Goal: Task Accomplishment & Management: Manage account settings

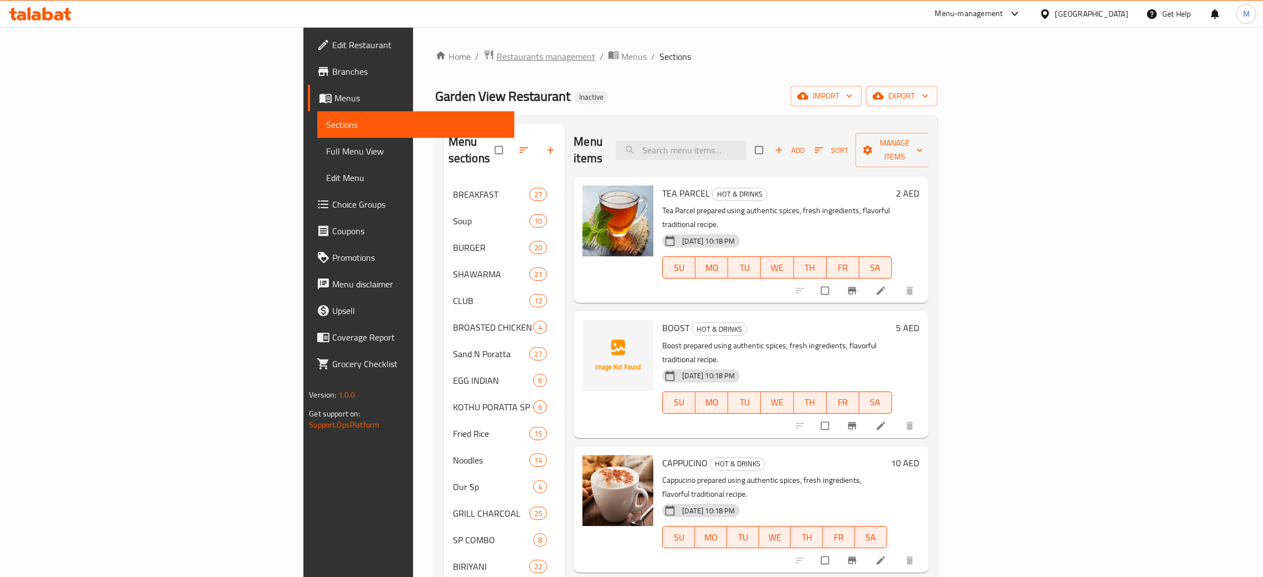
drag, startPoint x: 0, startPoint y: 0, endPoint x: 298, endPoint y: 52, distance: 302.5
click at [497, 52] on span "Restaurants management" at bounding box center [546, 56] width 99 height 13
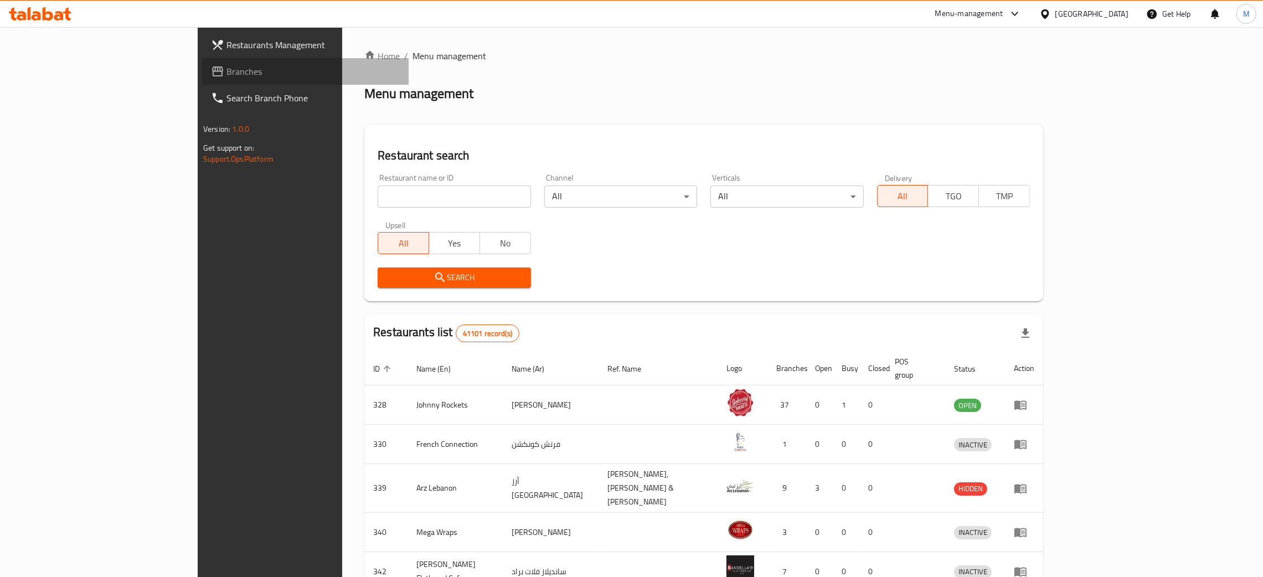
click at [227, 68] on span "Branches" at bounding box center [313, 71] width 173 height 13
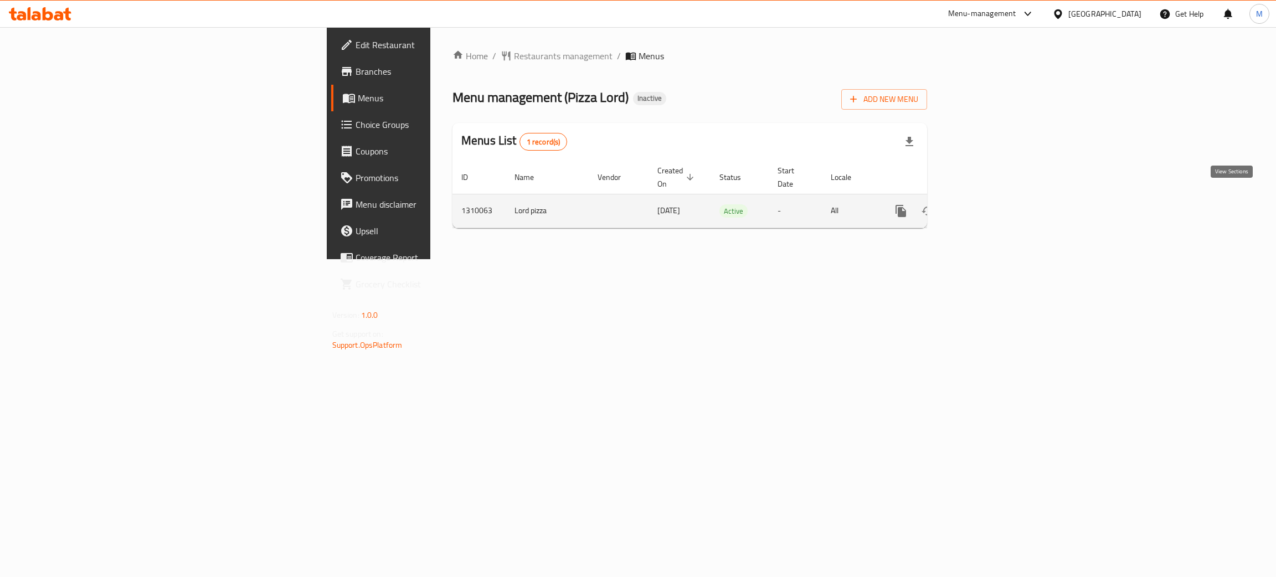
click at [987, 204] on icon "enhanced table" at bounding box center [980, 210] width 13 height 13
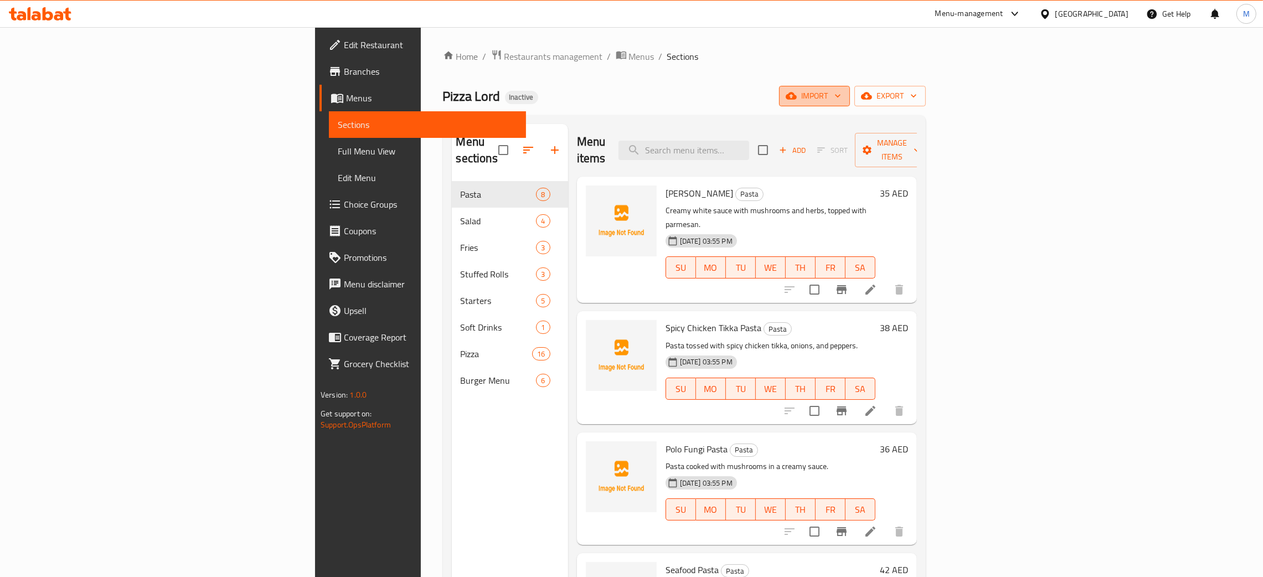
click at [797, 91] on icon "button" at bounding box center [791, 95] width 11 height 11
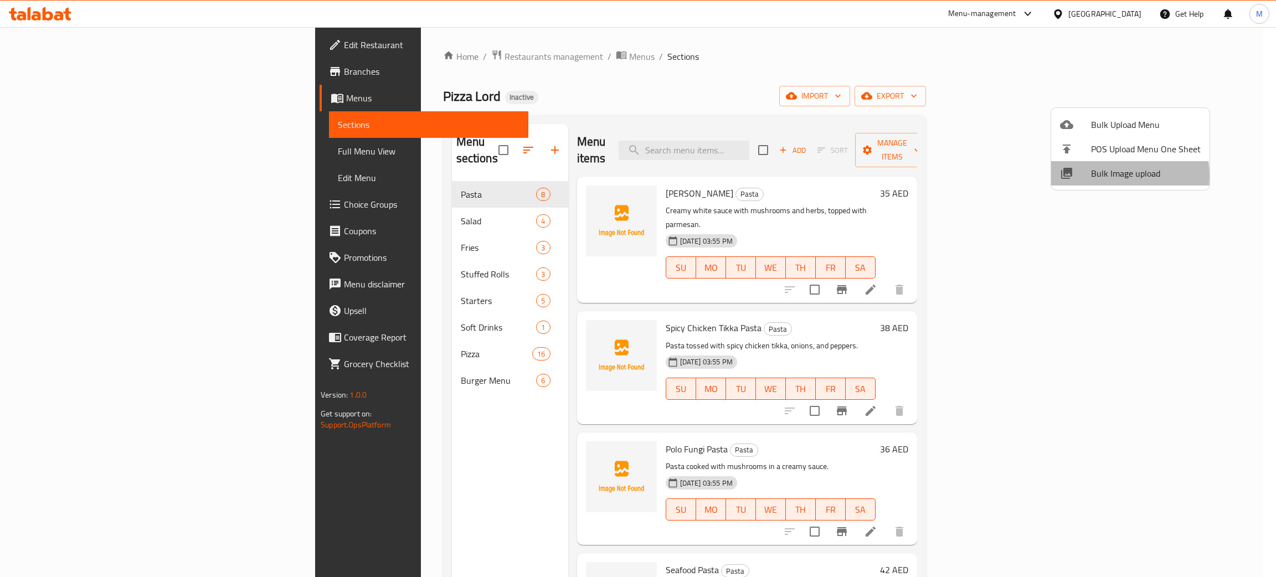
click at [1104, 176] on span "Bulk Image upload" at bounding box center [1146, 173] width 110 height 13
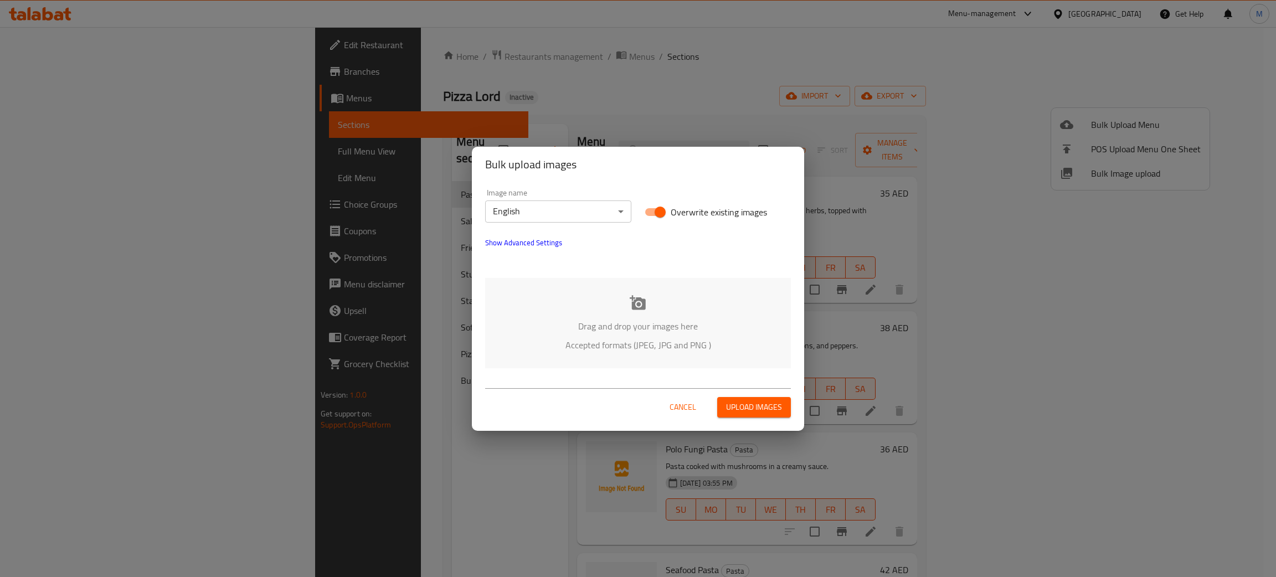
click at [590, 323] on p "Drag and drop your images here" at bounding box center [638, 326] width 272 height 13
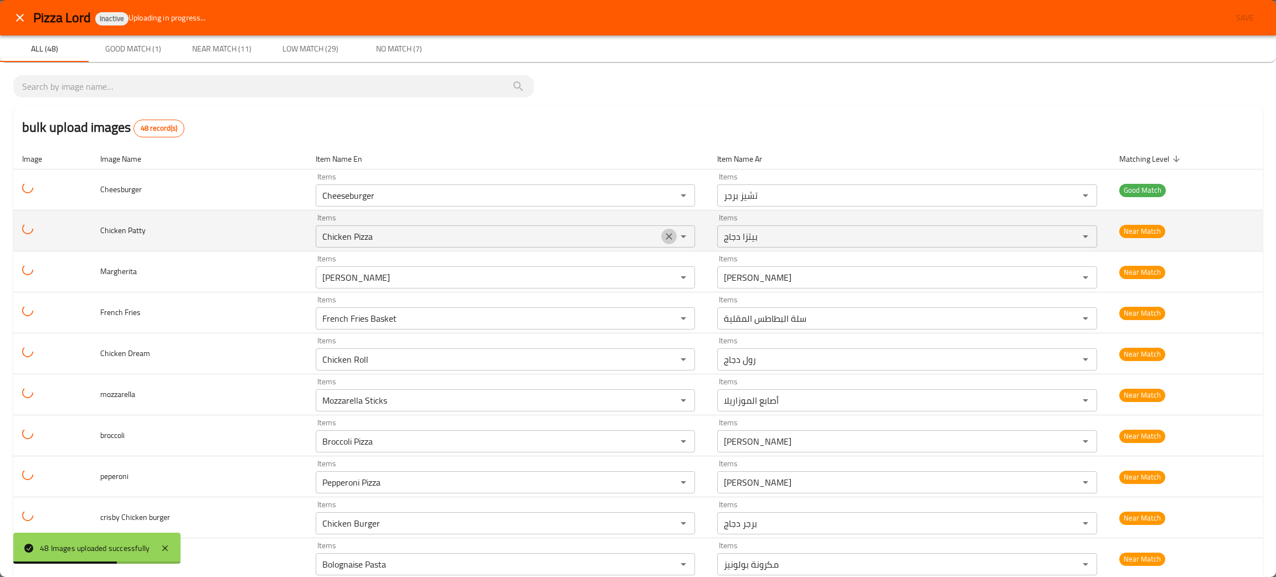
click at [663, 234] on icon "Clear" at bounding box center [668, 236] width 11 height 11
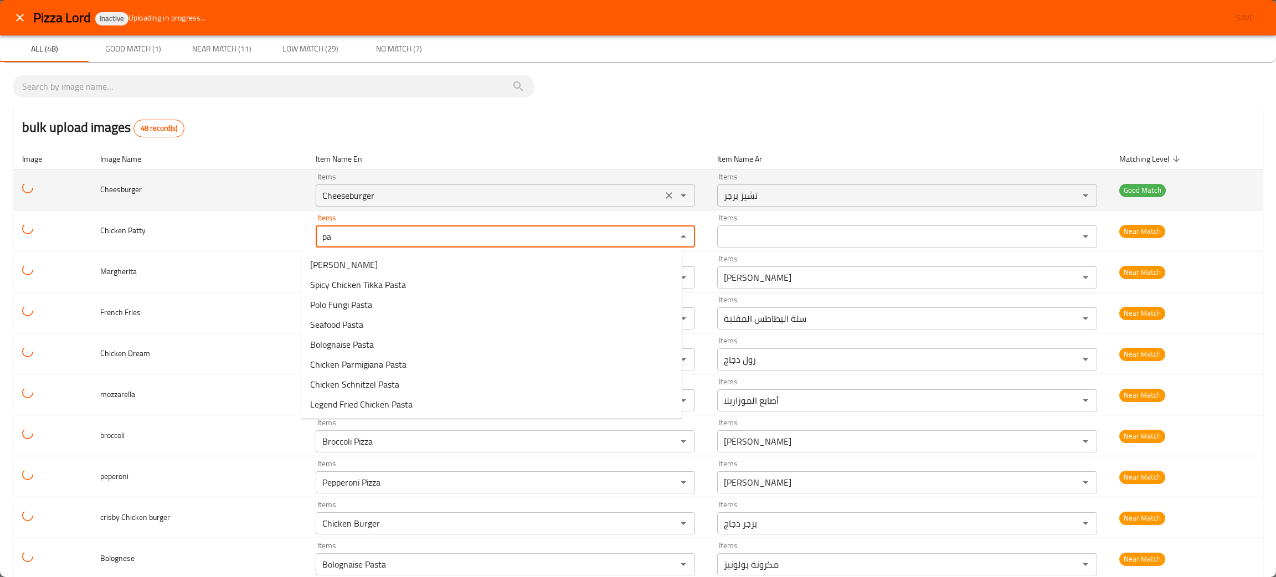
type Patty "p"
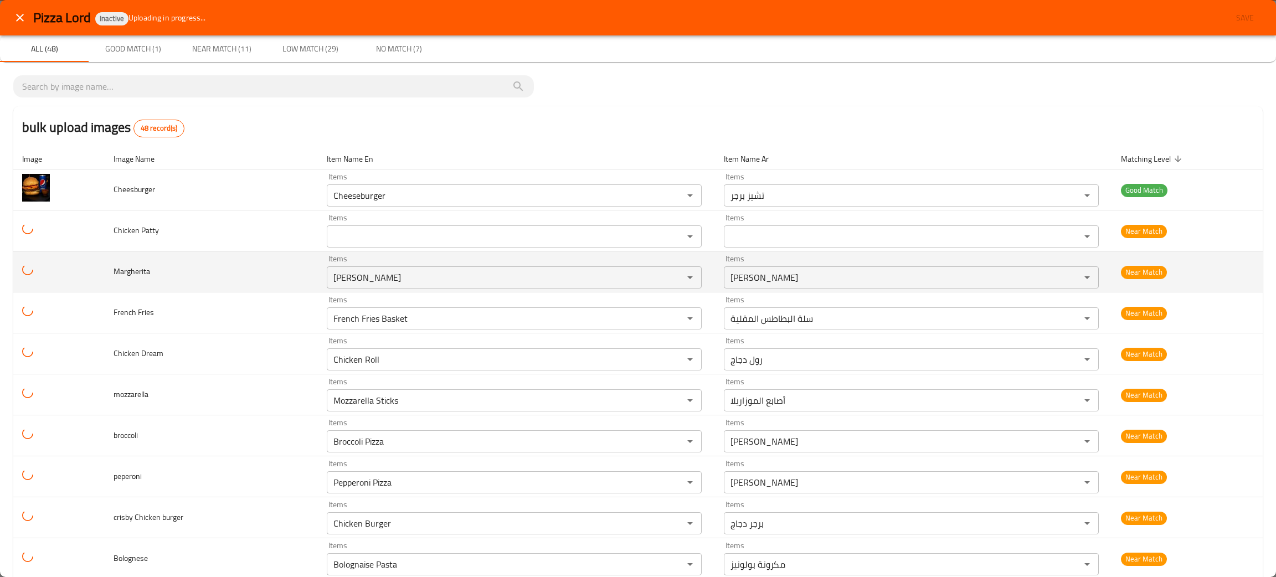
click at [144, 284] on td "Margherita" at bounding box center [211, 271] width 213 height 41
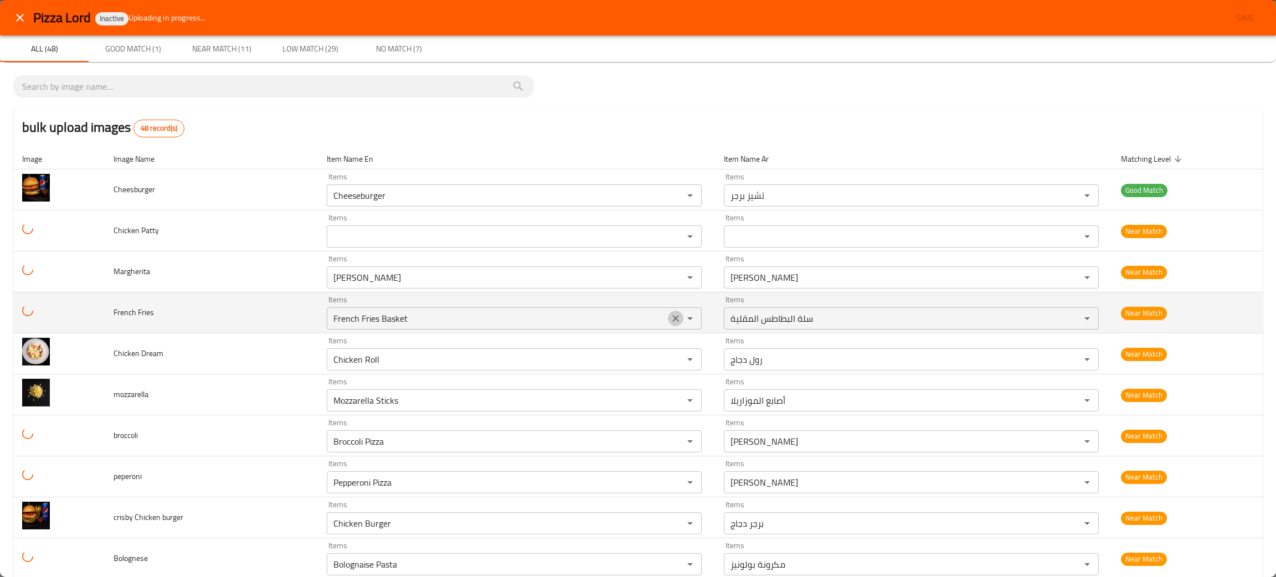
click at [670, 320] on icon "Clear" at bounding box center [675, 318] width 11 height 11
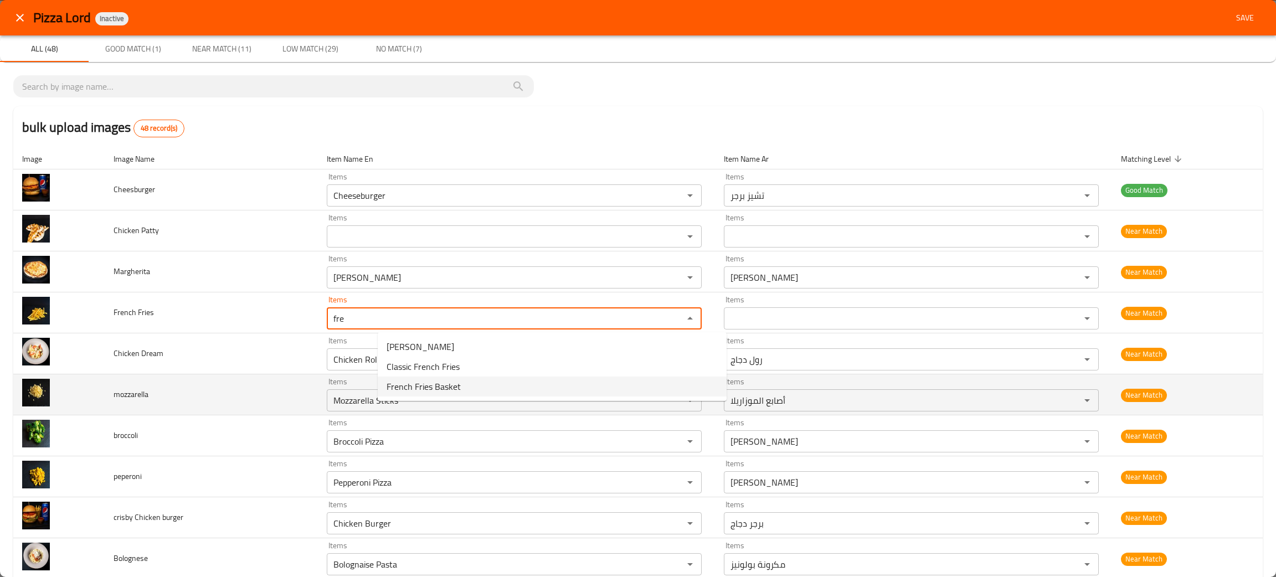
type Fries "fre"
click at [261, 407] on td "mozzarella" at bounding box center [211, 394] width 213 height 41
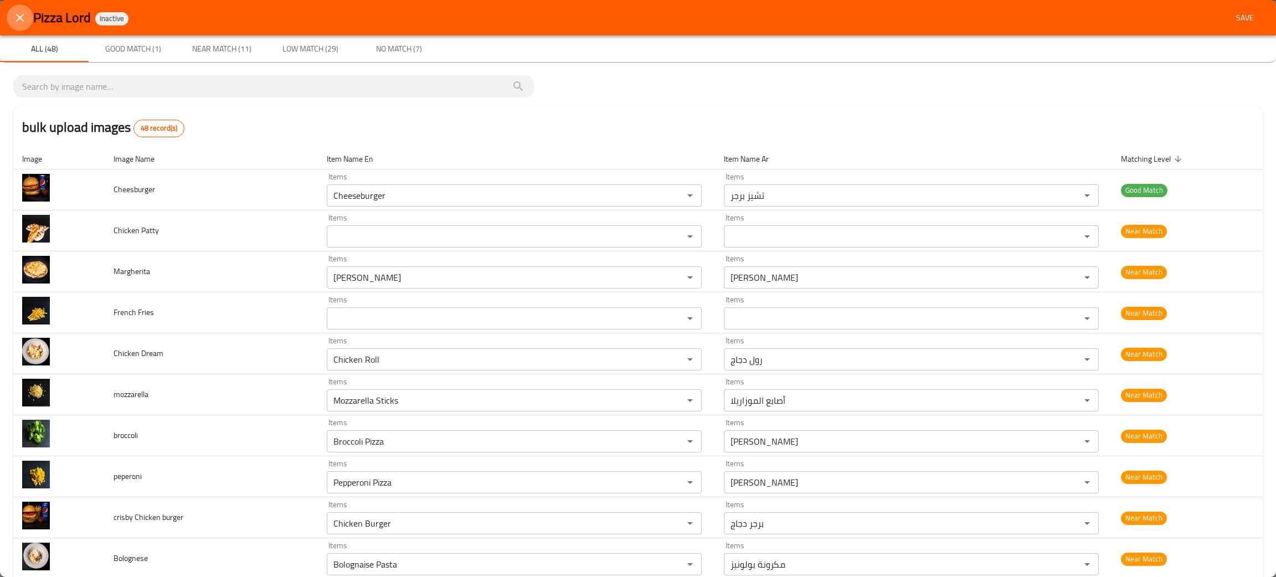
click at [20, 12] on icon "close" at bounding box center [19, 17] width 13 height 13
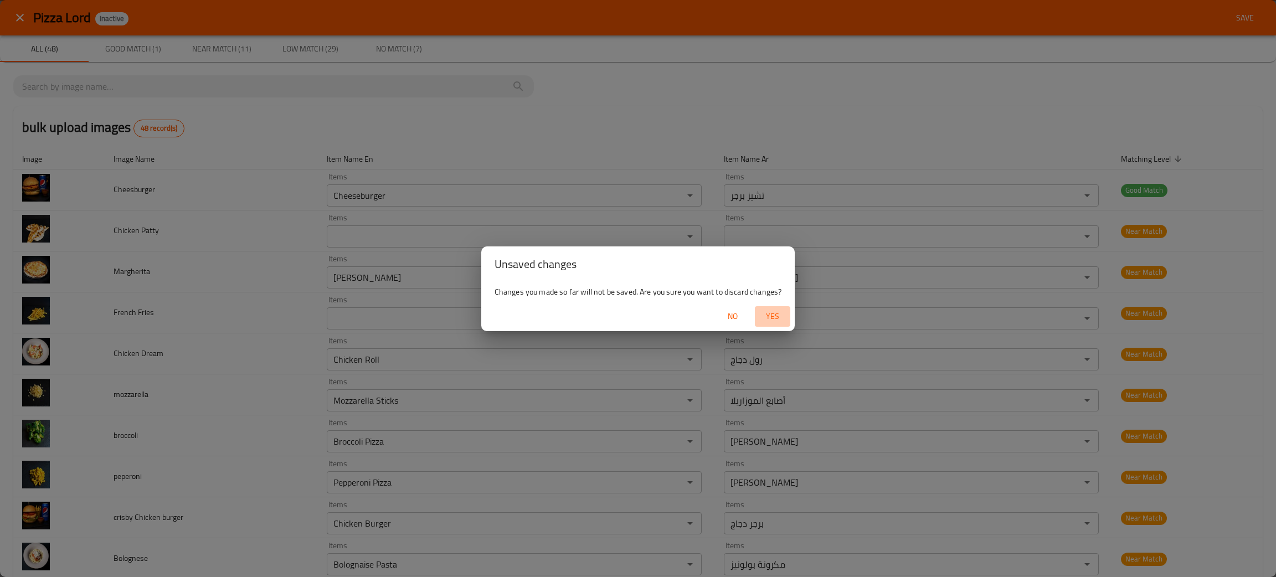
click at [776, 318] on span "Yes" at bounding box center [772, 317] width 27 height 14
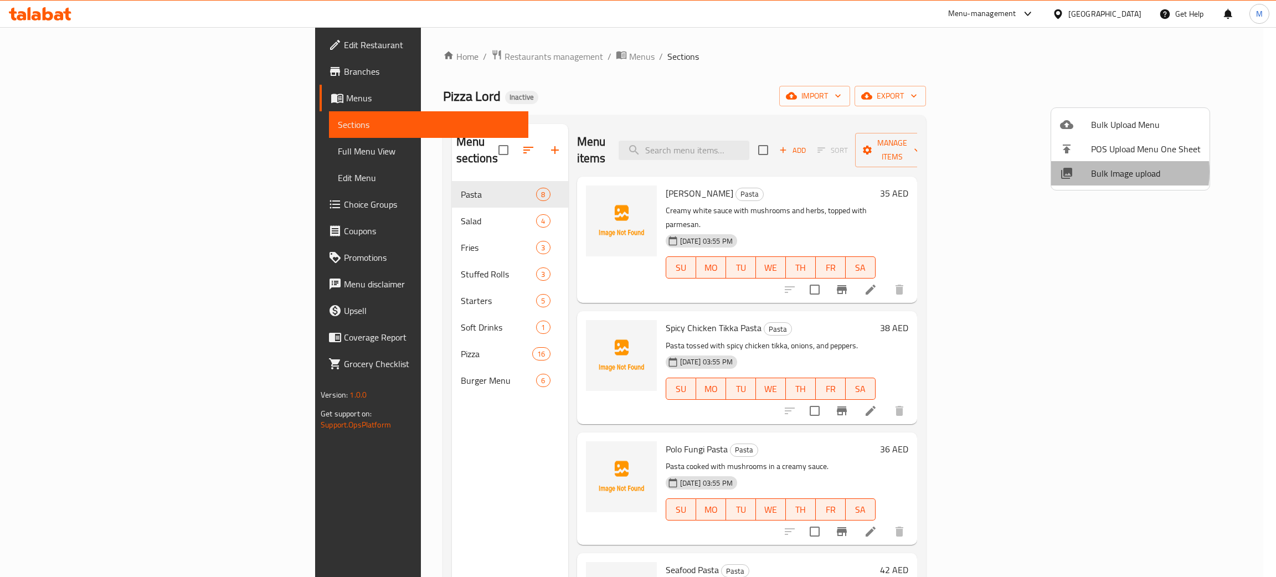
click at [1103, 172] on span "Bulk Image upload" at bounding box center [1146, 173] width 110 height 13
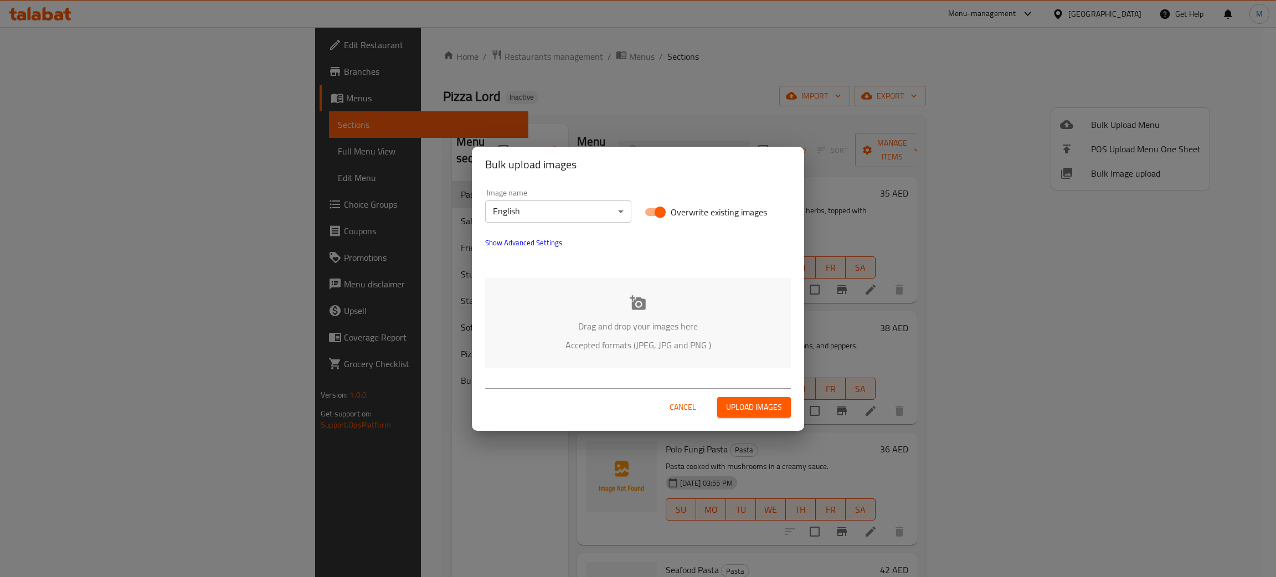
click at [682, 325] on p "Drag and drop your images here" at bounding box center [638, 326] width 272 height 13
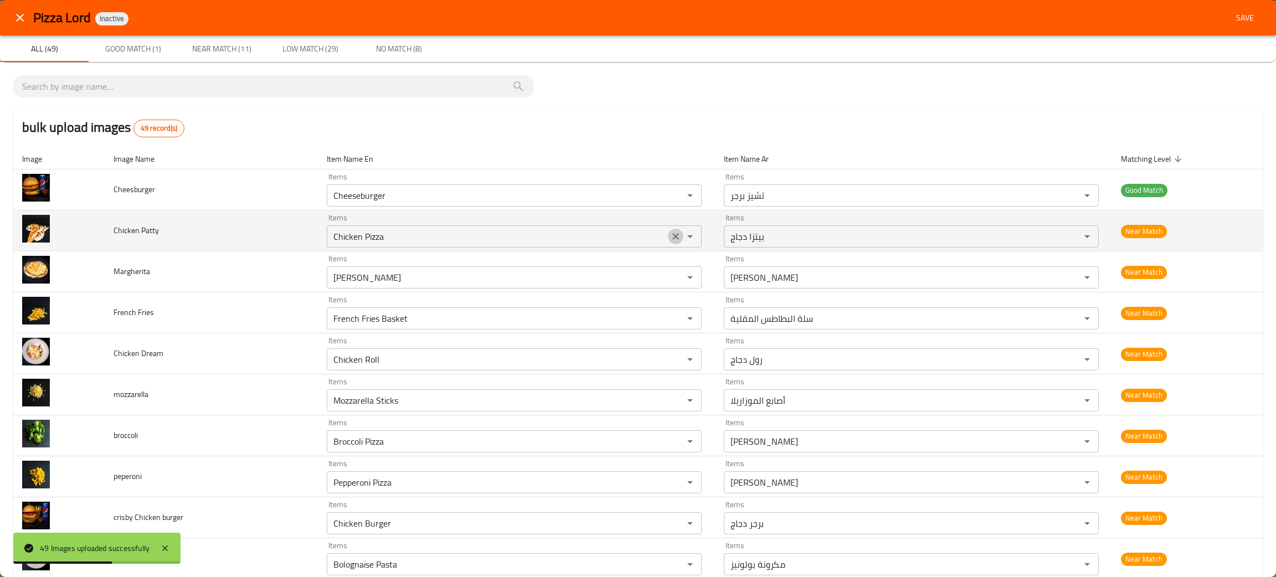
click at [670, 238] on icon "Clear" at bounding box center [675, 236] width 11 height 11
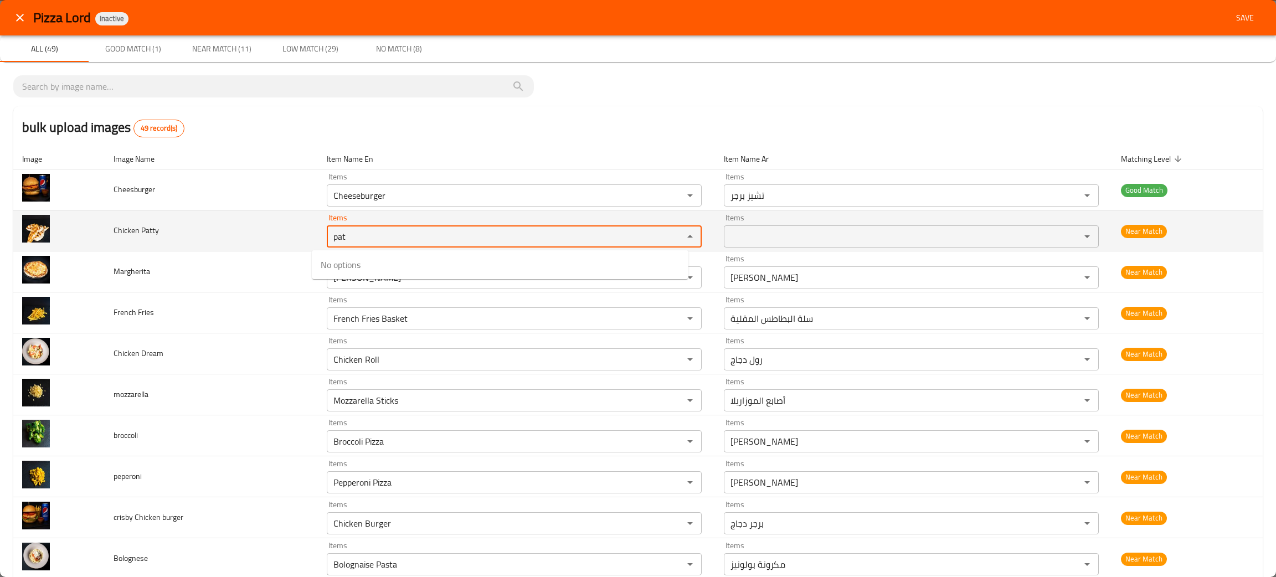
type Patty "pat"
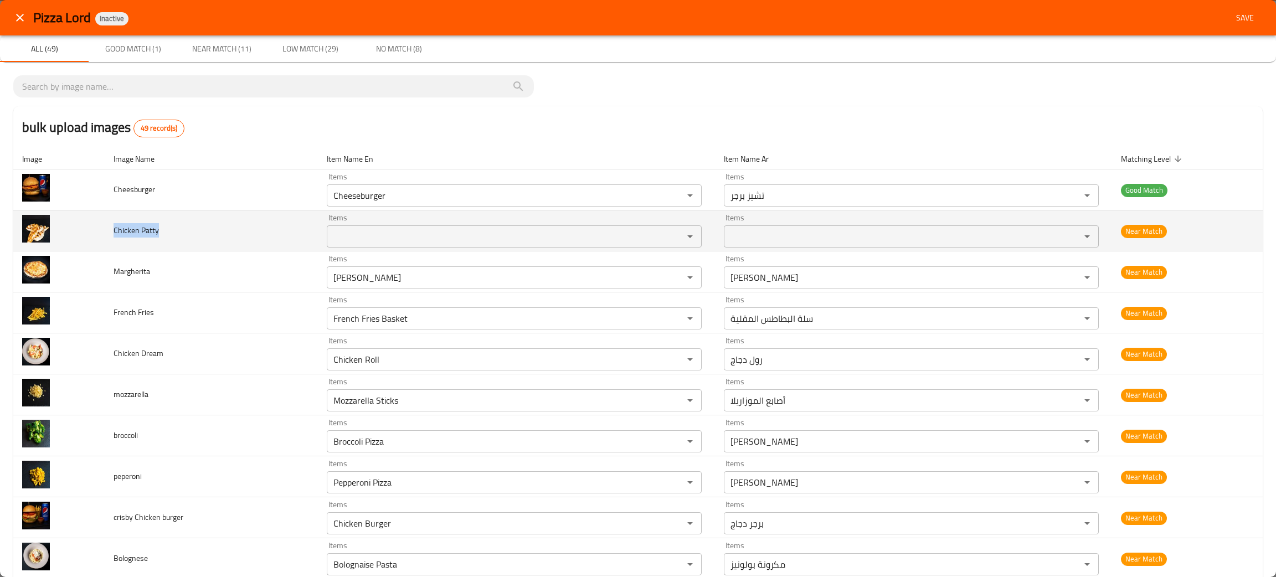
drag, startPoint x: 177, startPoint y: 235, endPoint x: 112, endPoint y: 241, distance: 65.1
click at [112, 241] on td "Chicken Patty" at bounding box center [211, 230] width 213 height 41
copy span "Chicken Patty"
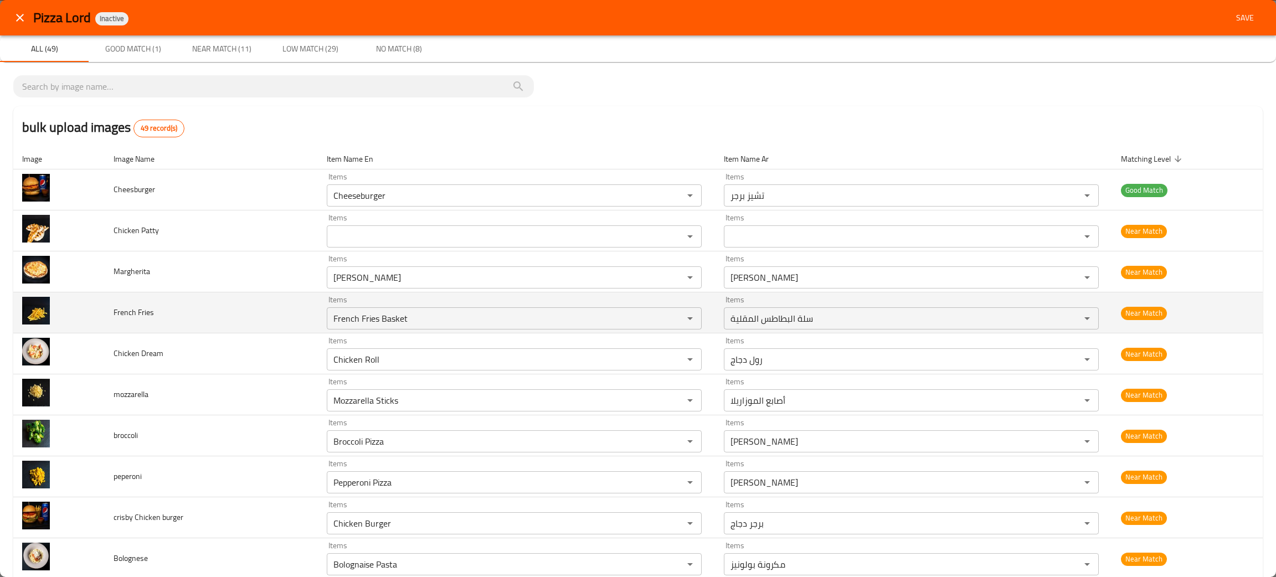
click at [248, 307] on td "French Fries" at bounding box center [211, 312] width 213 height 41
click at [670, 321] on icon "Clear" at bounding box center [675, 318] width 11 height 11
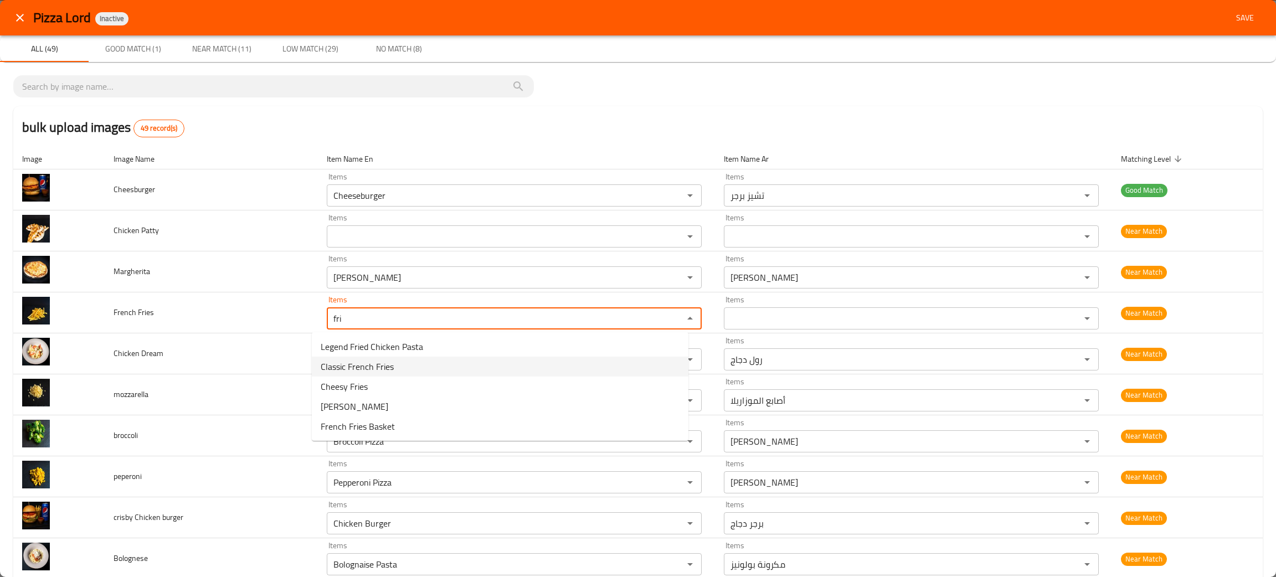
click at [413, 364] on Fries-option-1 "Classic French Fries" at bounding box center [500, 367] width 377 height 20
type Fries "Classic French Fries"
type Fries-ar "بطاطا مقلية كلاسيكية"
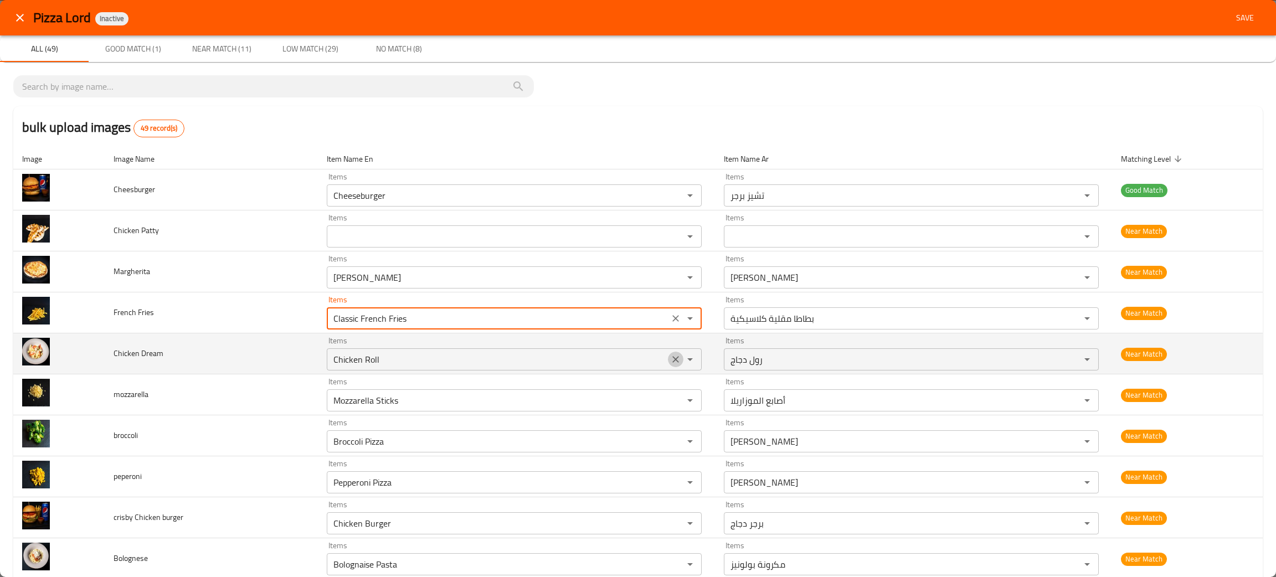
click at [672, 361] on icon "Clear" at bounding box center [675, 359] width 7 height 7
type Fries "Classic French Fries"
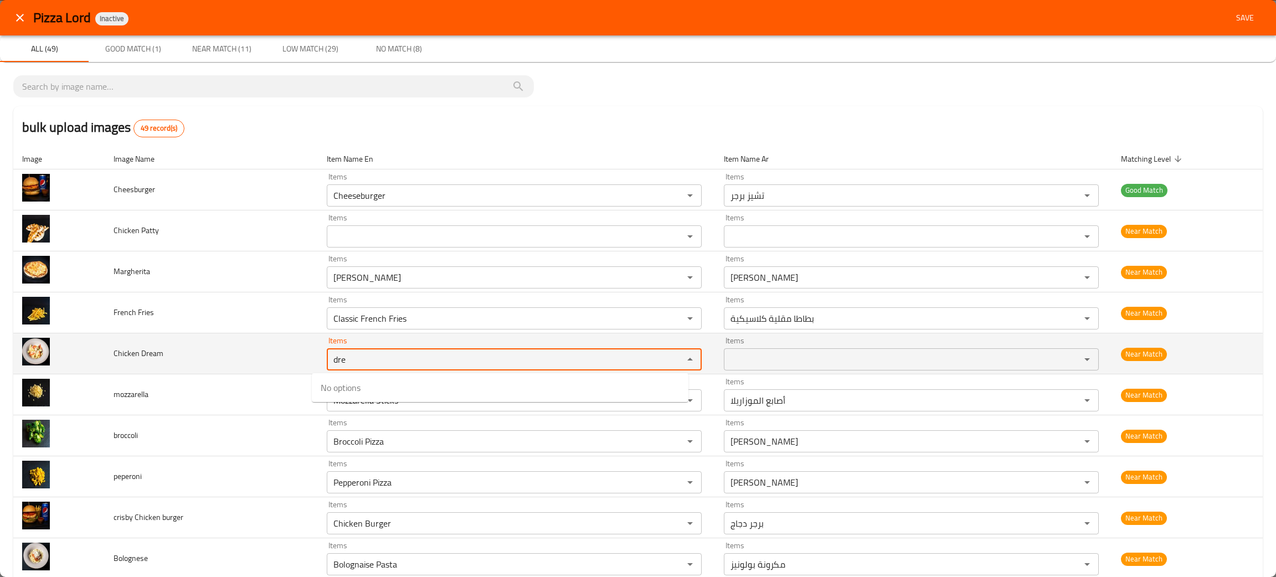
type Dream "dre"
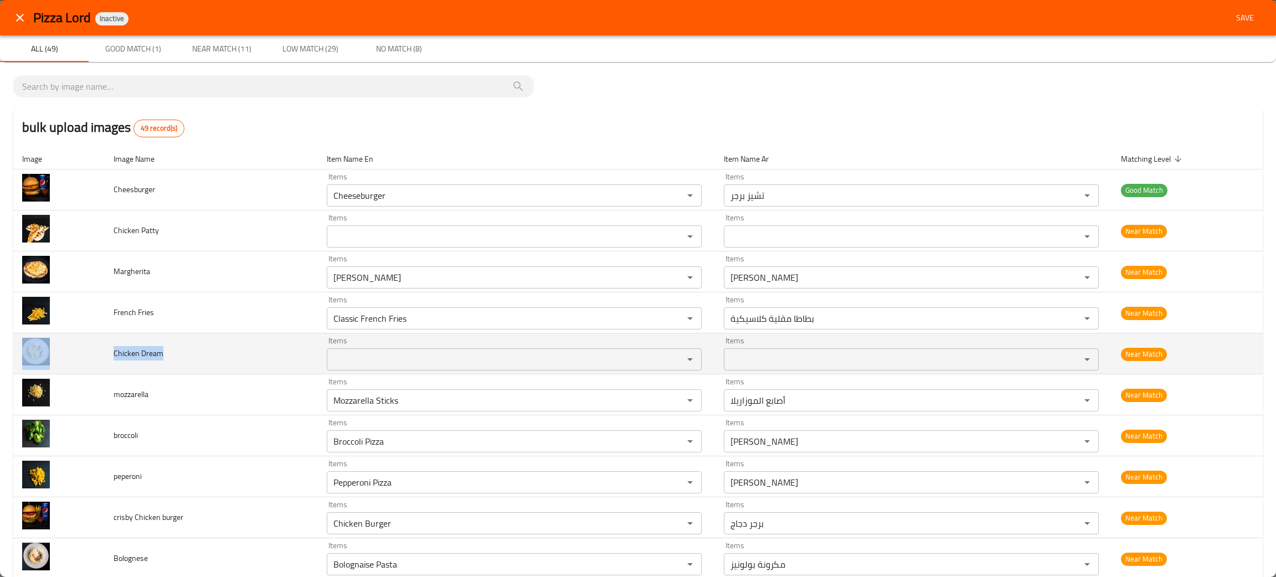
drag, startPoint x: 179, startPoint y: 354, endPoint x: 84, endPoint y: 338, distance: 96.7
click at [84, 338] on tr "Chicken Dream Items Items Items Items Near Match" at bounding box center [637, 353] width 1249 height 41
click at [184, 358] on td "Chicken Dream" at bounding box center [211, 353] width 213 height 41
drag, startPoint x: 171, startPoint y: 357, endPoint x: 107, endPoint y: 348, distance: 64.2
click at [107, 348] on td "Chicken Dream" at bounding box center [211, 353] width 213 height 41
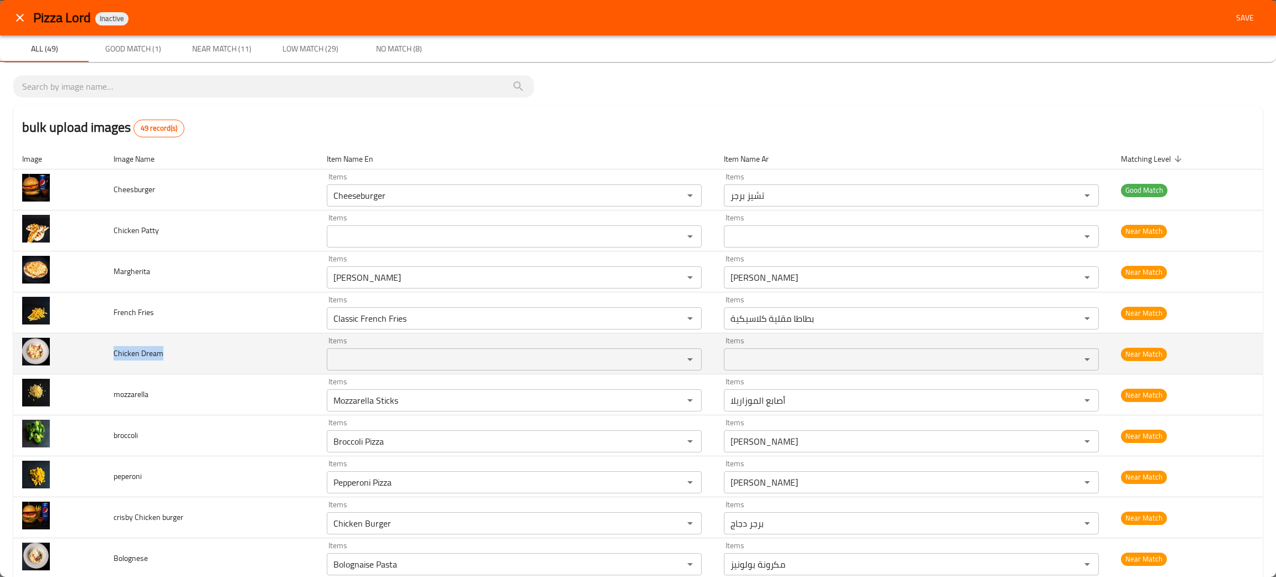
copy span "Chicken Dream"
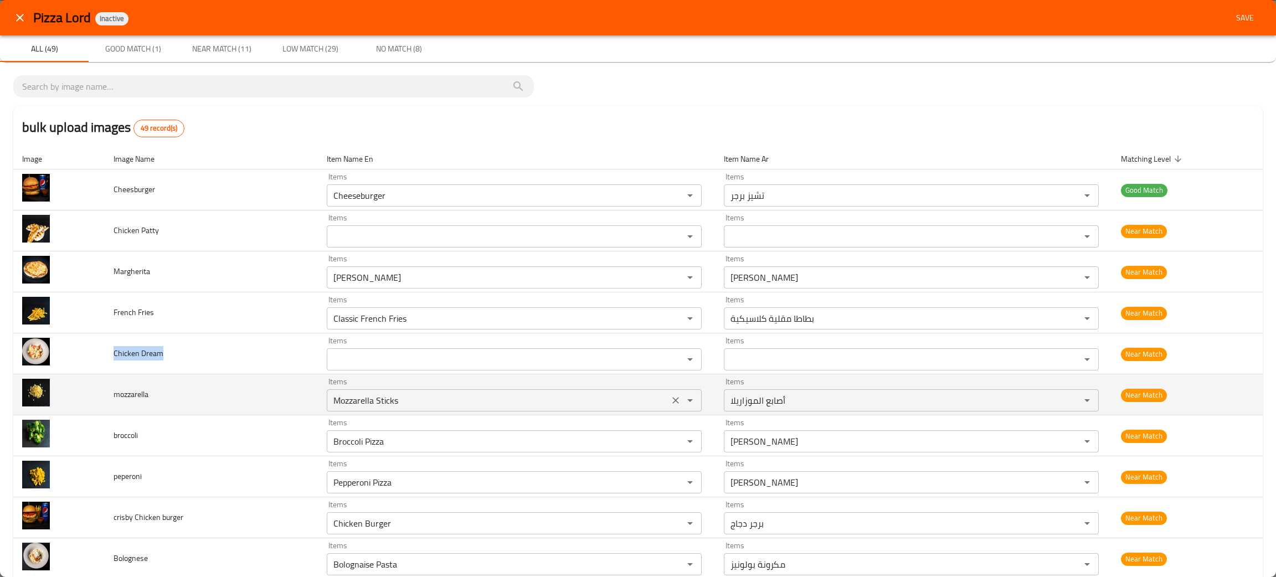
click at [327, 412] on div "Mozzarella Sticks Items" at bounding box center [514, 400] width 375 height 22
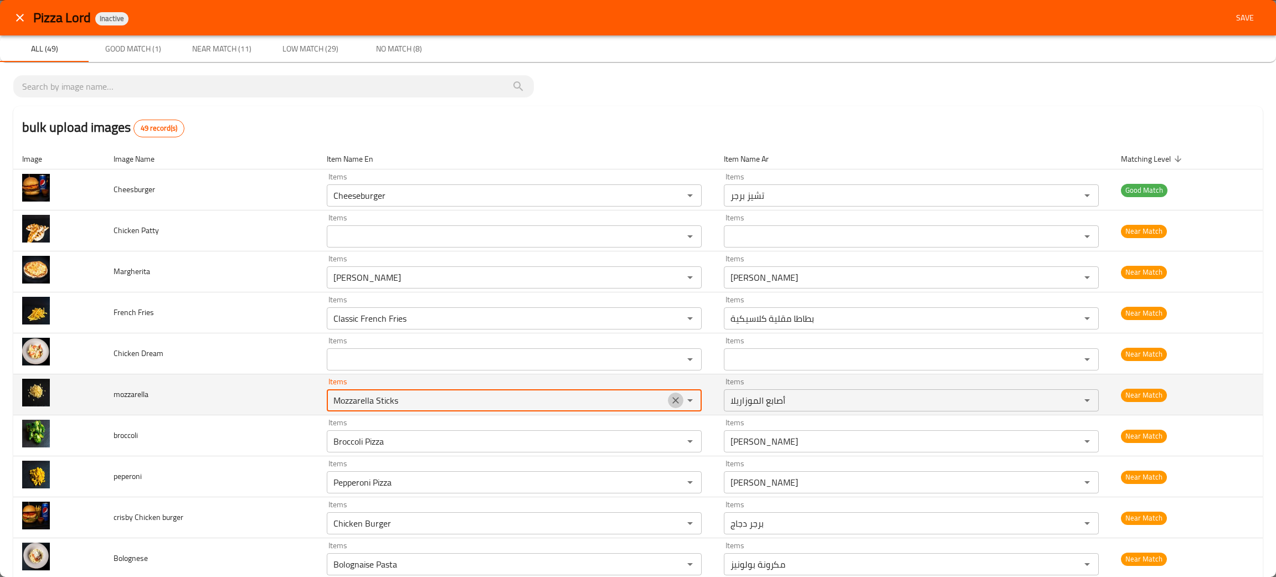
click at [670, 398] on icon "Clear" at bounding box center [675, 400] width 11 height 11
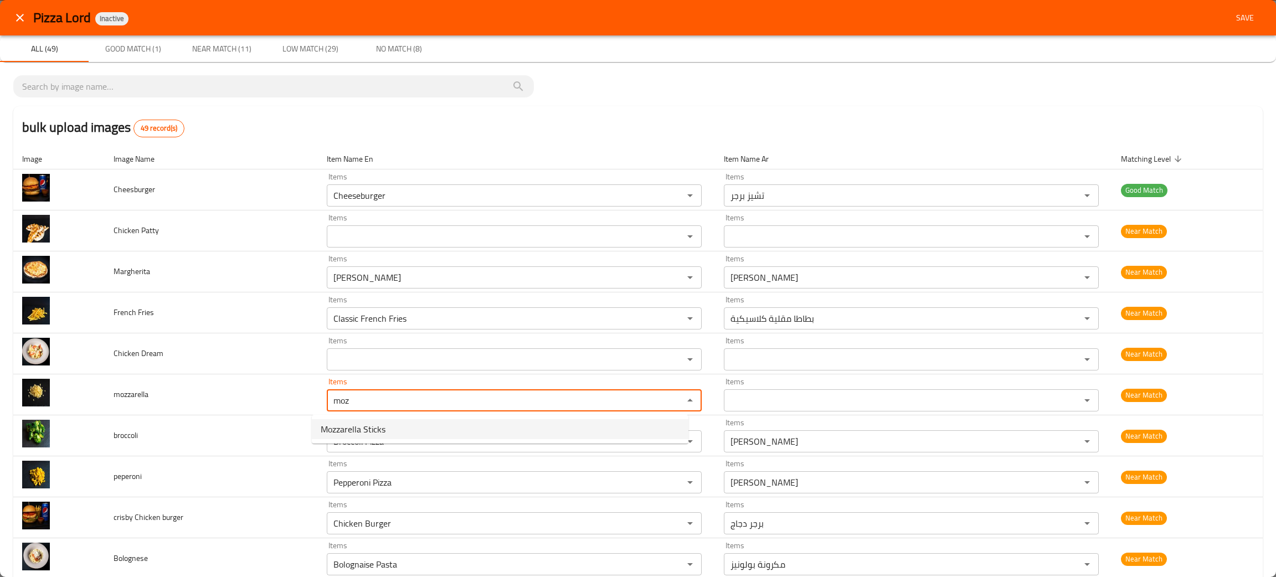
click at [362, 429] on span "Mozzarella Sticks" at bounding box center [353, 429] width 65 height 13
type input "Mozzarella Sticks"
type input "أصابع الموزاريلا"
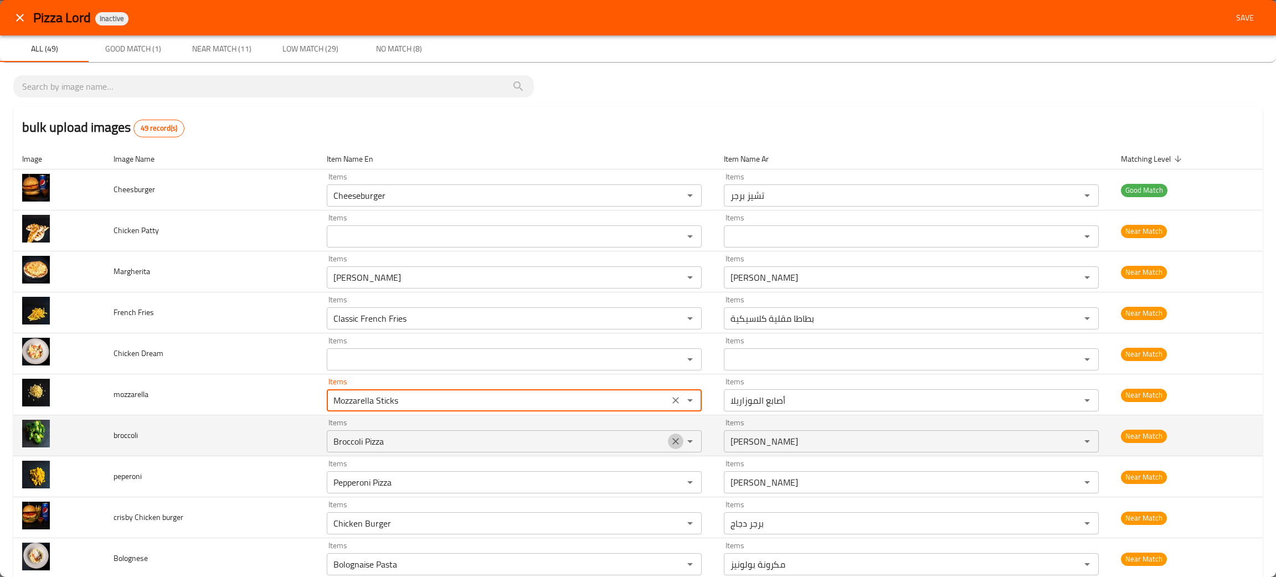
click at [670, 442] on icon "Clear" at bounding box center [675, 441] width 11 height 11
type input "Mozzarella Sticks"
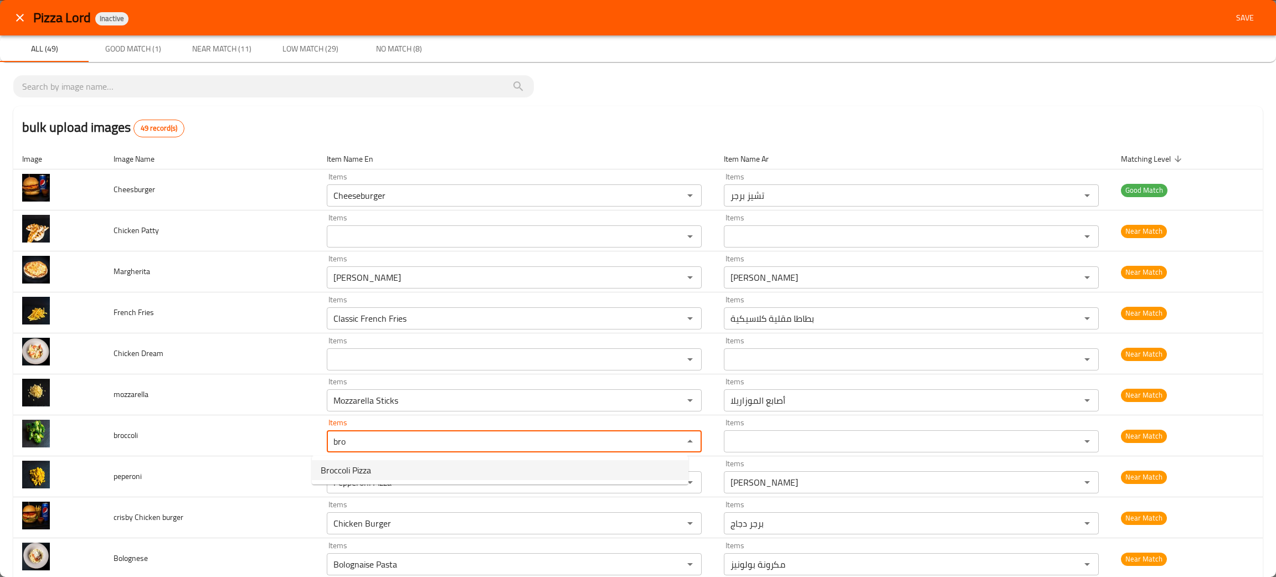
click at [373, 471] on li "Broccoli Pizza" at bounding box center [500, 470] width 377 height 20
type input "Broccoli Pizza"
type input "بيتزا بروكلي"
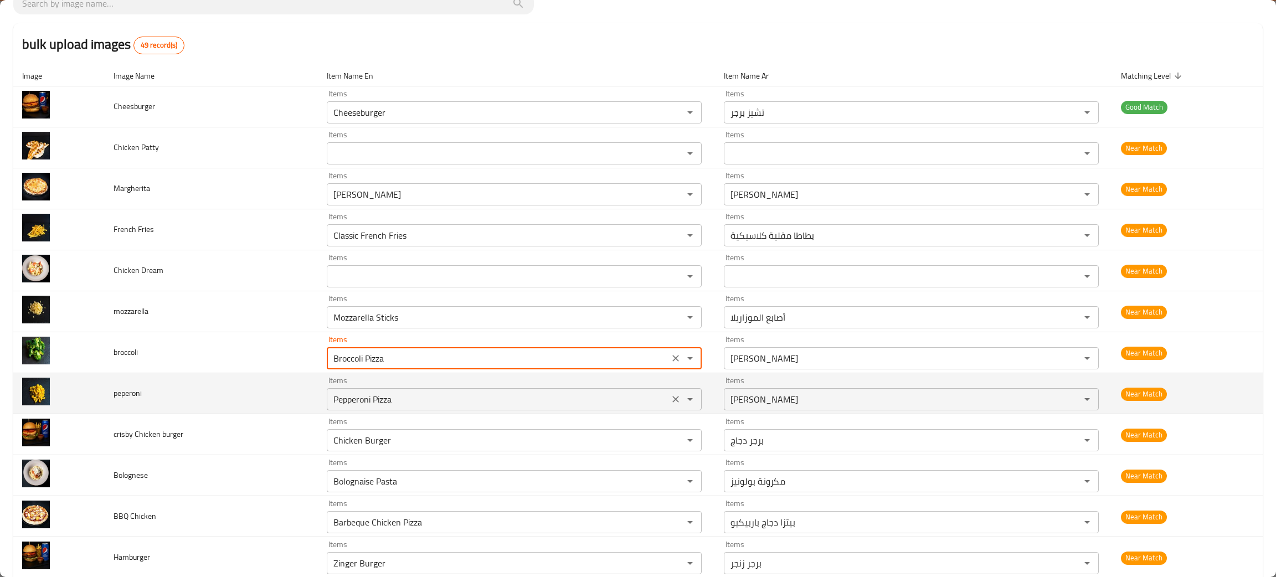
click at [670, 397] on icon "Clear" at bounding box center [675, 399] width 11 height 11
type input "Broccoli Pizza"
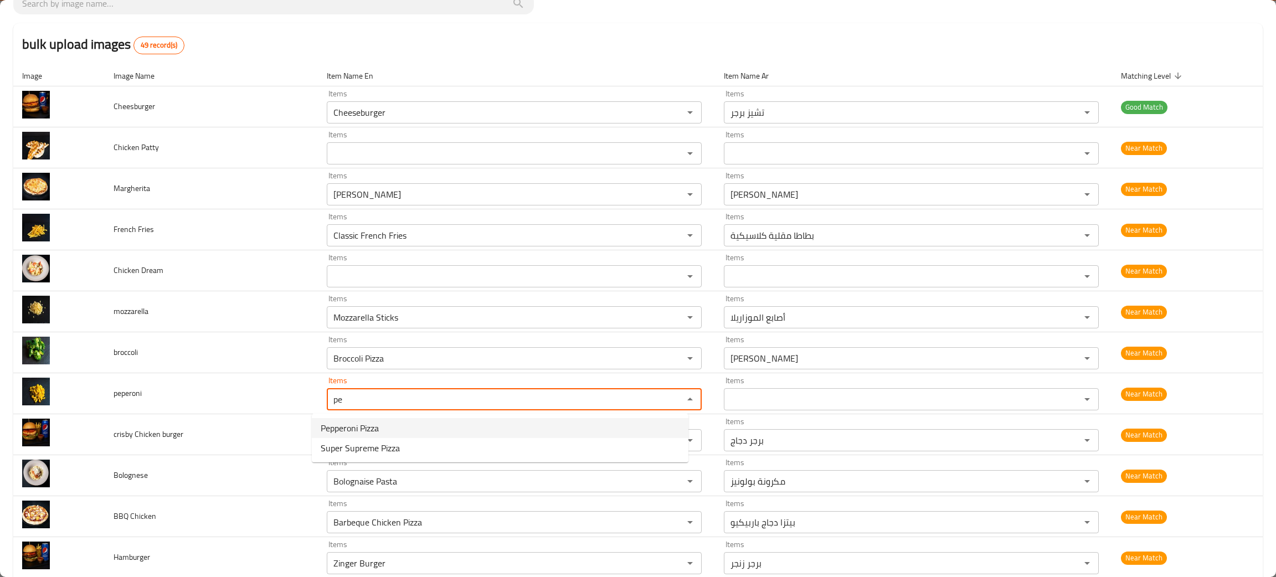
click at [343, 418] on li "Pepperoni Pizza" at bounding box center [500, 428] width 377 height 20
type input "Pepperoni Pizza"
type input "بيتزا بيبروني"
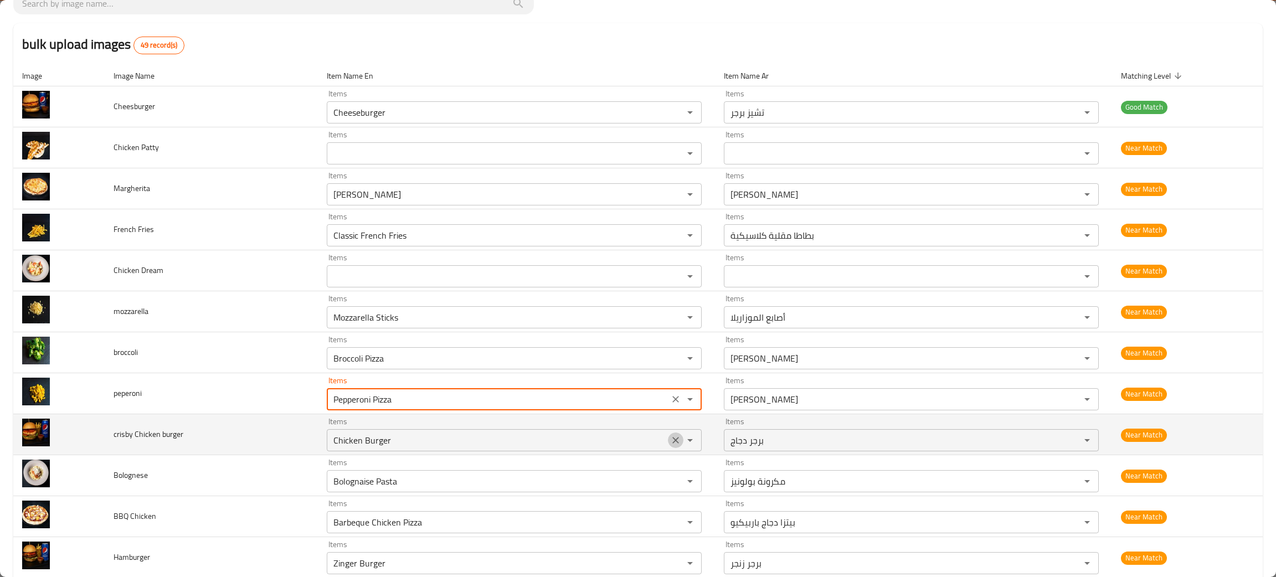
click at [670, 438] on icon "Clear" at bounding box center [675, 440] width 11 height 11
type input "Pepperoni Pizza"
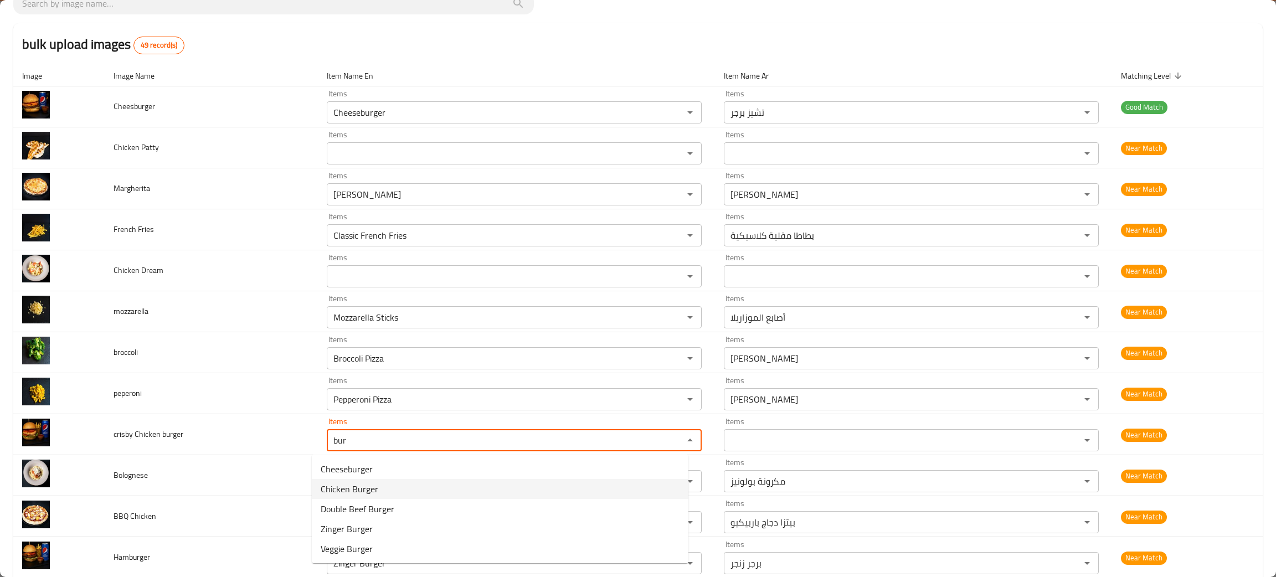
click at [338, 483] on span "Chicken Burger" at bounding box center [350, 488] width 58 height 13
type burger "Chicken Burger"
type burger-ar "برجر دجاج"
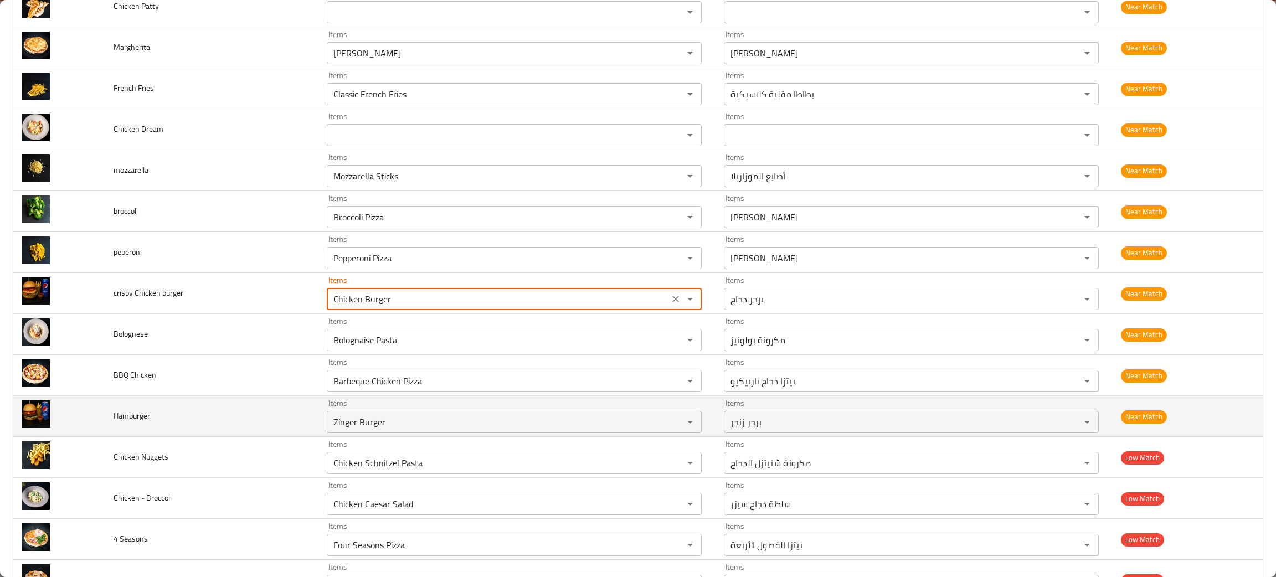
scroll to position [249, 0]
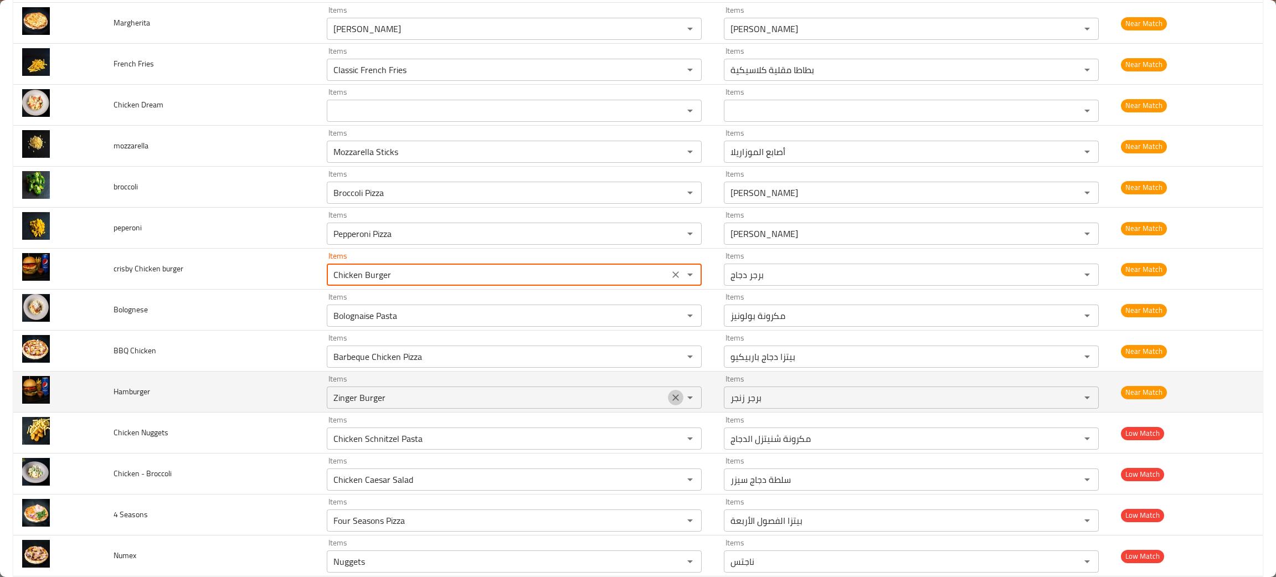
click at [670, 394] on icon "Clear" at bounding box center [675, 397] width 11 height 11
type burger "Chicken Burger"
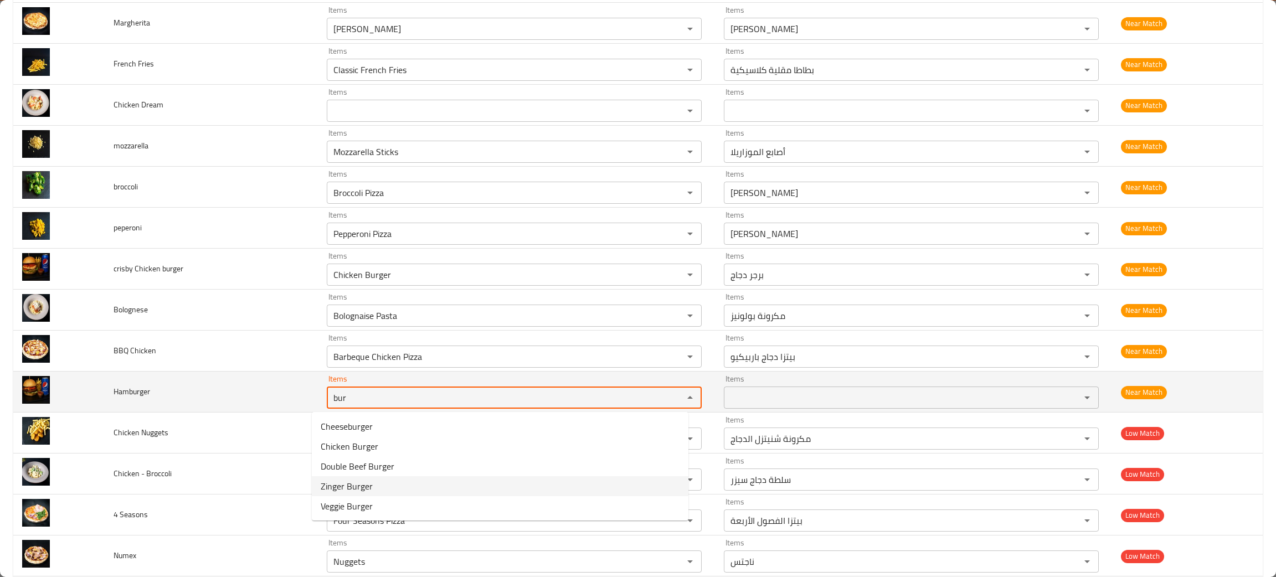
type input "bur"
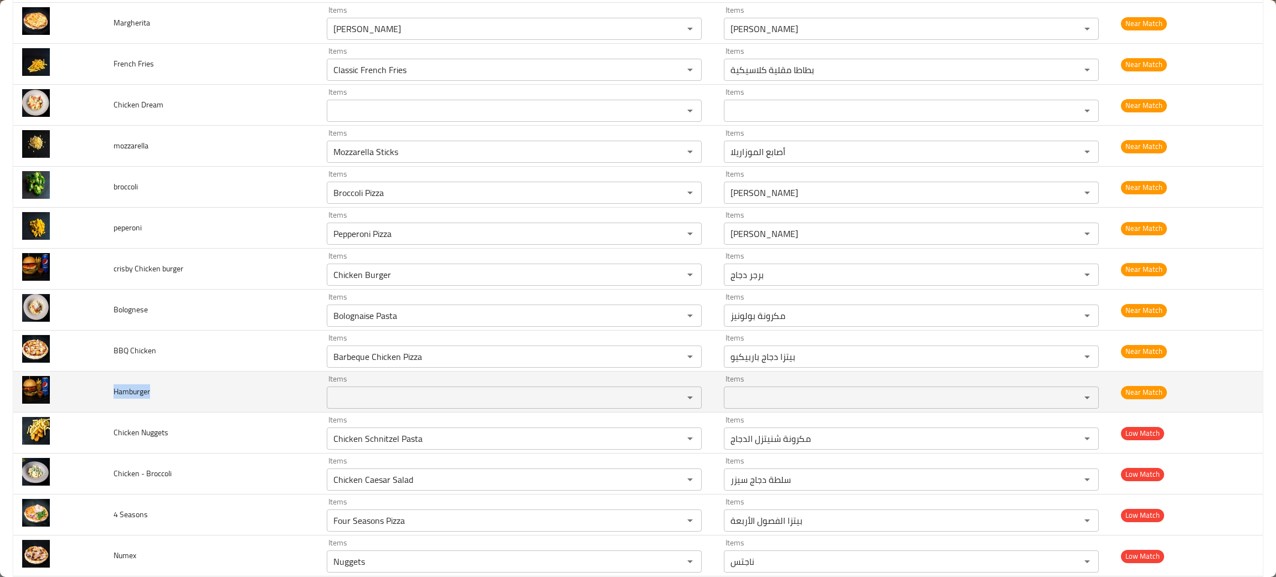
drag, startPoint x: 167, startPoint y: 395, endPoint x: 110, endPoint y: 398, distance: 56.6
click at [110, 398] on td "Hamburger" at bounding box center [211, 392] width 213 height 41
copy span "Hamburger"
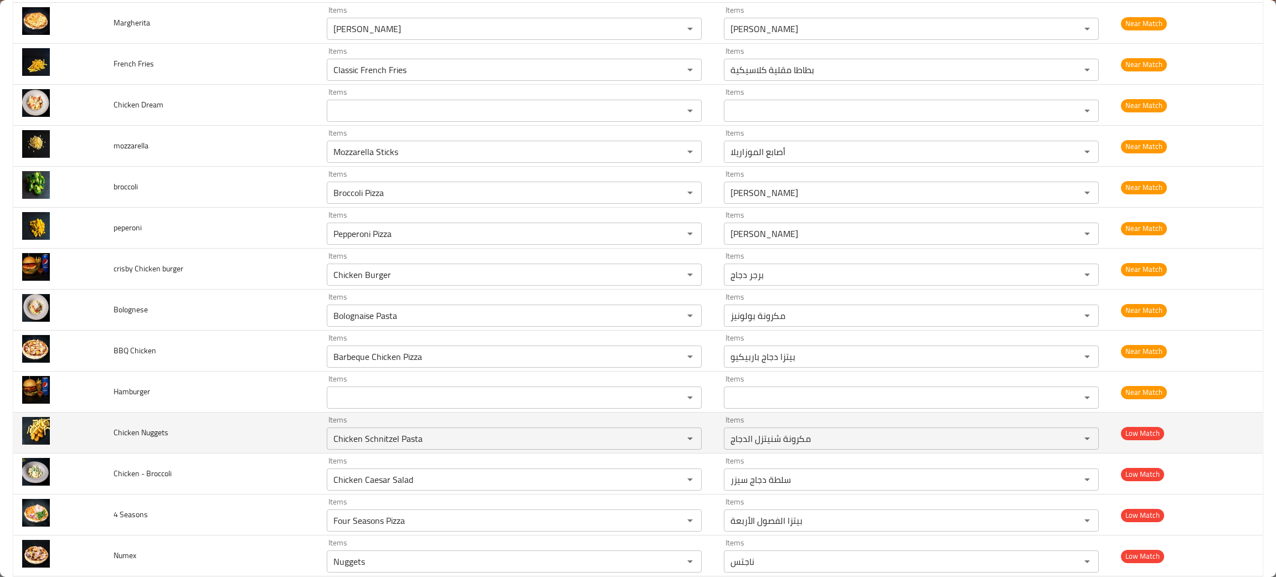
click at [247, 452] on td "Chicken Nuggets" at bounding box center [211, 433] width 213 height 41
click at [672, 438] on icon "Clear" at bounding box center [675, 438] width 7 height 7
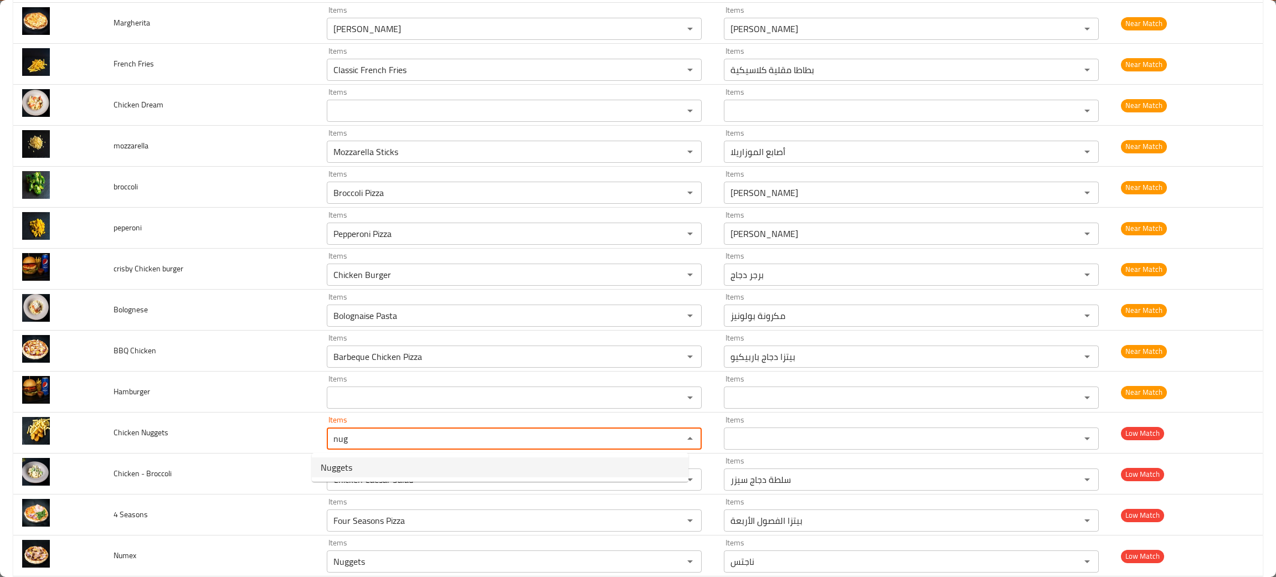
click at [342, 461] on span "Nuggets" at bounding box center [337, 467] width 32 height 13
type Nuggets "Nuggets"
type Nuggets-ar "ناجتس"
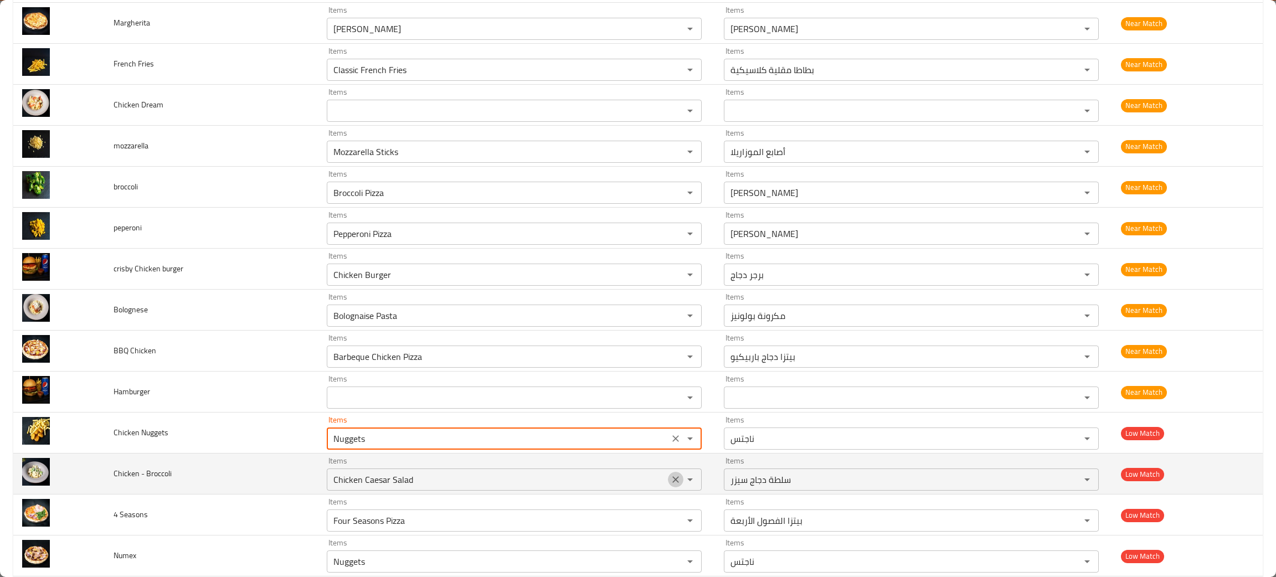
click at [670, 479] on icon "Clear" at bounding box center [675, 479] width 11 height 11
type Nuggets "Nuggets"
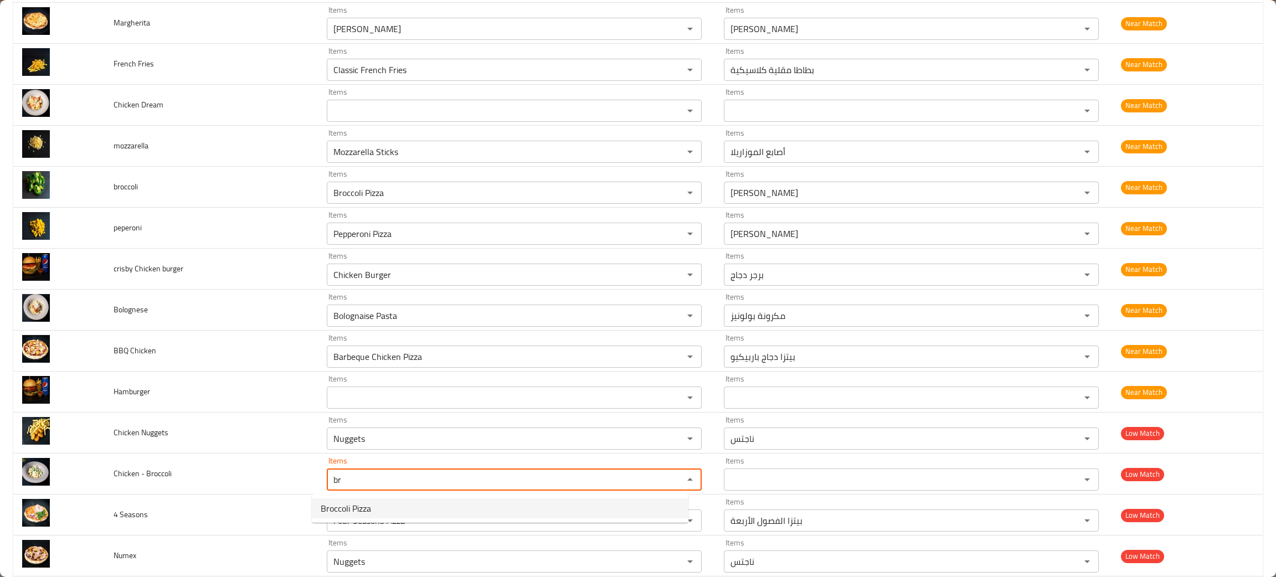
click at [328, 502] on span "Broccoli Pizza" at bounding box center [346, 508] width 50 height 13
type Broccoli "Broccoli Pizza"
type Broccoli-ar "بيتزا بروكلي"
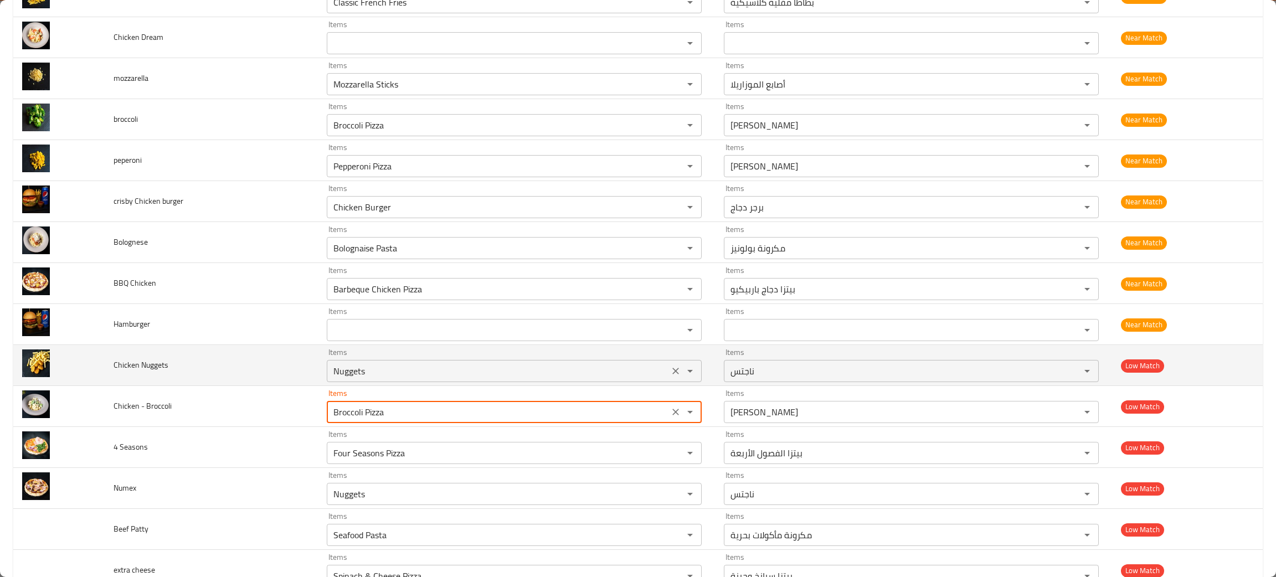
scroll to position [332, 0]
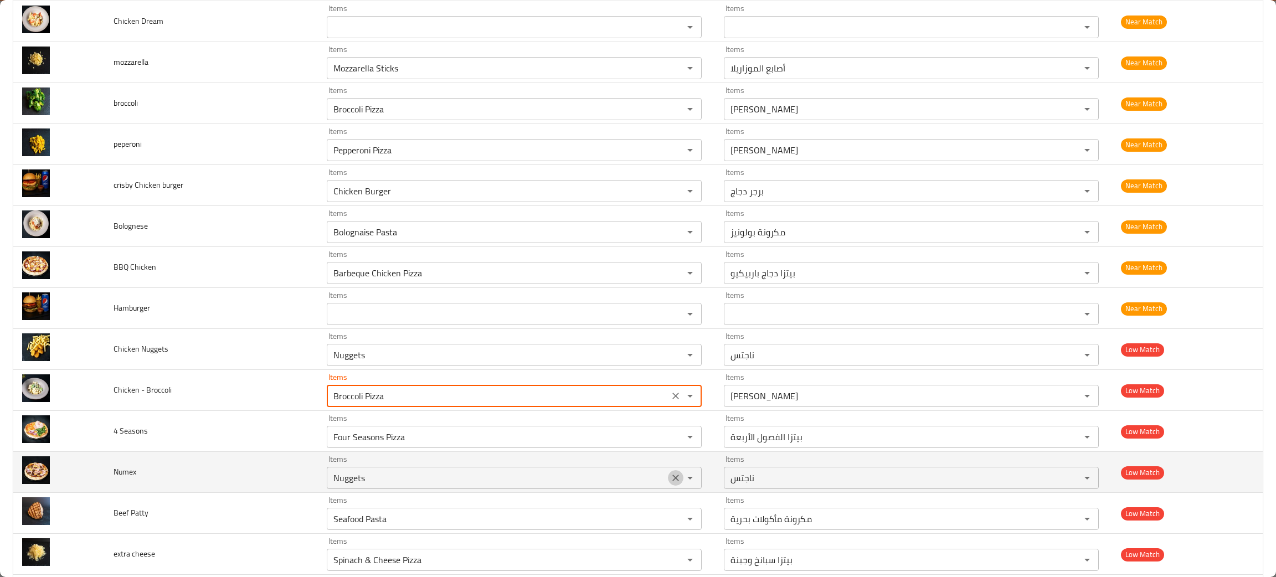
click at [670, 480] on icon "Clear" at bounding box center [675, 477] width 11 height 11
type Broccoli "Broccoli Pizza"
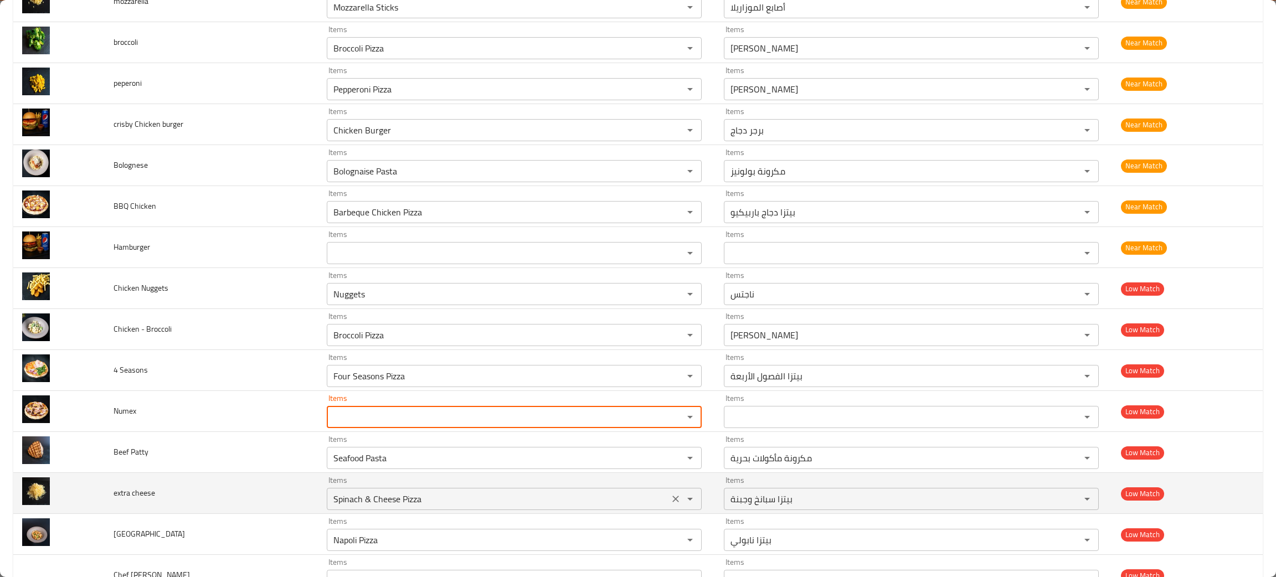
scroll to position [415, 0]
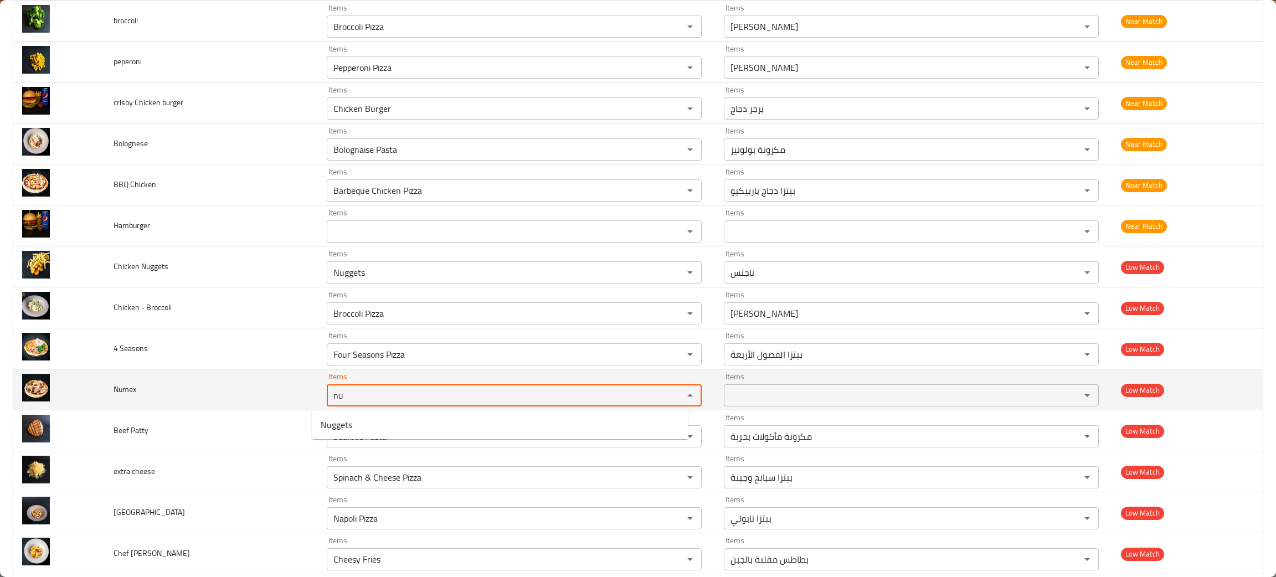
type input "n"
type input "me"
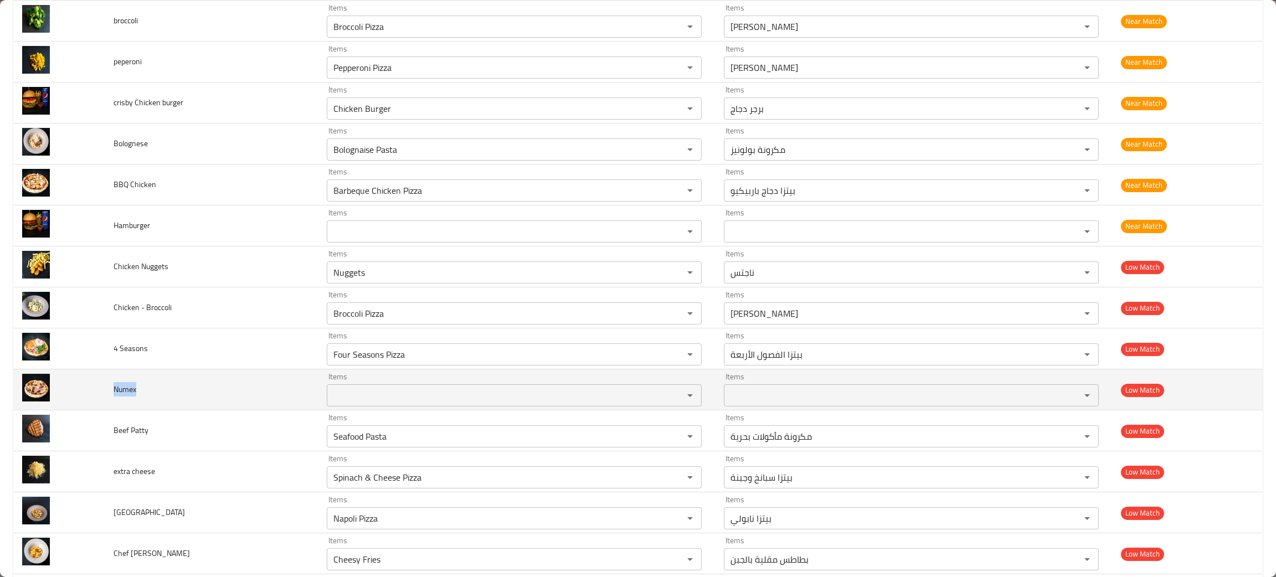
drag, startPoint x: 145, startPoint y: 392, endPoint x: 110, endPoint y: 394, distance: 35.0
click at [110, 394] on td "Numex" at bounding box center [211, 389] width 213 height 41
copy span "Numex"
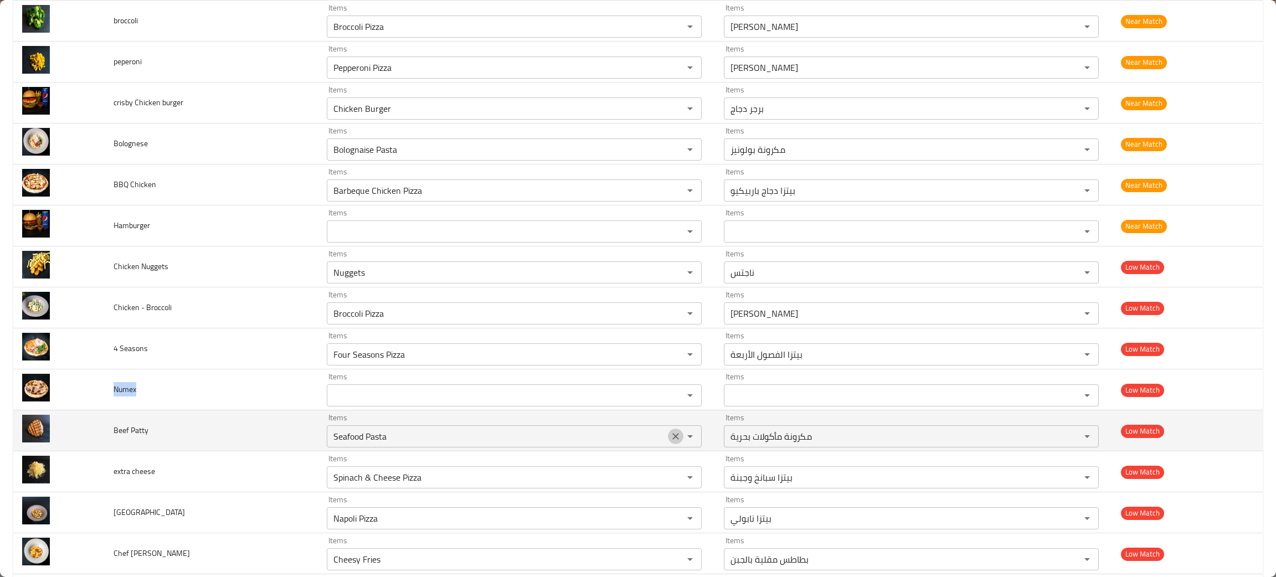
click at [670, 433] on icon "Clear" at bounding box center [675, 436] width 11 height 11
drag, startPoint x: 145, startPoint y: 440, endPoint x: 111, endPoint y: 434, distance: 34.3
click at [111, 434] on td "Beef Patty" at bounding box center [211, 430] width 213 height 41
copy span "Beef Patty"
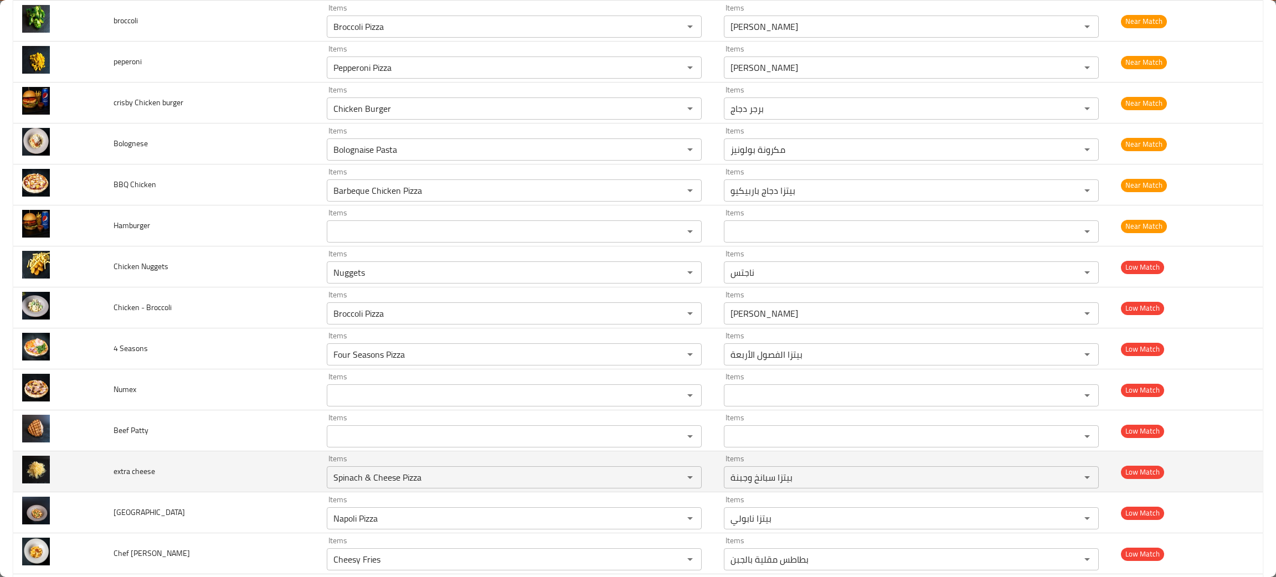
click at [210, 470] on td "extra cheese" at bounding box center [211, 471] width 213 height 41
click at [672, 478] on icon "Clear" at bounding box center [675, 477] width 7 height 7
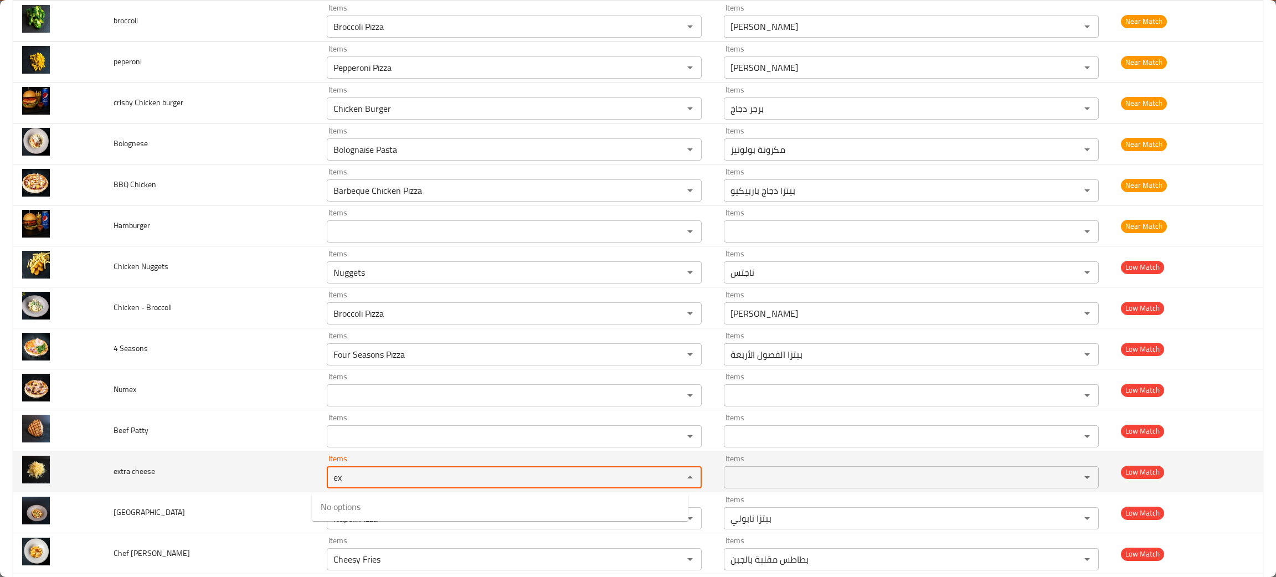
type cheese "e"
type cheese "che"
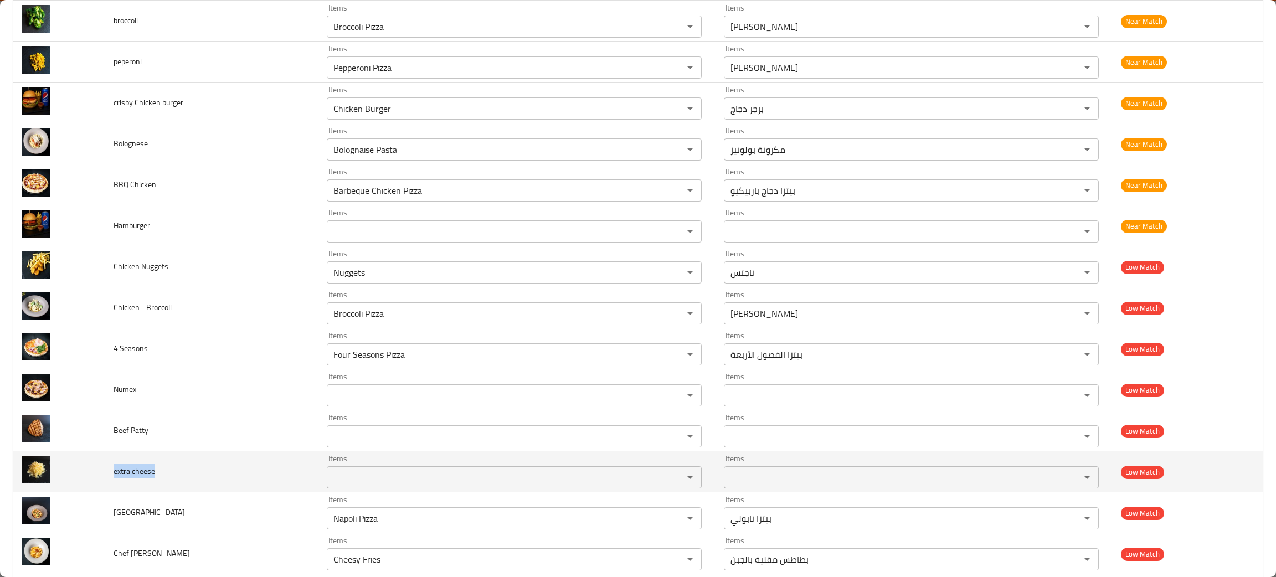
drag, startPoint x: 164, startPoint y: 480, endPoint x: 108, endPoint y: 476, distance: 56.1
click at [108, 476] on td "extra cheese" at bounding box center [211, 471] width 213 height 41
copy span "extra cheese"
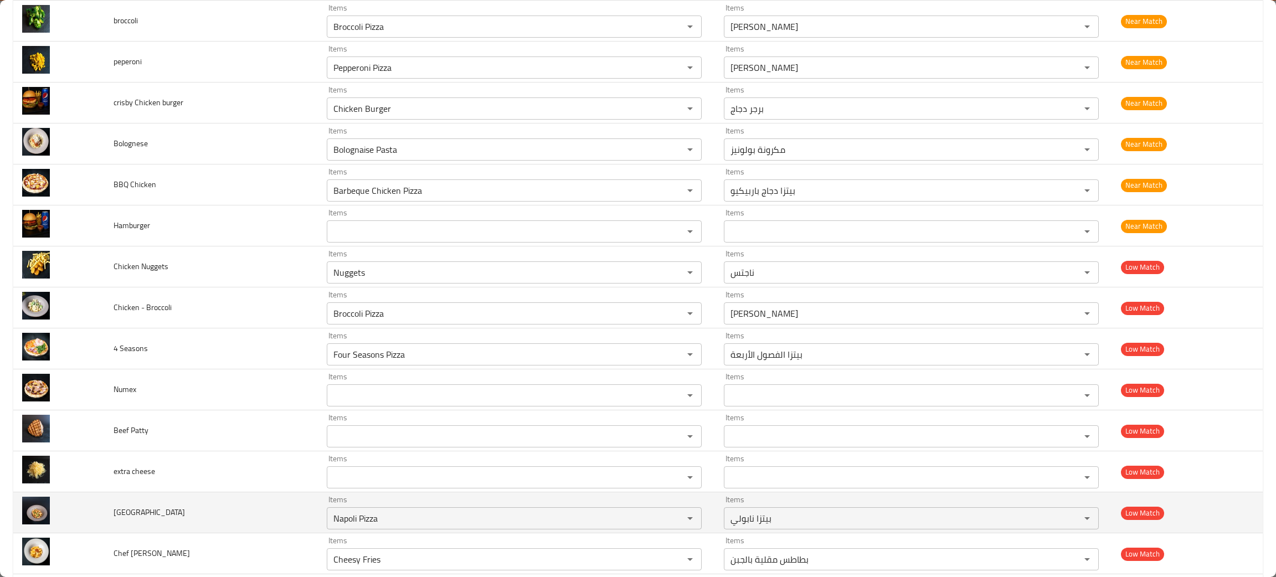
click at [179, 521] on td "Capo di Monte" at bounding box center [211, 512] width 213 height 41
click at [672, 522] on icon "Clear" at bounding box center [675, 518] width 7 height 7
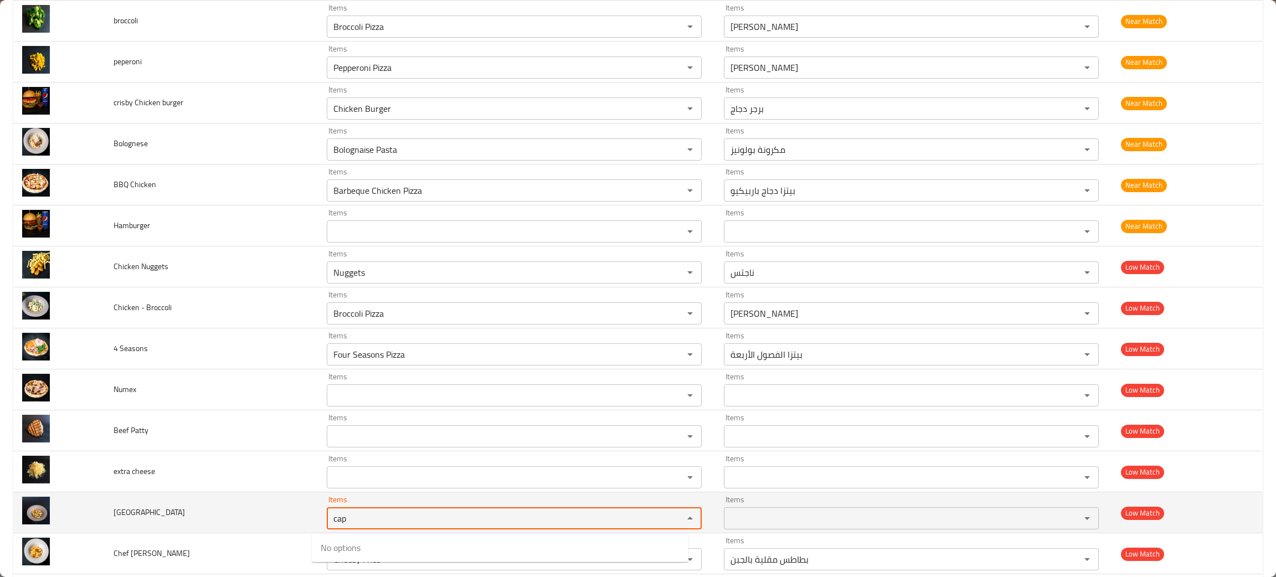
type Monte "cap"
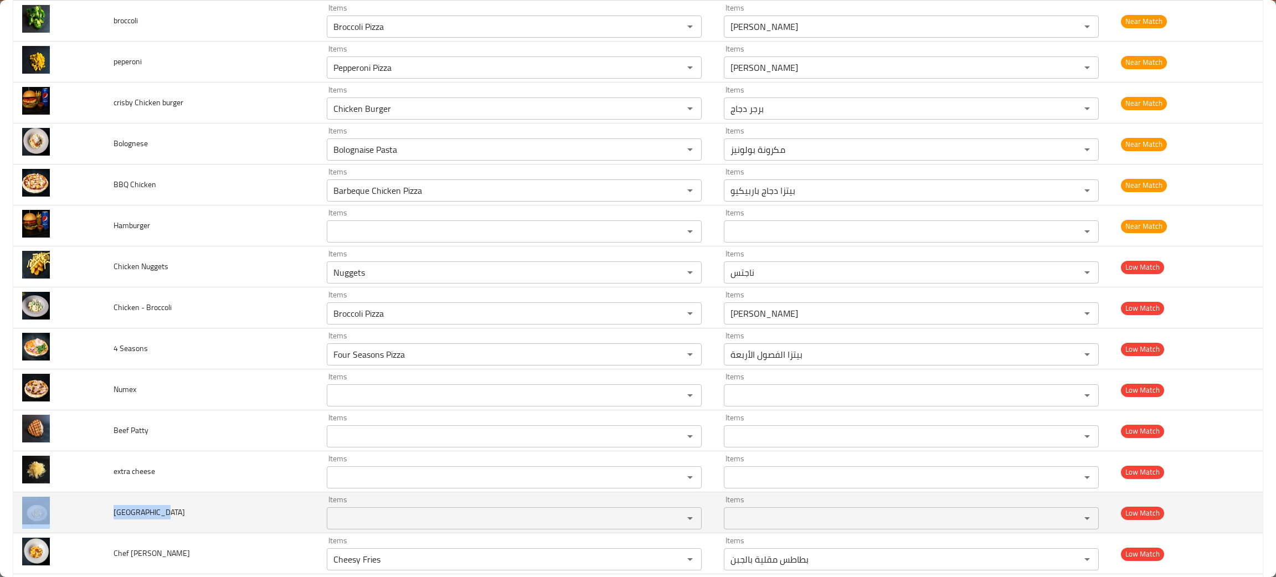
drag, startPoint x: 181, startPoint y: 514, endPoint x: 101, endPoint y: 517, distance: 79.2
click at [101, 517] on tr "Capo di Monte Items Items Items Items Low Match" at bounding box center [637, 512] width 1249 height 41
copy tr "Capo di Monte"
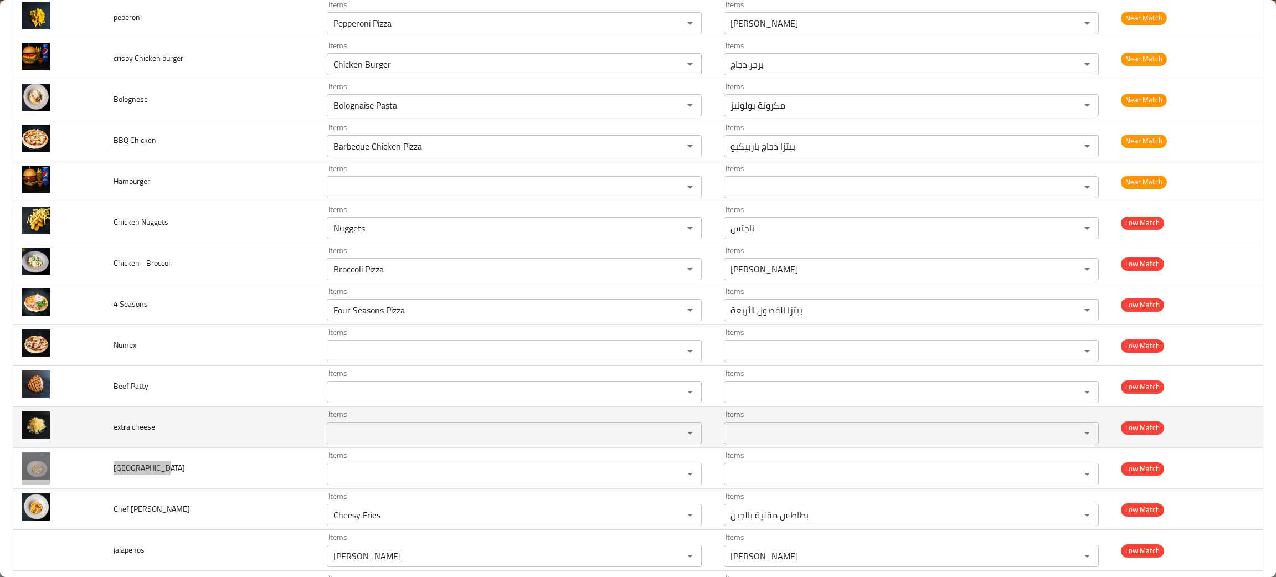
scroll to position [498, 0]
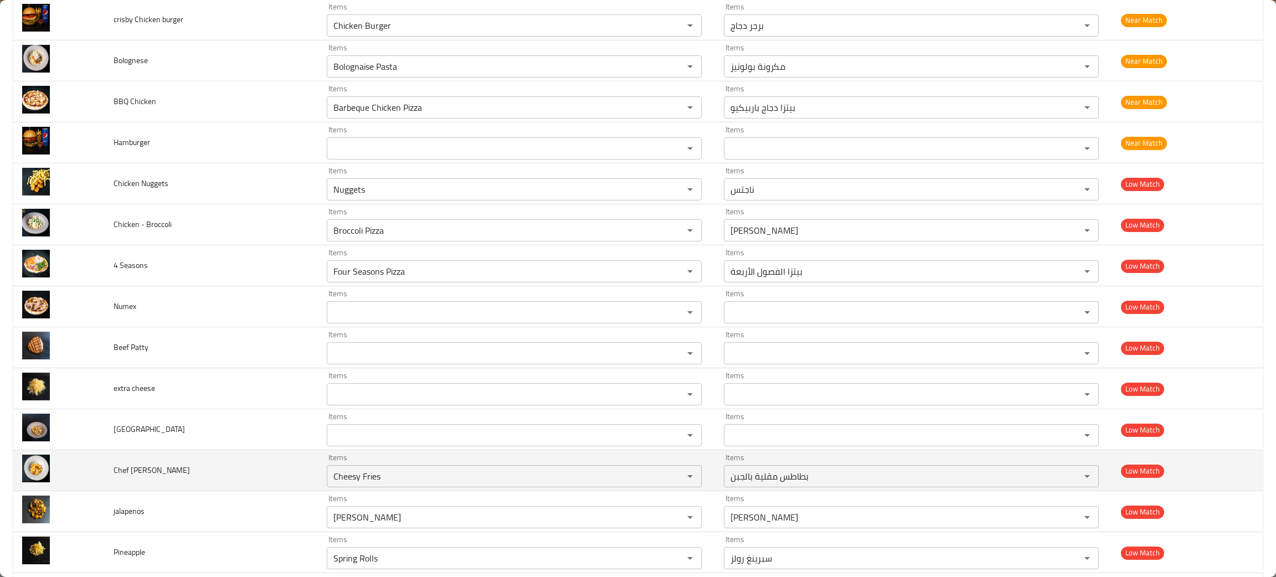
click at [192, 487] on td "Chef Al Forno" at bounding box center [211, 470] width 213 height 41
click at [670, 480] on icon "Clear" at bounding box center [675, 476] width 11 height 11
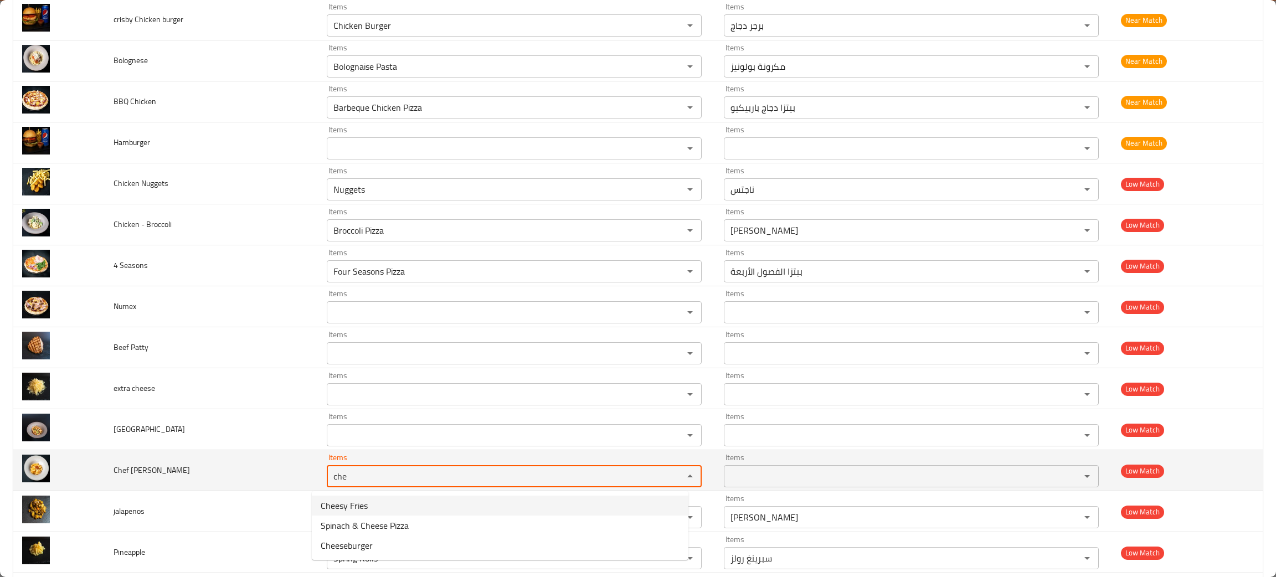
type Forno "che"
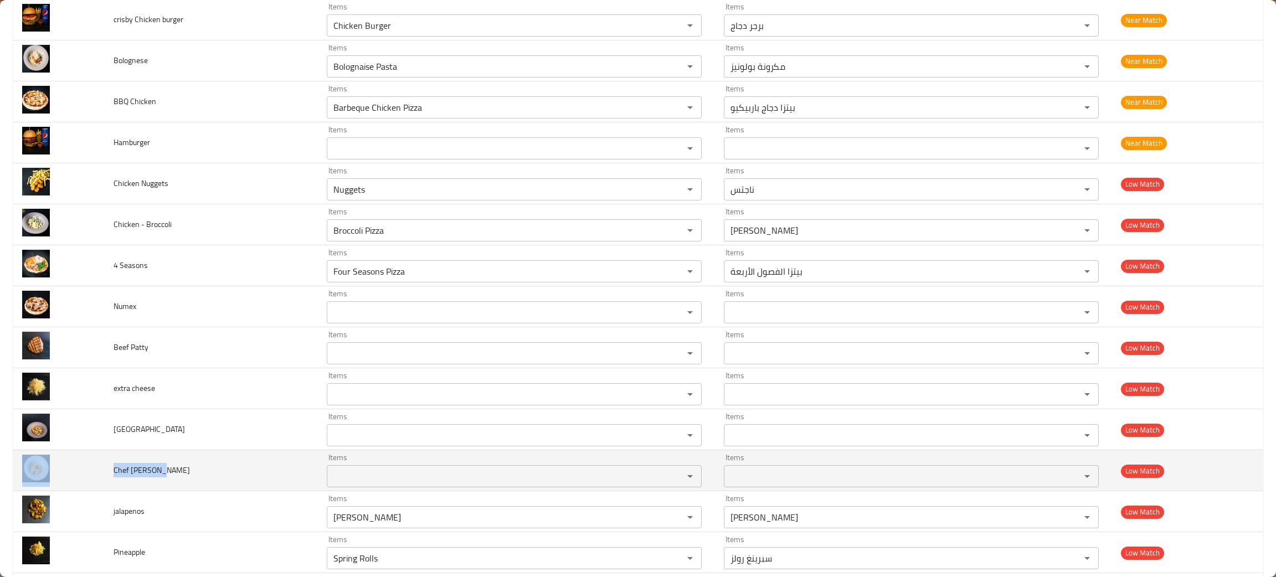
drag, startPoint x: 170, startPoint y: 472, endPoint x: 101, endPoint y: 477, distance: 68.9
click at [101, 477] on tr "Chef Al Forno Items Items Items Items Low Match" at bounding box center [637, 470] width 1249 height 41
copy tr "Chef Al Forno"
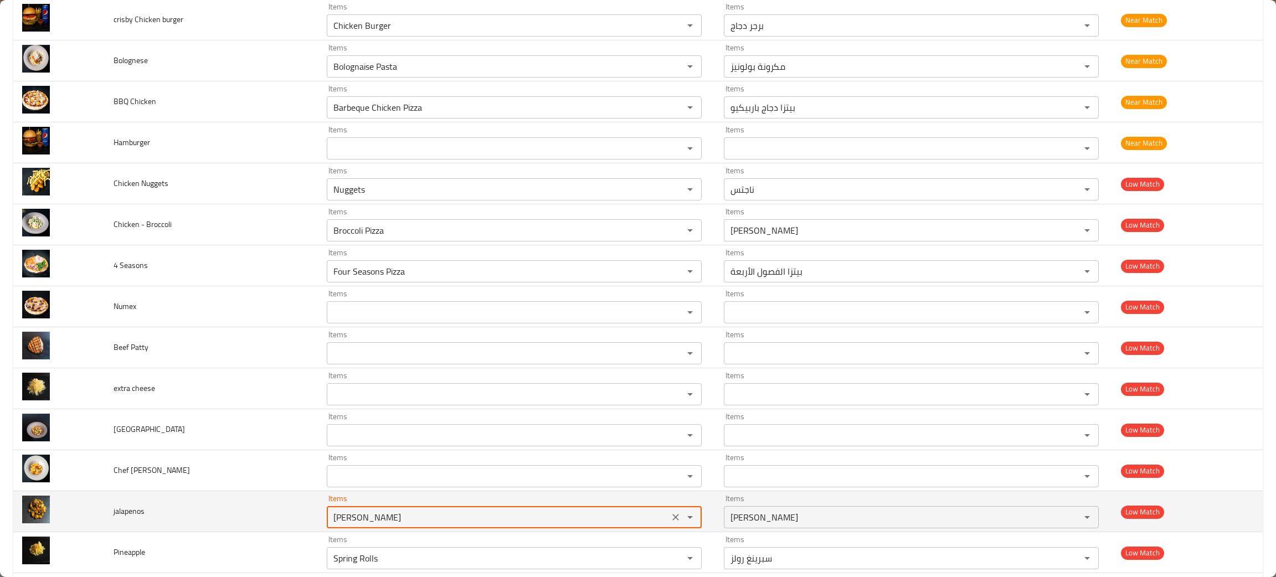
click at [362, 518] on input "Masala Fries" at bounding box center [498, 518] width 336 height 16
type input "jal"
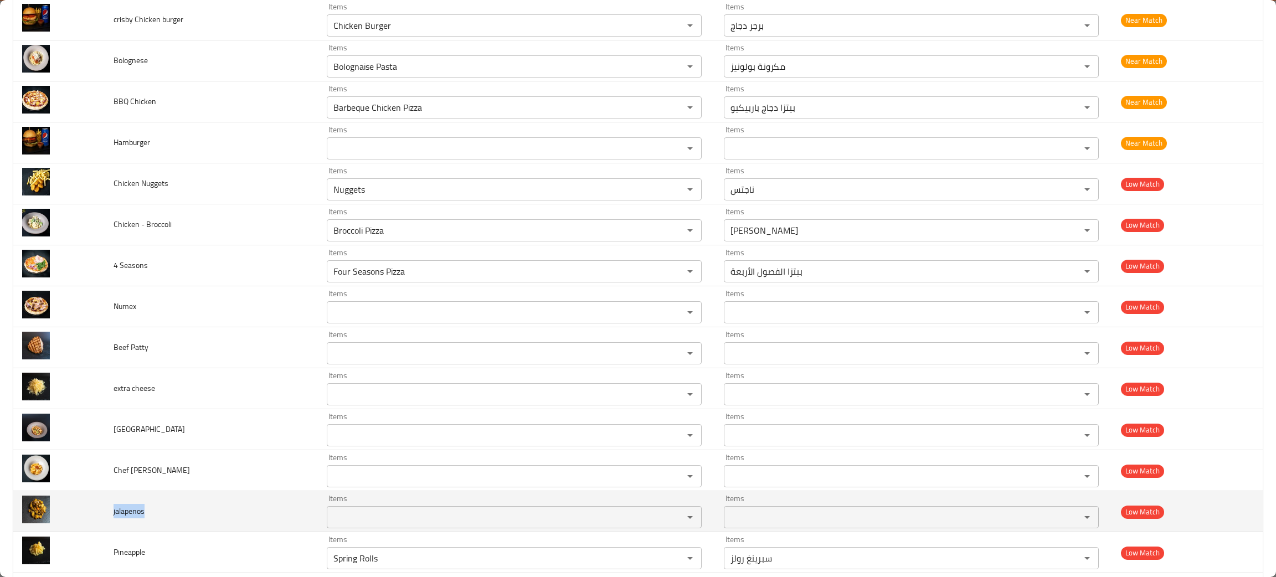
drag, startPoint x: 155, startPoint y: 514, endPoint x: 107, endPoint y: 518, distance: 47.8
click at [107, 518] on td "jalapenos" at bounding box center [211, 511] width 213 height 41
copy span "jalapenos"
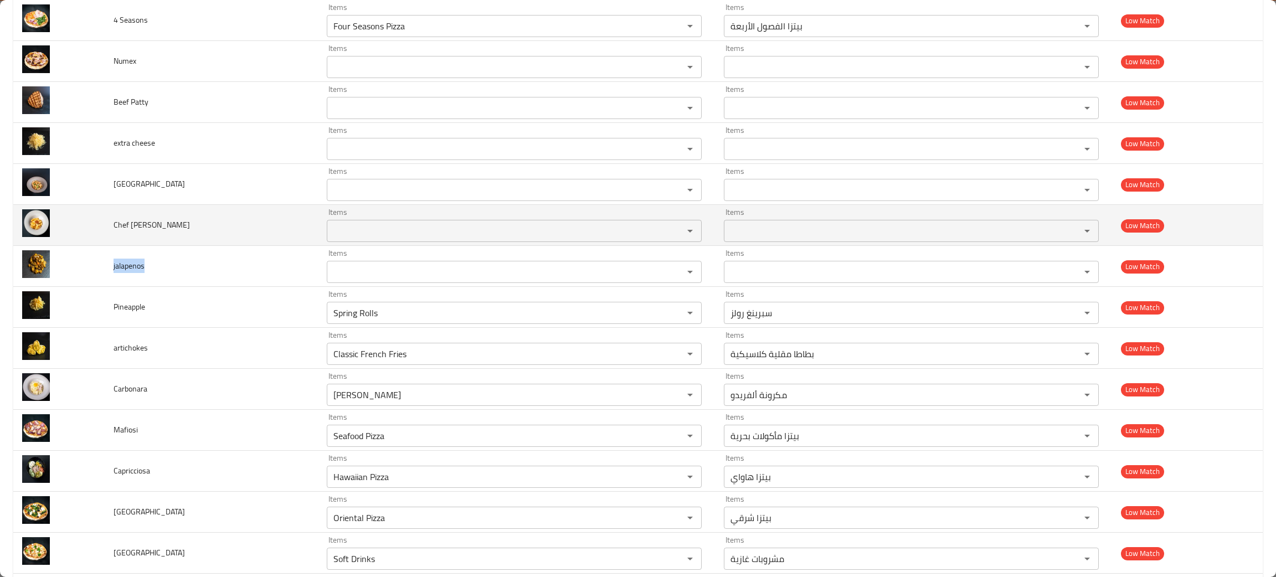
scroll to position [747, 0]
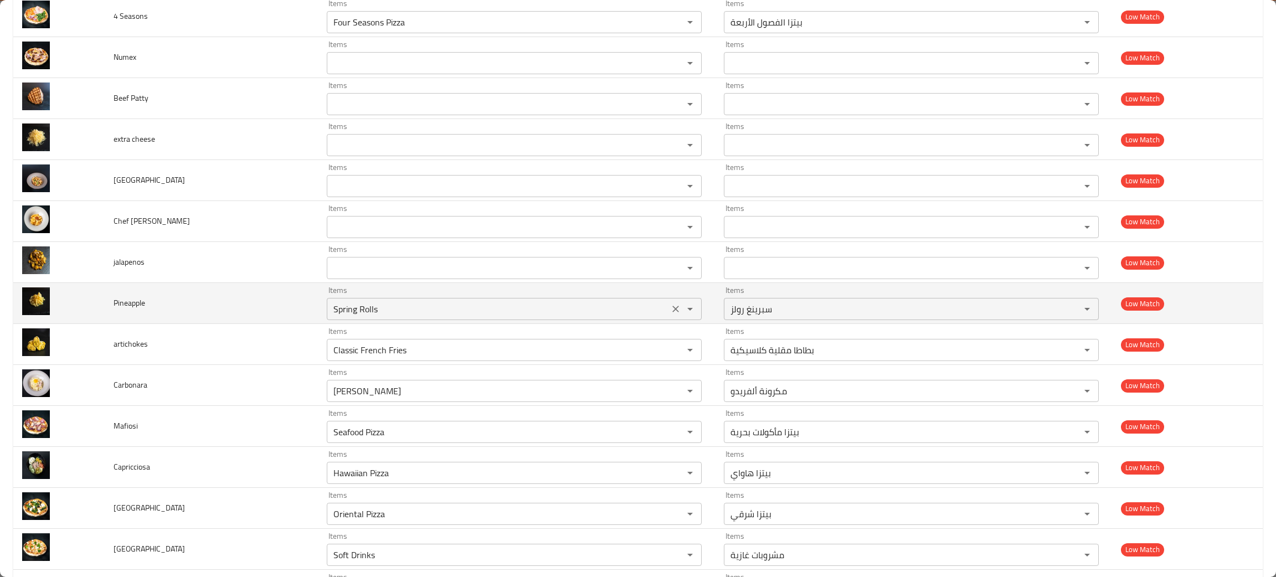
click at [387, 310] on input "Spring Rolls" at bounding box center [498, 309] width 336 height 16
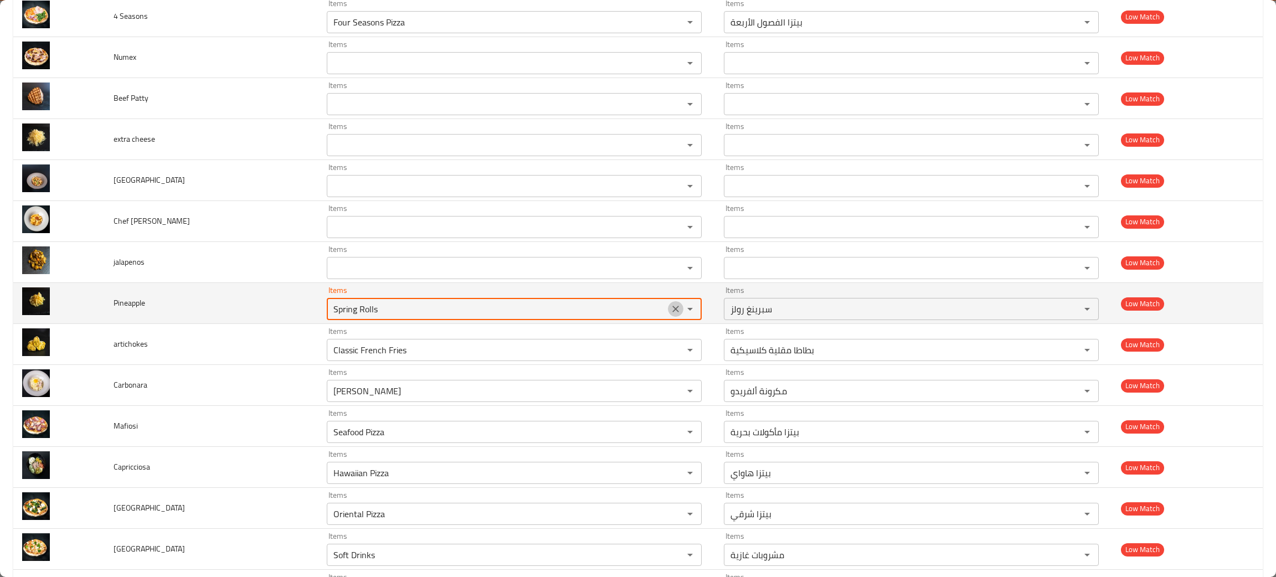
click at [670, 312] on icon "Clear" at bounding box center [675, 309] width 11 height 11
type input "pin"
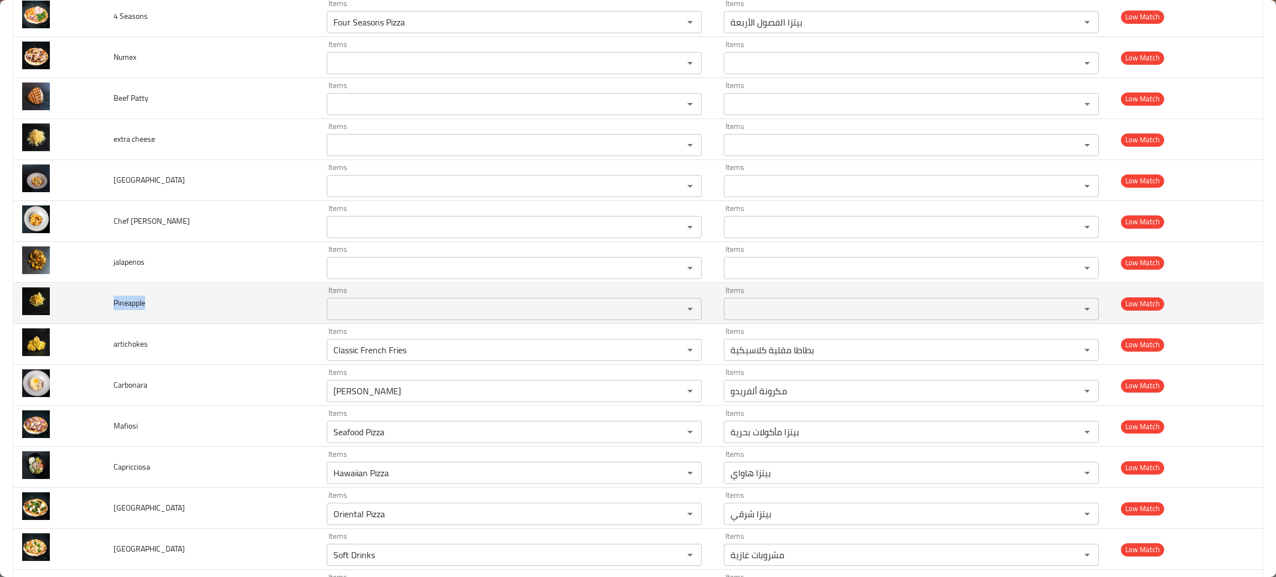
drag, startPoint x: 151, startPoint y: 312, endPoint x: 111, endPoint y: 308, distance: 40.1
click at [109, 308] on td "Pineapple" at bounding box center [211, 303] width 213 height 41
copy span "Pineapple"
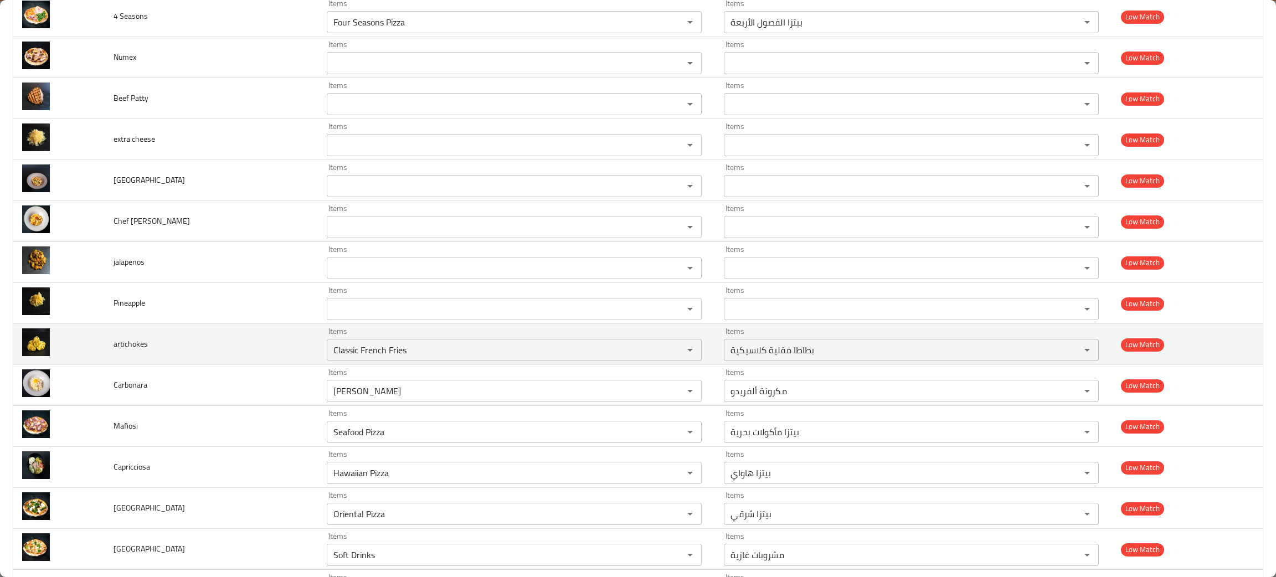
click at [244, 353] on td "artichokes" at bounding box center [211, 344] width 213 height 41
click at [672, 351] on icon "Clear" at bounding box center [675, 350] width 7 height 7
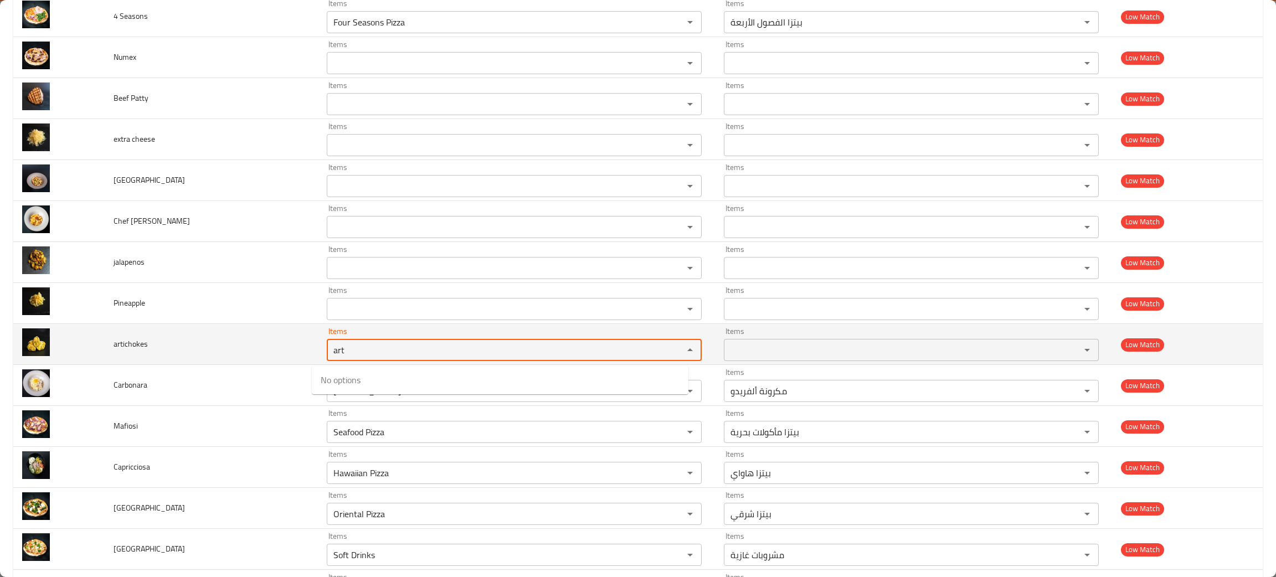
type input "art"
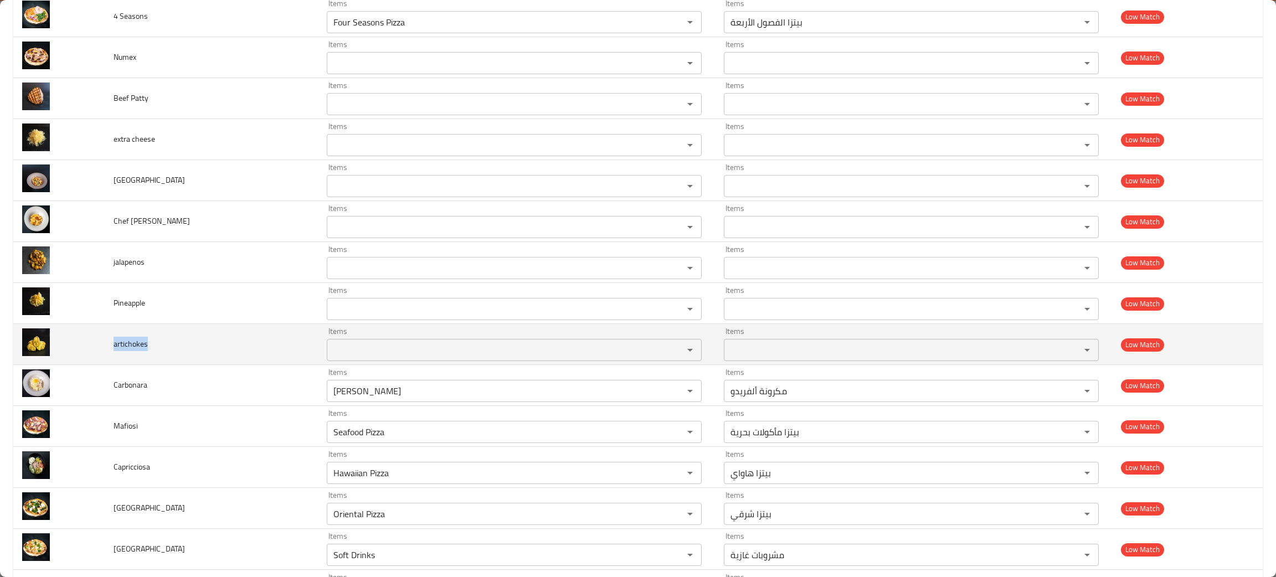
drag, startPoint x: 172, startPoint y: 349, endPoint x: 106, endPoint y: 347, distance: 66.5
click at [106, 347] on td "artichokes" at bounding box center [211, 344] width 213 height 41
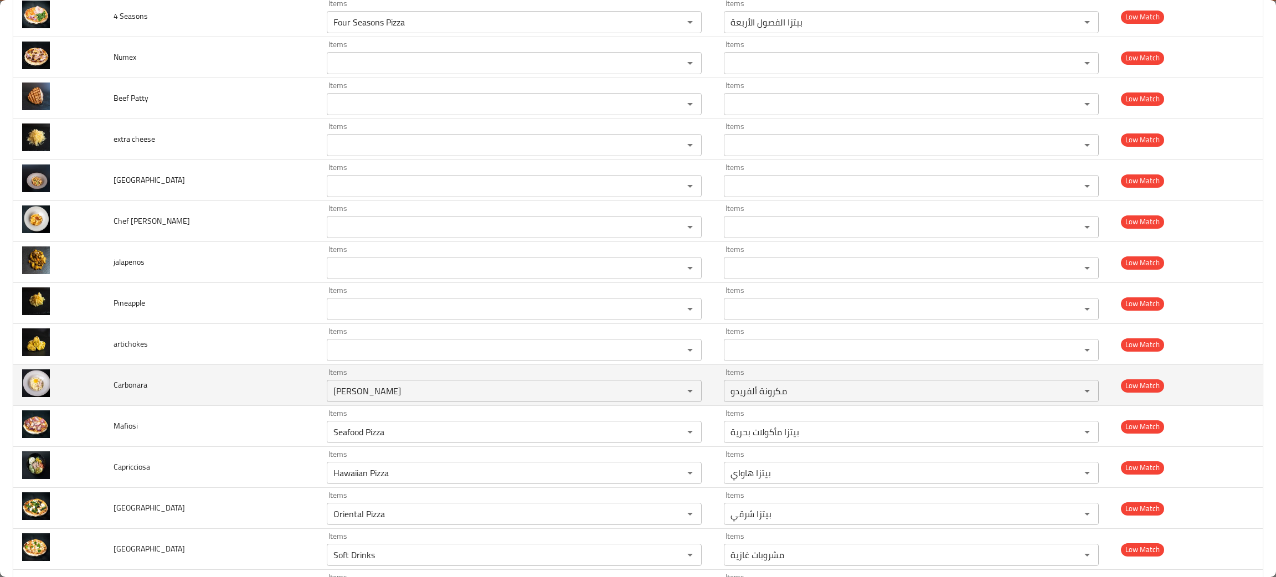
click at [219, 393] on td "Carbonara" at bounding box center [211, 385] width 213 height 41
click at [670, 388] on icon "Clear" at bounding box center [675, 390] width 11 height 11
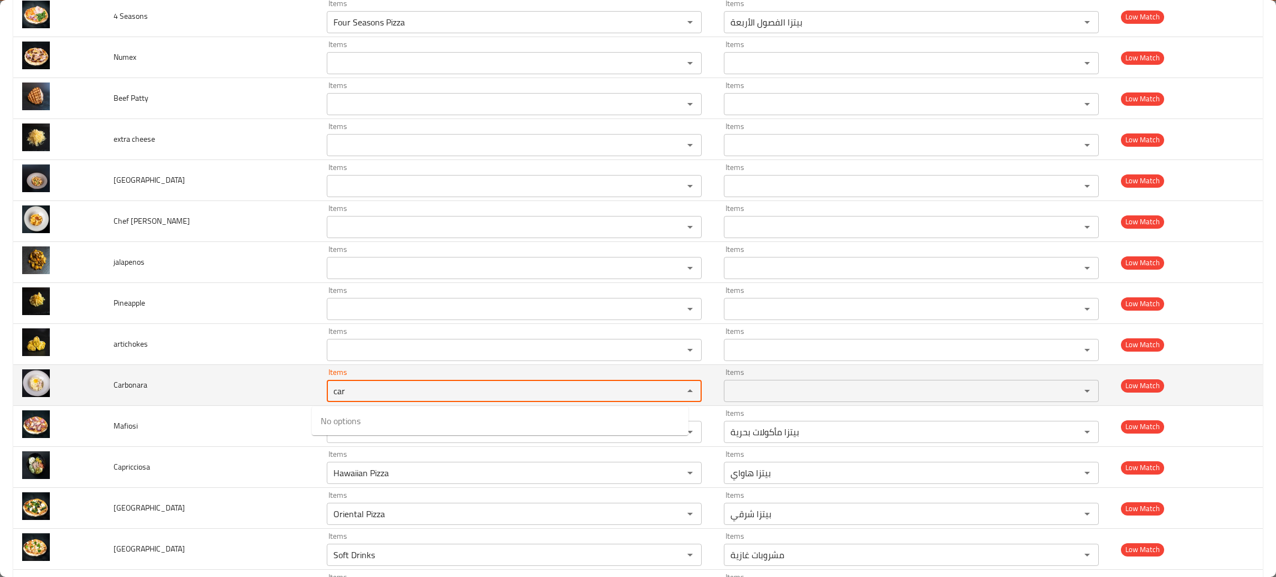
type input "car"
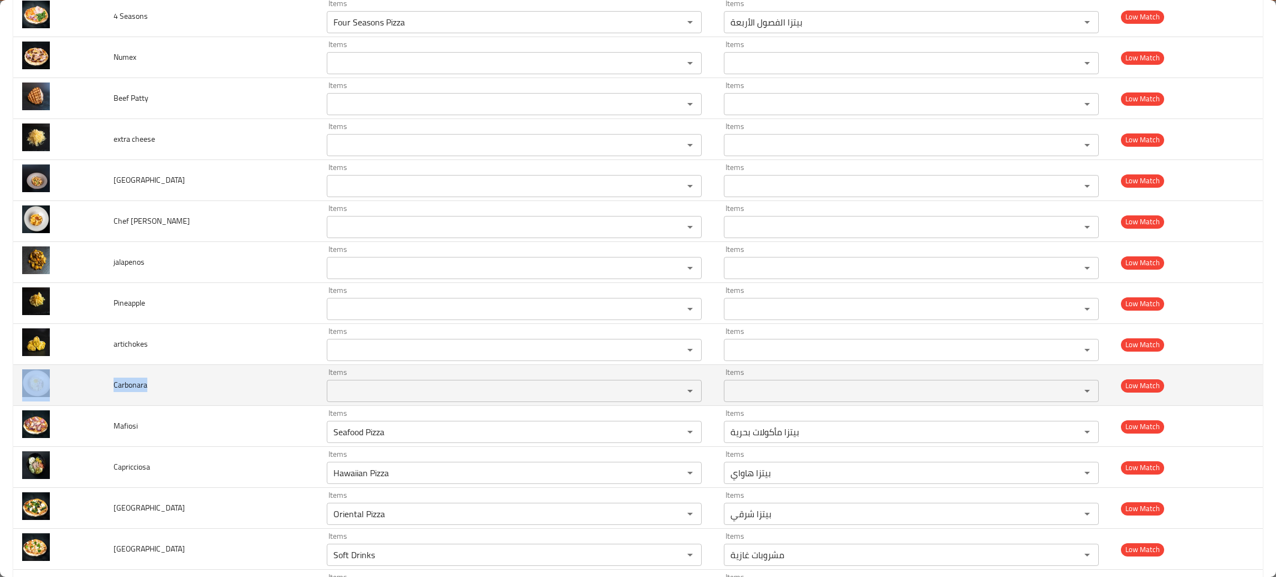
drag, startPoint x: 168, startPoint y: 387, endPoint x: 84, endPoint y: 390, distance: 84.2
click at [84, 390] on tr "Carbonara Items Items Items Items Low Match" at bounding box center [637, 385] width 1249 height 41
click at [198, 402] on td "Carbonara" at bounding box center [211, 385] width 213 height 41
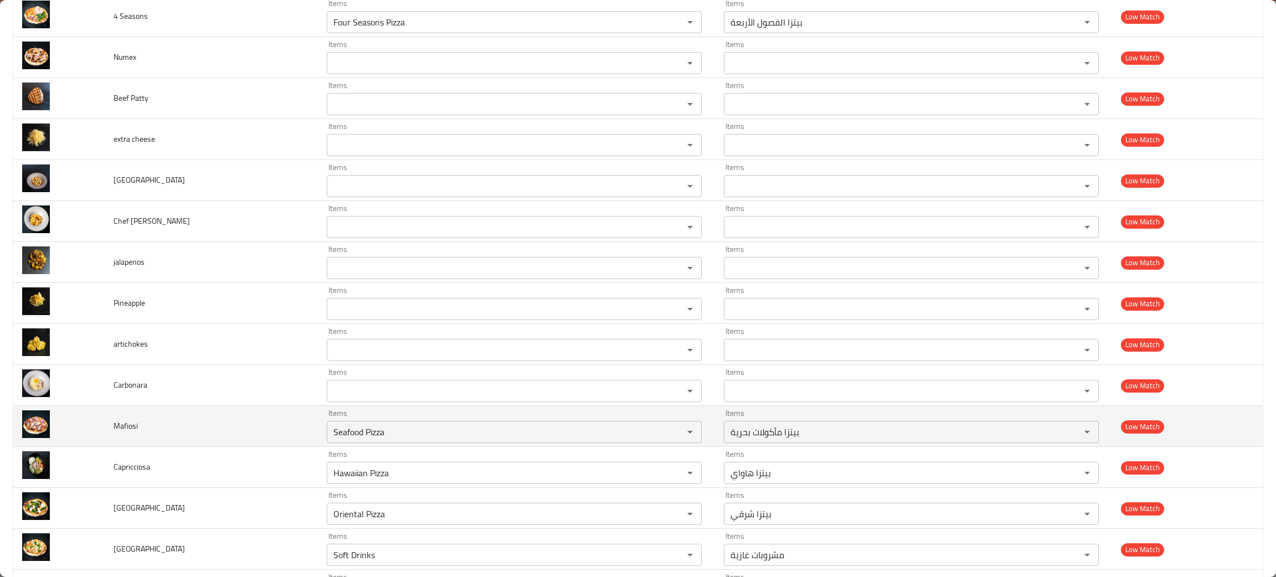
click at [270, 441] on td "Mafiosi" at bounding box center [211, 426] width 213 height 41
click at [670, 437] on icon "Clear" at bounding box center [675, 431] width 11 height 11
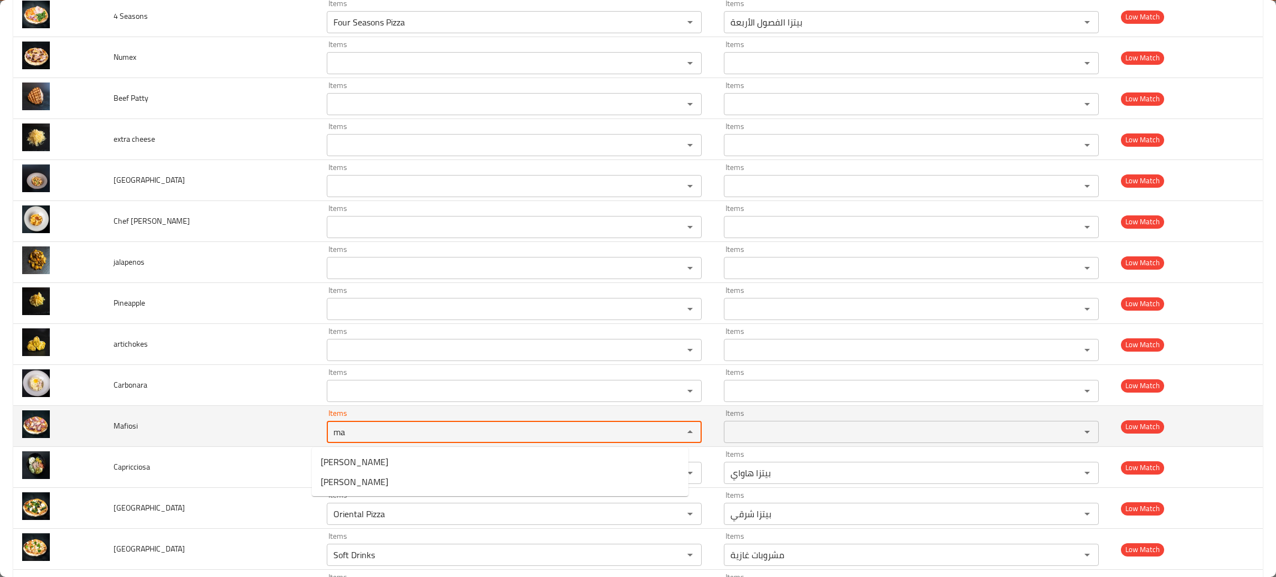
type input "ma"
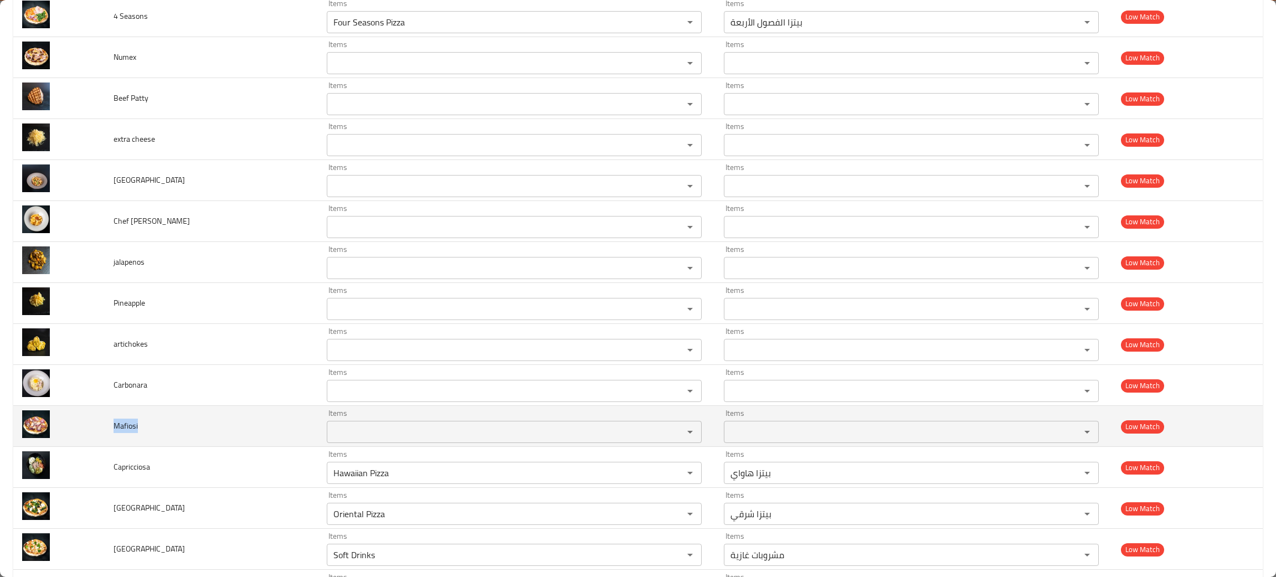
drag, startPoint x: 151, startPoint y: 435, endPoint x: 107, endPoint y: 441, distance: 44.2
click at [107, 441] on td "Mafiosi" at bounding box center [211, 426] width 213 height 41
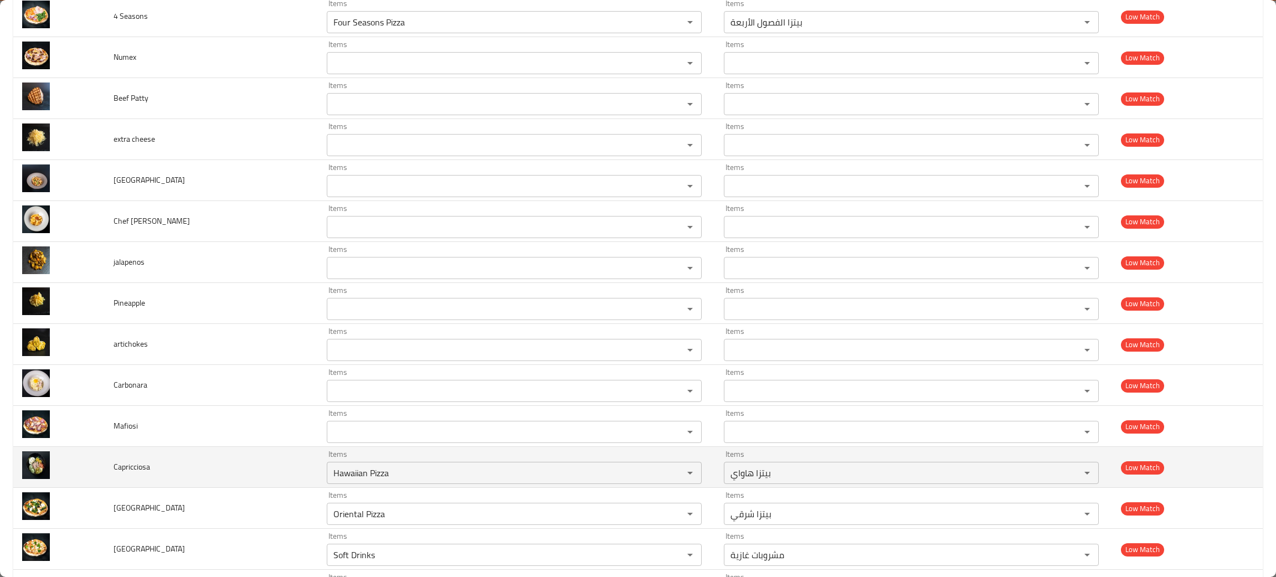
click at [251, 462] on td "Capricciosa" at bounding box center [211, 467] width 213 height 41
click at [670, 475] on icon "Clear" at bounding box center [675, 472] width 11 height 11
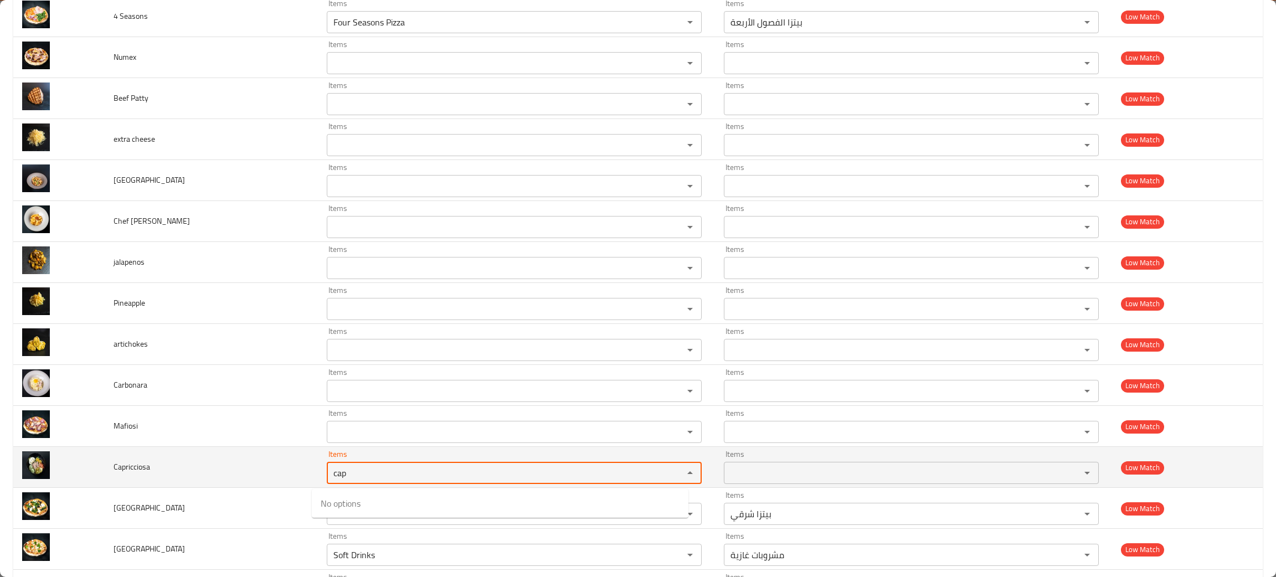
type input "cap"
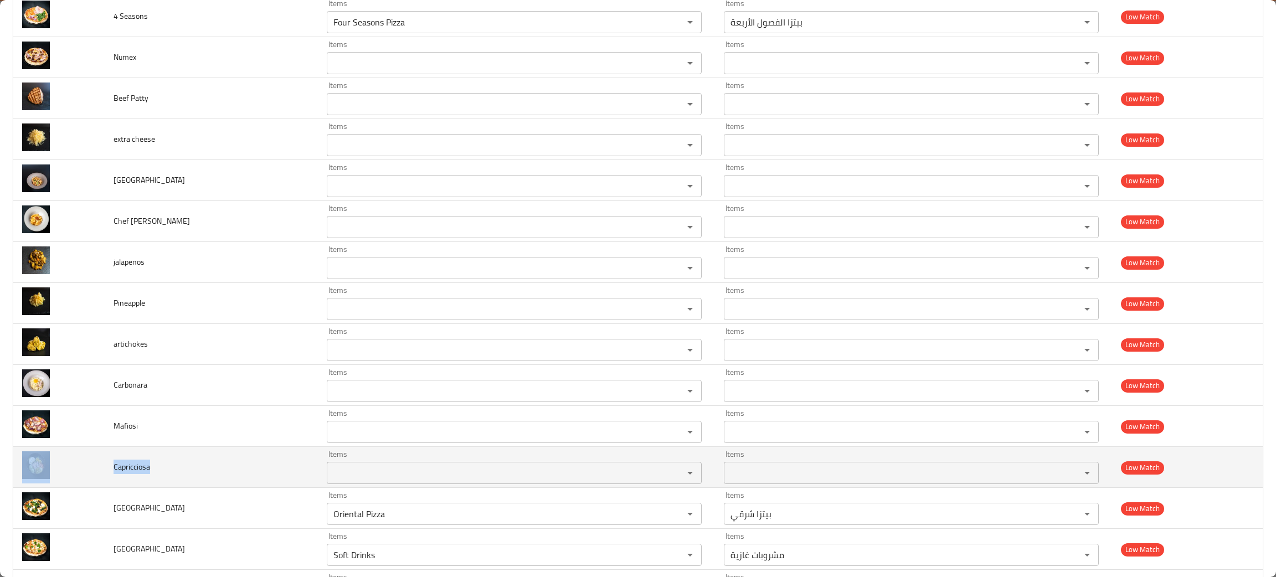
drag, startPoint x: 178, startPoint y: 478, endPoint x: 100, endPoint y: 471, distance: 78.4
click at [100, 471] on tr "Capricciosa Items Items Items Items Low Match" at bounding box center [637, 467] width 1249 height 41
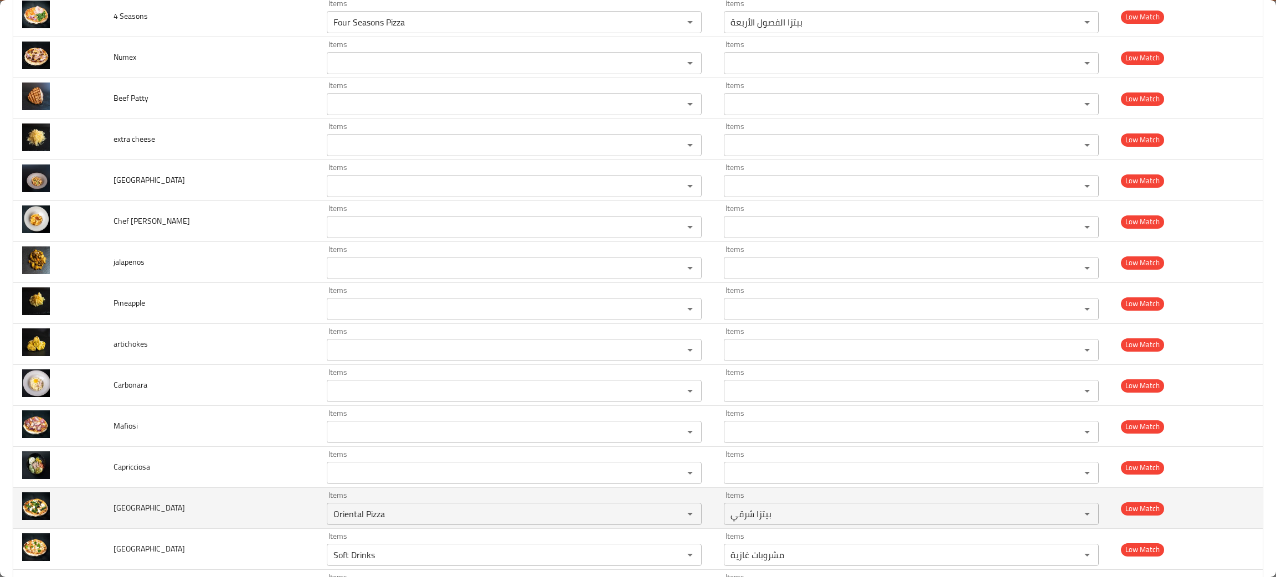
click at [151, 516] on td "Creta" at bounding box center [211, 508] width 213 height 41
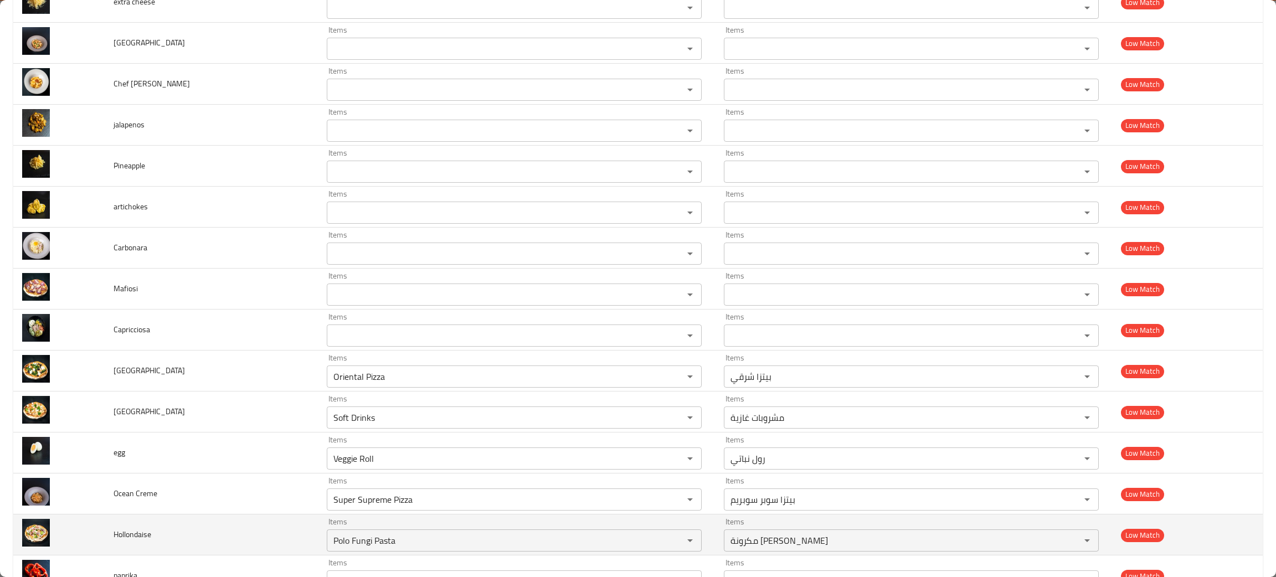
scroll to position [913, 0]
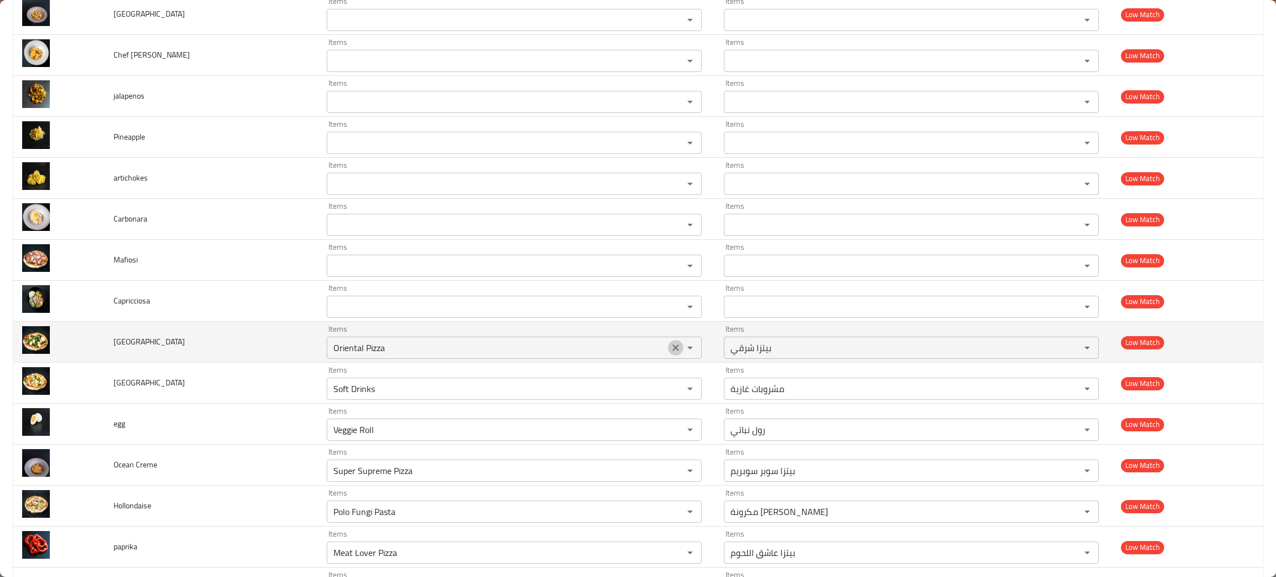
click at [670, 346] on icon "Clear" at bounding box center [675, 347] width 11 height 11
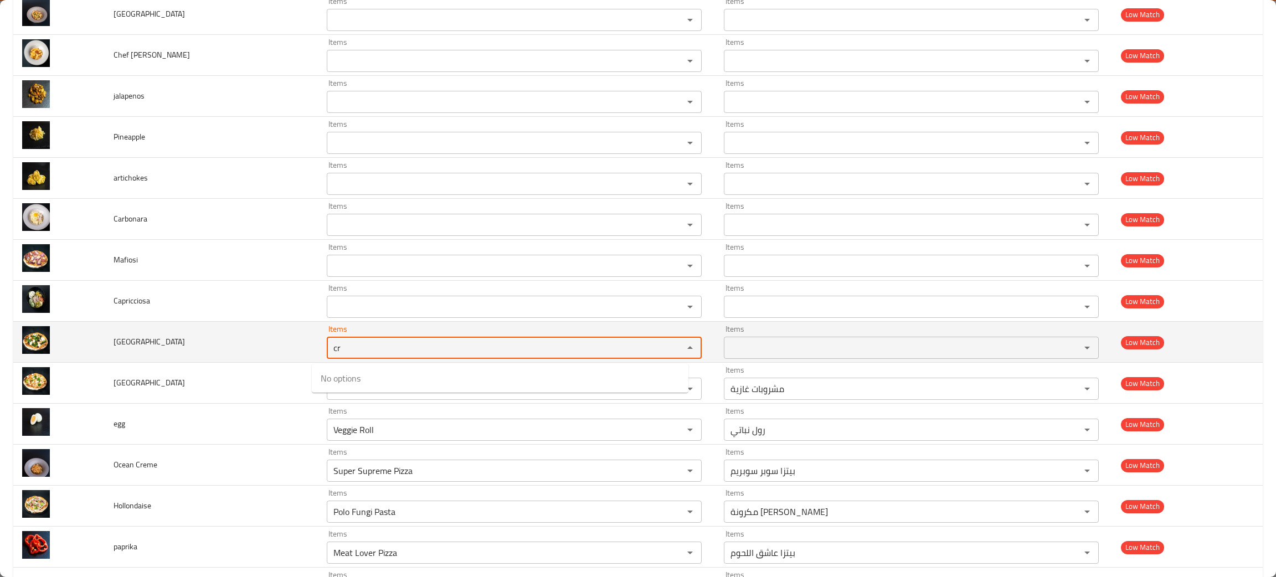
type input "cr"
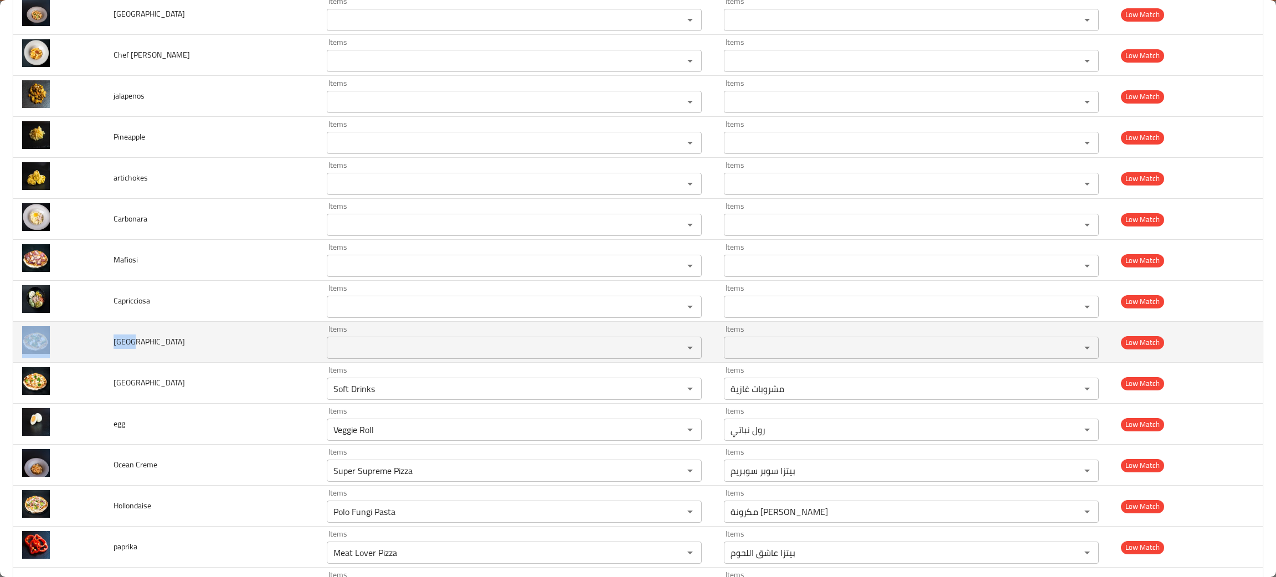
drag, startPoint x: 171, startPoint y: 352, endPoint x: 94, endPoint y: 345, distance: 76.7
click at [94, 345] on tr "Creta Items Items Items Items Low Match" at bounding box center [637, 342] width 1249 height 41
click at [116, 341] on span "Creta" at bounding box center [149, 342] width 71 height 14
drag, startPoint x: 138, startPoint y: 344, endPoint x: 114, endPoint y: 343, distance: 24.9
click at [114, 343] on td "Creta" at bounding box center [211, 342] width 213 height 41
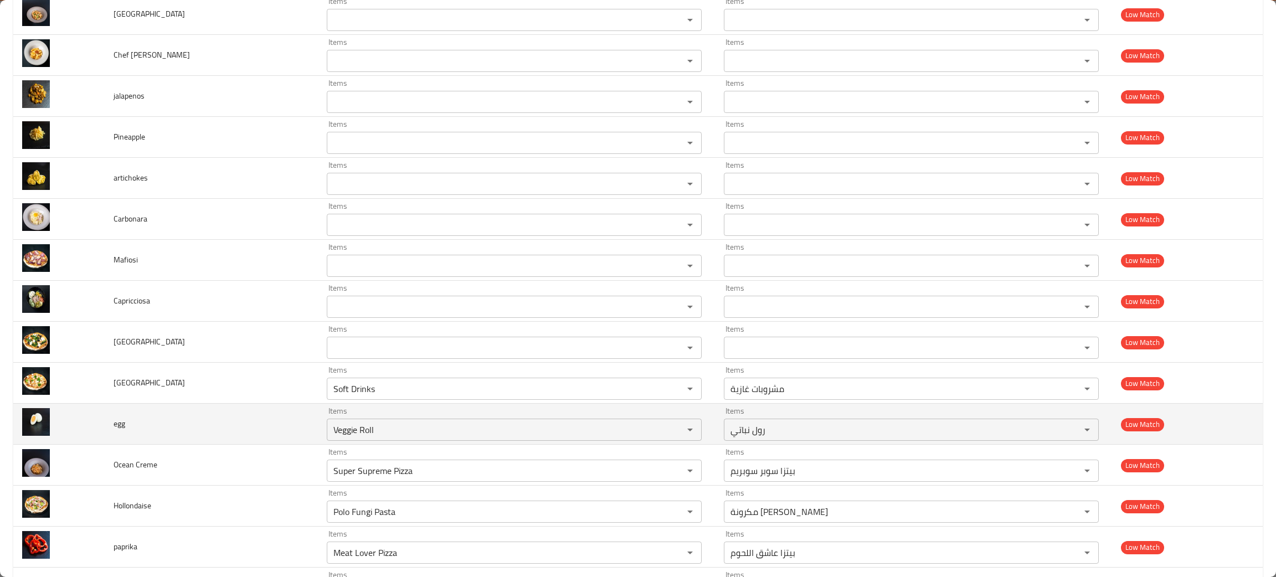
click at [201, 407] on td "egg" at bounding box center [211, 424] width 213 height 41
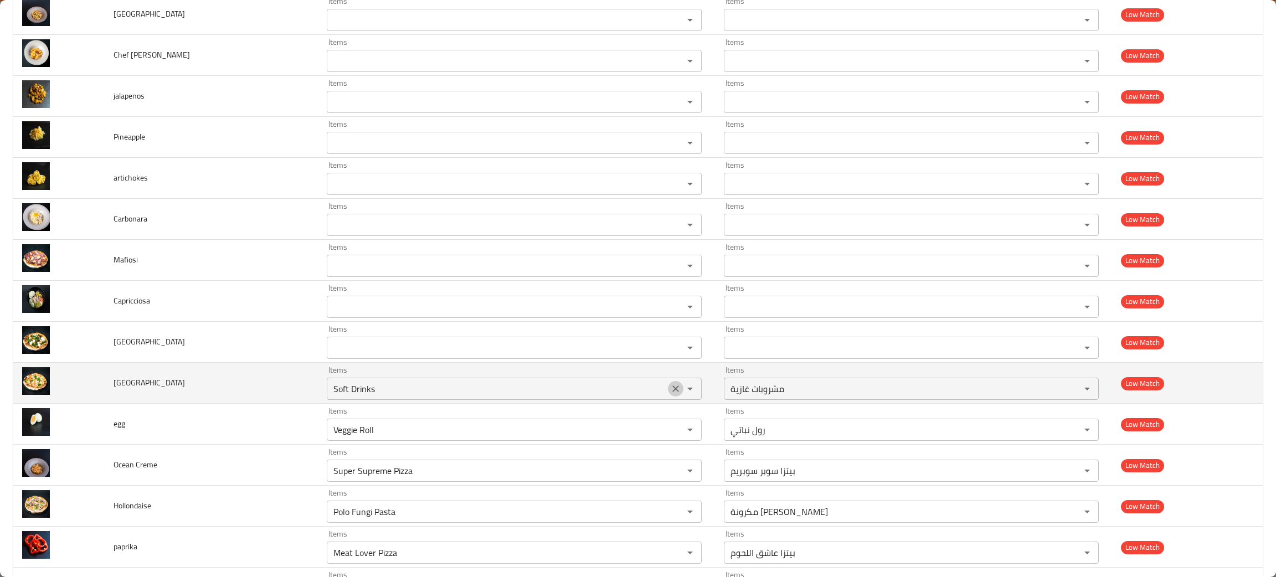
click at [670, 392] on icon "Clear" at bounding box center [675, 388] width 11 height 11
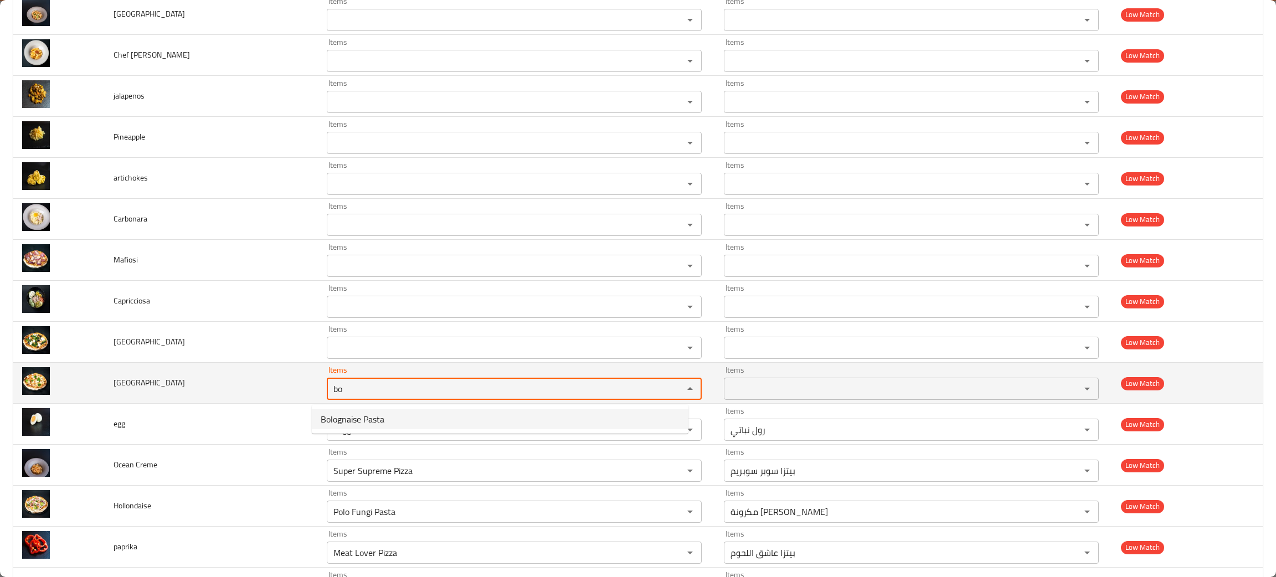
type input "bo"
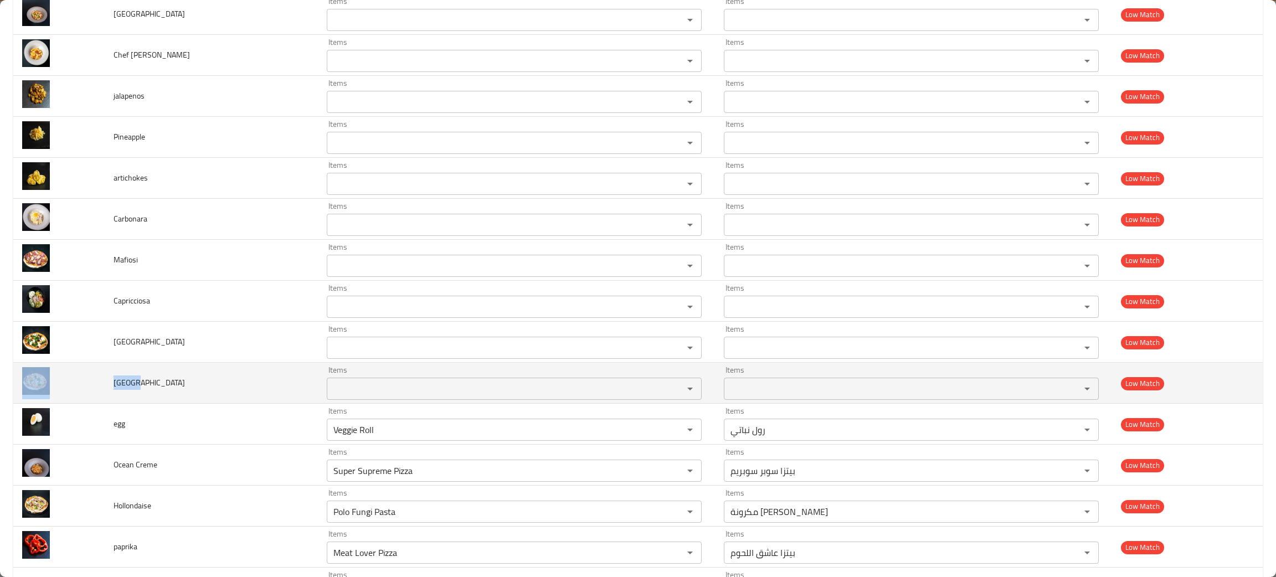
drag, startPoint x: 177, startPoint y: 392, endPoint x: 78, endPoint y: 388, distance: 98.7
click at [78, 388] on tr "Boston Items Items Items Items Low Match" at bounding box center [637, 383] width 1249 height 41
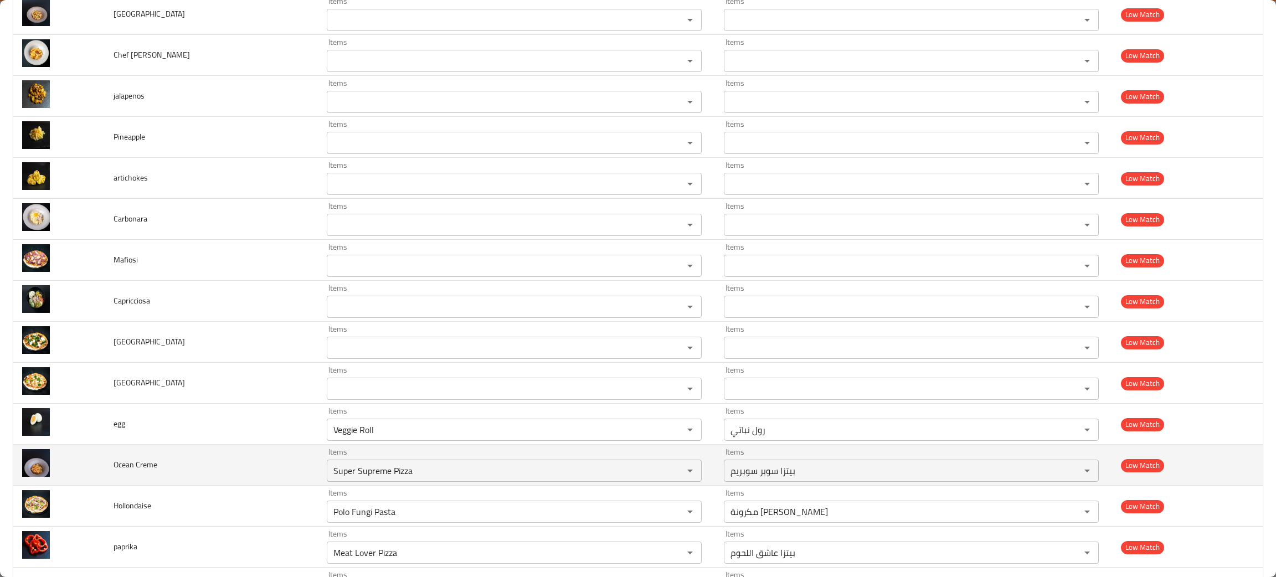
click at [237, 450] on td "Ocean Creme" at bounding box center [211, 465] width 213 height 41
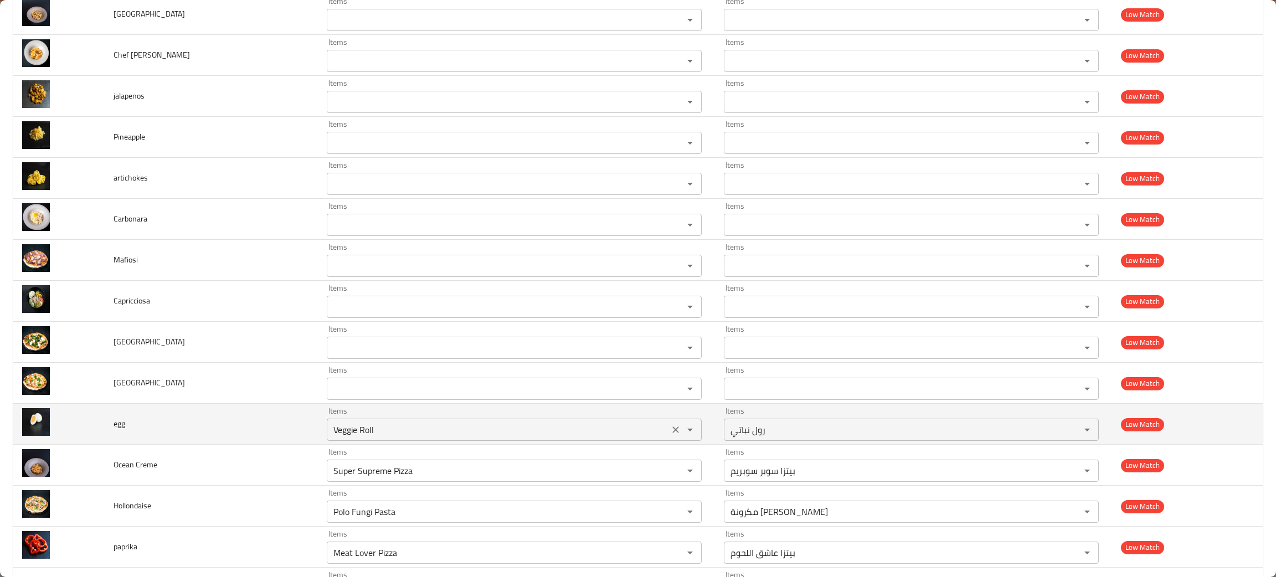
click at [670, 429] on icon "Clear" at bounding box center [675, 429] width 11 height 11
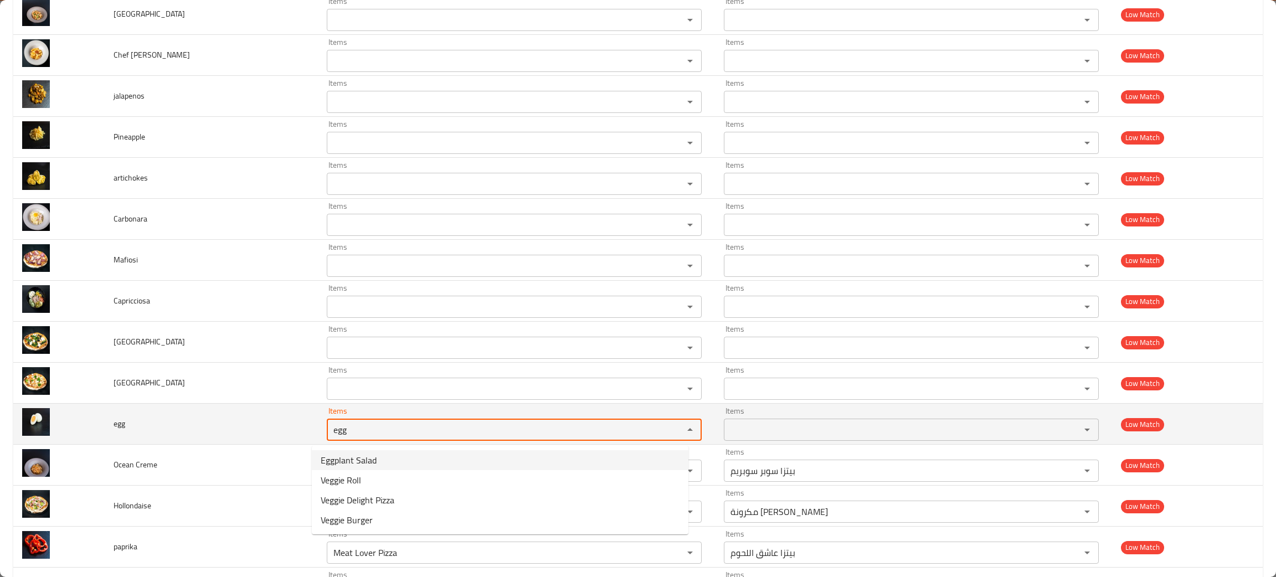
type input "egg"
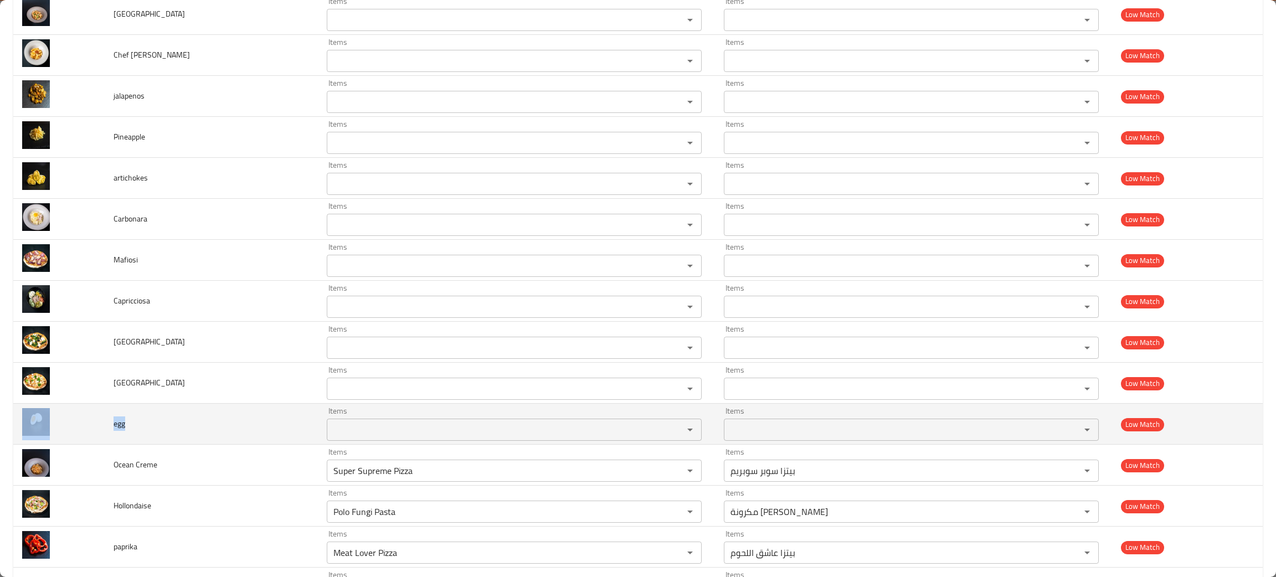
drag, startPoint x: 169, startPoint y: 433, endPoint x: 85, endPoint y: 434, distance: 83.6
click at [85, 434] on tr "egg Items Items Items Items Low Match" at bounding box center [637, 424] width 1249 height 41
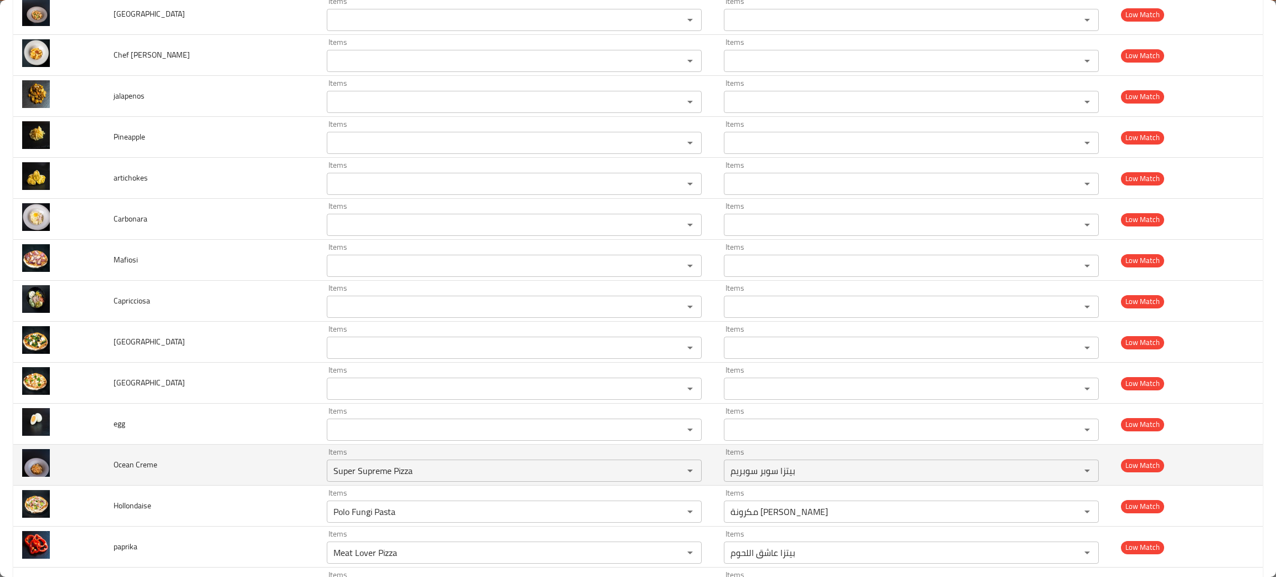
click at [200, 474] on td "Ocean Creme" at bounding box center [211, 465] width 213 height 41
click at [670, 474] on icon "Clear" at bounding box center [675, 470] width 11 height 11
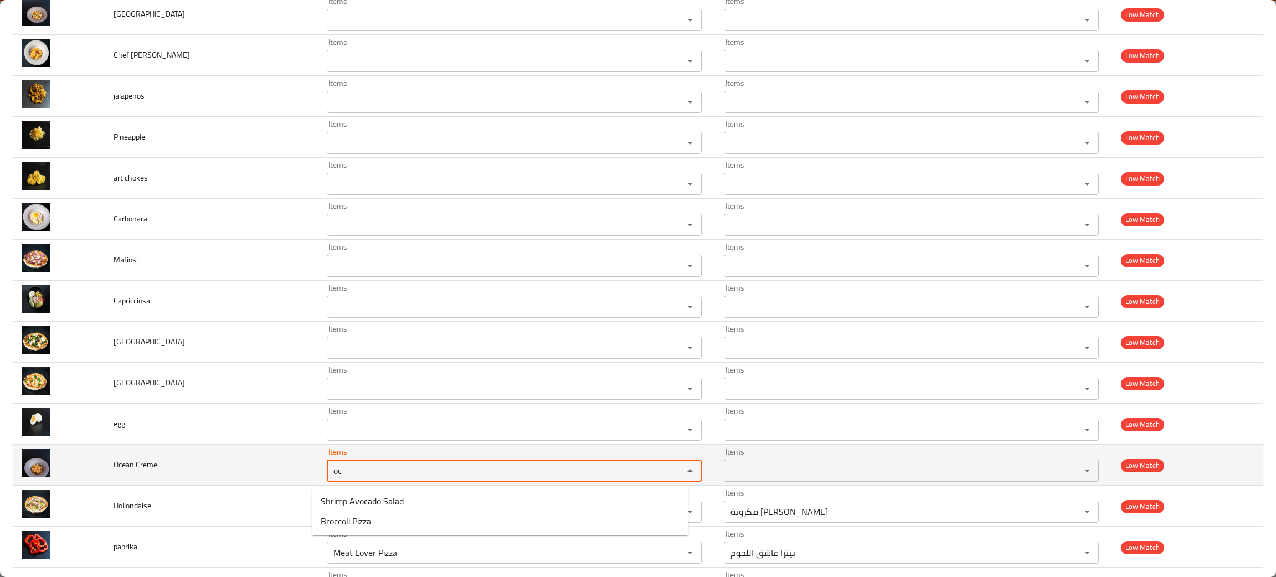
type Creme "oc"
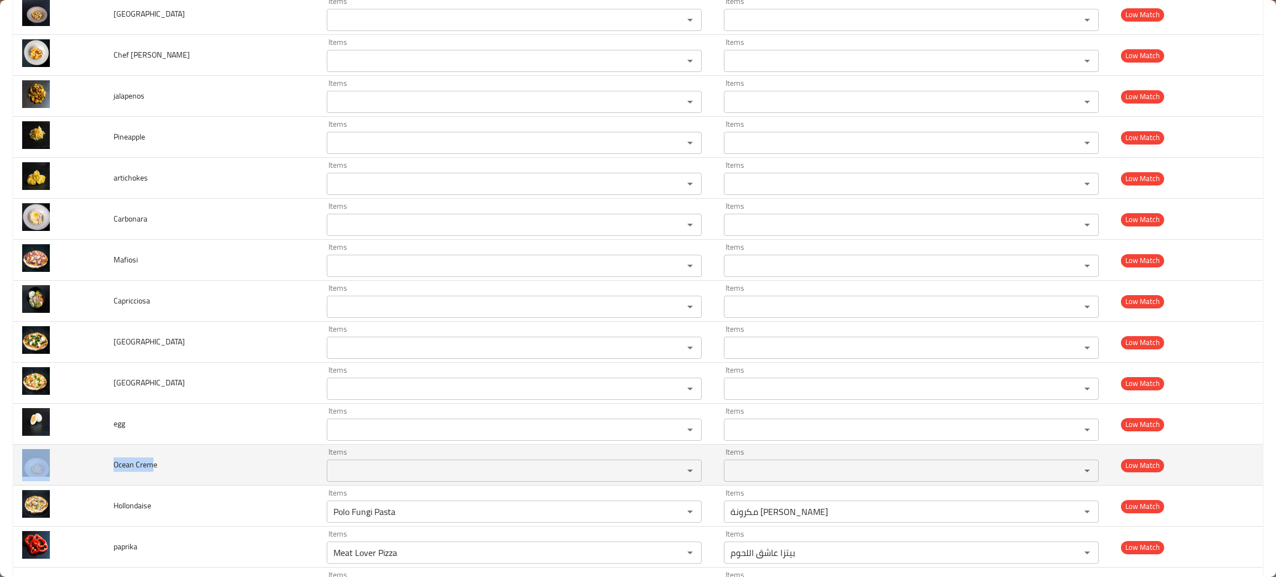
drag, startPoint x: 154, startPoint y: 478, endPoint x: 102, endPoint y: 465, distance: 53.6
click at [102, 465] on tr "Ocean Creme Items Items Items Items Low Match" at bounding box center [637, 465] width 1249 height 41
click at [179, 474] on td "Ocean Creme" at bounding box center [211, 465] width 213 height 41
drag, startPoint x: 179, startPoint y: 474, endPoint x: 109, endPoint y: 467, distance: 70.7
click at [109, 467] on td "Ocean Creme" at bounding box center [211, 465] width 213 height 41
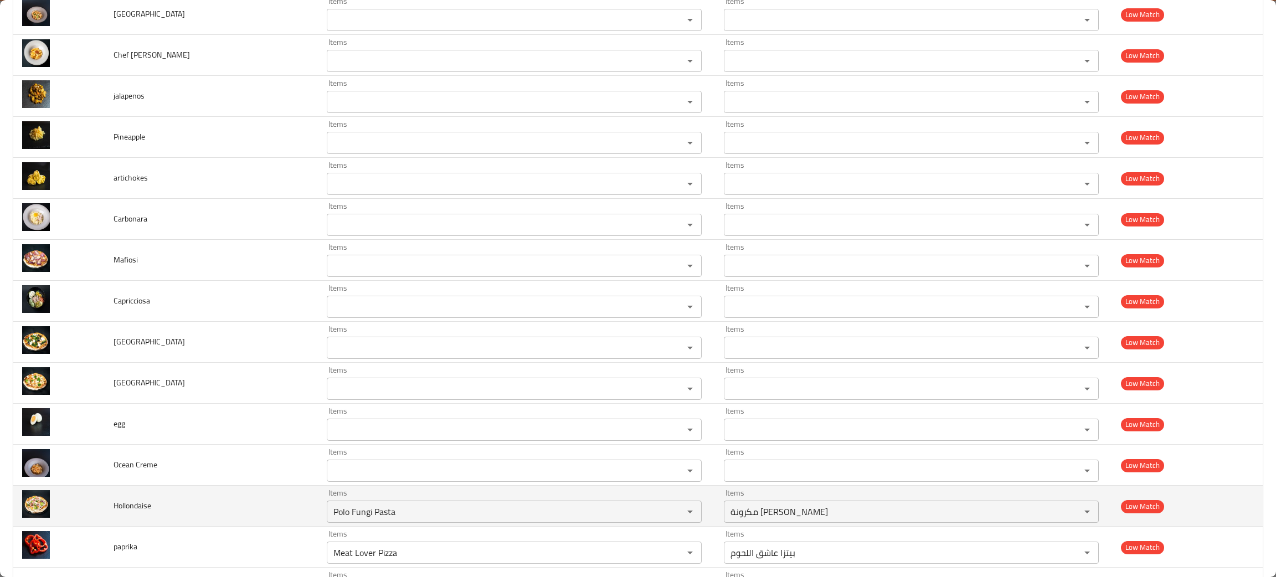
click at [223, 521] on td "Hollondaise" at bounding box center [211, 506] width 213 height 41
click at [670, 511] on icon "Clear" at bounding box center [675, 511] width 11 height 11
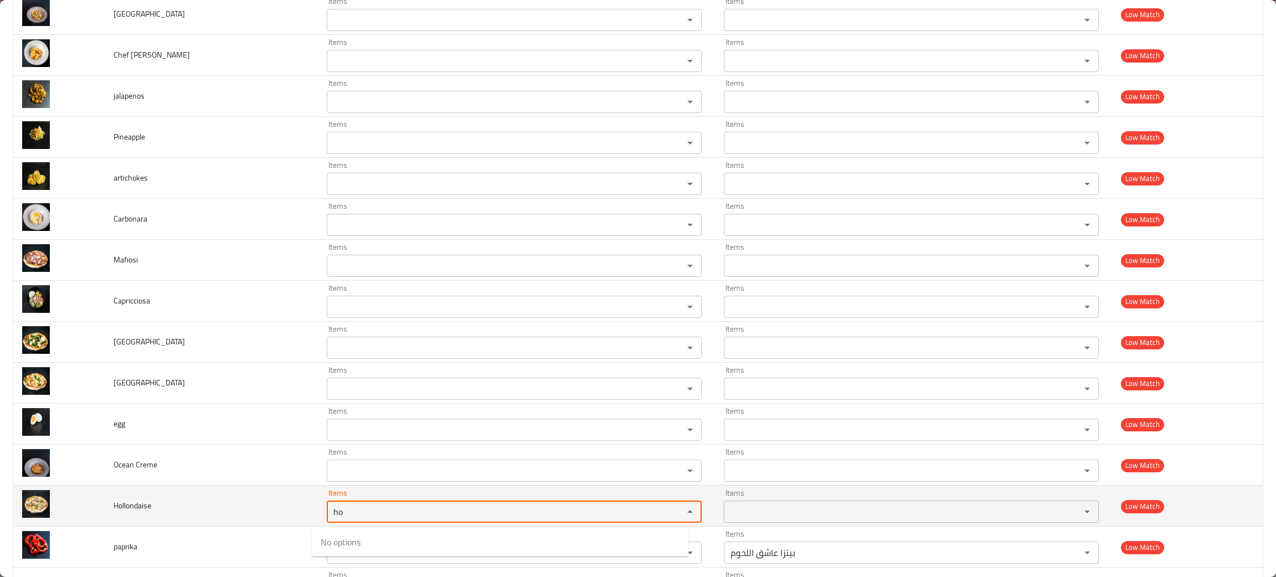
type input "ho"
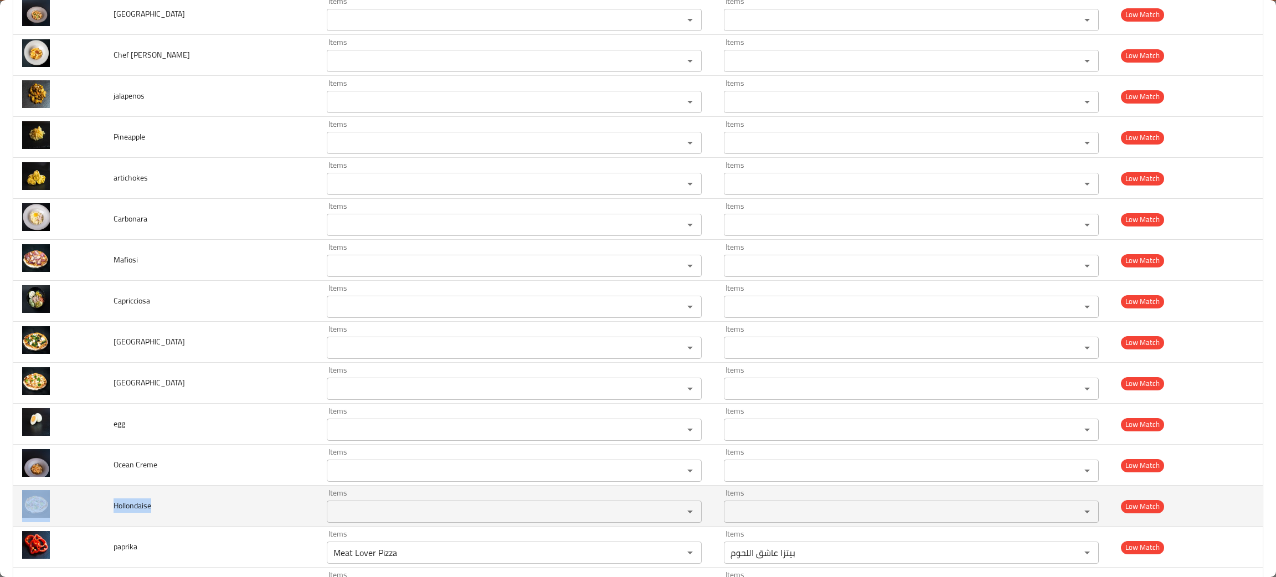
drag, startPoint x: 146, startPoint y: 513, endPoint x: 84, endPoint y: 502, distance: 62.6
click at [83, 503] on tr "Hollondaise Items Items Items Items Low Match" at bounding box center [637, 506] width 1249 height 41
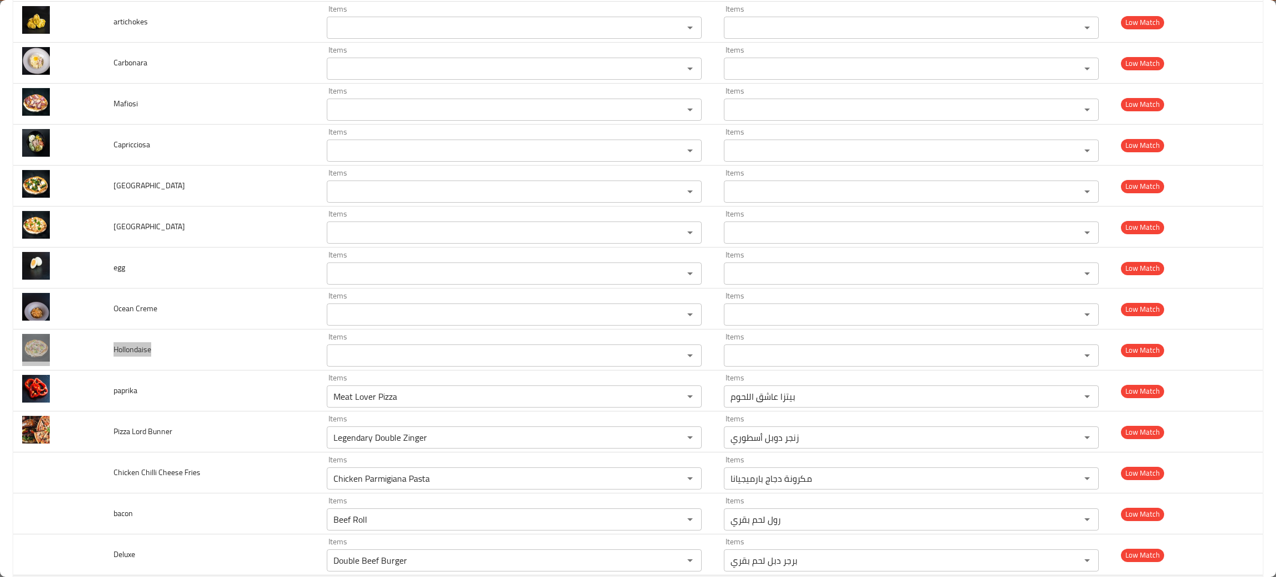
scroll to position [1079, 0]
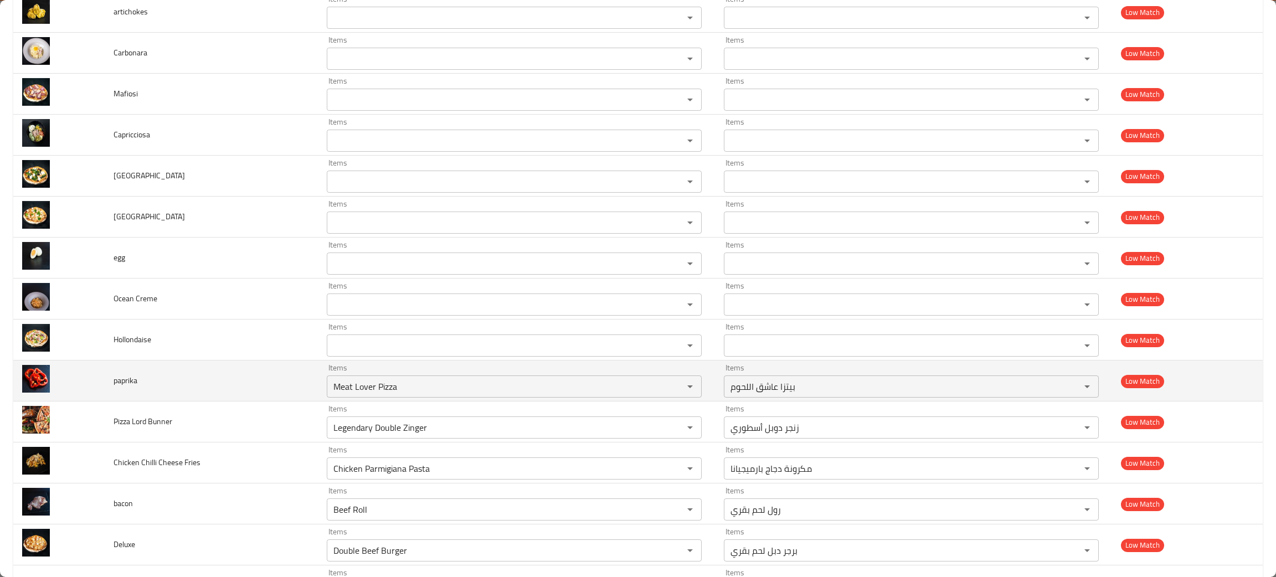
click at [230, 399] on td "paprika" at bounding box center [211, 381] width 213 height 41
click at [670, 387] on icon "Clear" at bounding box center [675, 386] width 11 height 11
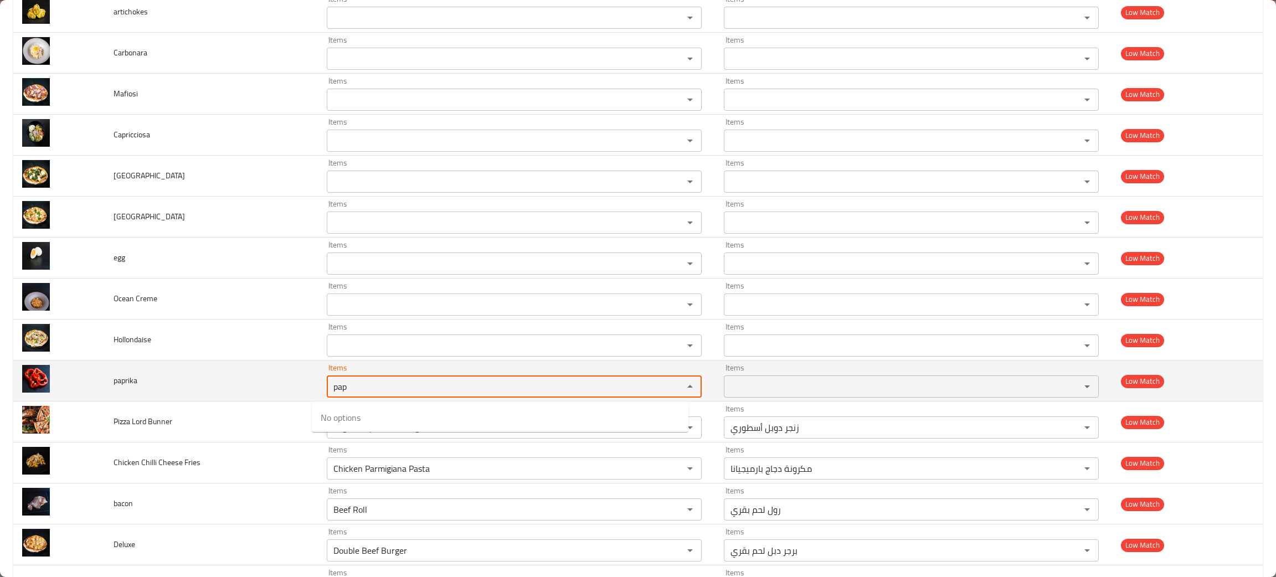
type input "pap"
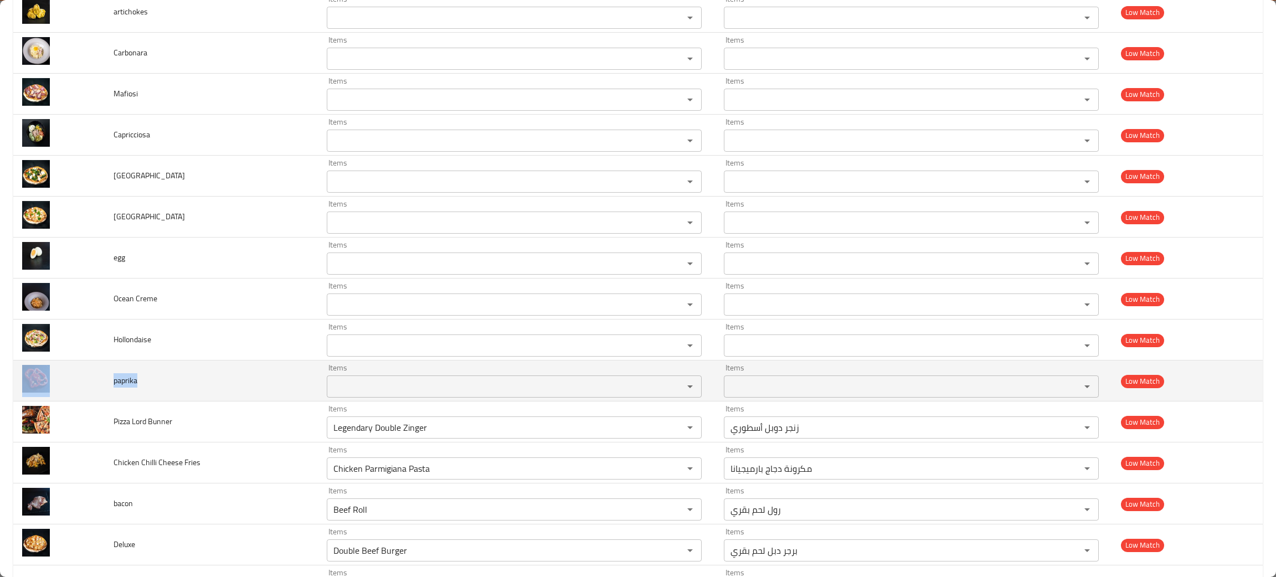
drag, startPoint x: 186, startPoint y: 398, endPoint x: 80, endPoint y: 388, distance: 105.7
click at [80, 388] on tr "paprika Items Items Items Items Low Match" at bounding box center [637, 381] width 1249 height 41
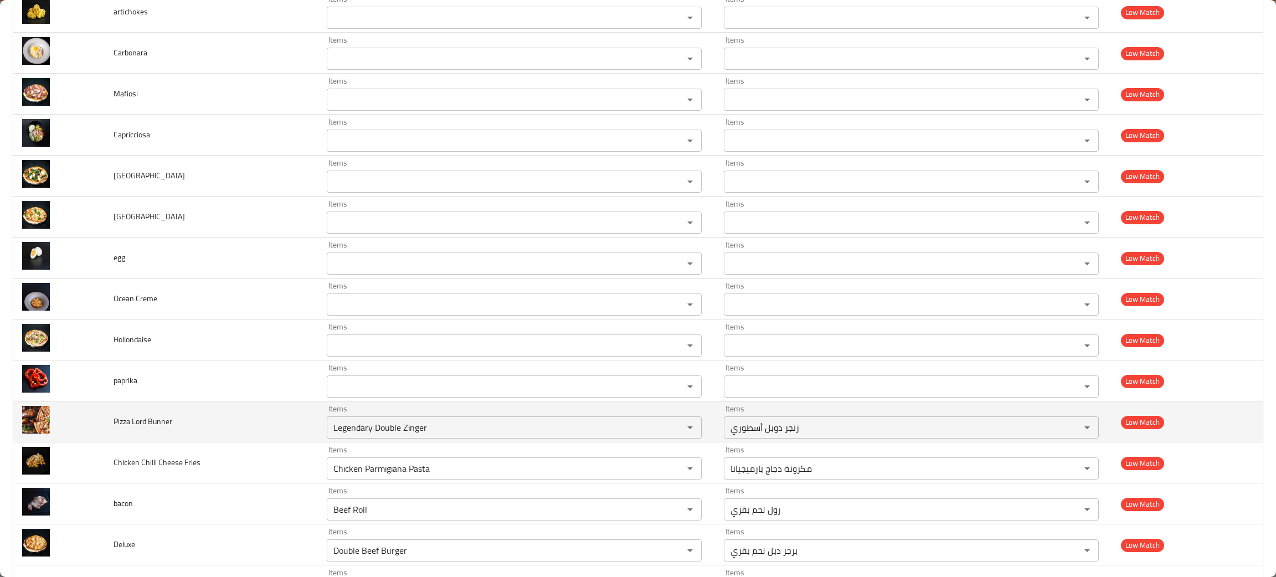
drag, startPoint x: 270, startPoint y: 422, endPoint x: 275, endPoint y: 416, distance: 7.8
click at [274, 418] on td "Pizza Lord Bunner" at bounding box center [211, 422] width 213 height 41
click at [670, 433] on icon "Clear" at bounding box center [675, 427] width 11 height 11
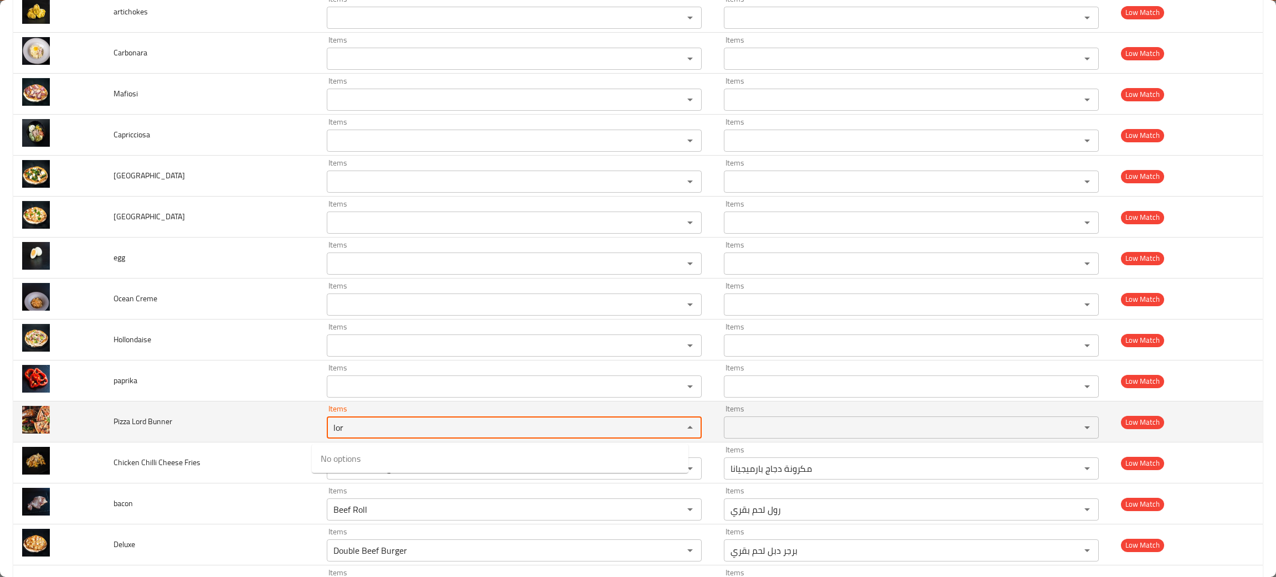
type Bunner "lor"
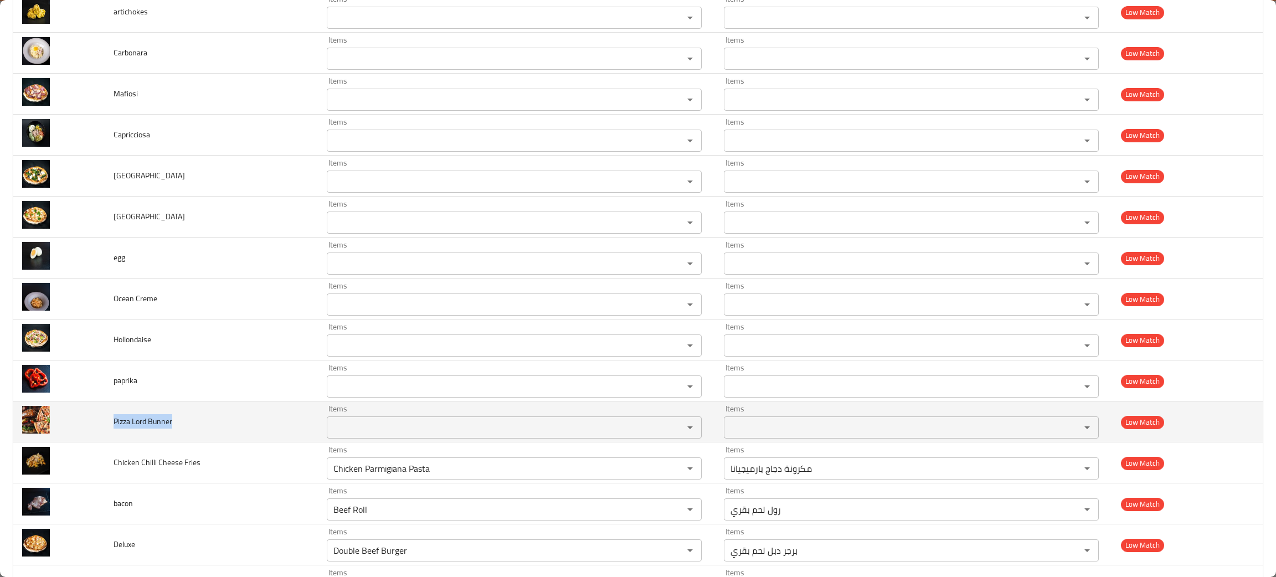
drag, startPoint x: 198, startPoint y: 422, endPoint x: 105, endPoint y: 428, distance: 92.7
click at [105, 428] on td "Pizza Lord Bunner" at bounding box center [211, 422] width 213 height 41
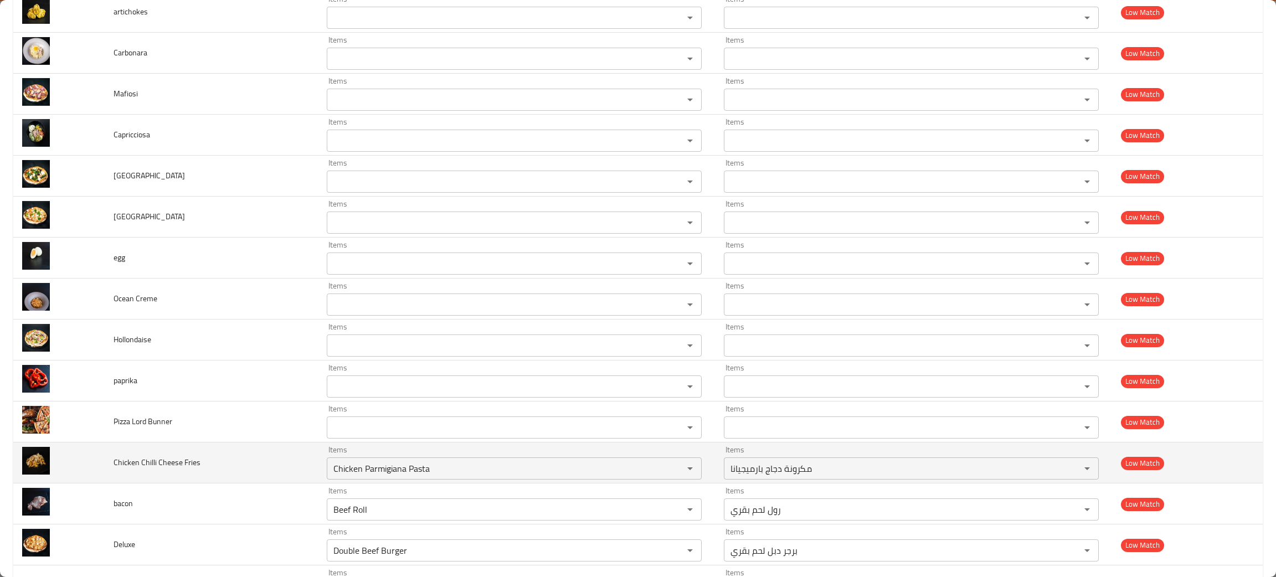
click at [180, 476] on td "Chicken Chilli Cheese Fries" at bounding box center [211, 463] width 213 height 41
click at [670, 472] on icon "Clear" at bounding box center [675, 468] width 11 height 11
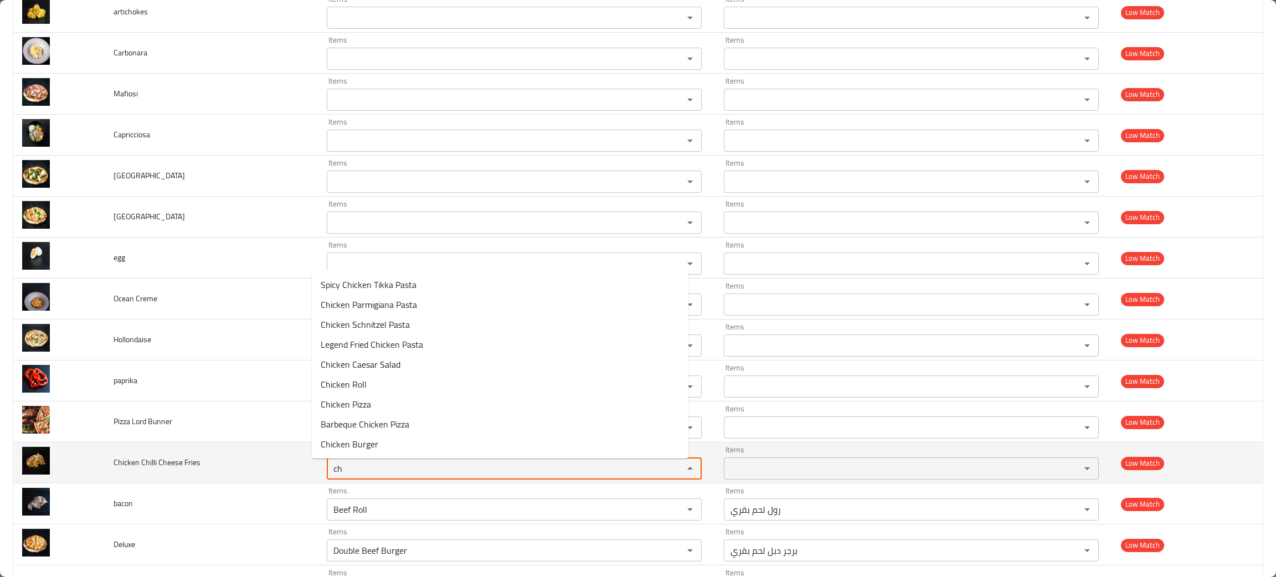
type Fries "c"
type Fries "fri"
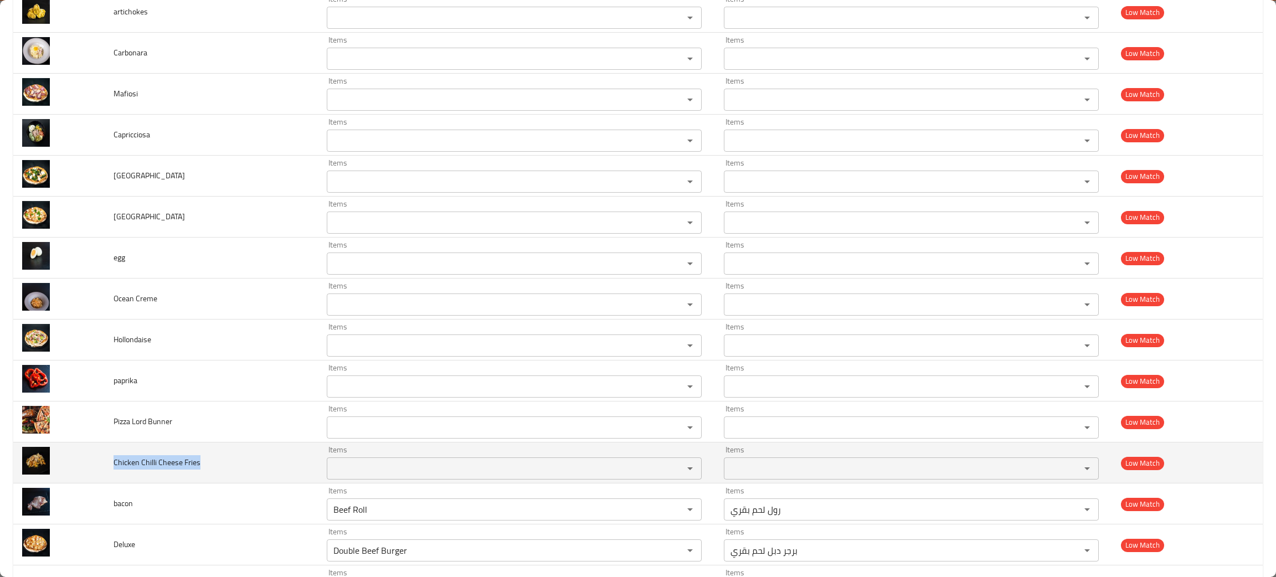
drag, startPoint x: 228, startPoint y: 470, endPoint x: 106, endPoint y: 474, distance: 121.9
click at [106, 474] on td "Chicken Chilli Cheese Fries" at bounding box center [211, 463] width 213 height 41
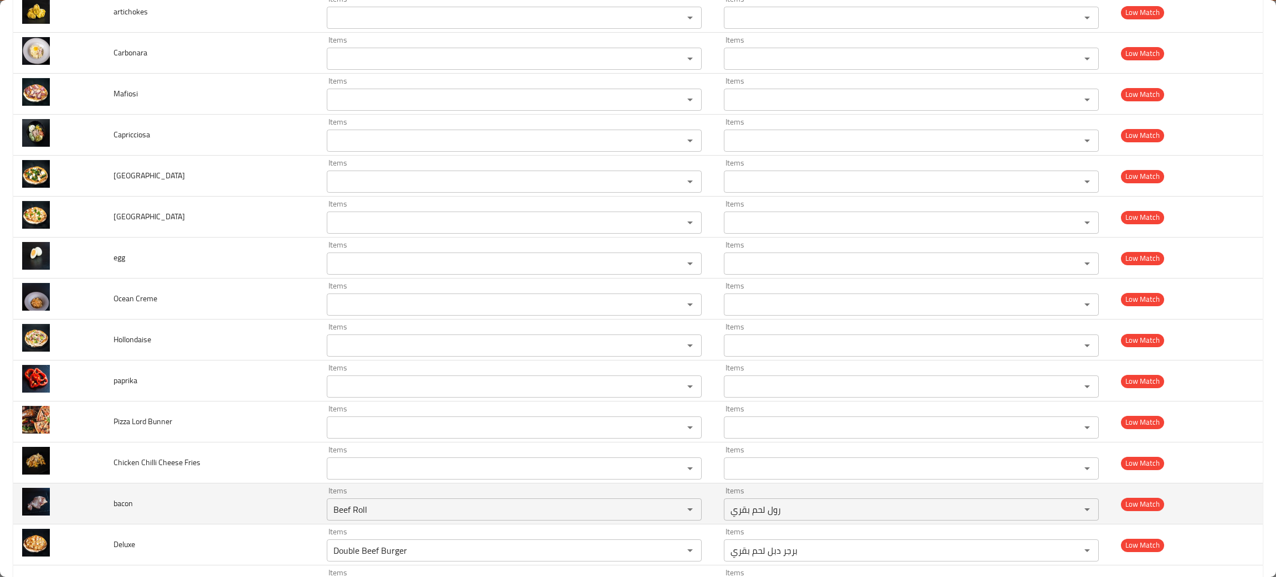
click at [284, 517] on td "bacon" at bounding box center [211, 504] width 213 height 41
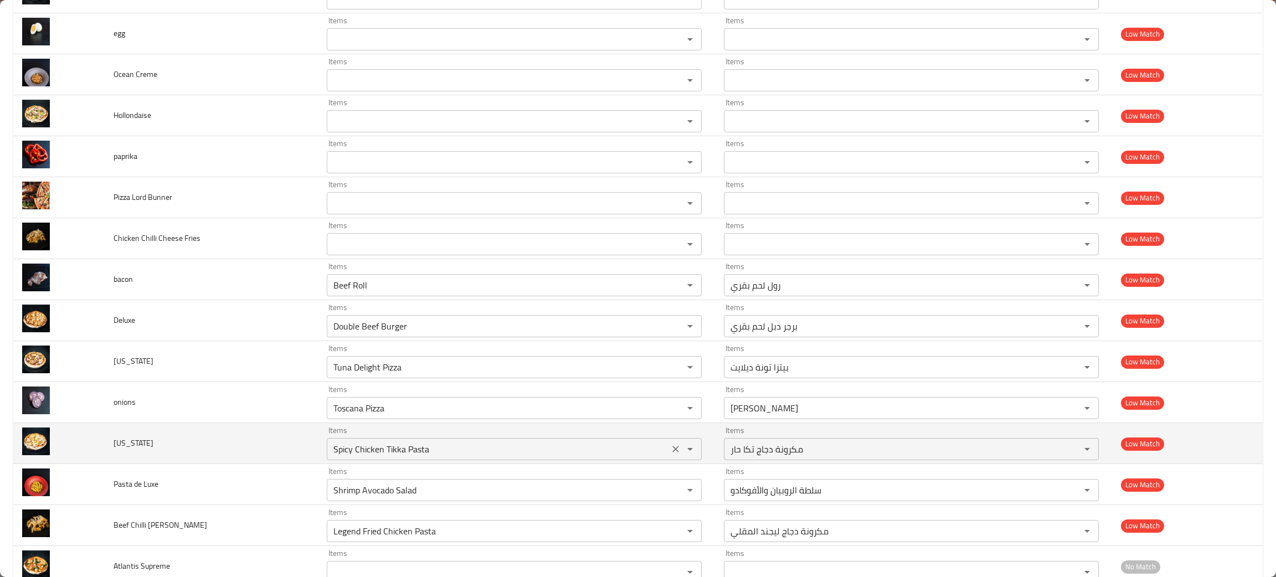
scroll to position [1329, 0]
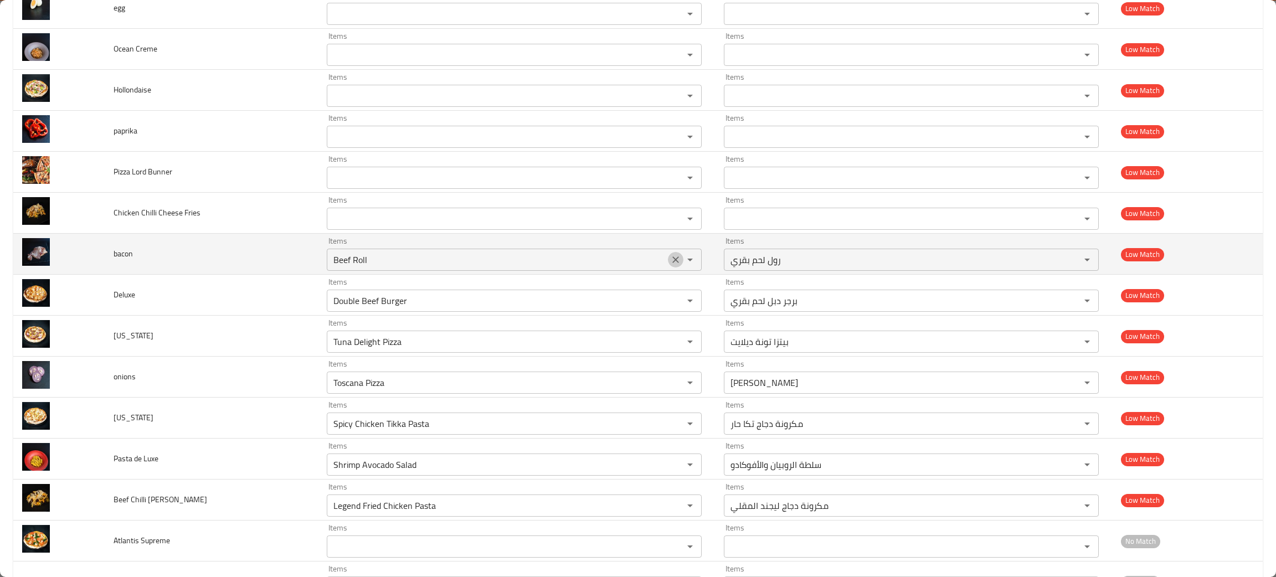
click at [670, 261] on icon "Clear" at bounding box center [675, 259] width 11 height 11
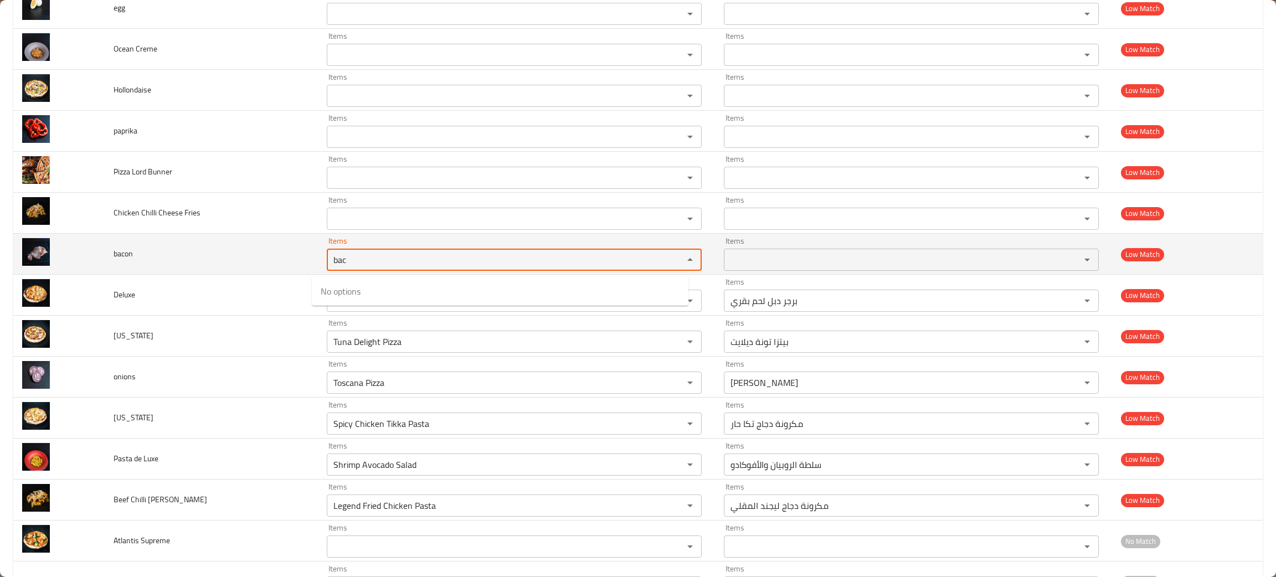
type input "bac"
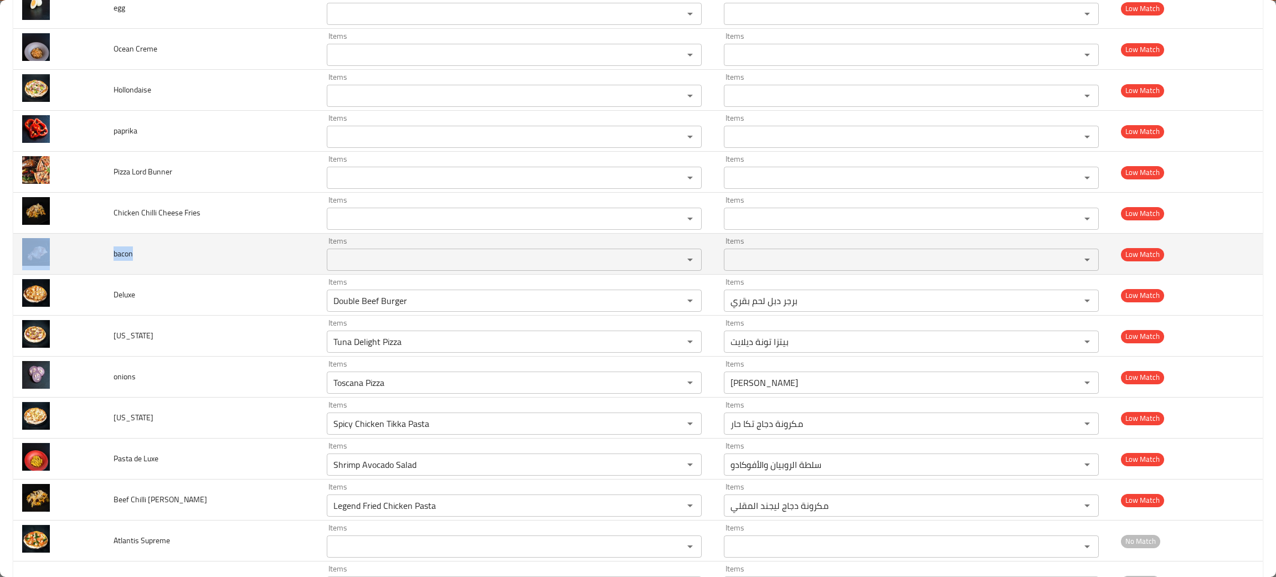
drag, startPoint x: 144, startPoint y: 259, endPoint x: 104, endPoint y: 260, distance: 40.5
click at [104, 260] on tr "bacon Items Items Items Items Low Match" at bounding box center [637, 254] width 1249 height 41
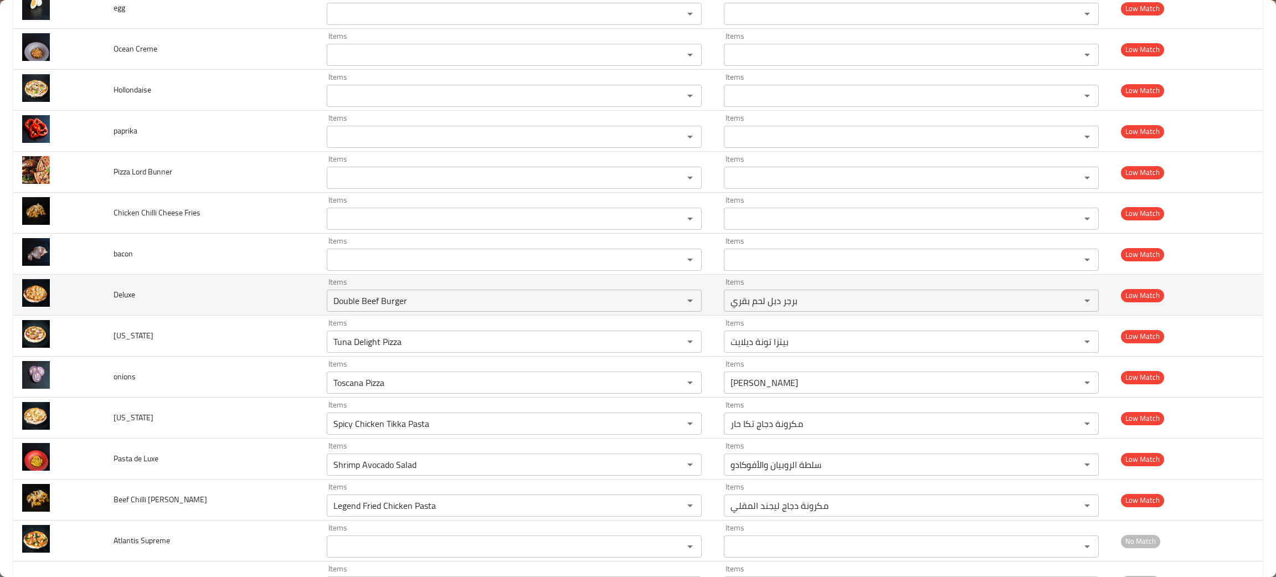
click at [177, 302] on td "Deluxe" at bounding box center [211, 295] width 213 height 41
click at [672, 304] on icon "Clear" at bounding box center [675, 300] width 7 height 7
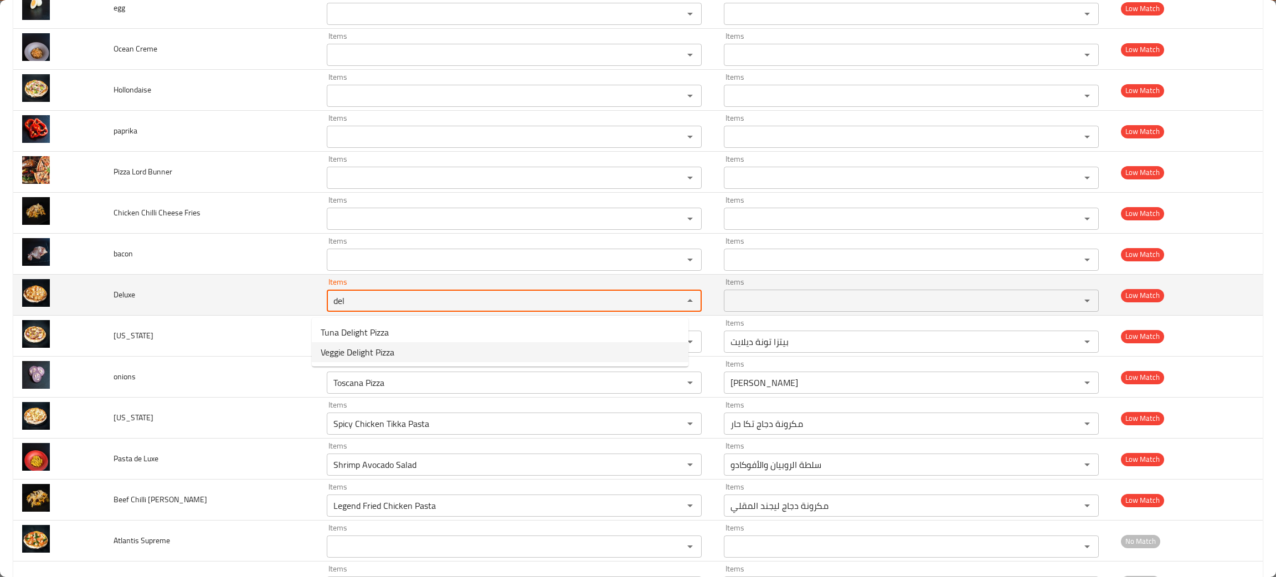
type input "del"
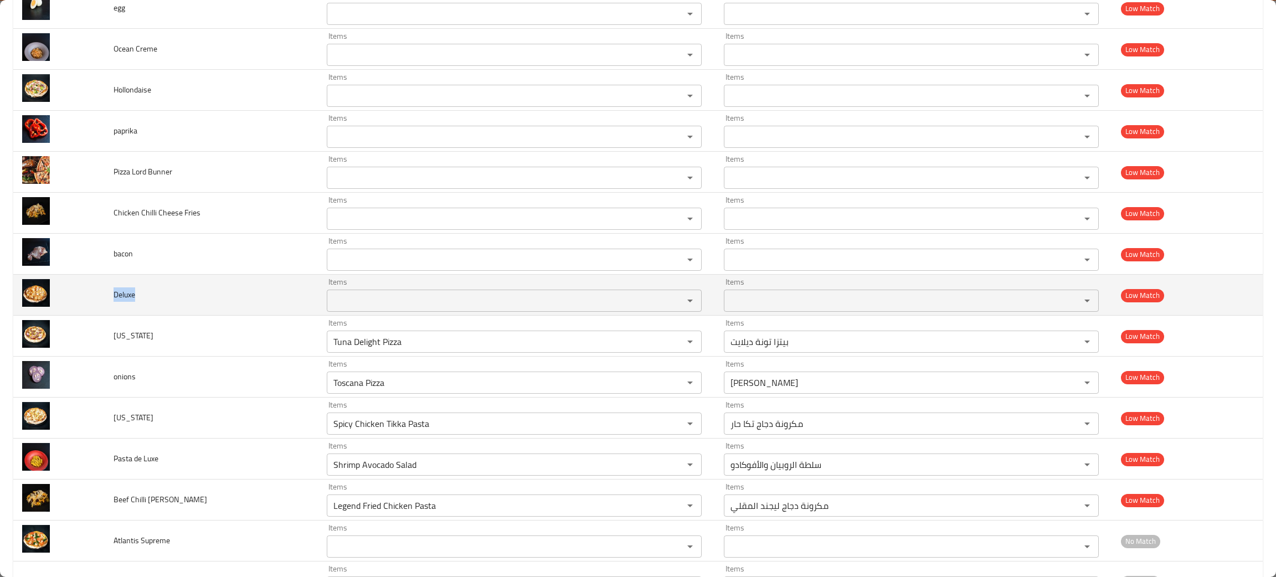
drag, startPoint x: 157, startPoint y: 298, endPoint x: 108, endPoint y: 308, distance: 49.7
click at [108, 308] on td "Deluxe" at bounding box center [211, 295] width 213 height 41
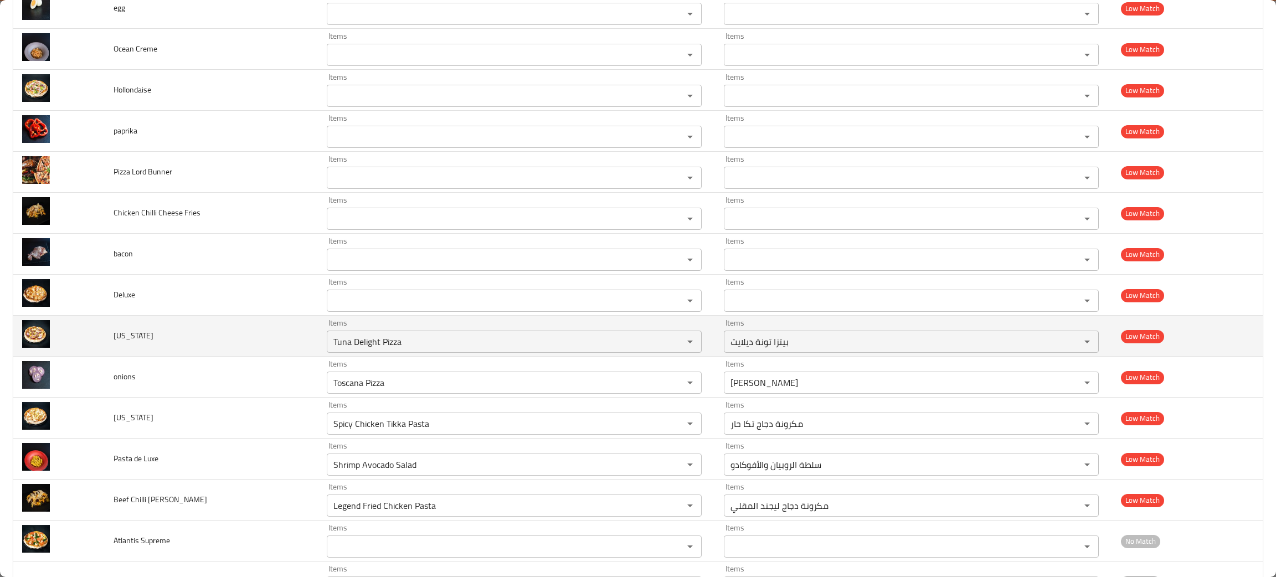
click at [194, 333] on td "Indiana" at bounding box center [211, 336] width 213 height 41
click at [670, 347] on icon "Clear" at bounding box center [675, 341] width 11 height 11
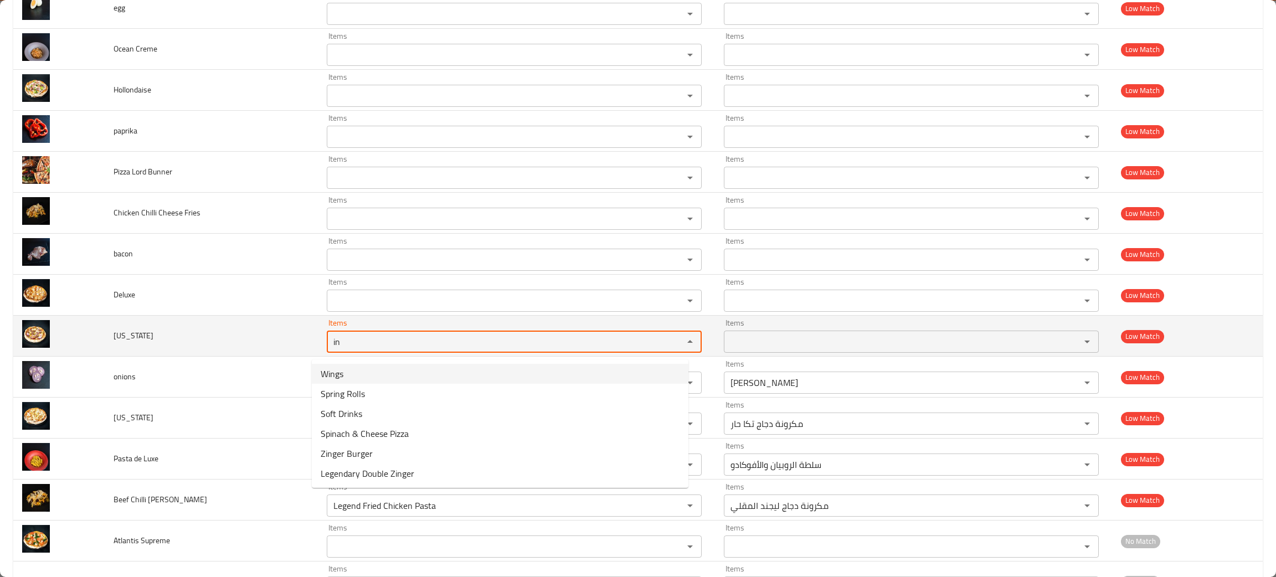
type input "in"
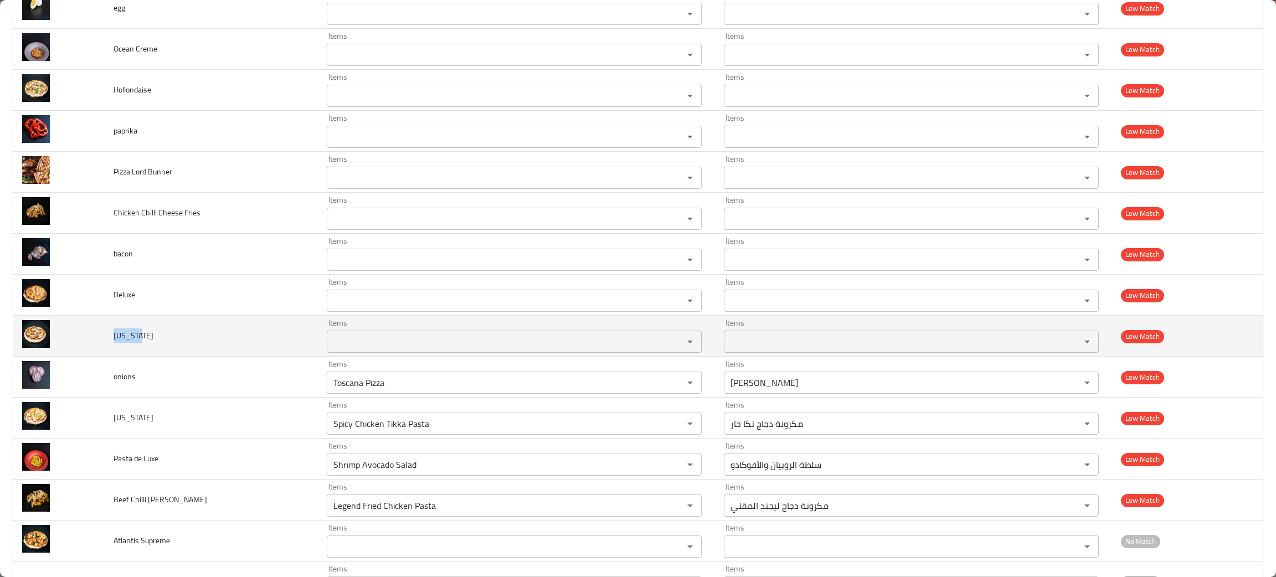
drag, startPoint x: 154, startPoint y: 341, endPoint x: 110, endPoint y: 348, distance: 44.3
click at [110, 348] on td "Indiana" at bounding box center [211, 336] width 213 height 41
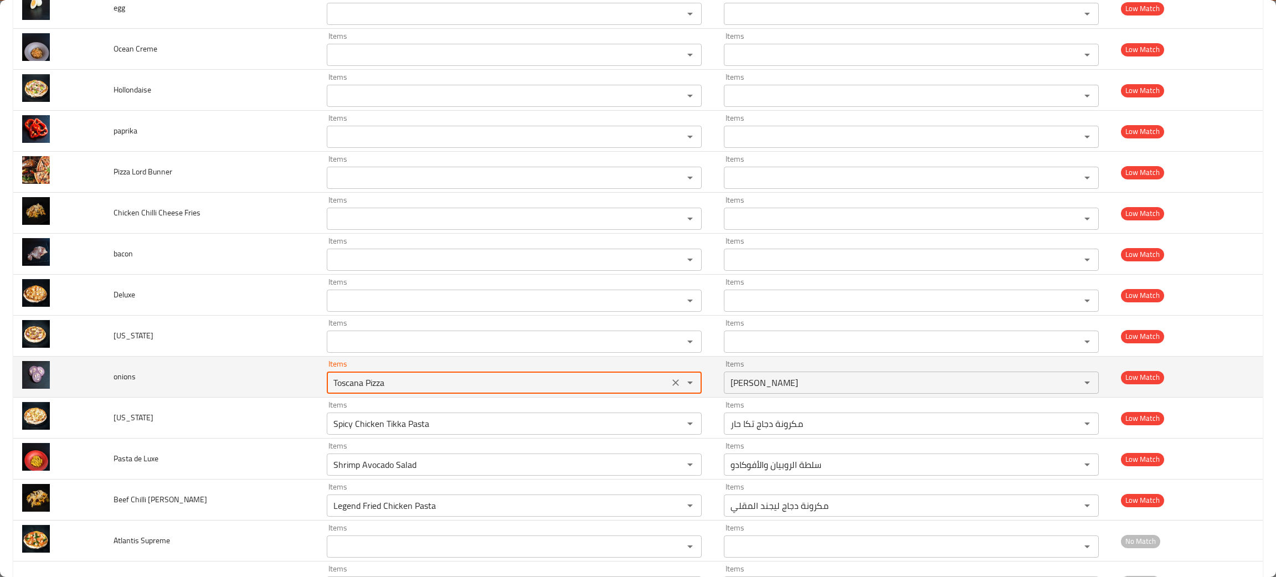
click at [368, 382] on input "Toscana Pizza" at bounding box center [498, 383] width 336 height 16
click at [670, 382] on icon "Clear" at bounding box center [675, 382] width 11 height 11
type input "on"
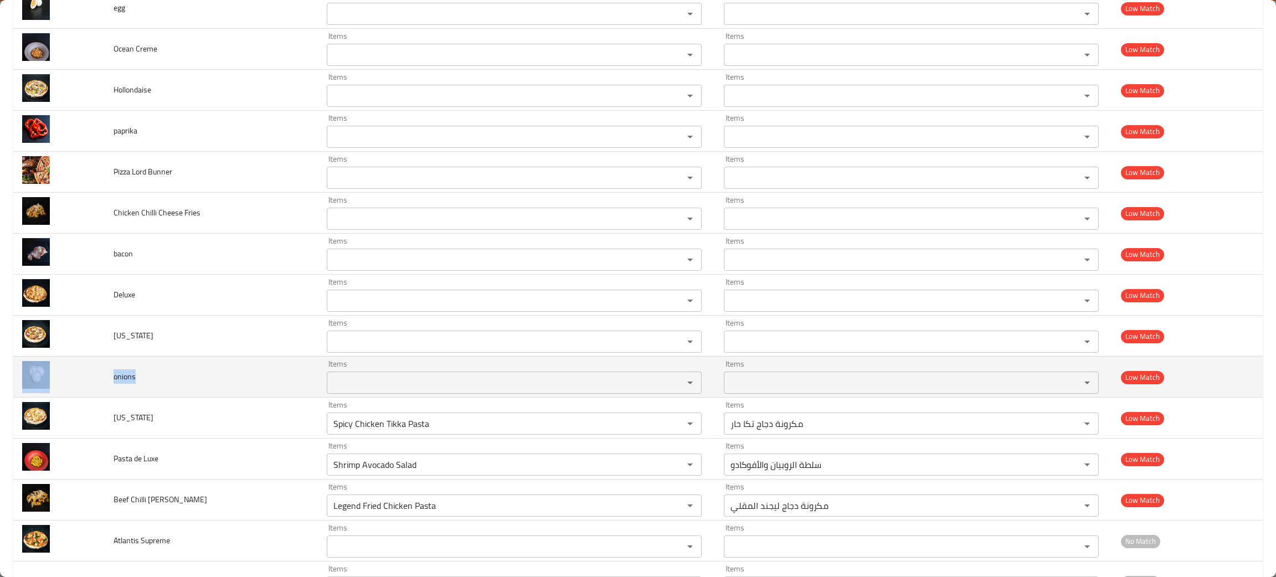
drag, startPoint x: 148, startPoint y: 385, endPoint x: 98, endPoint y: 387, distance: 50.4
click at [98, 387] on tr "onions Items Items Items Items Low Match" at bounding box center [637, 377] width 1249 height 41
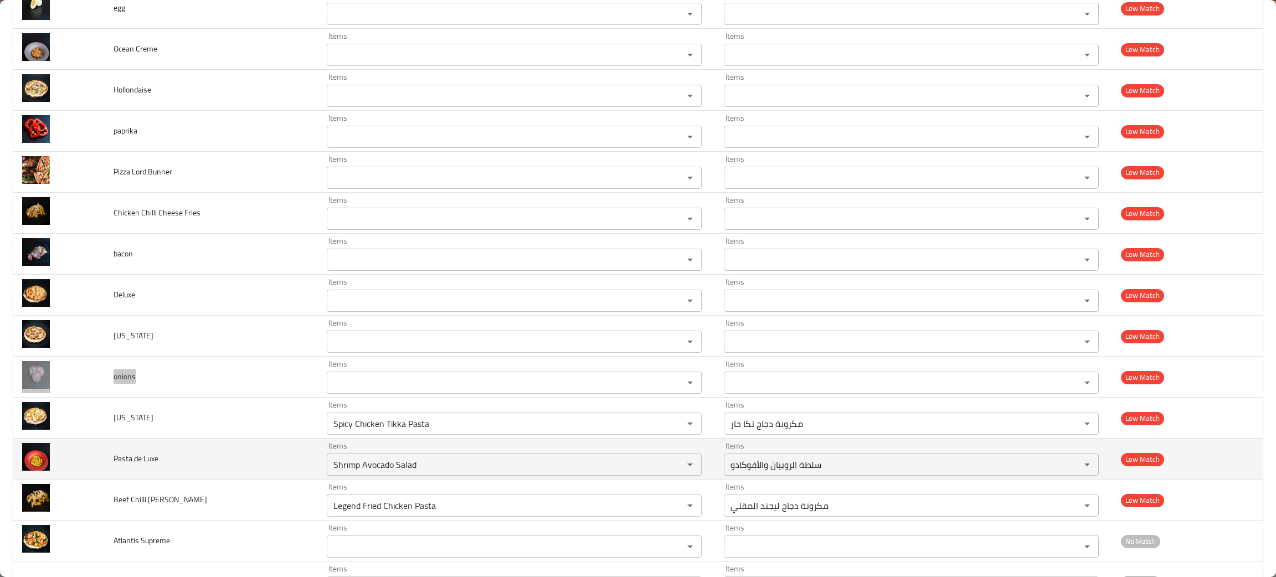
scroll to position [1412, 0]
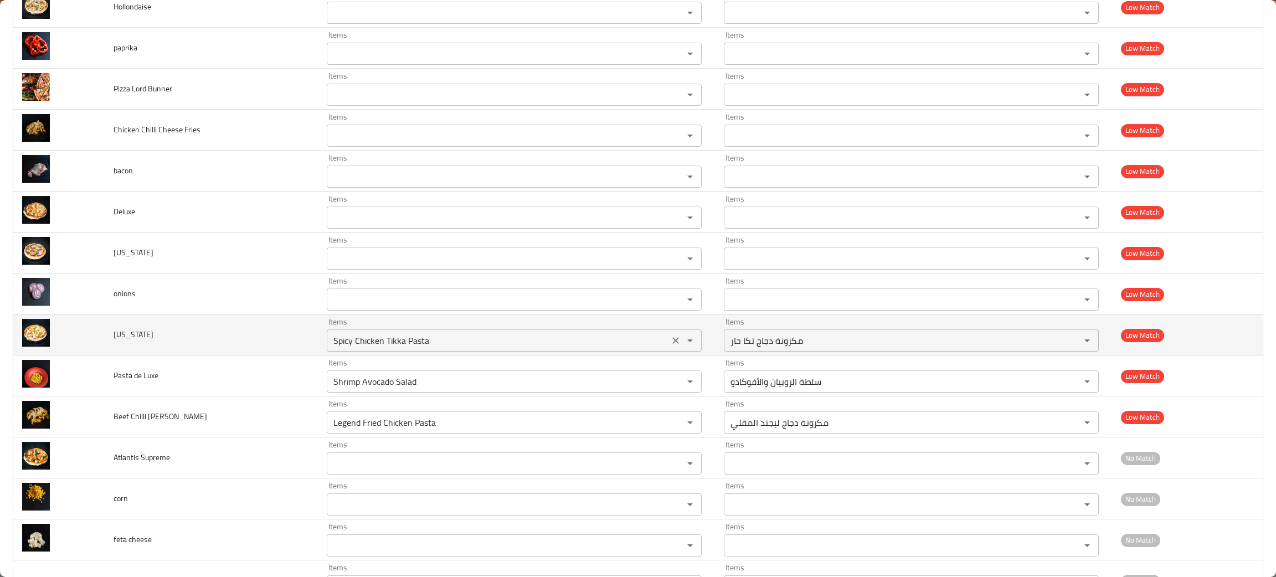
click at [330, 344] on input "Spicy Chicken Tikka Pasta" at bounding box center [498, 341] width 336 height 16
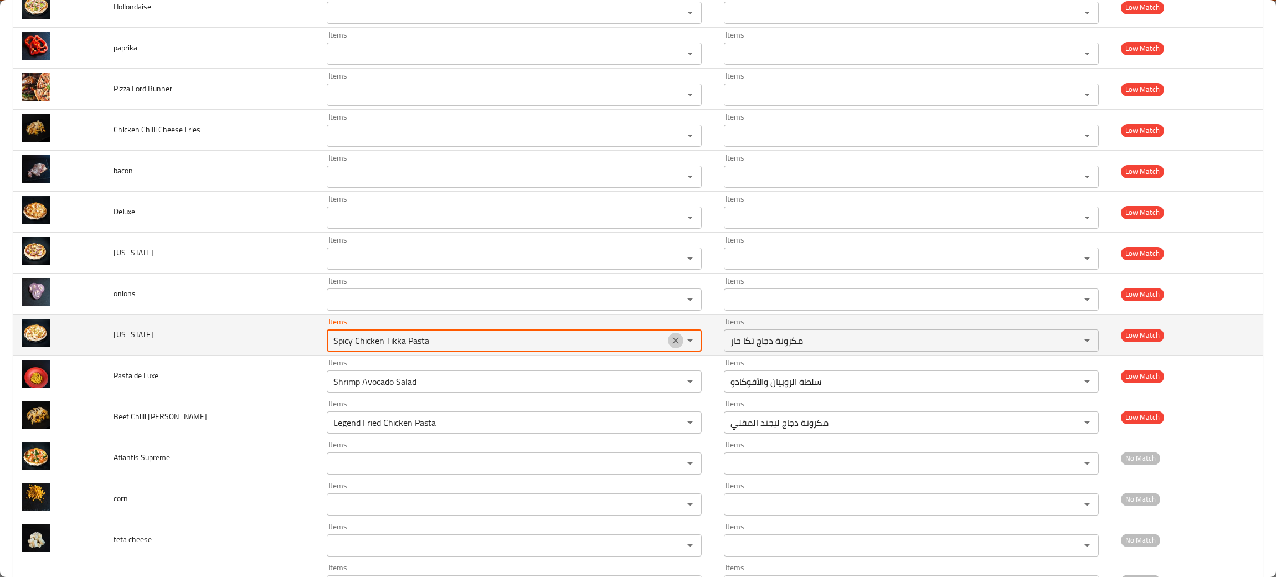
click at [670, 346] on icon "Clear" at bounding box center [675, 340] width 11 height 11
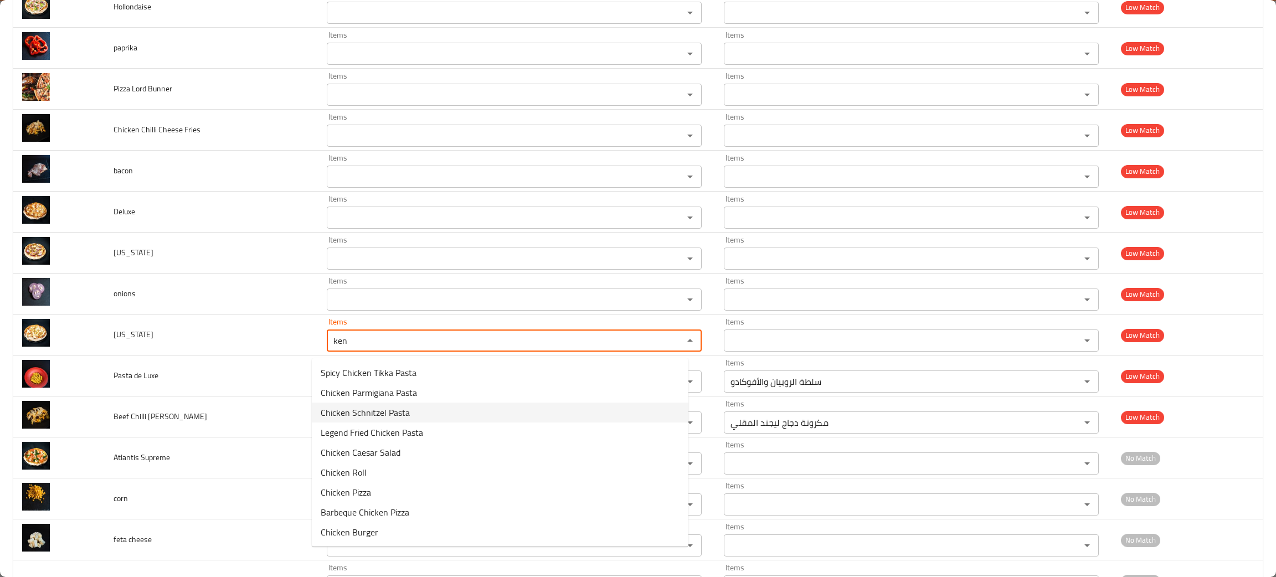
type input "ken"
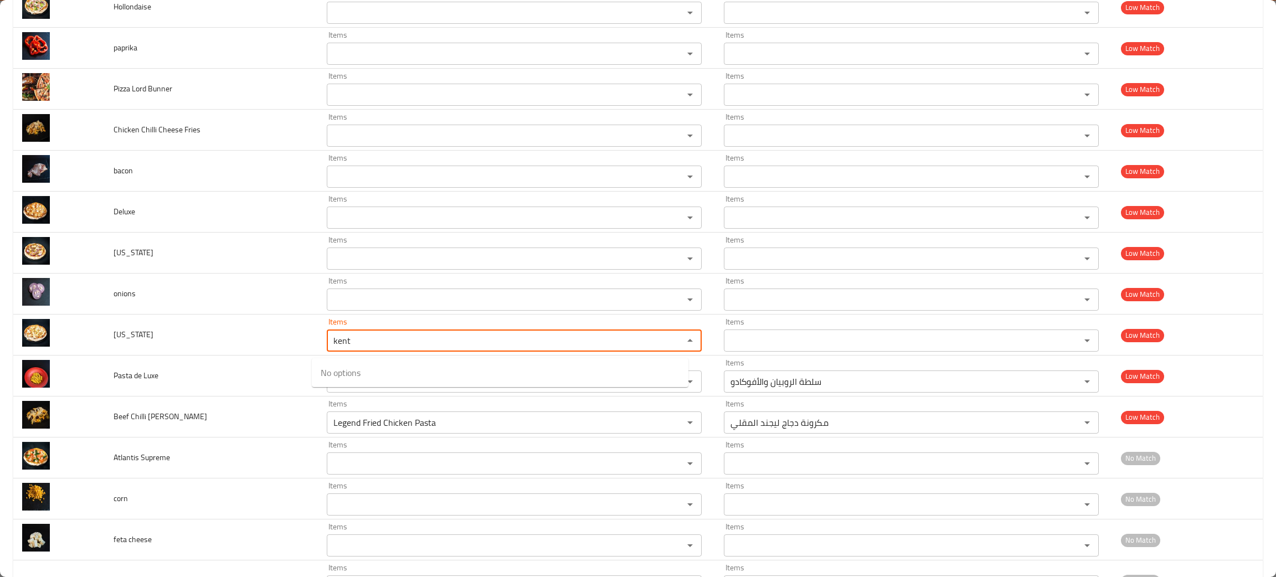
type input "kent"
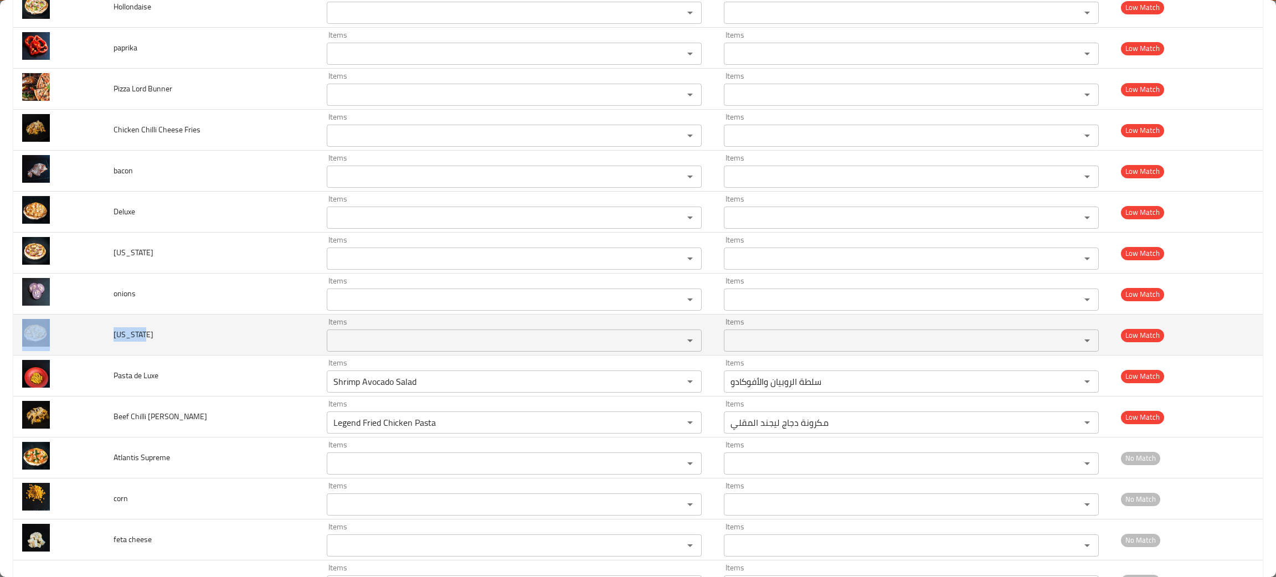
drag, startPoint x: 171, startPoint y: 335, endPoint x: 101, endPoint y: 344, distance: 69.9
click at [101, 344] on tr "Kentucky Items Items Items Items Low Match" at bounding box center [637, 335] width 1249 height 41
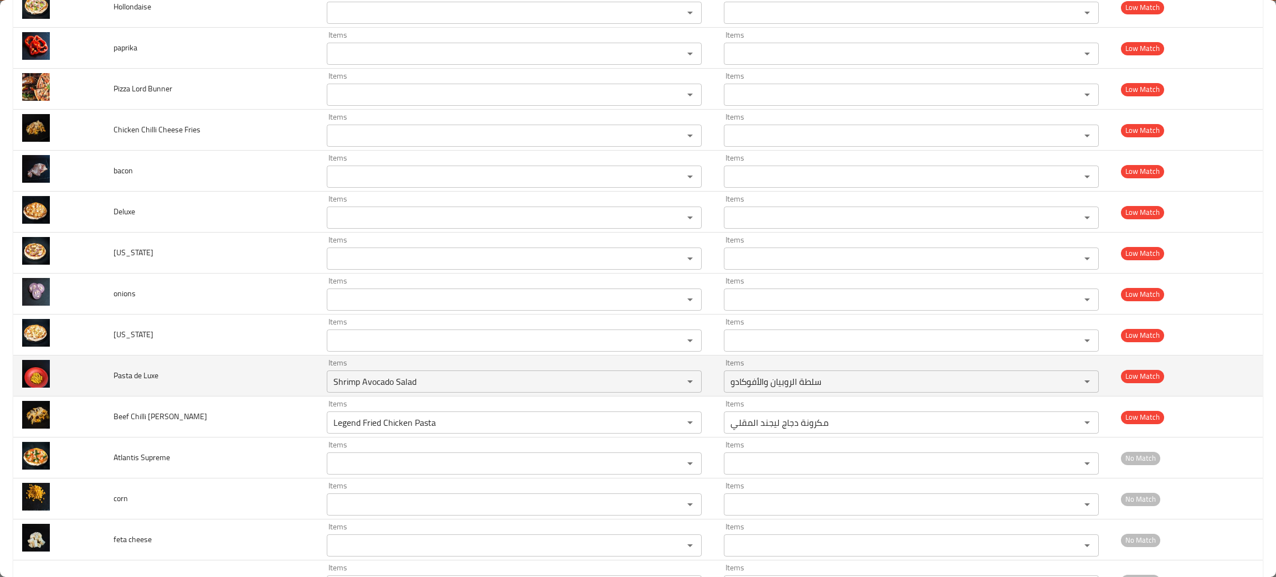
click at [209, 372] on td "Pasta de Luxe" at bounding box center [211, 376] width 213 height 41
click at [670, 385] on icon "Clear" at bounding box center [675, 381] width 11 height 11
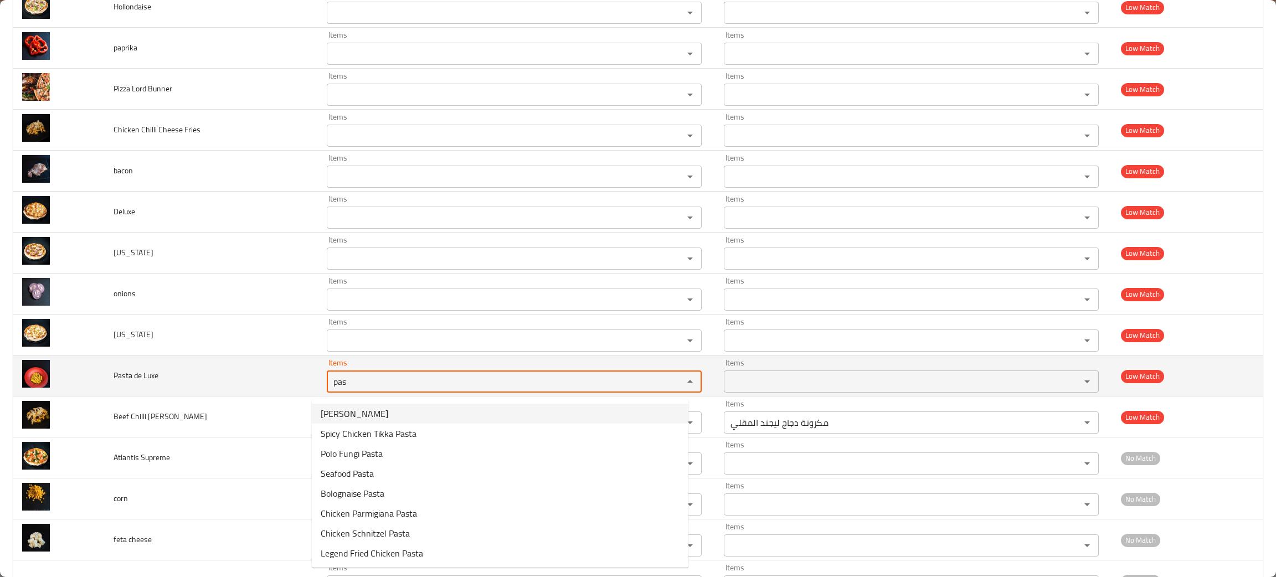
type Luxe "pas"
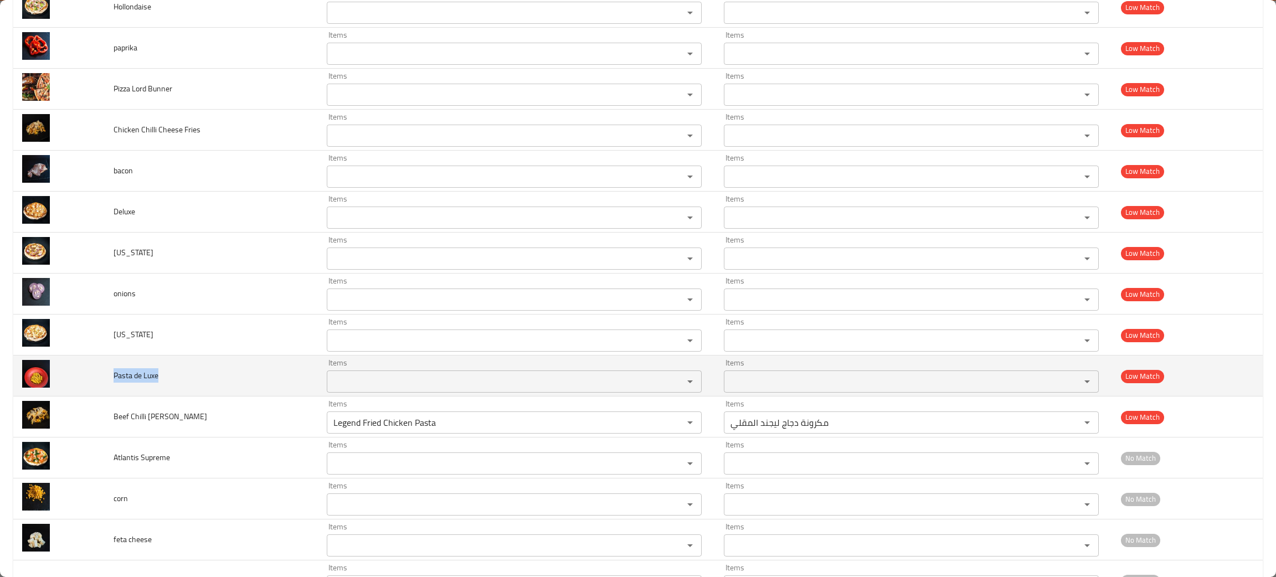
drag, startPoint x: 171, startPoint y: 383, endPoint x: 107, endPoint y: 385, distance: 63.7
click at [107, 385] on td "Pasta de Luxe" at bounding box center [211, 376] width 213 height 41
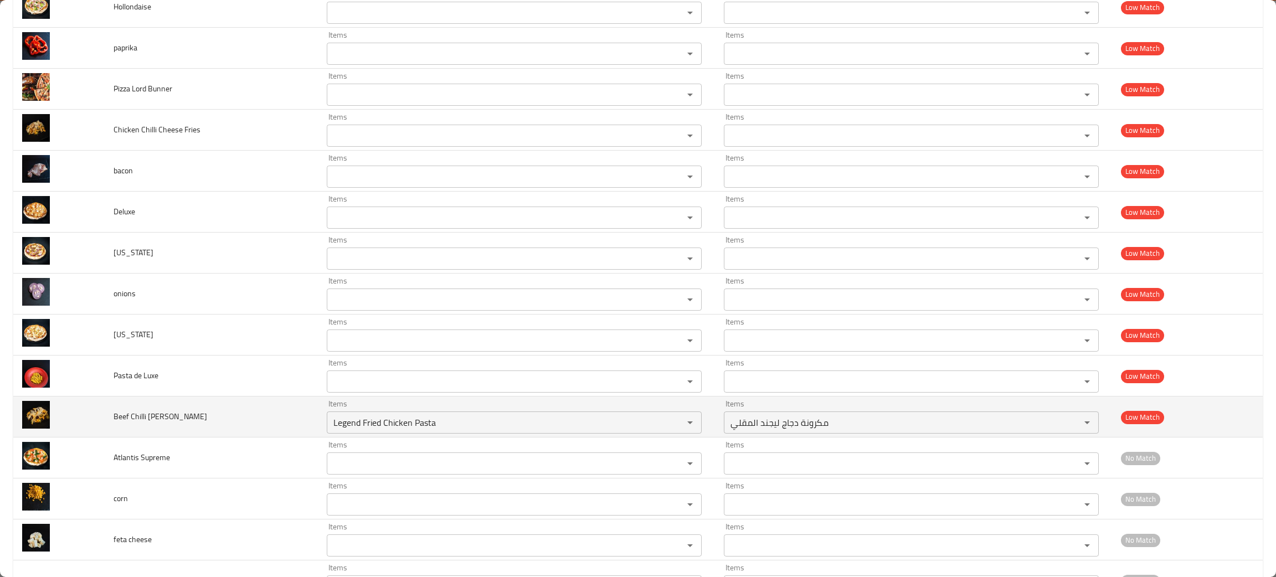
click at [260, 425] on td "Beef Chilli Cheese Friese" at bounding box center [211, 417] width 213 height 41
click at [672, 426] on icon "Clear" at bounding box center [675, 422] width 7 height 7
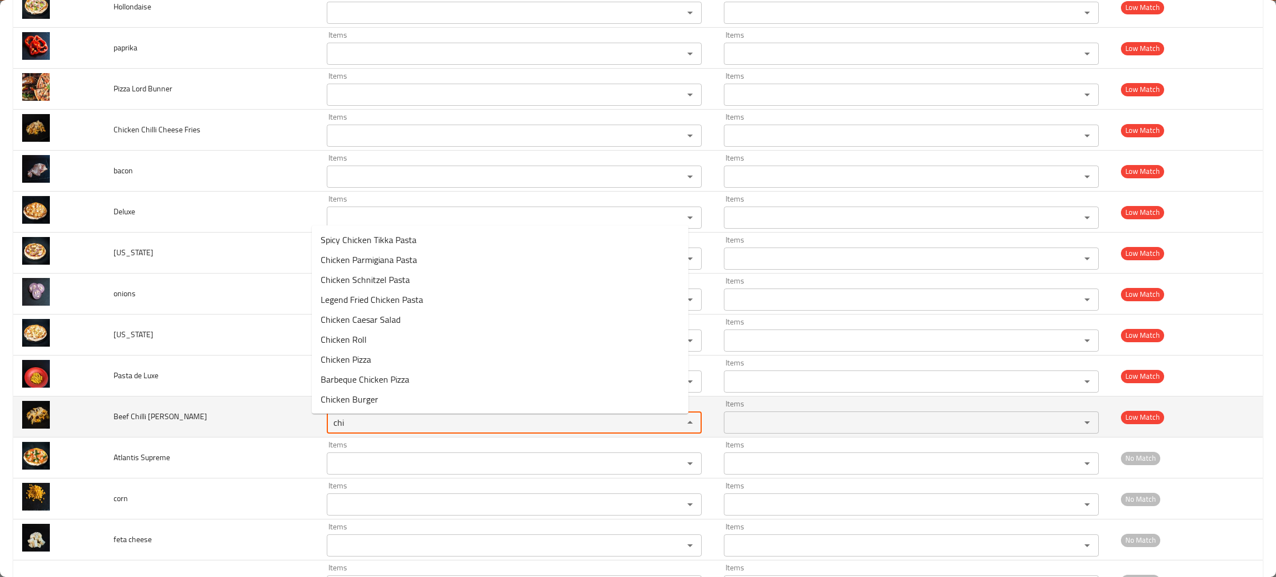
type Friese "chi"
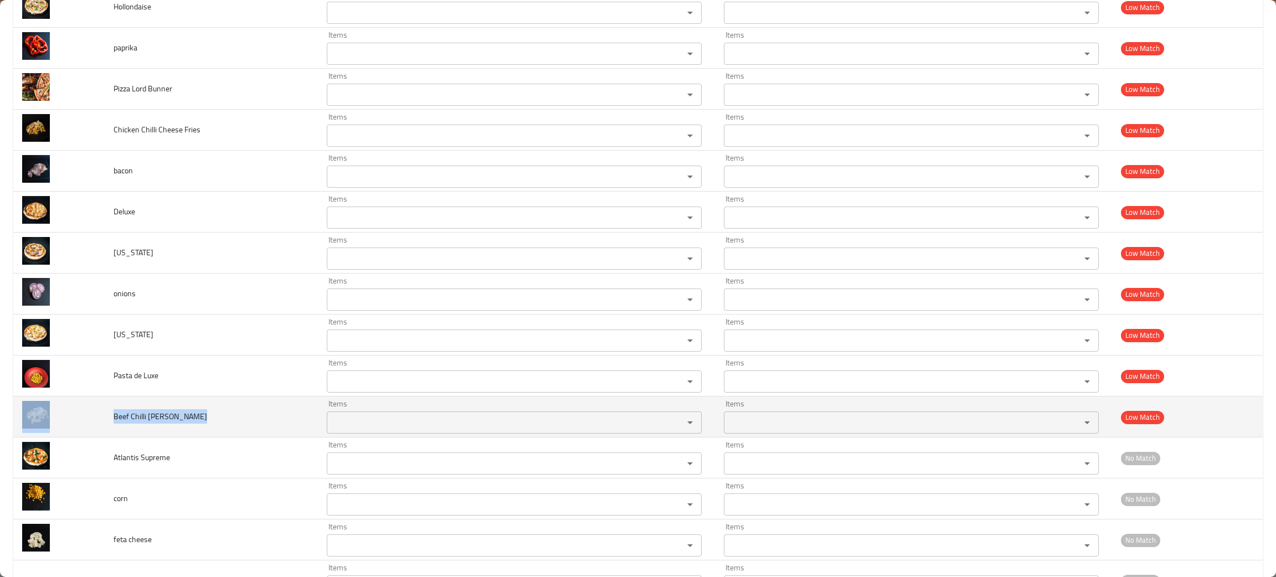
drag, startPoint x: 212, startPoint y: 426, endPoint x: 101, endPoint y: 420, distance: 110.9
click at [101, 420] on tr "Beef Chilli Cheese Friese Items Items Items Items Low Match" at bounding box center [637, 417] width 1249 height 41
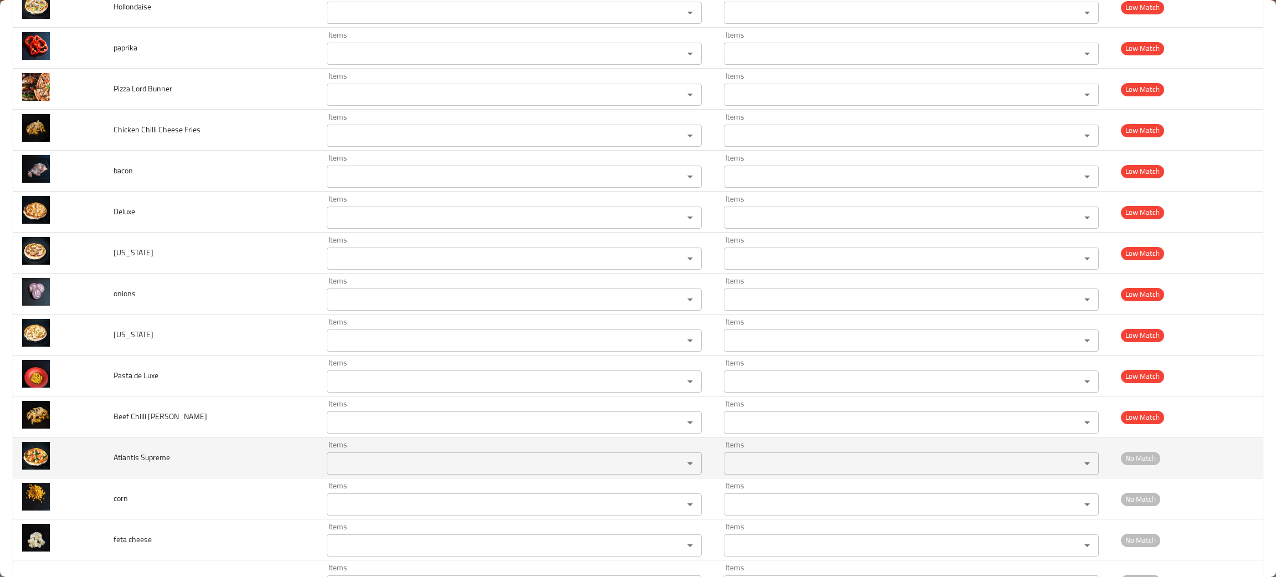
click at [186, 464] on td "Atlantis Supreme" at bounding box center [211, 458] width 213 height 41
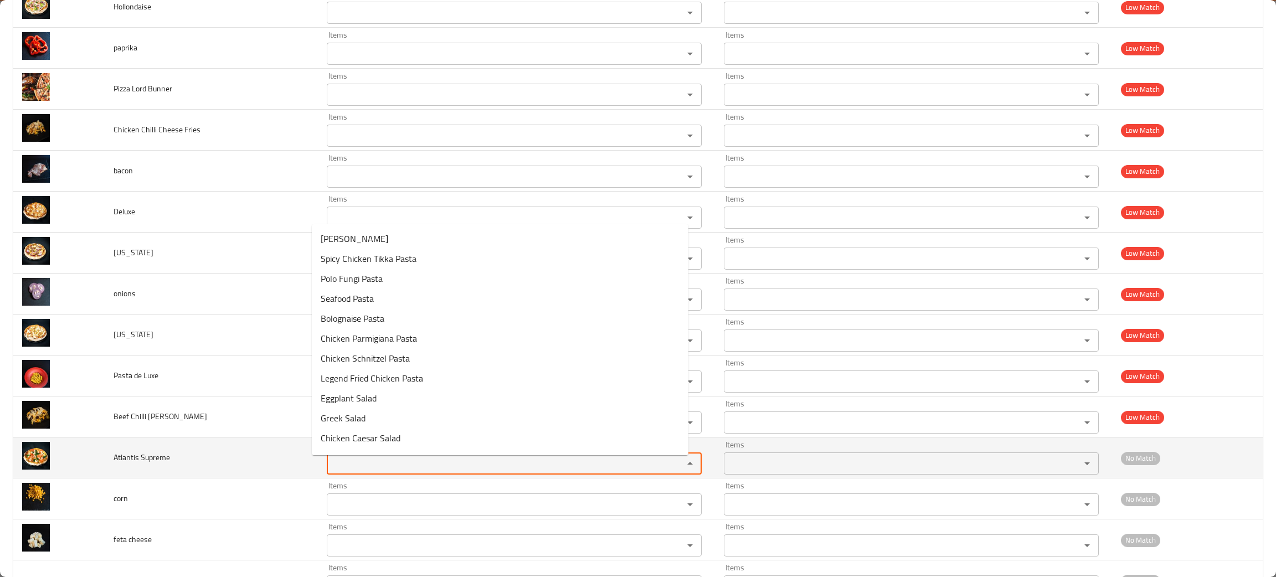
click at [354, 471] on Supreme "Items" at bounding box center [498, 464] width 336 height 16
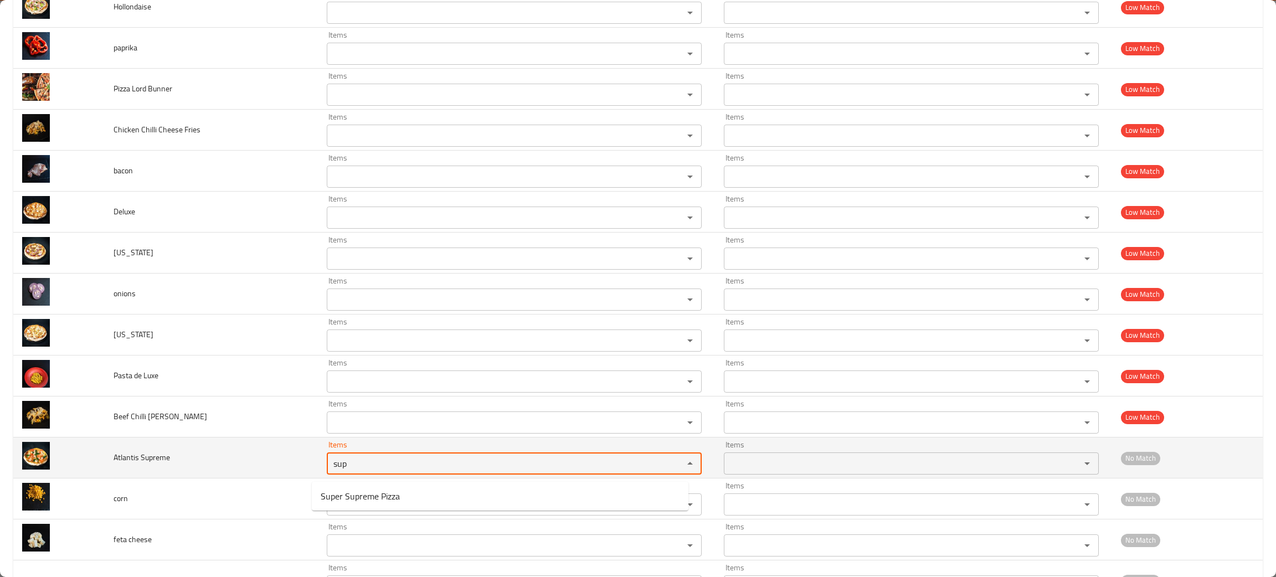
type Supreme "sup"
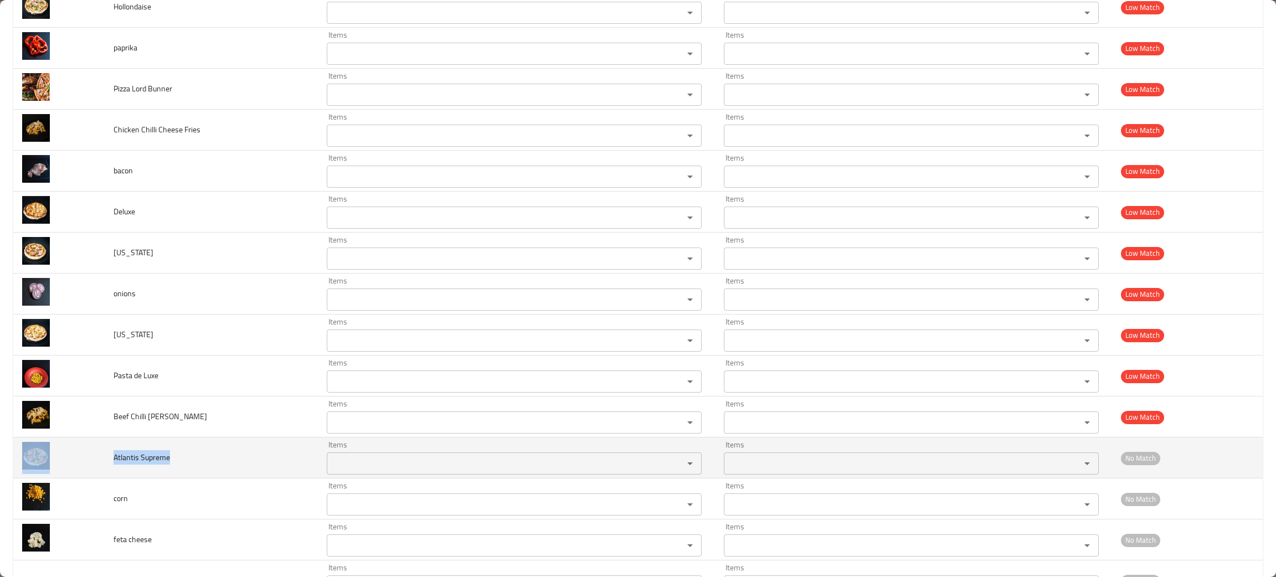
drag, startPoint x: 204, startPoint y: 470, endPoint x: 98, endPoint y: 459, distance: 107.0
click at [98, 459] on tr "Atlantis Supreme Items Items Items Items No Match" at bounding box center [637, 458] width 1249 height 41
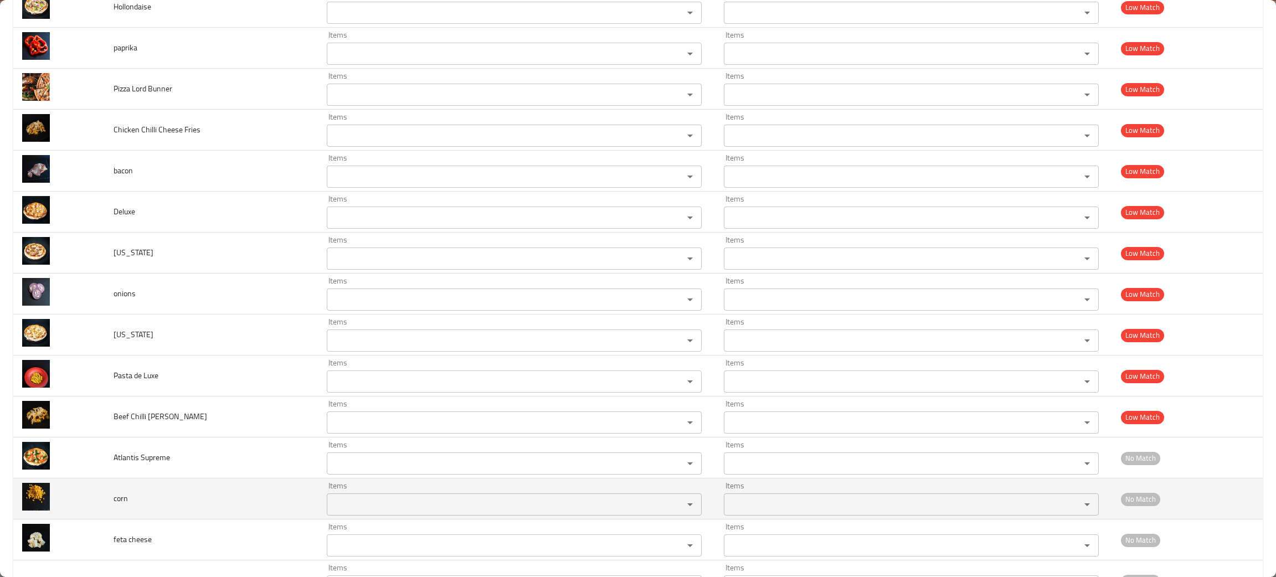
click at [170, 507] on td "corn" at bounding box center [211, 499] width 213 height 41
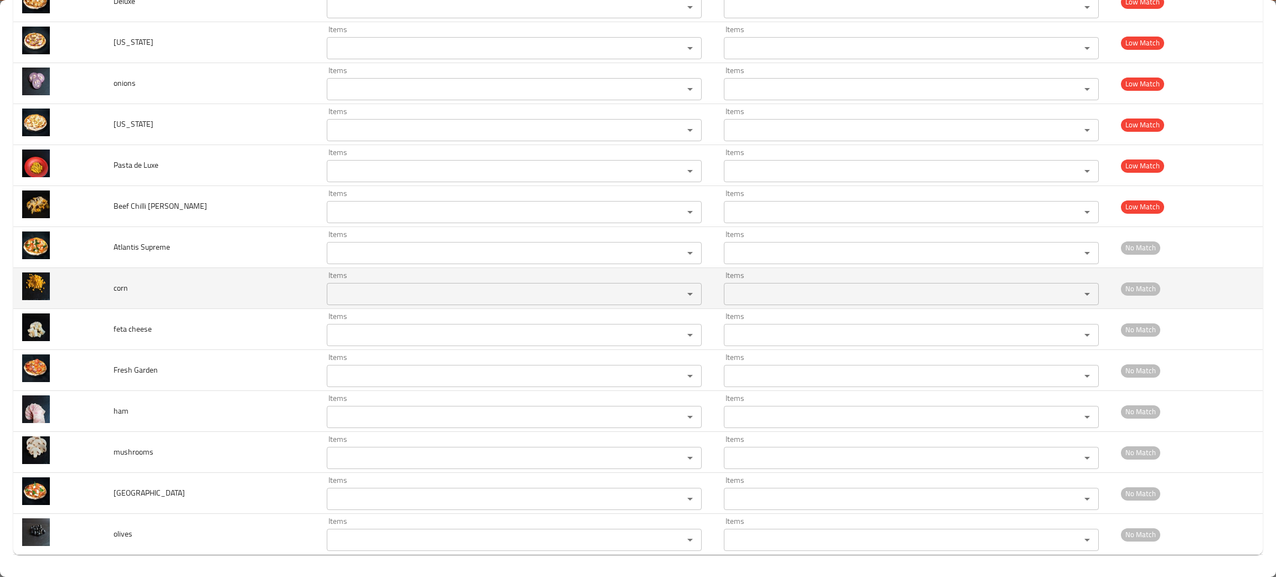
scroll to position [1627, 0]
click at [373, 289] on input "Items" at bounding box center [498, 294] width 336 height 16
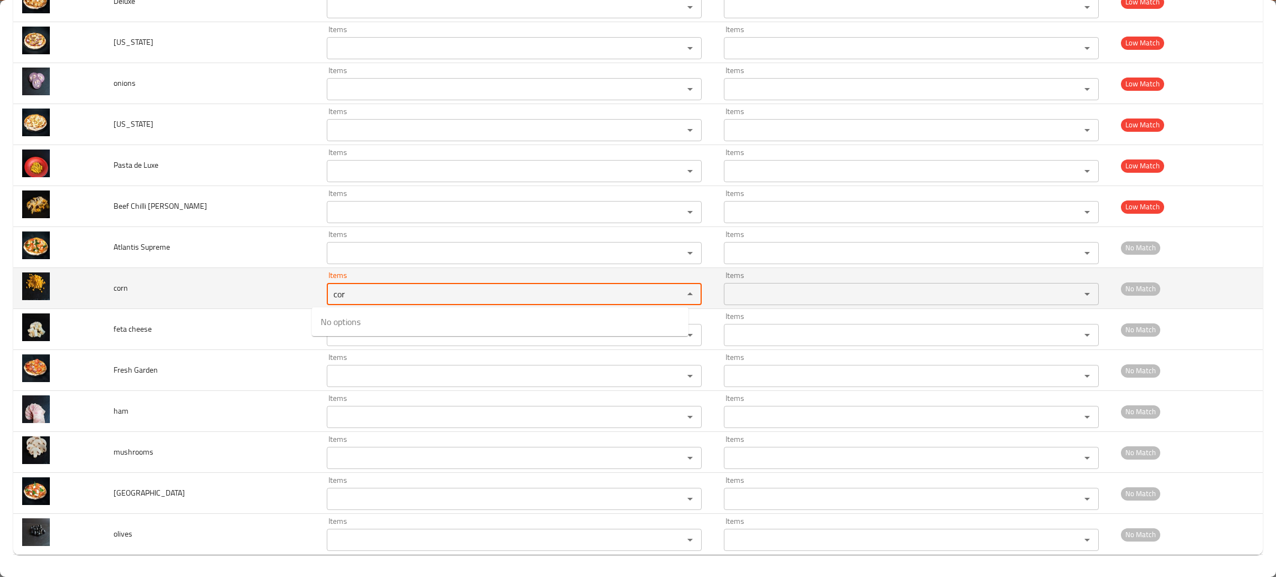
type input "cor"
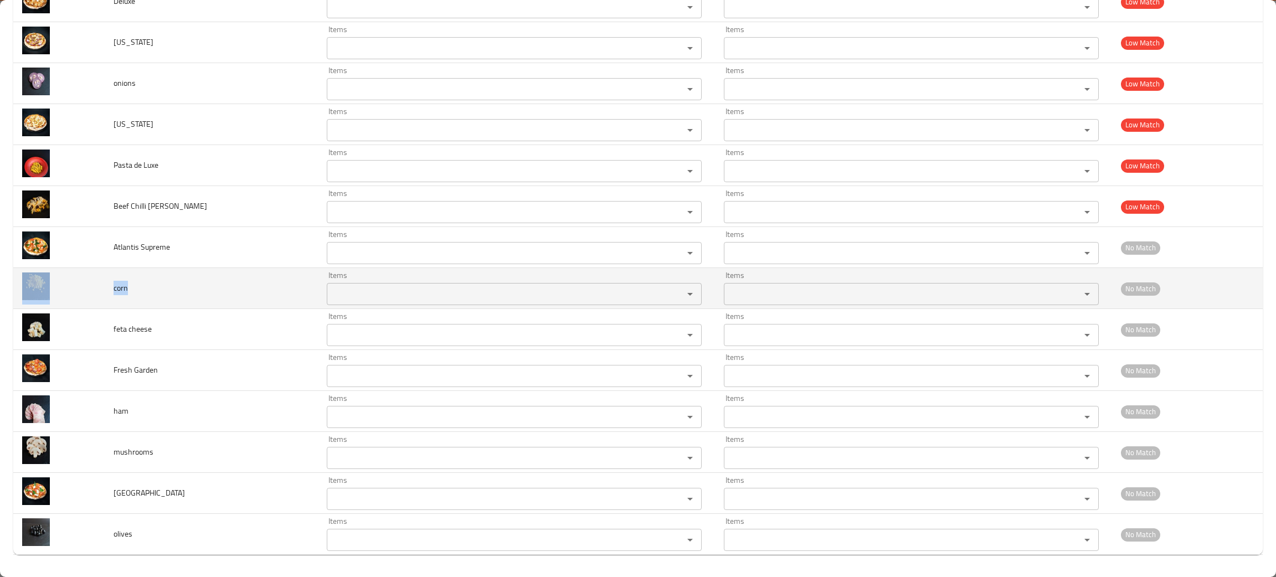
drag, startPoint x: 139, startPoint y: 287, endPoint x: 97, endPoint y: 290, distance: 41.7
click at [97, 290] on tr "corn Items Items Items Items No Match" at bounding box center [637, 288] width 1249 height 41
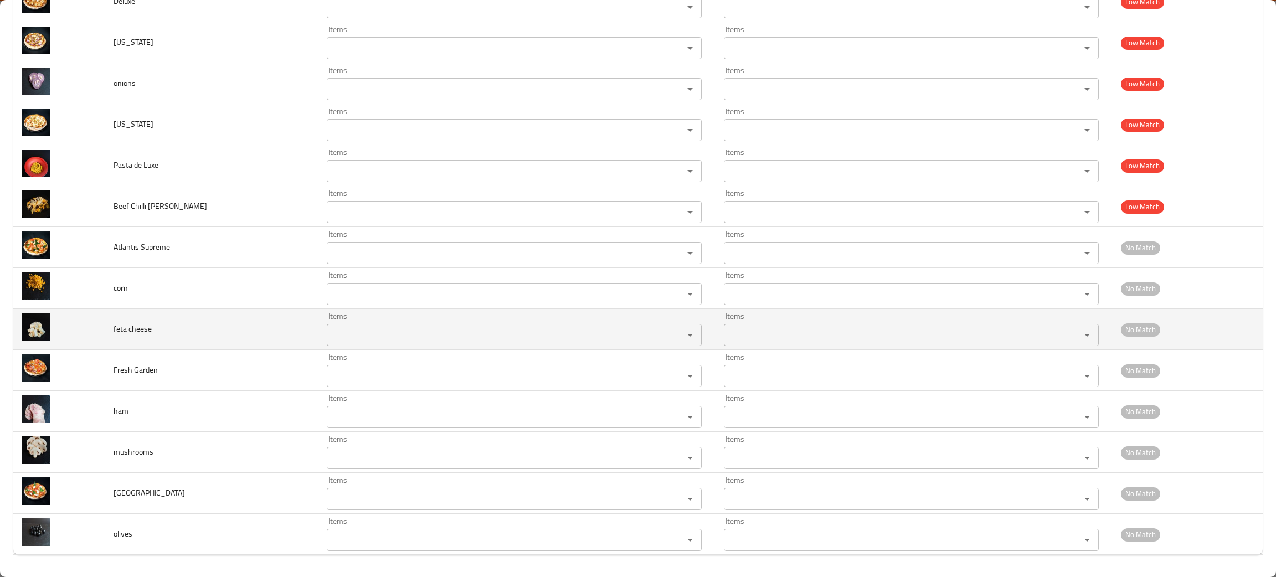
click at [255, 325] on td "feta cheese" at bounding box center [211, 329] width 213 height 41
click at [378, 327] on cheese "Items" at bounding box center [498, 335] width 336 height 16
type cheese "fet"
drag, startPoint x: 178, startPoint y: 328, endPoint x: 98, endPoint y: 328, distance: 79.8
click at [98, 328] on tr "feta cheese Items Items Items Items No Match" at bounding box center [637, 329] width 1249 height 41
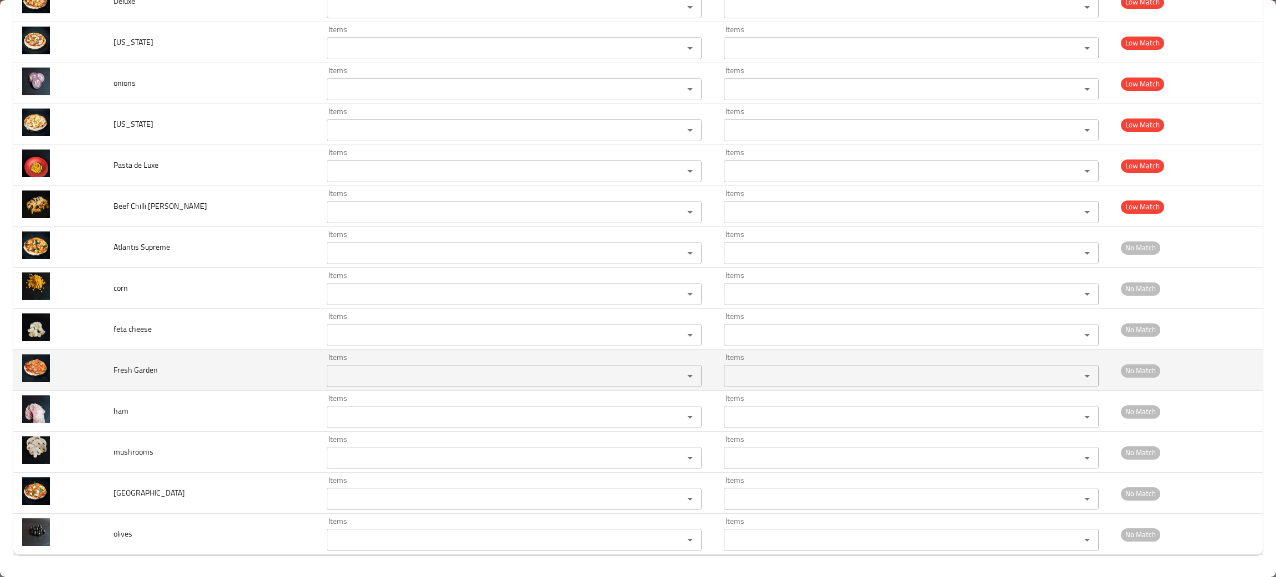
click at [198, 371] on td "Fresh Garden" at bounding box center [211, 370] width 213 height 41
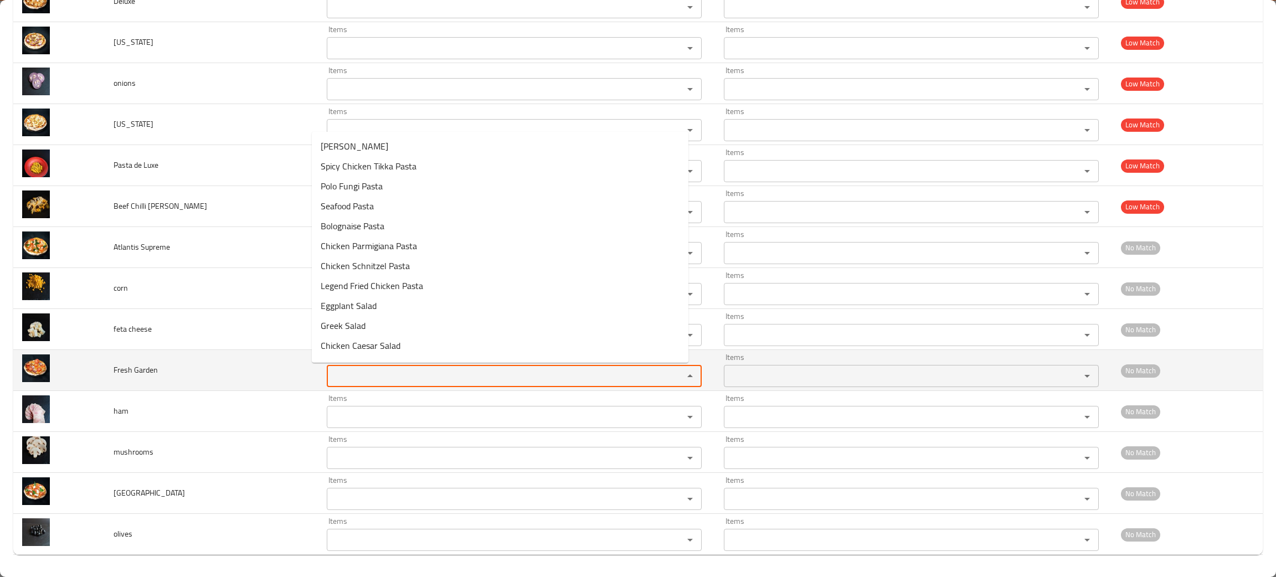
click at [347, 383] on Garden "Items" at bounding box center [498, 376] width 336 height 16
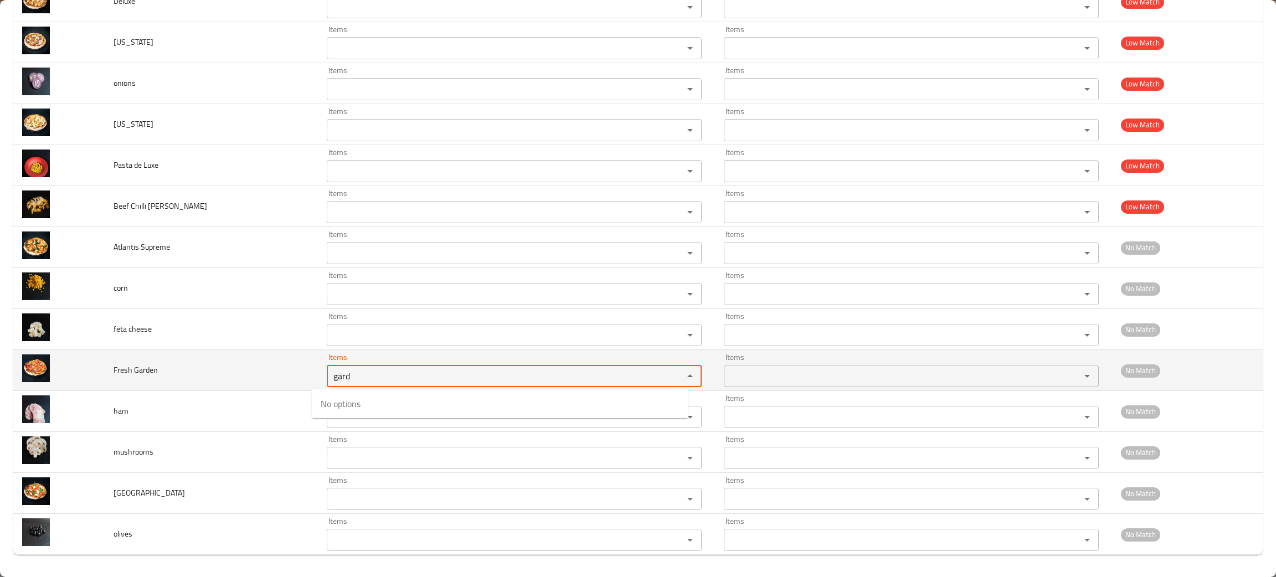
type Garden "gard"
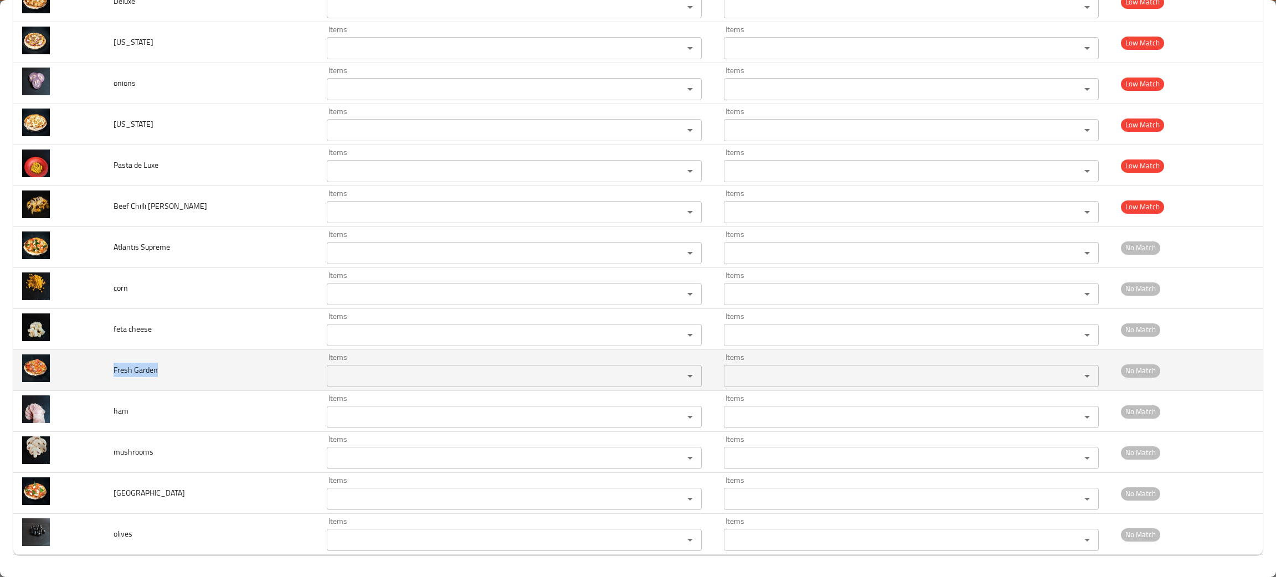
drag, startPoint x: 194, startPoint y: 371, endPoint x: 105, endPoint y: 371, distance: 89.2
click at [105, 371] on td "Fresh Garden" at bounding box center [211, 370] width 213 height 41
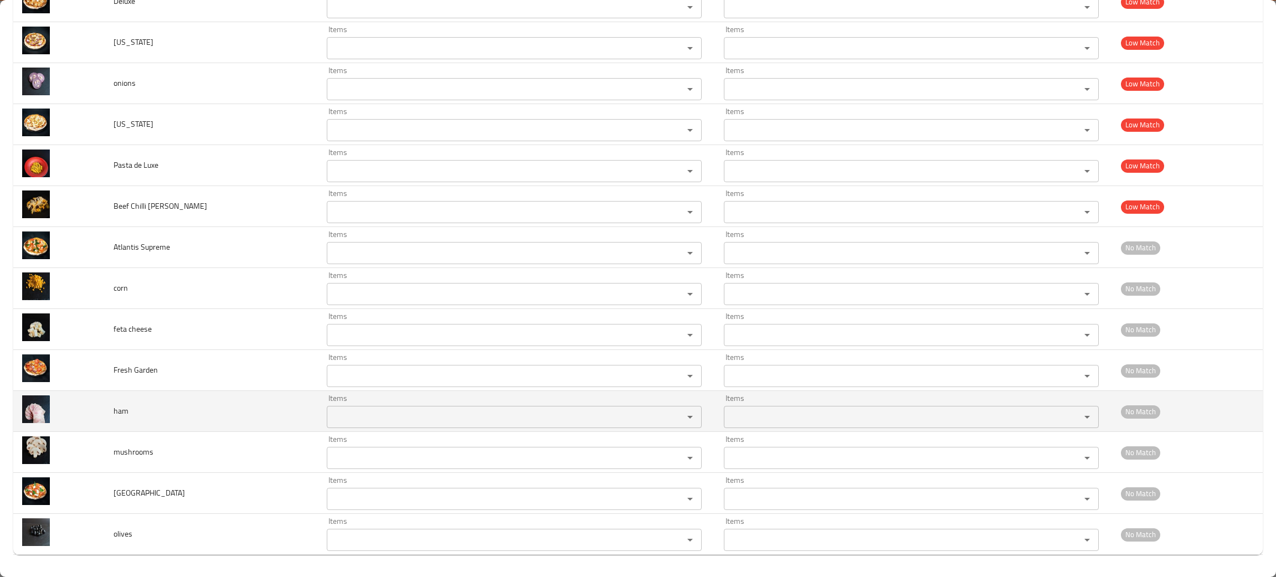
click at [235, 401] on td "ham" at bounding box center [211, 411] width 213 height 41
click at [386, 408] on div "Items" at bounding box center [514, 417] width 375 height 22
type input "ham"
drag, startPoint x: 185, startPoint y: 420, endPoint x: 97, endPoint y: 415, distance: 87.6
click at [97, 415] on tr "ham Items Items Items Items No Match" at bounding box center [637, 411] width 1249 height 41
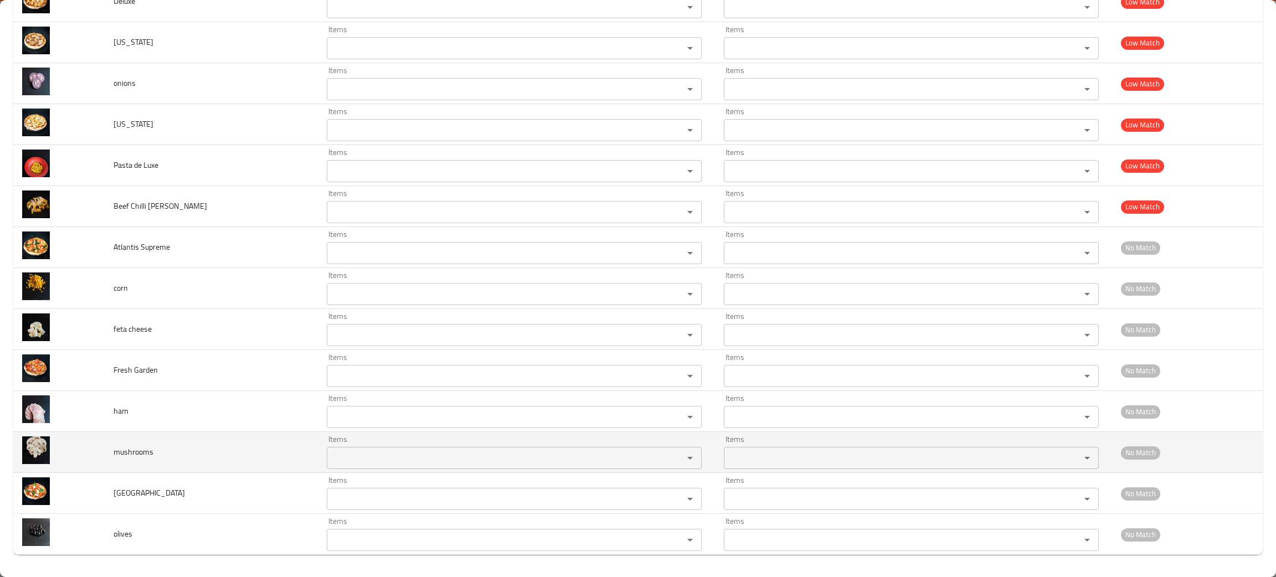
click at [178, 447] on td "mushrooms" at bounding box center [211, 452] width 213 height 41
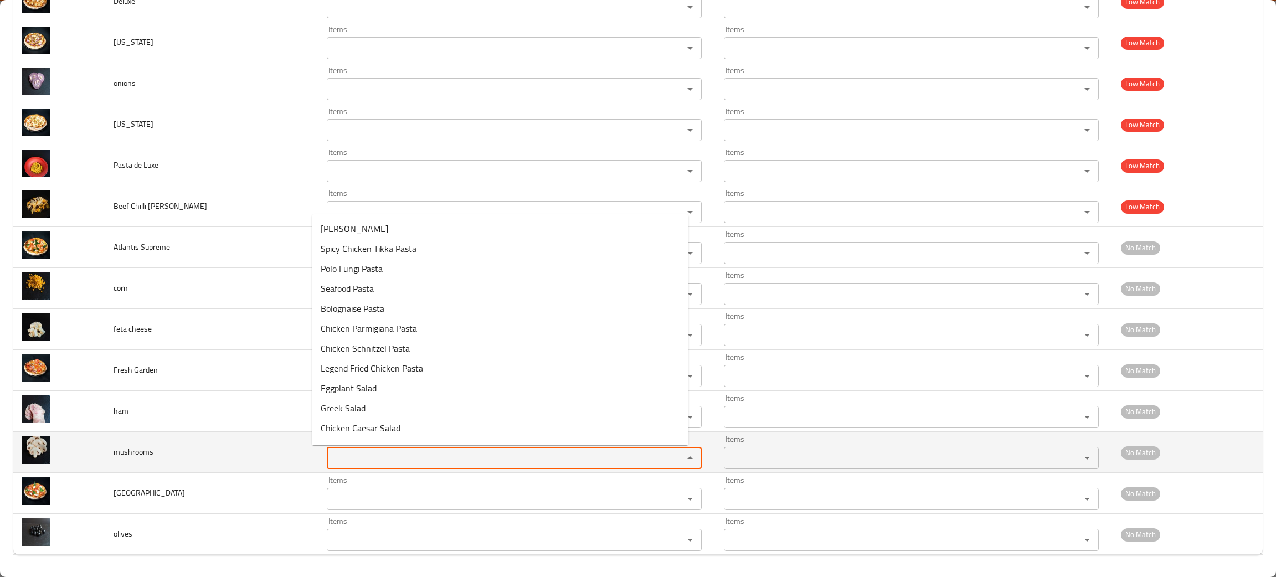
click at [358, 458] on input "Items" at bounding box center [498, 458] width 336 height 16
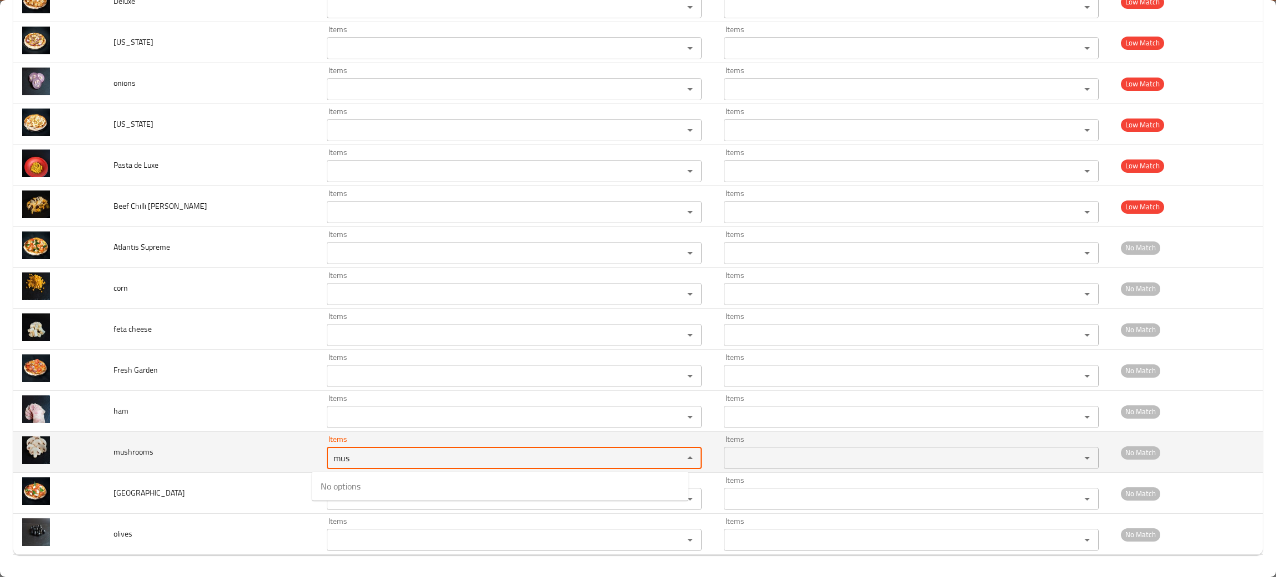
type input "mus"
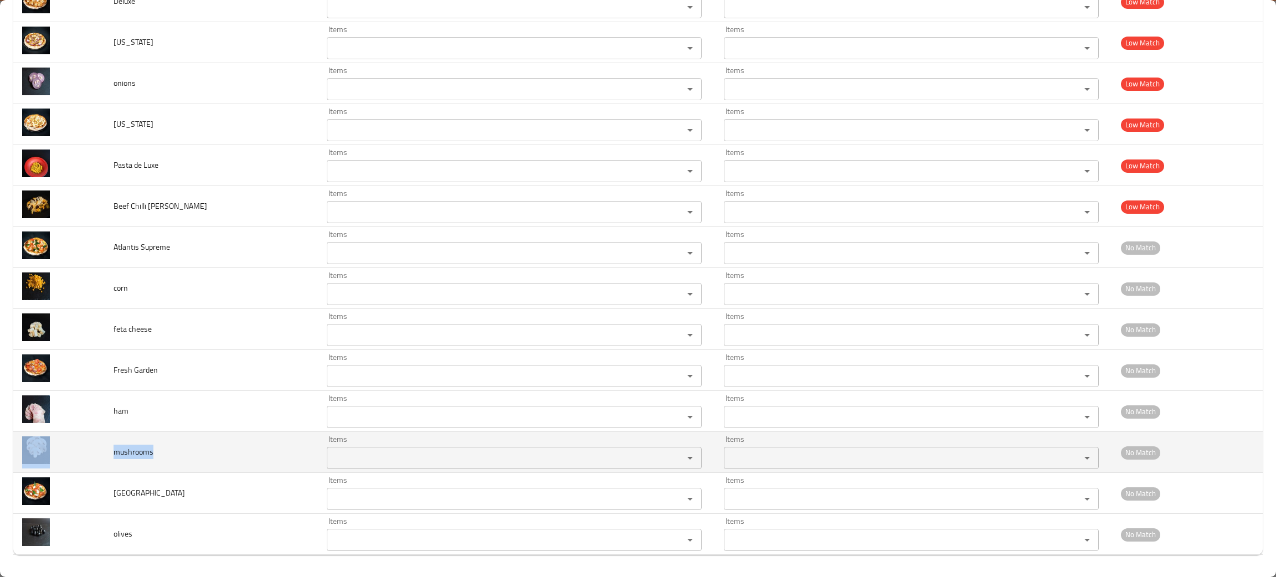
drag, startPoint x: 183, startPoint y: 452, endPoint x: 92, endPoint y: 440, distance: 92.2
click at [92, 440] on tr "mushrooms Items Items Items Items No Match" at bounding box center [637, 452] width 1249 height 41
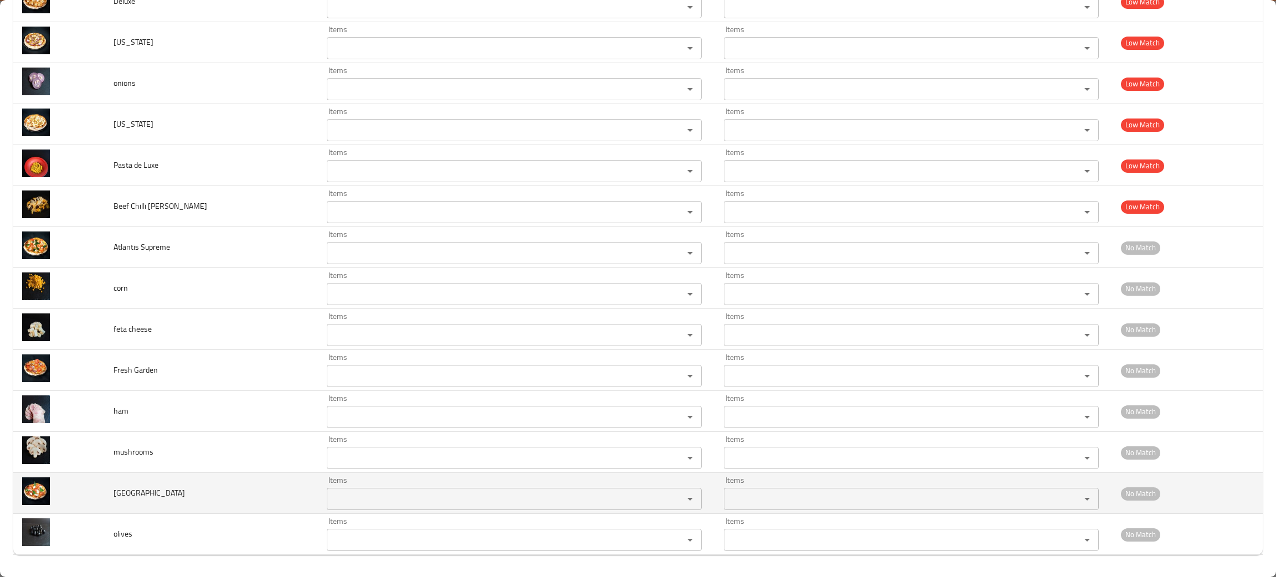
click at [189, 488] on td "Neapel" at bounding box center [211, 493] width 213 height 41
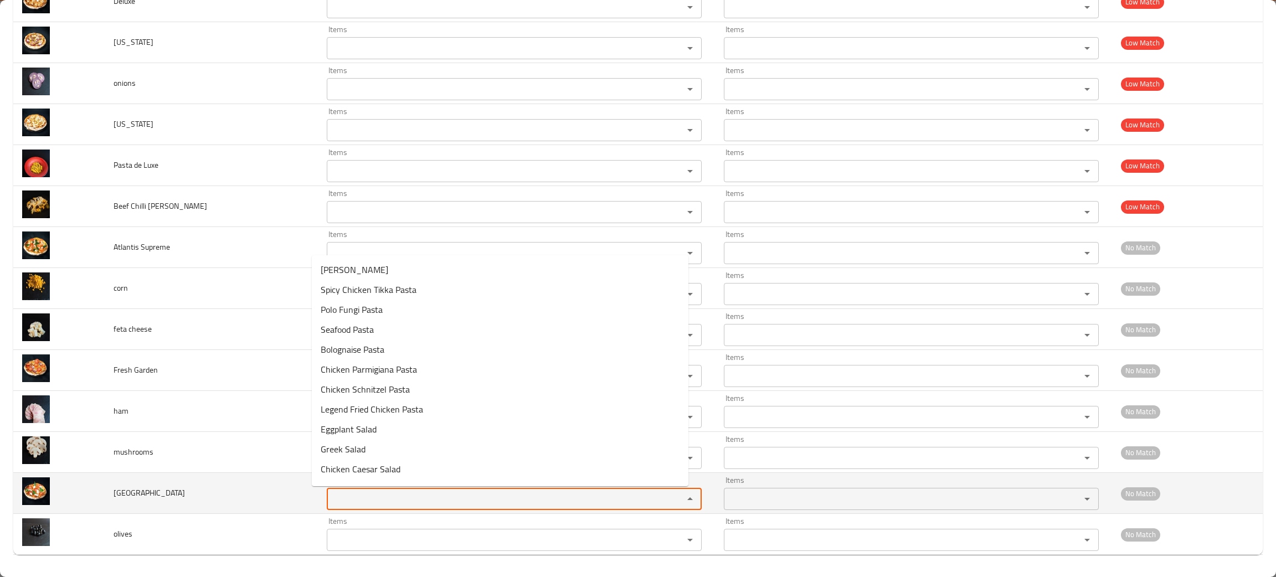
click at [363, 500] on input "Items" at bounding box center [498, 499] width 336 height 16
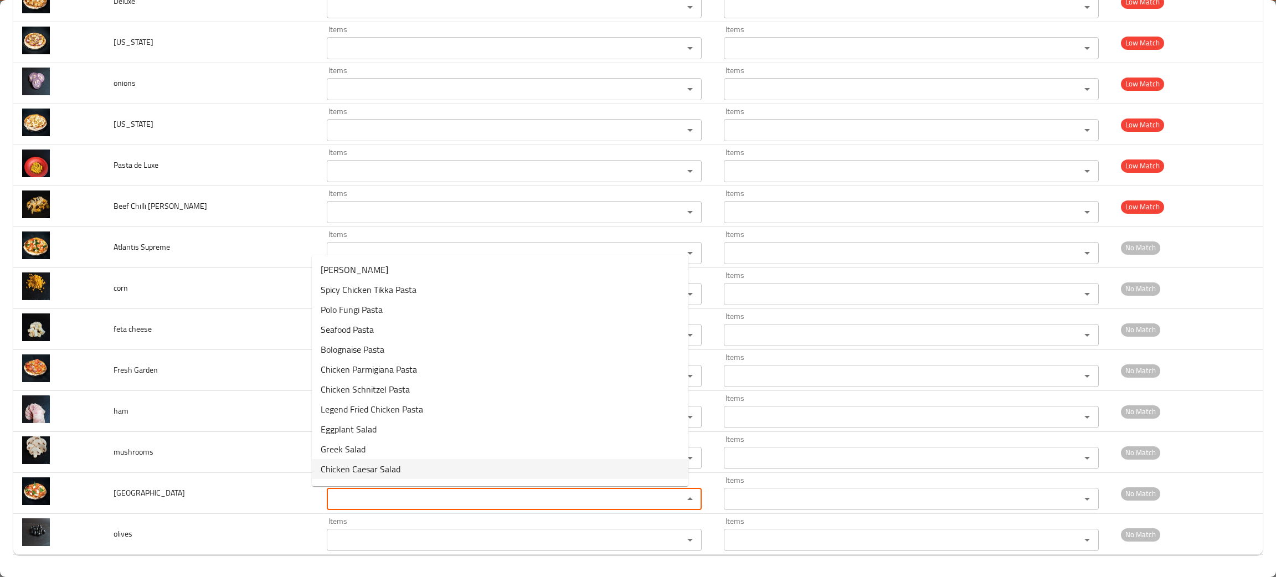
type input "m"
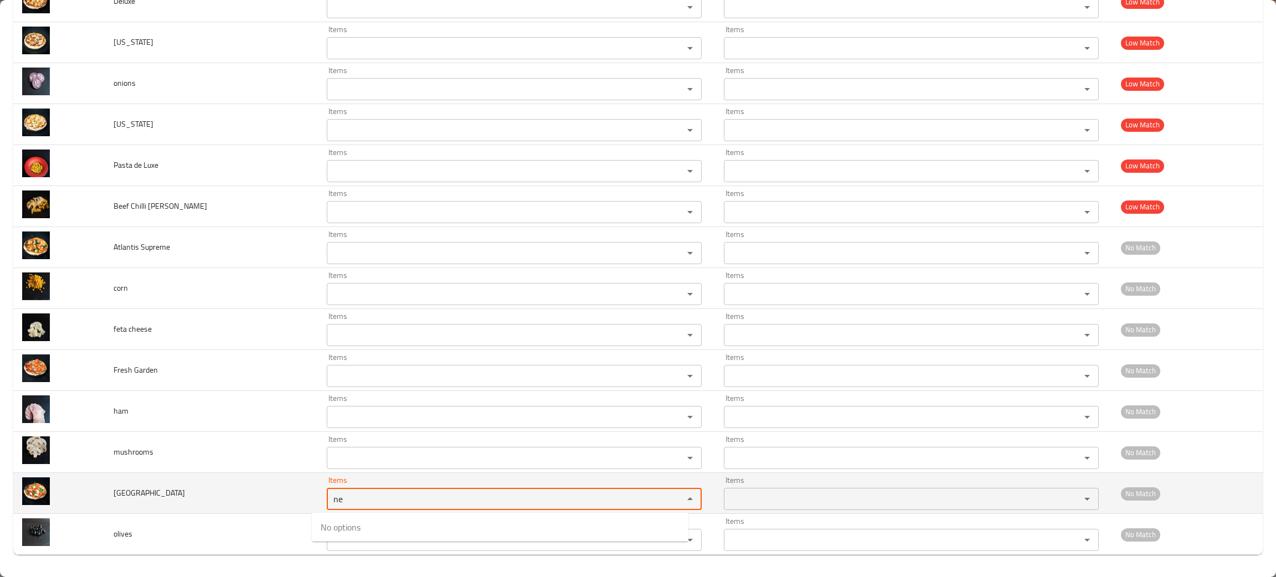
type input "ne"
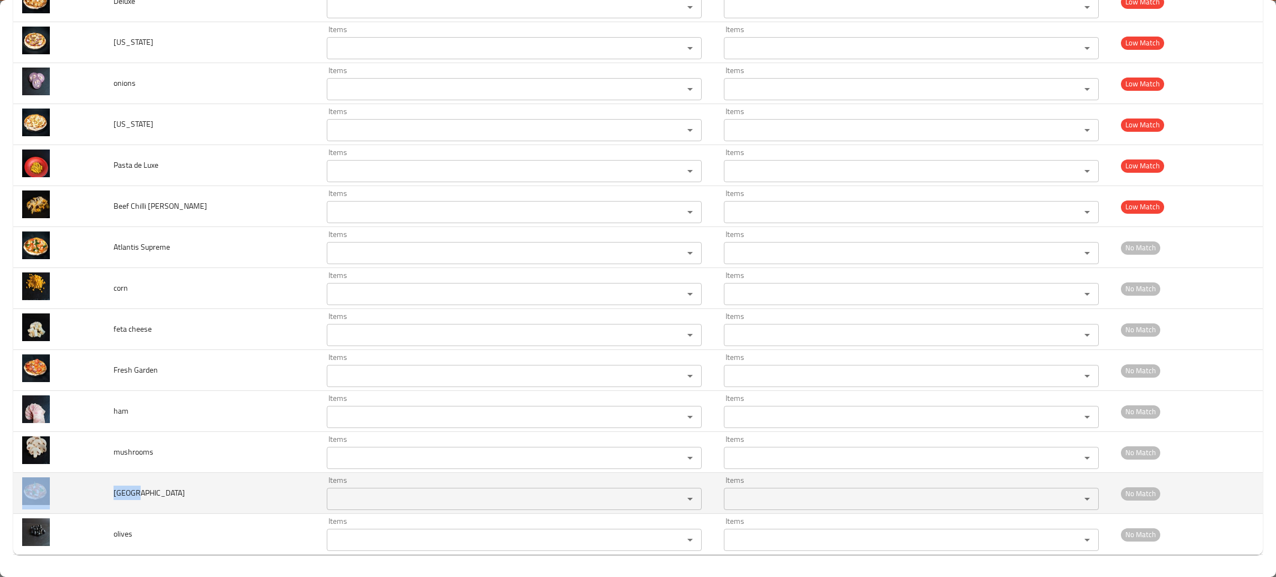
drag, startPoint x: 154, startPoint y: 502, endPoint x: 85, endPoint y: 498, distance: 68.8
click at [85, 498] on tr "Neapel Items Items Items Items No Match" at bounding box center [637, 493] width 1249 height 41
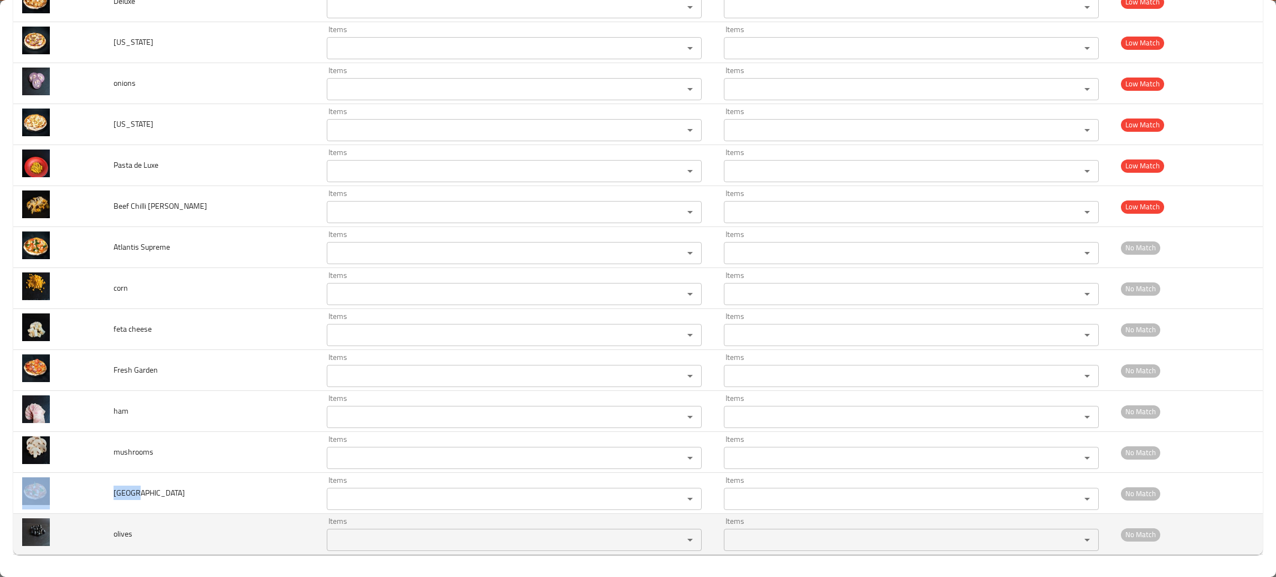
click at [356, 548] on div "Items" at bounding box center [514, 540] width 375 height 22
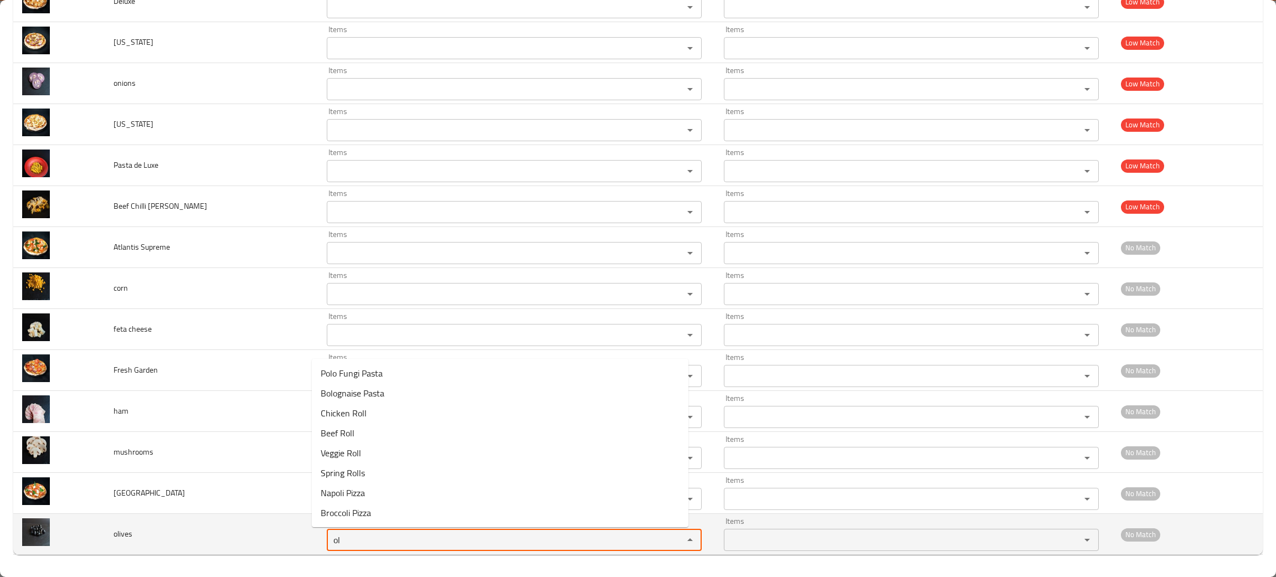
type input "ol"
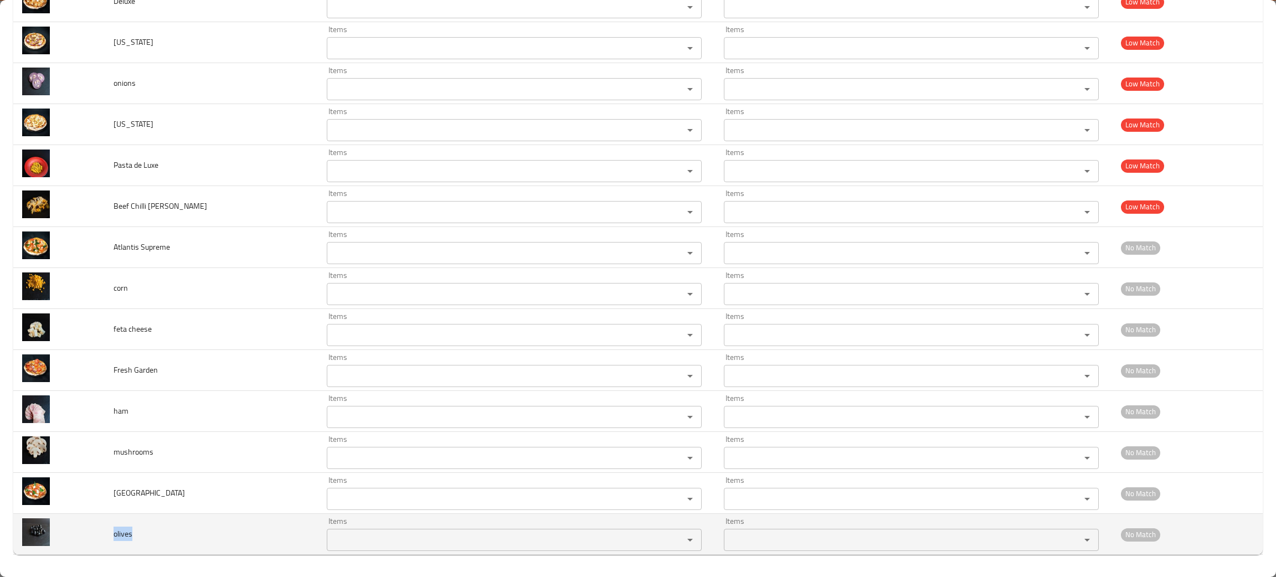
drag, startPoint x: 148, startPoint y: 537, endPoint x: 110, endPoint y: 534, distance: 37.8
click at [110, 534] on td "olives" at bounding box center [211, 534] width 213 height 41
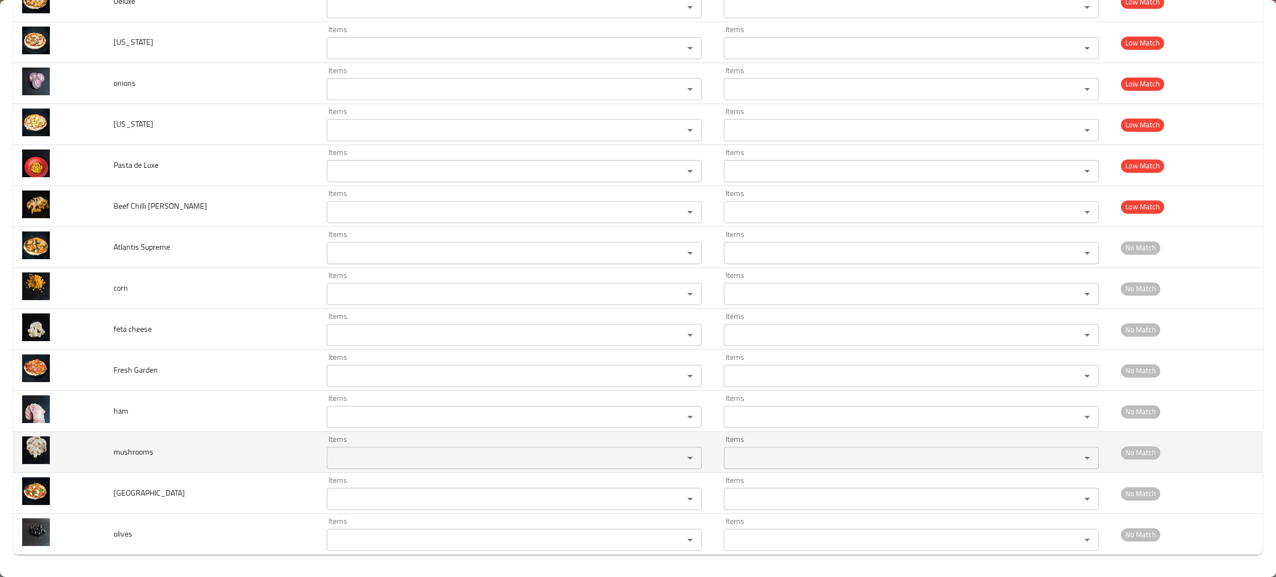
click at [243, 433] on td "mushrooms" at bounding box center [211, 452] width 213 height 41
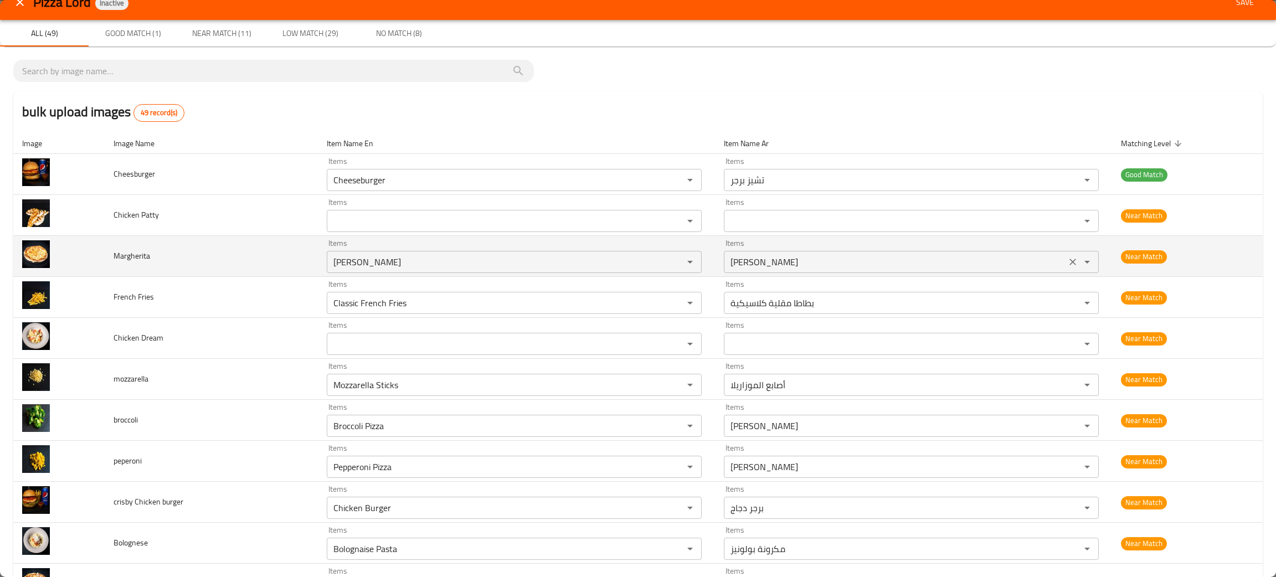
scroll to position [0, 0]
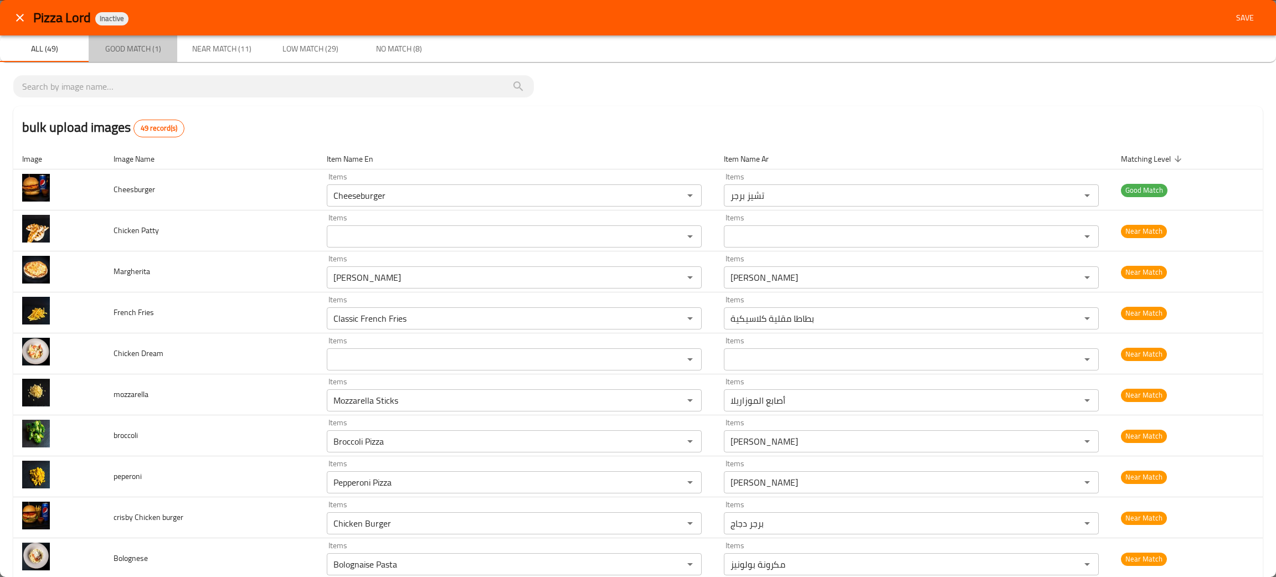
click at [127, 45] on span "Good Match (1)" at bounding box center [132, 49] width 75 height 14
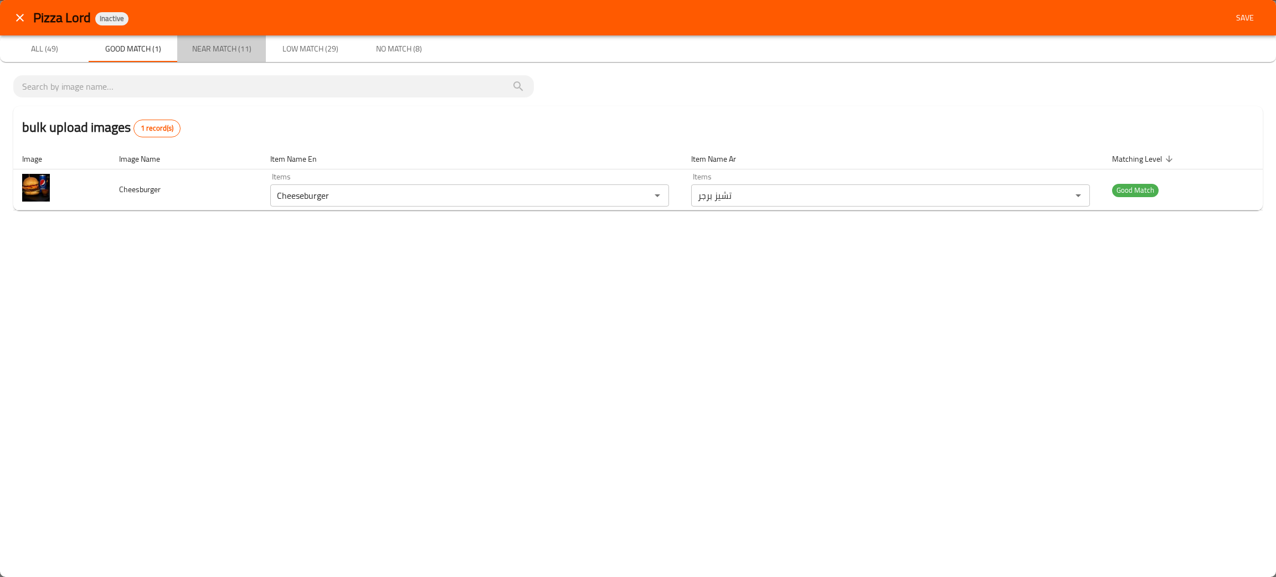
click at [235, 42] on span "Near Match (11)" at bounding box center [221, 49] width 75 height 14
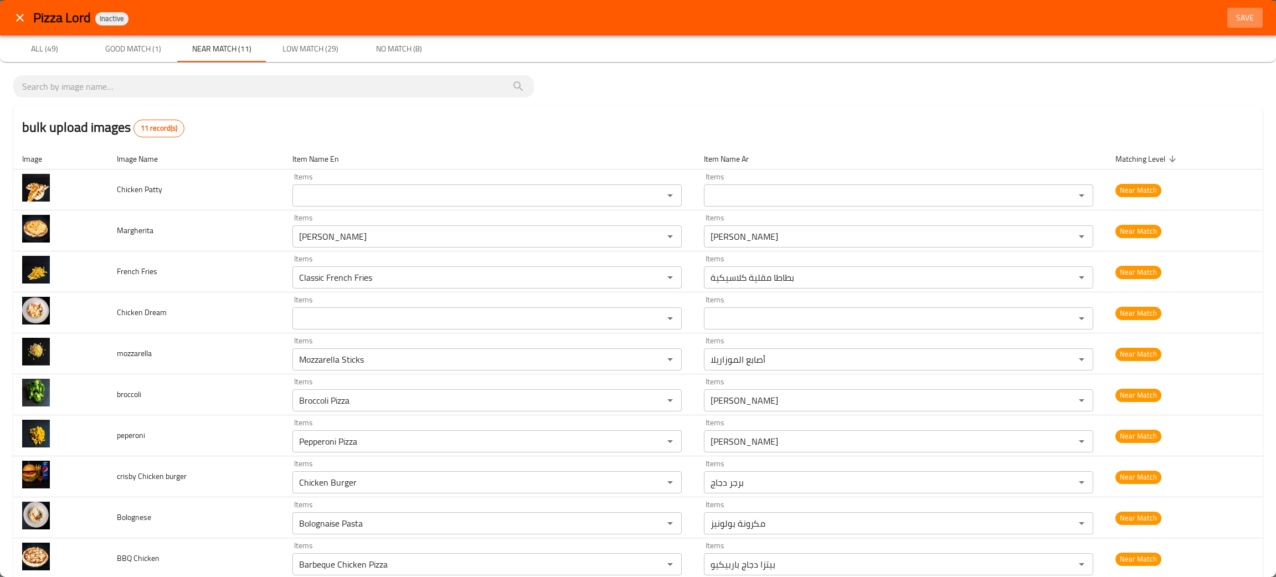
click at [1237, 12] on span "Save" at bounding box center [1245, 18] width 27 height 14
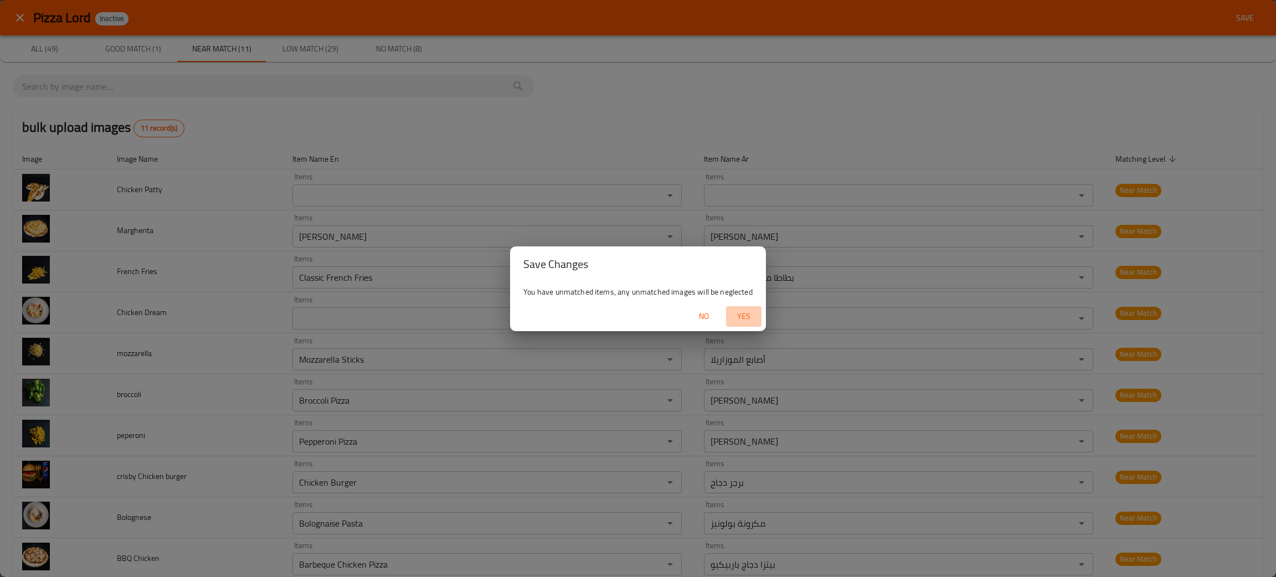
click at [740, 314] on span "Yes" at bounding box center [744, 317] width 27 height 14
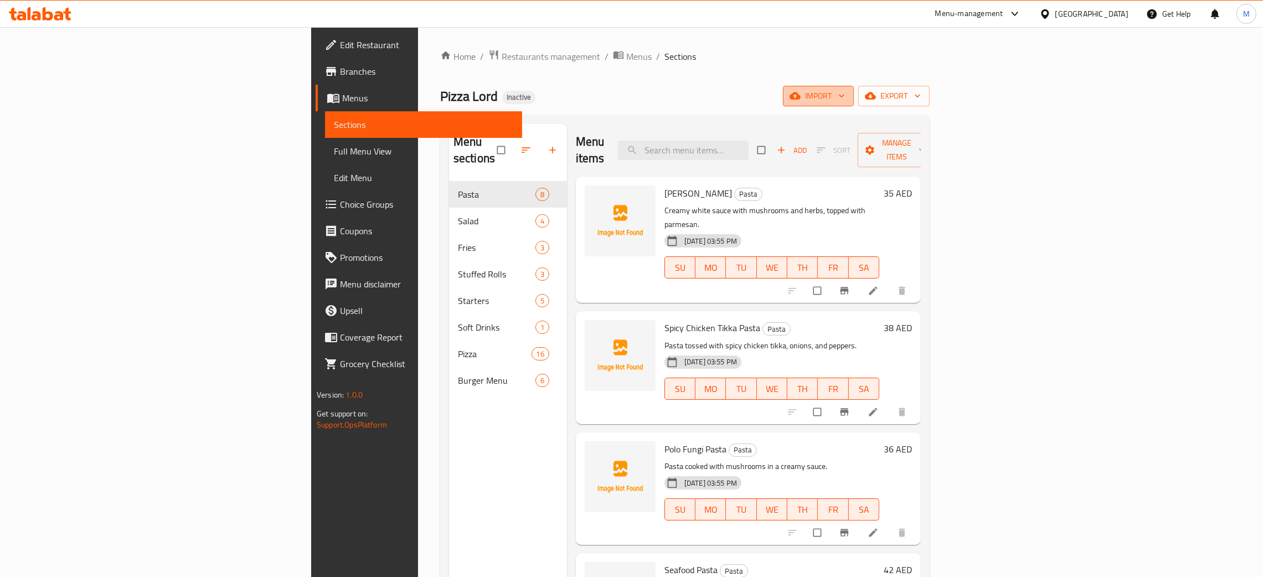
click at [801, 101] on icon "button" at bounding box center [795, 95] width 11 height 11
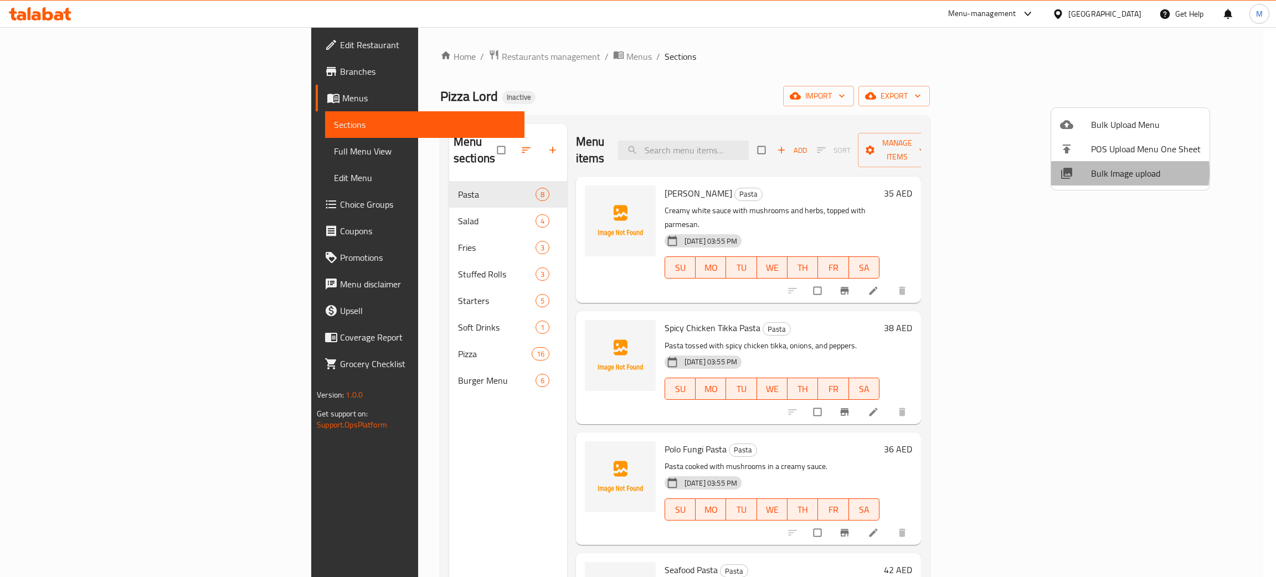
click at [1097, 172] on span "Bulk Image upload" at bounding box center [1146, 173] width 110 height 13
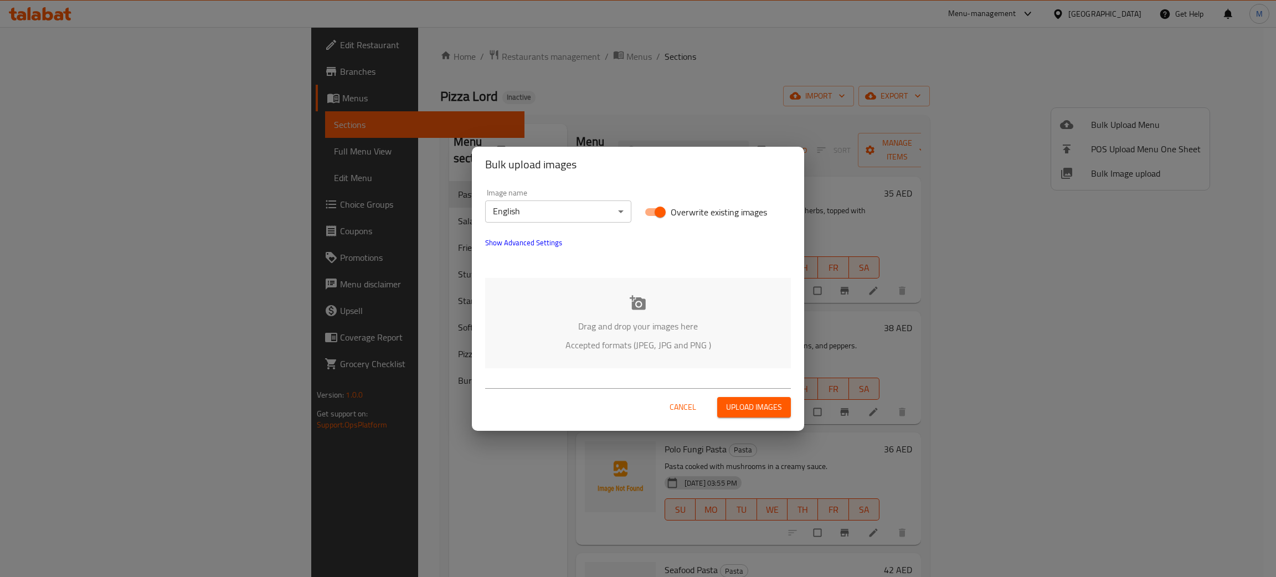
click at [590, 315] on div "Drag and drop your images here Accepted formats (JPEG, JPG and PNG )" at bounding box center [638, 323] width 306 height 90
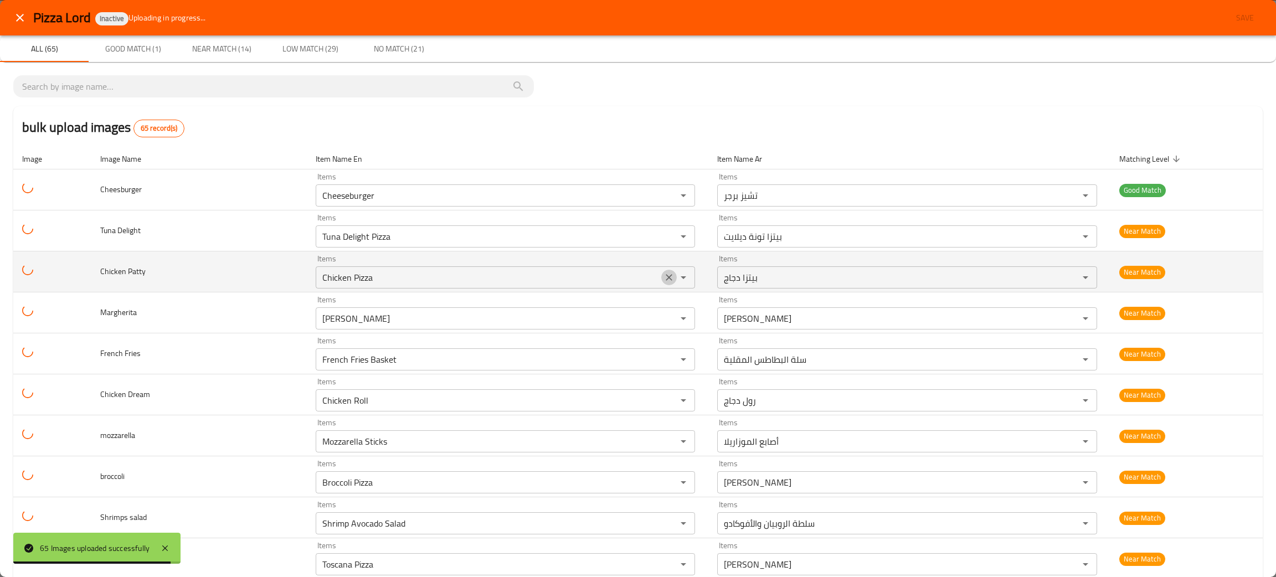
click at [663, 281] on icon "Clear" at bounding box center [668, 277] width 11 height 11
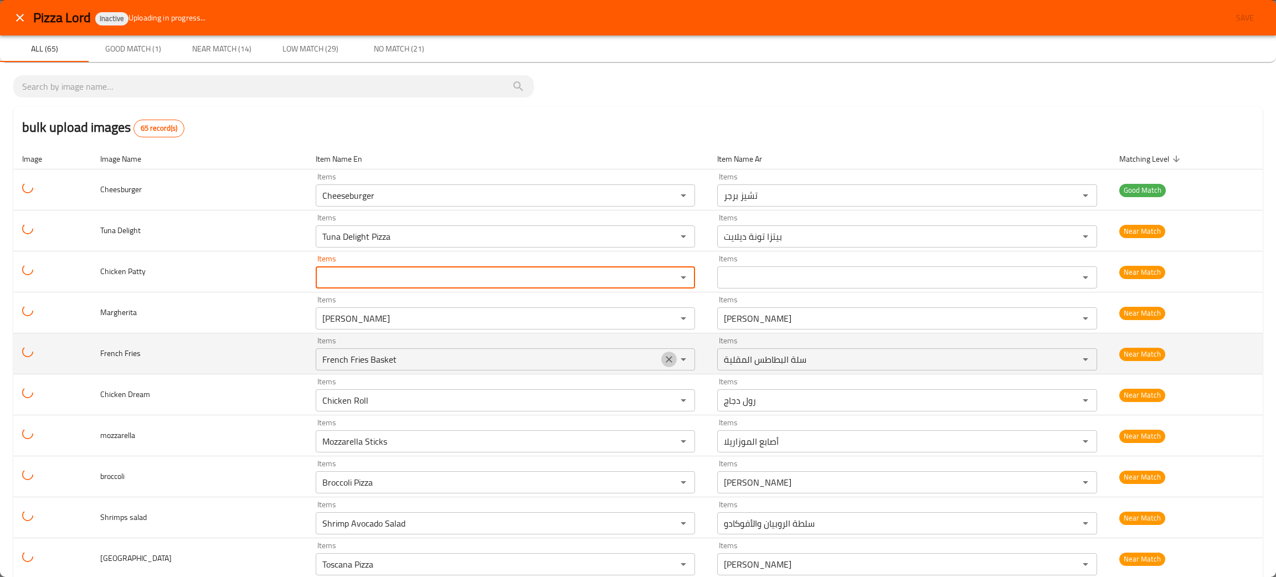
click at [663, 359] on icon "Clear" at bounding box center [668, 359] width 11 height 11
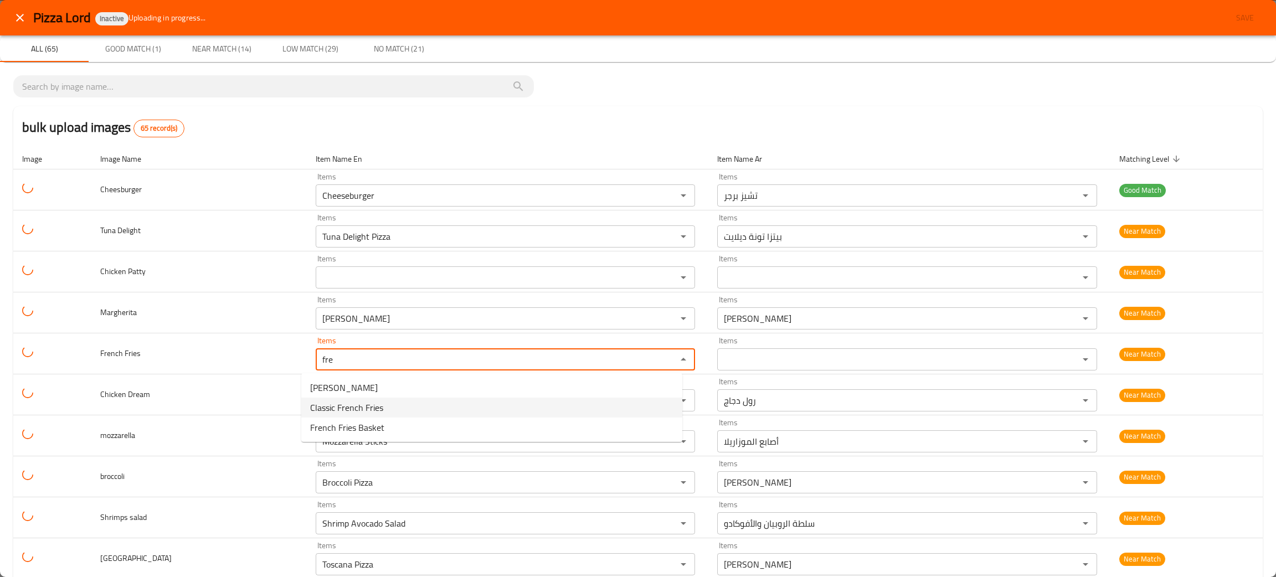
click at [387, 403] on Fries-option-1 "Classic French Fries" at bounding box center [491, 408] width 381 height 20
type Fries "Classic French Fries"
type Fries-ar "بطاطا مقلية كلاسيكية"
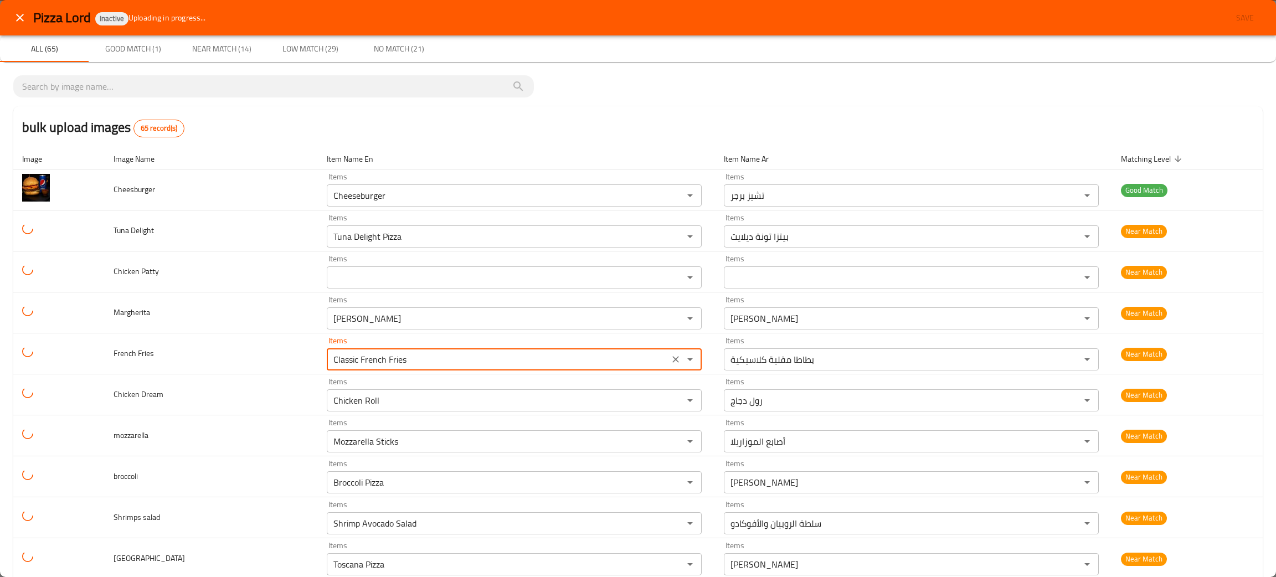
type Fries "Classic French Fries"
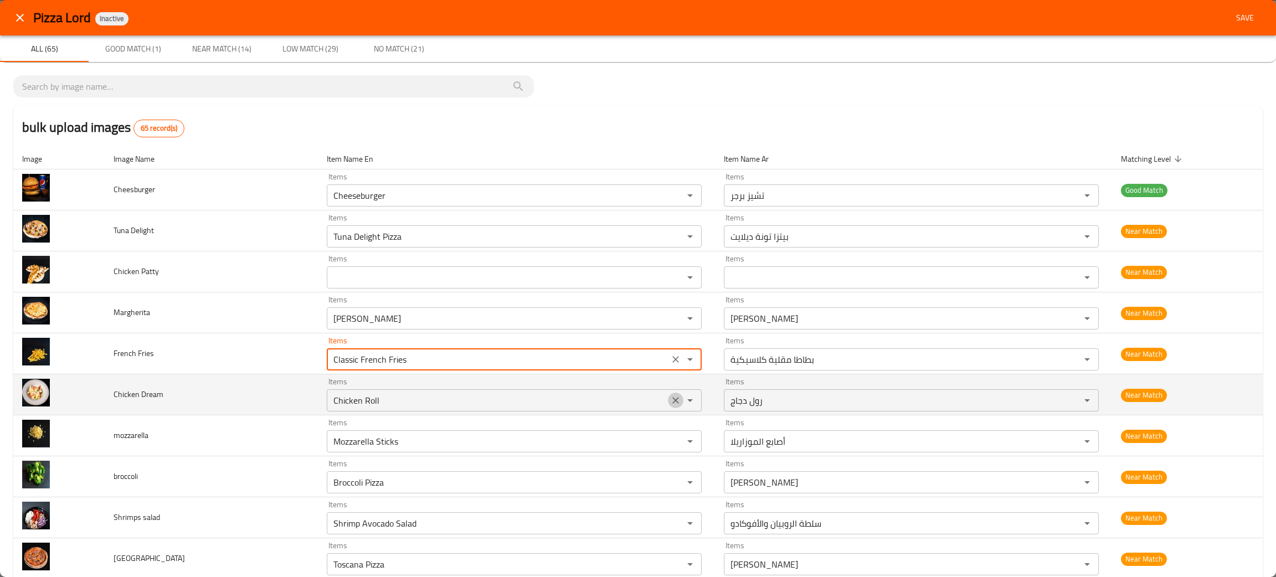
click at [670, 404] on icon "Clear" at bounding box center [675, 400] width 11 height 11
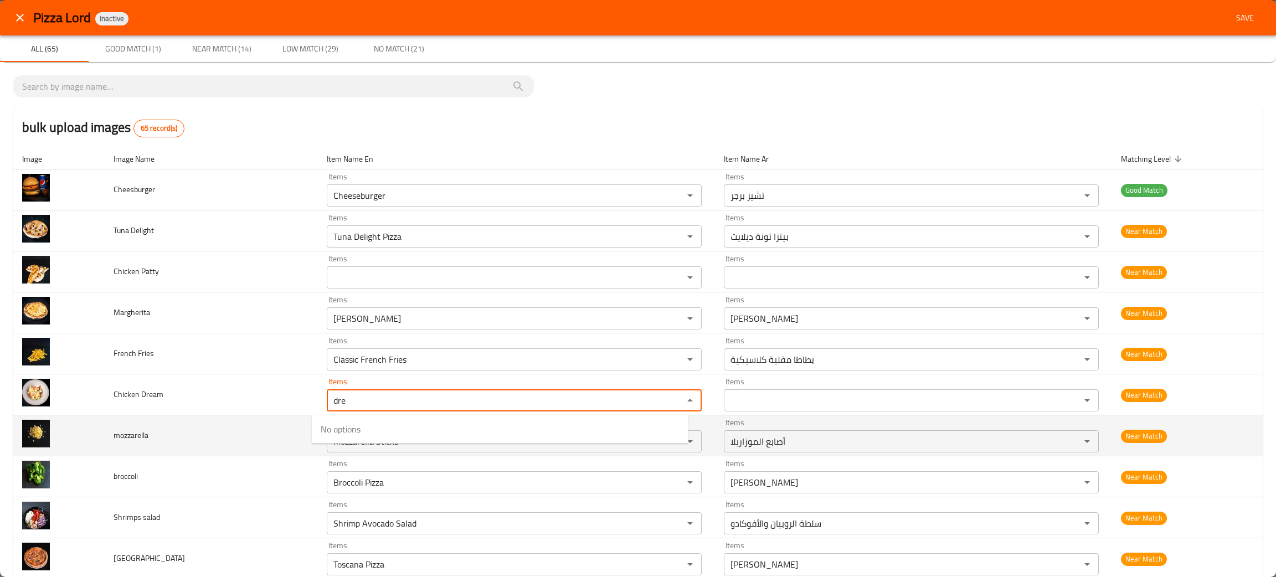
type Dream "dre"
click at [246, 429] on td "mozzarella" at bounding box center [211, 435] width 213 height 41
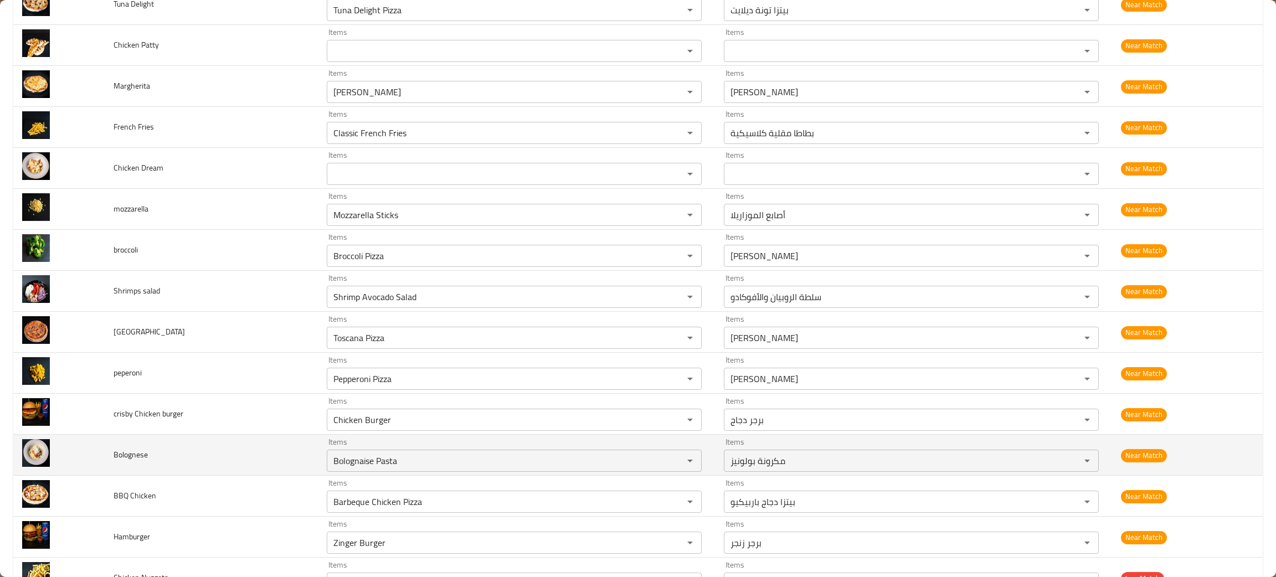
scroll to position [249, 0]
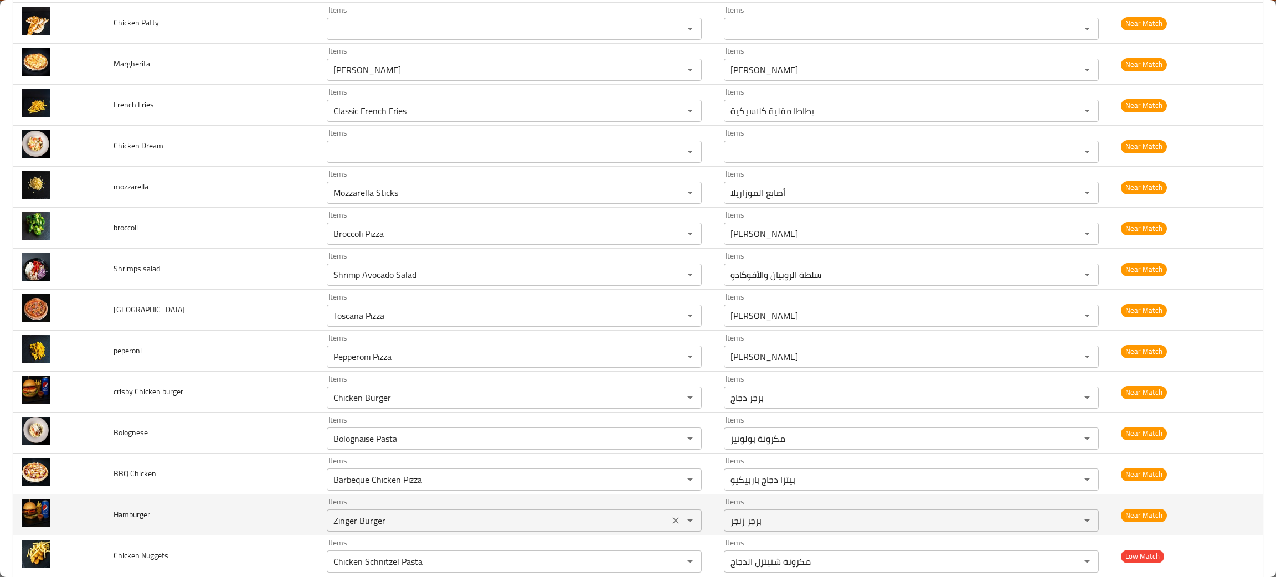
drag, startPoint x: 660, startPoint y: 527, endPoint x: 655, endPoint y: 523, distance: 6.3
click at [670, 526] on icon "Clear" at bounding box center [675, 520] width 11 height 11
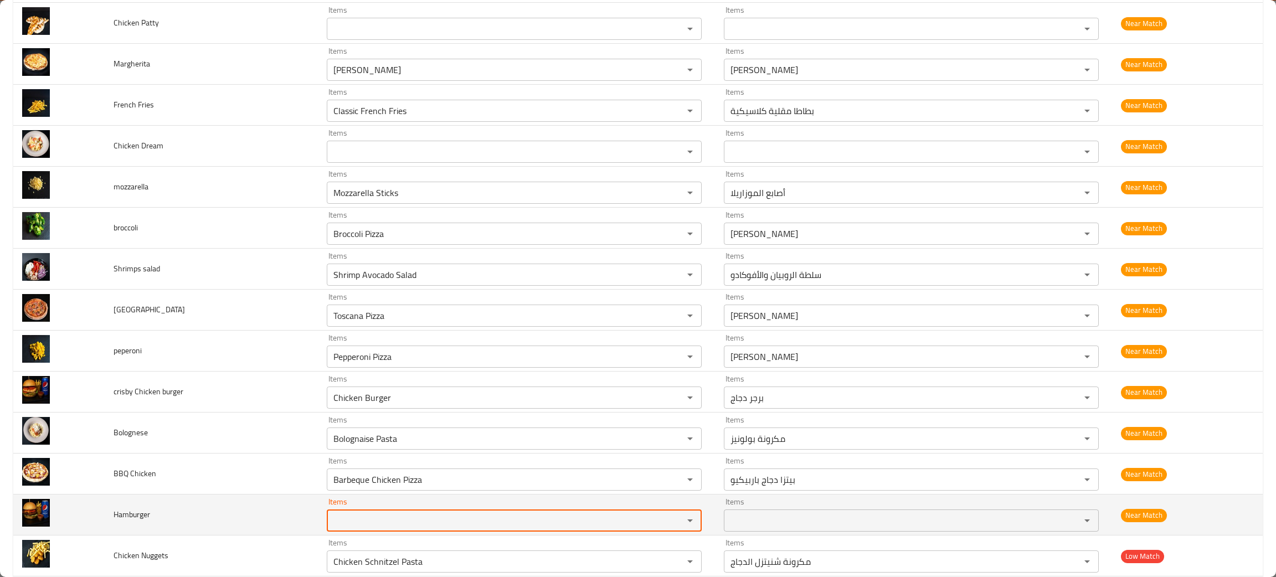
scroll to position [332, 0]
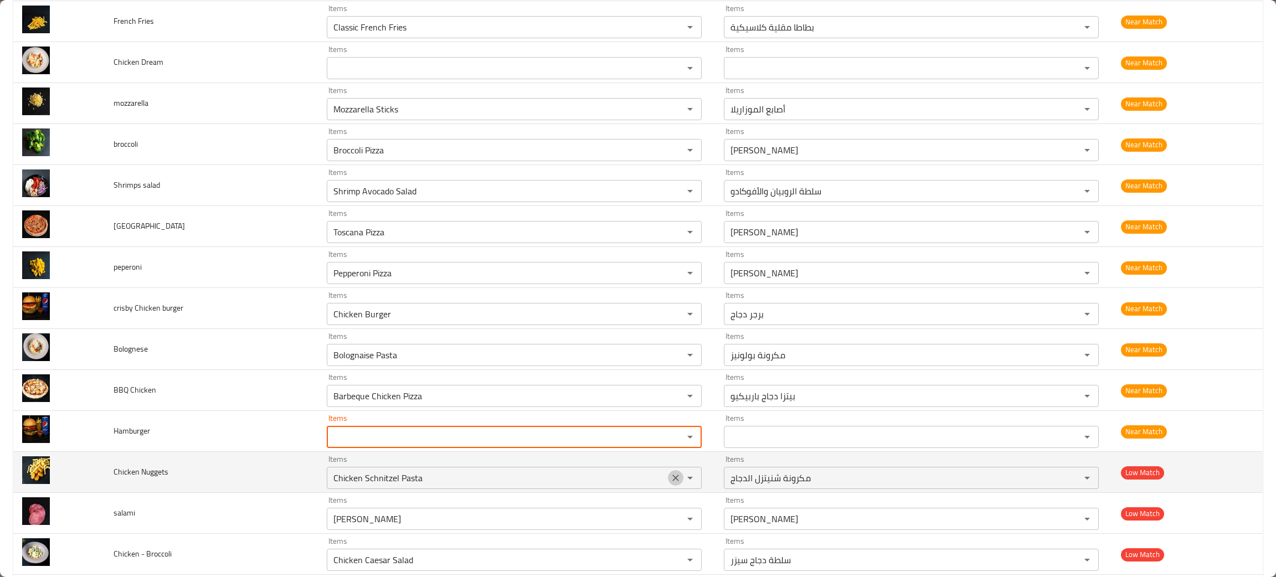
click at [670, 481] on icon "Clear" at bounding box center [675, 477] width 11 height 11
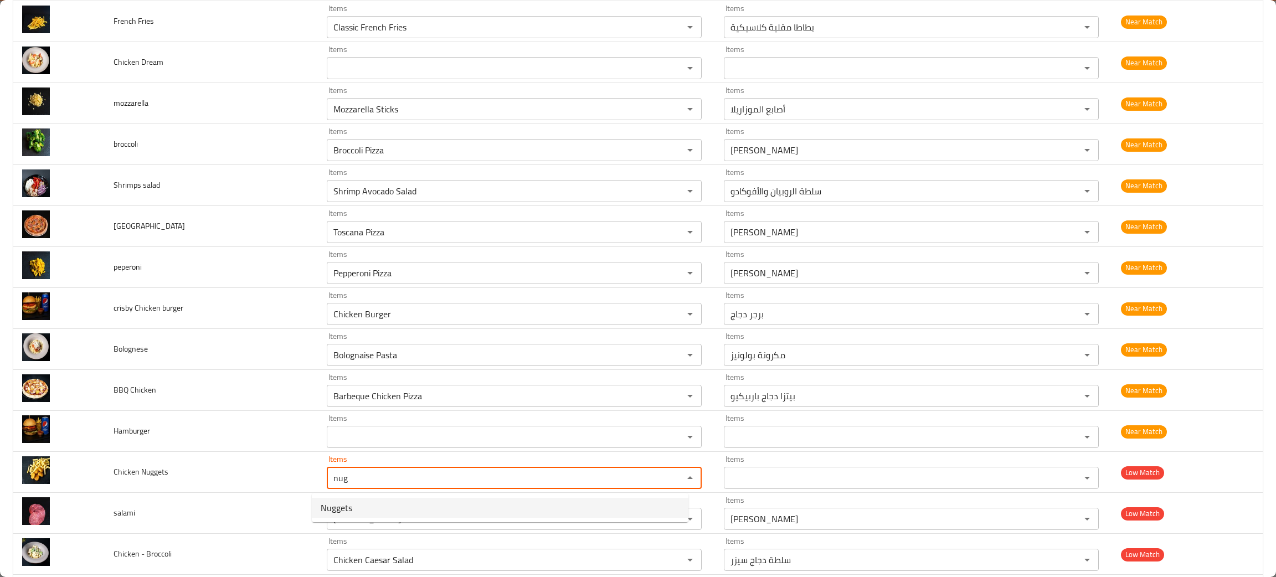
click at [341, 498] on Nuggets-option-0 "Nuggets" at bounding box center [500, 508] width 377 height 20
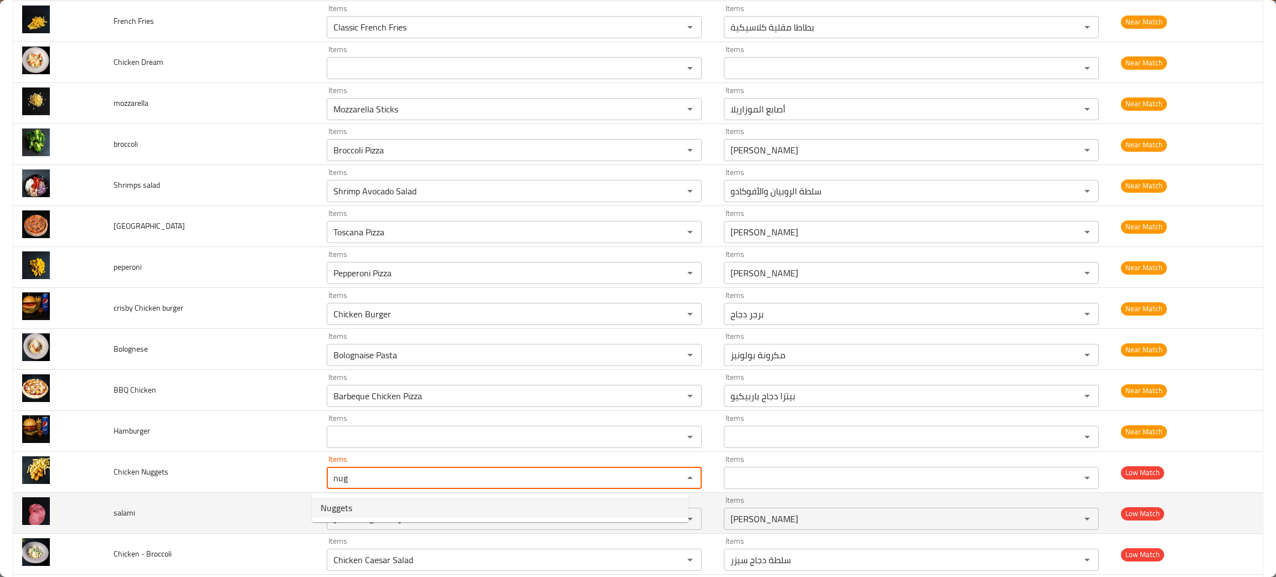
type Nuggets "Nuggets"
type Nuggets-ar "ناجتس"
click at [670, 518] on icon "Clear" at bounding box center [675, 518] width 11 height 11
type Nuggets "Nuggets"
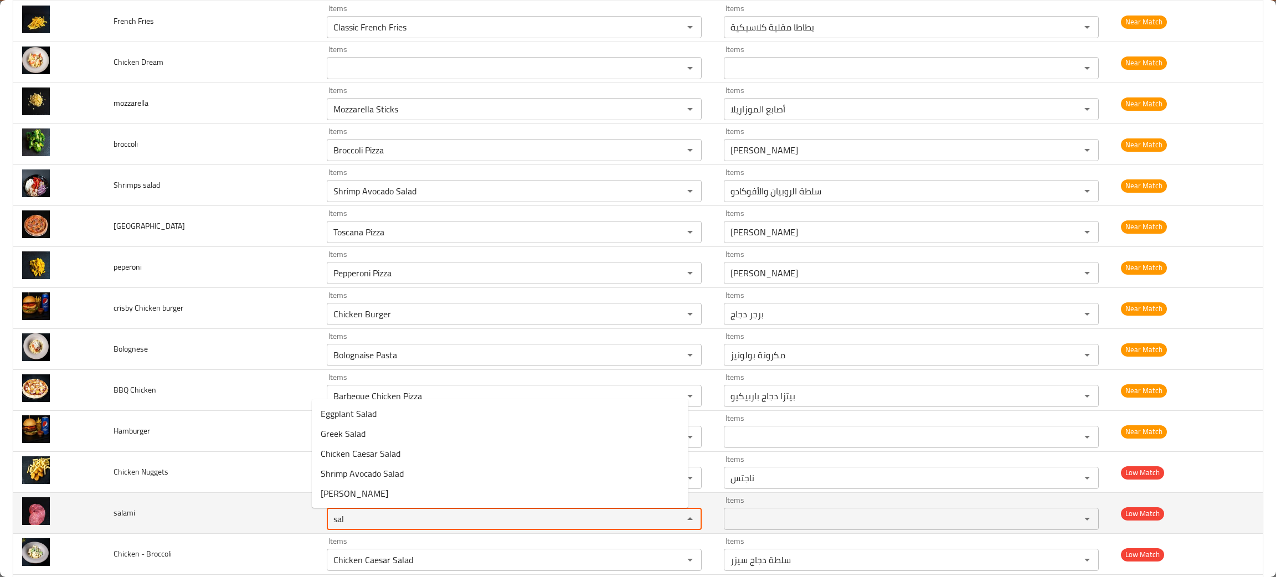
type input "sal"
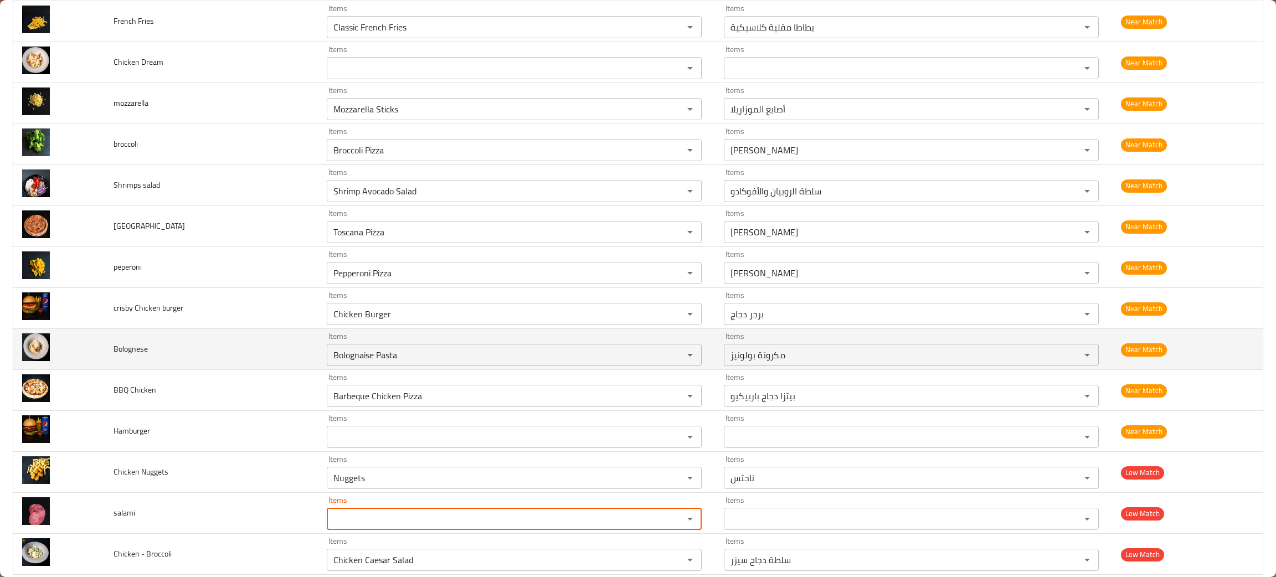
scroll to position [415, 0]
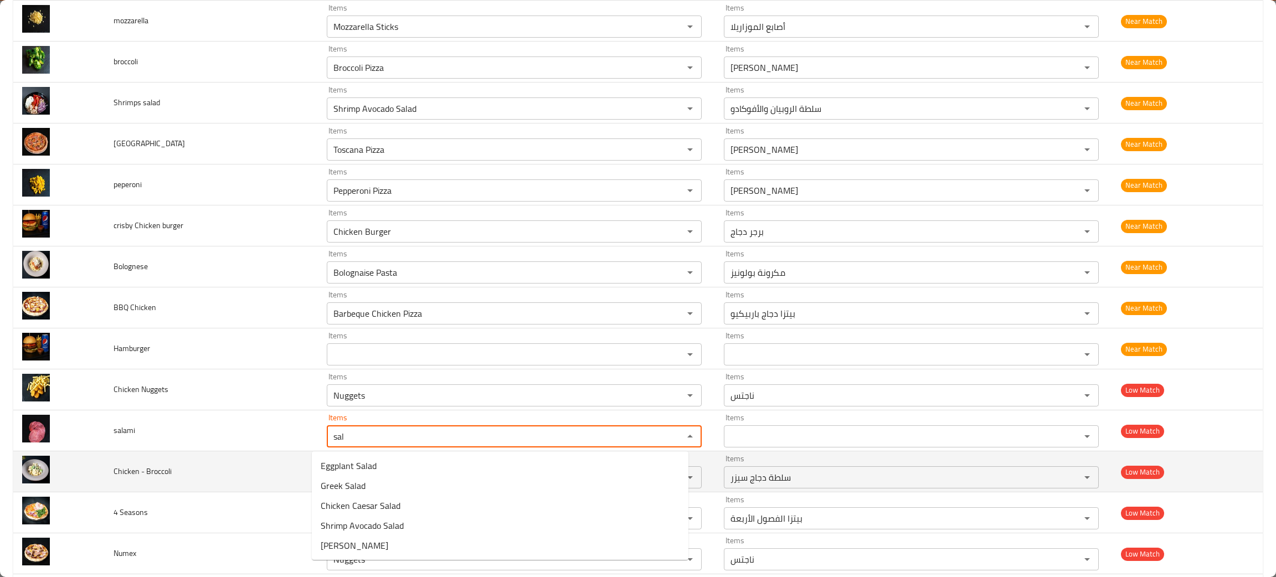
type input "sal"
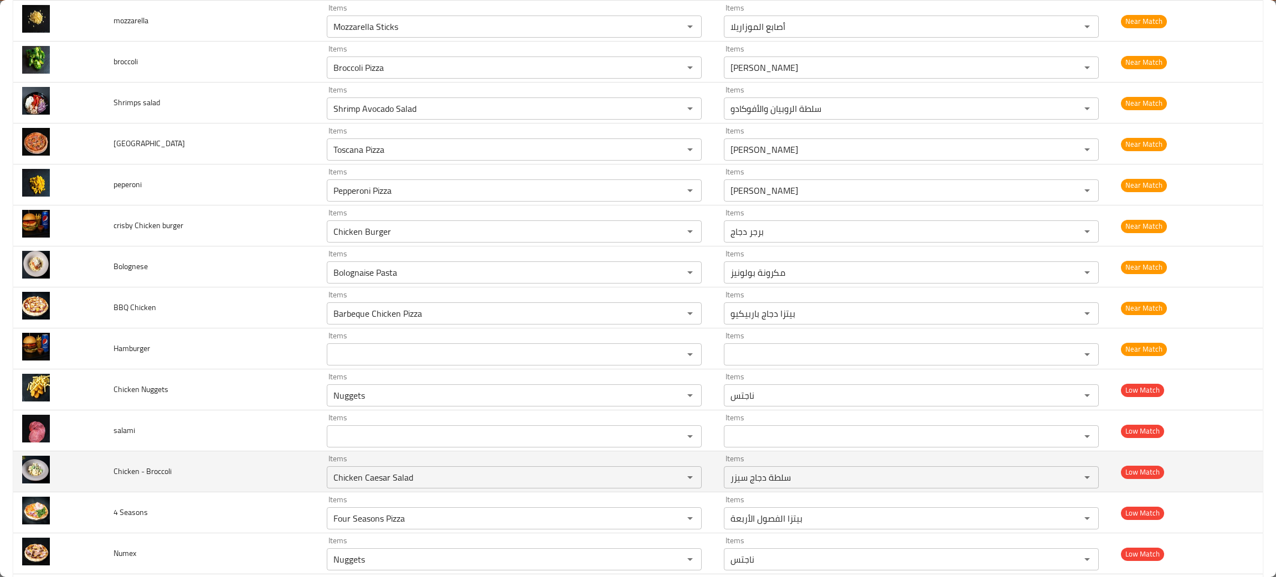
click at [214, 467] on td "Chicken - Broccoli" at bounding box center [211, 471] width 213 height 41
drag, startPoint x: 663, startPoint y: 481, endPoint x: 630, endPoint y: 474, distance: 33.5
click at [670, 481] on icon "Clear" at bounding box center [675, 477] width 11 height 11
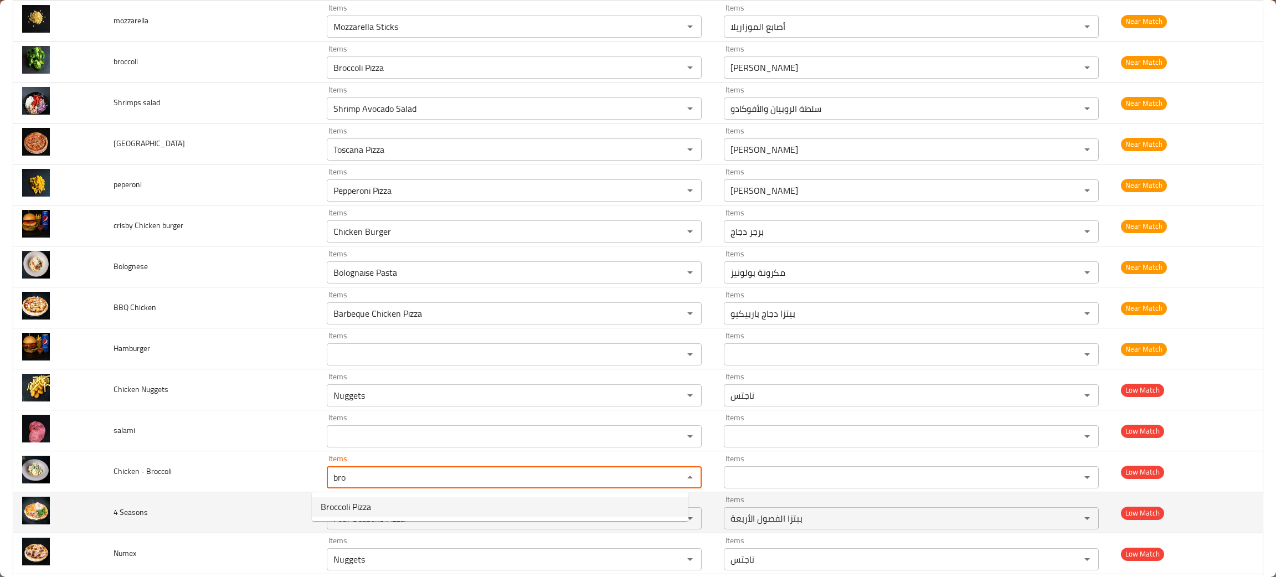
type Broccoli "bro"
click at [217, 523] on td "4 Seasons" at bounding box center [211, 512] width 213 height 41
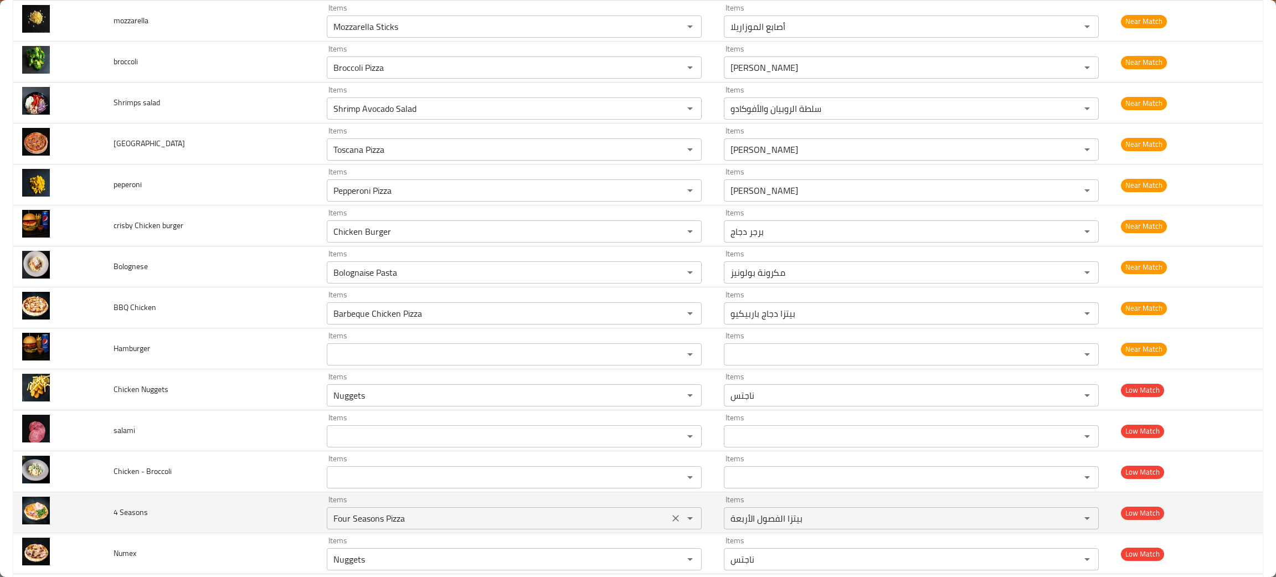
scroll to position [498, 0]
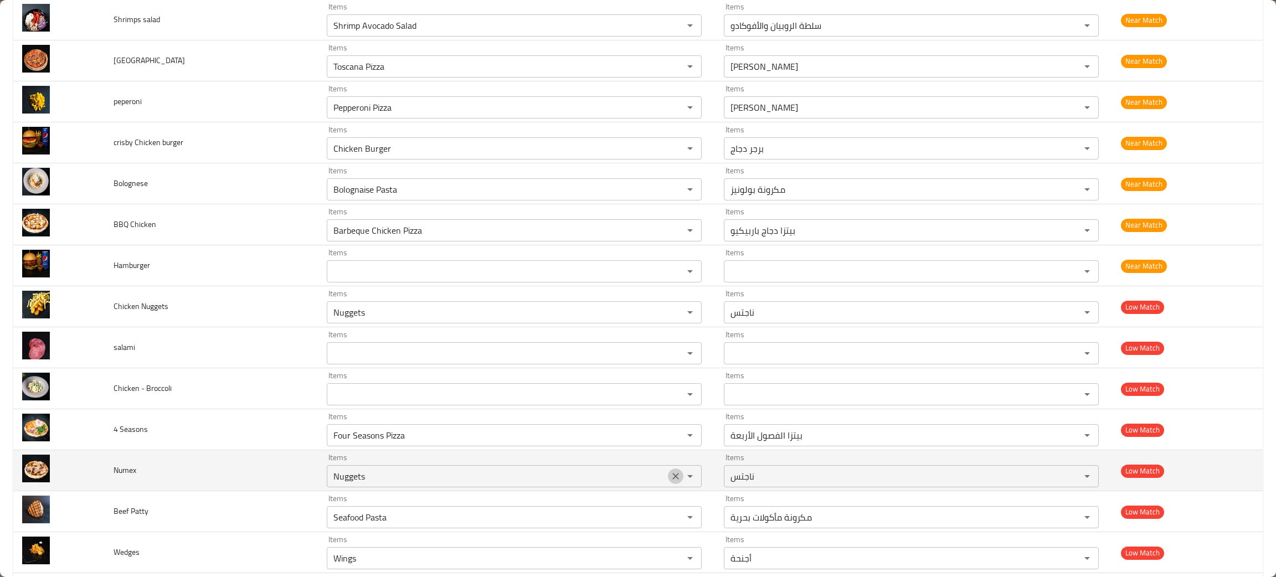
click at [670, 476] on icon "Clear" at bounding box center [675, 476] width 11 height 11
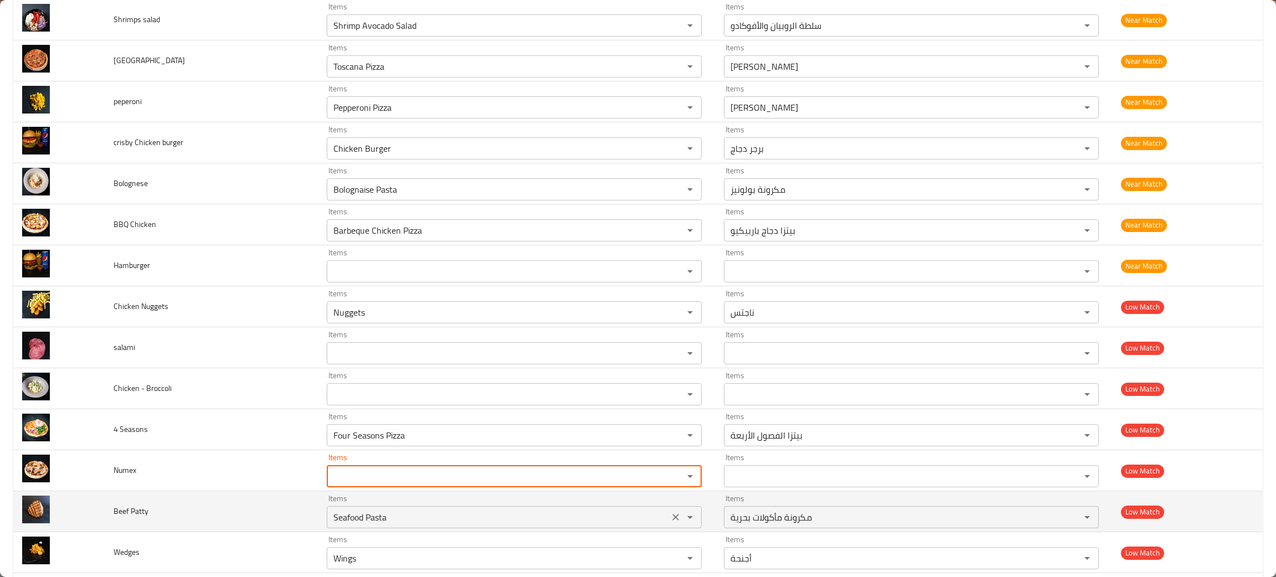
click at [670, 518] on icon "Clear" at bounding box center [675, 517] width 11 height 11
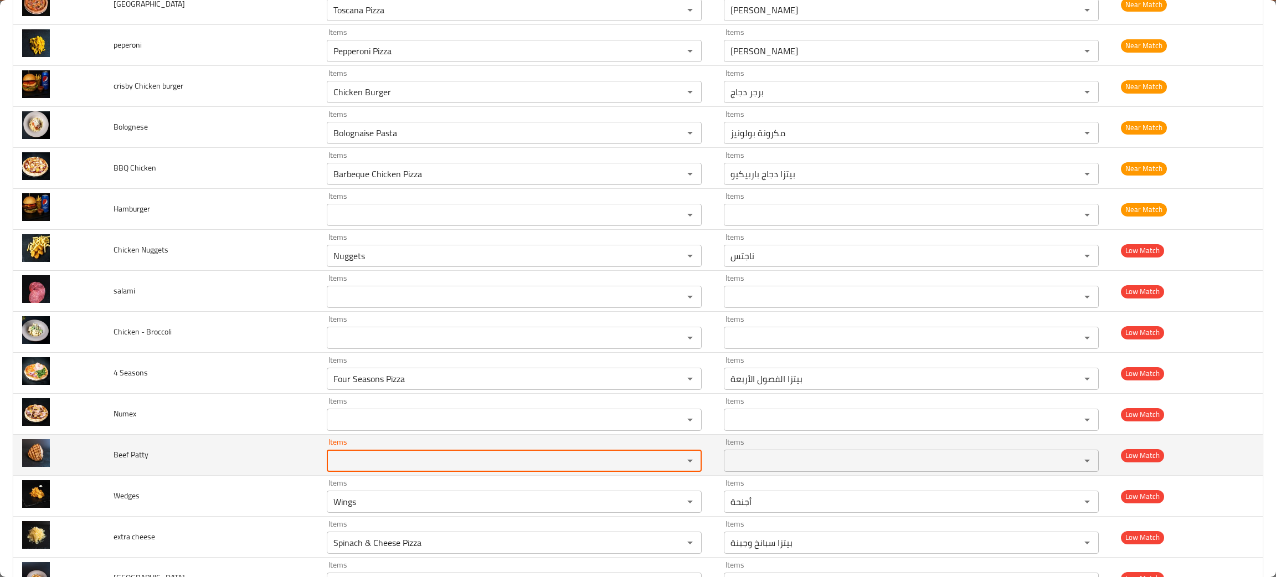
scroll to position [582, 0]
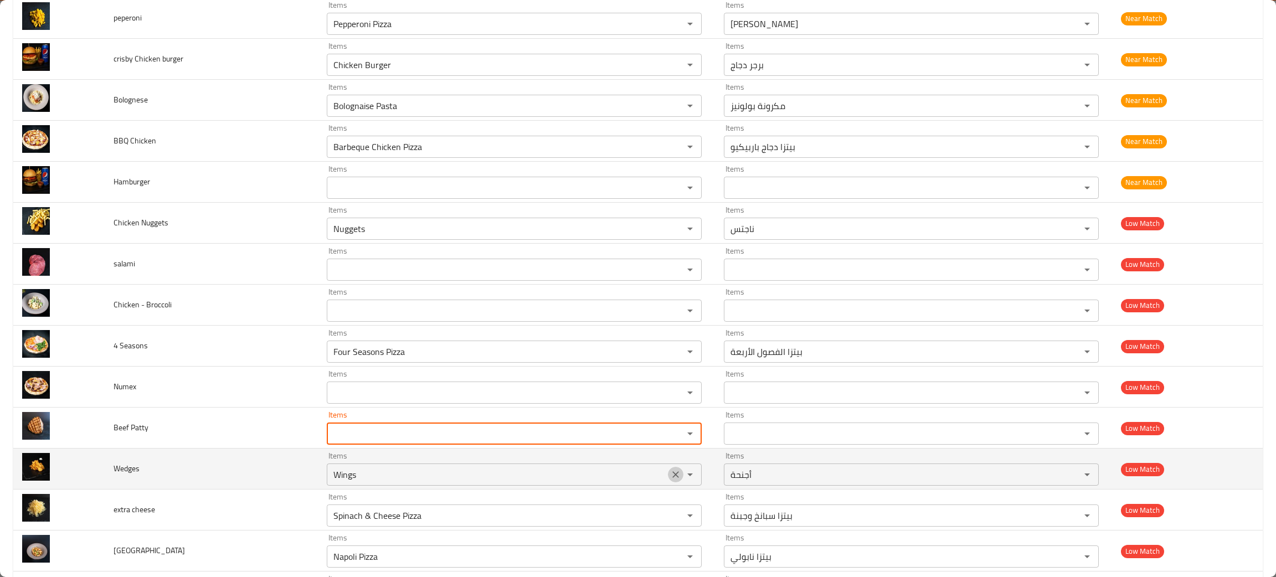
click at [670, 478] on icon "Clear" at bounding box center [675, 474] width 11 height 11
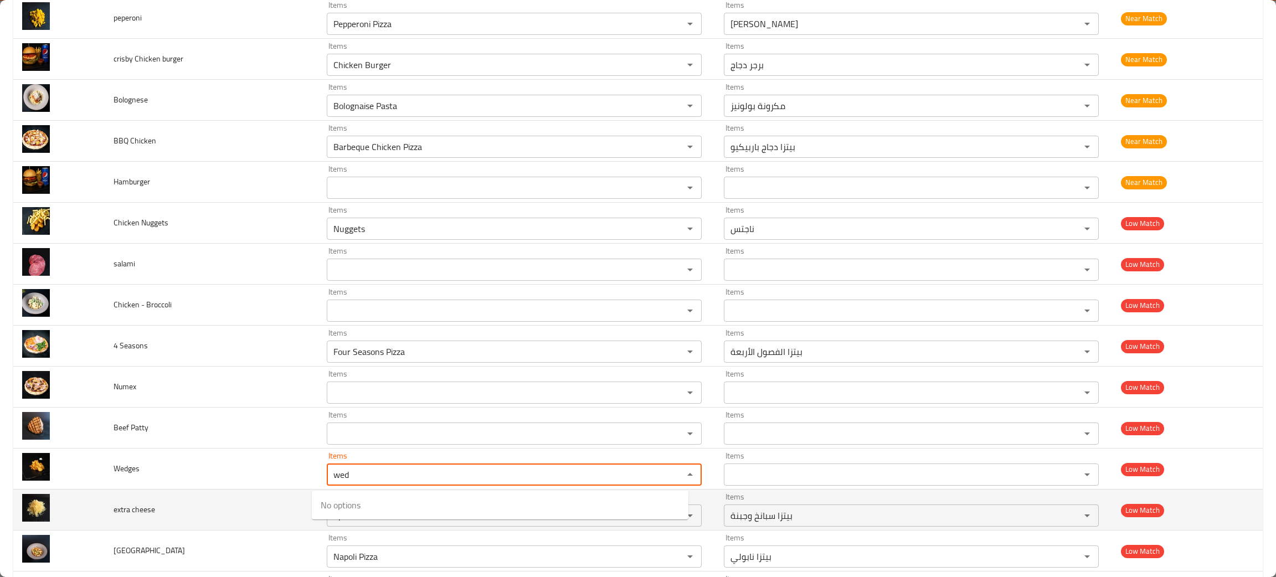
type input "wed"
click at [261, 510] on td "extra cheese" at bounding box center [211, 510] width 213 height 41
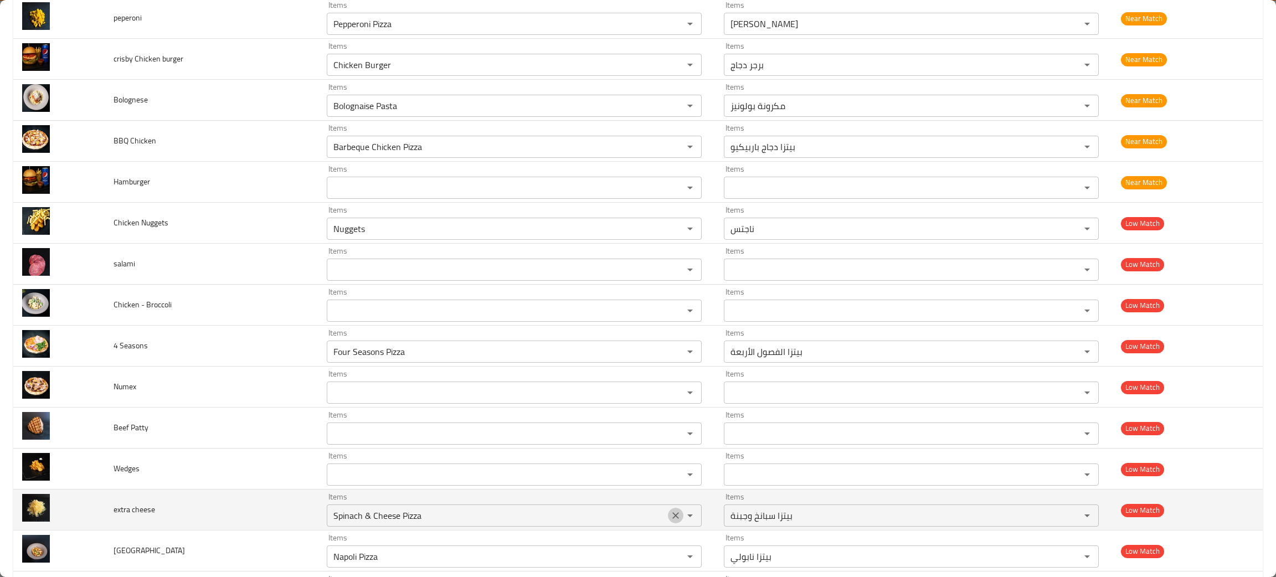
click at [672, 518] on icon "Clear" at bounding box center [675, 515] width 7 height 7
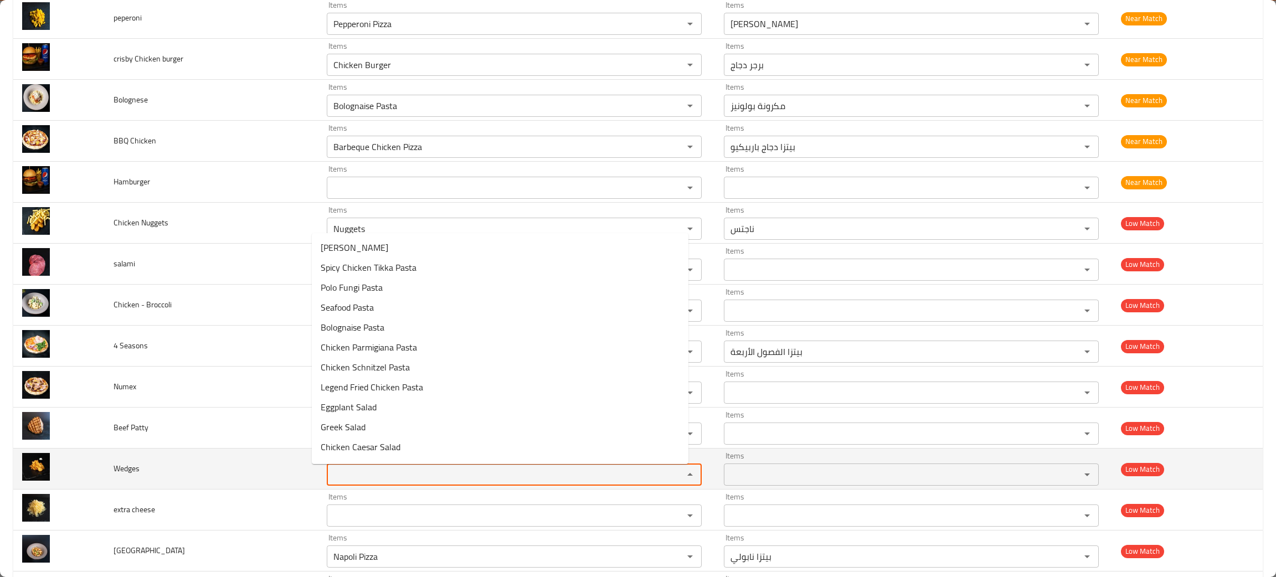
click at [400, 470] on input "Items" at bounding box center [498, 475] width 336 height 16
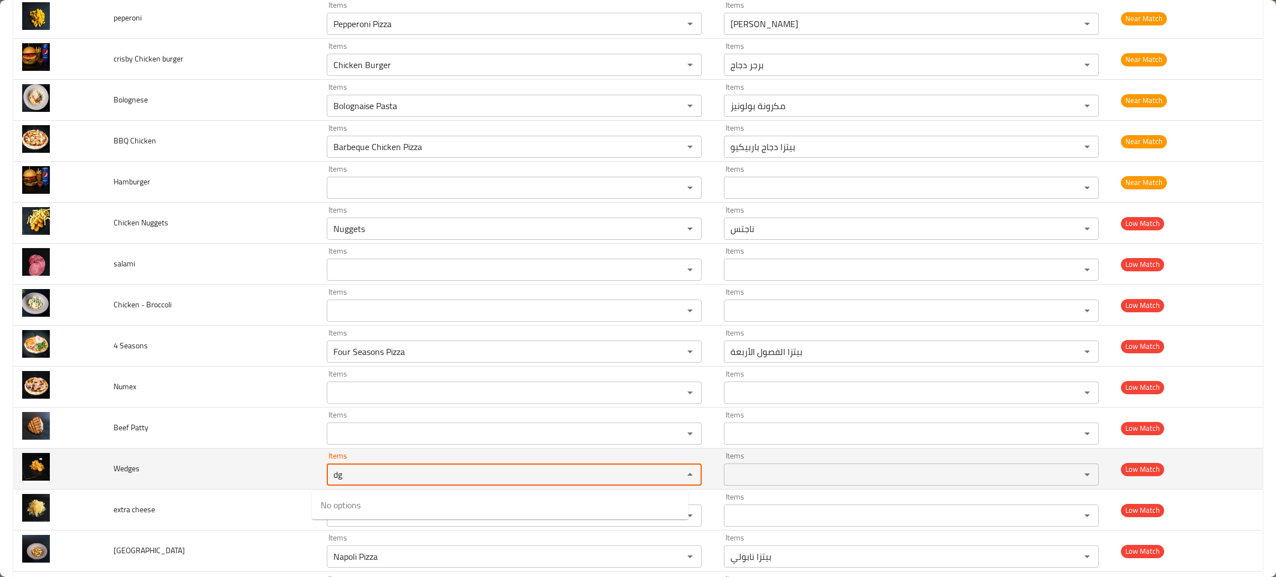
type input "dg"
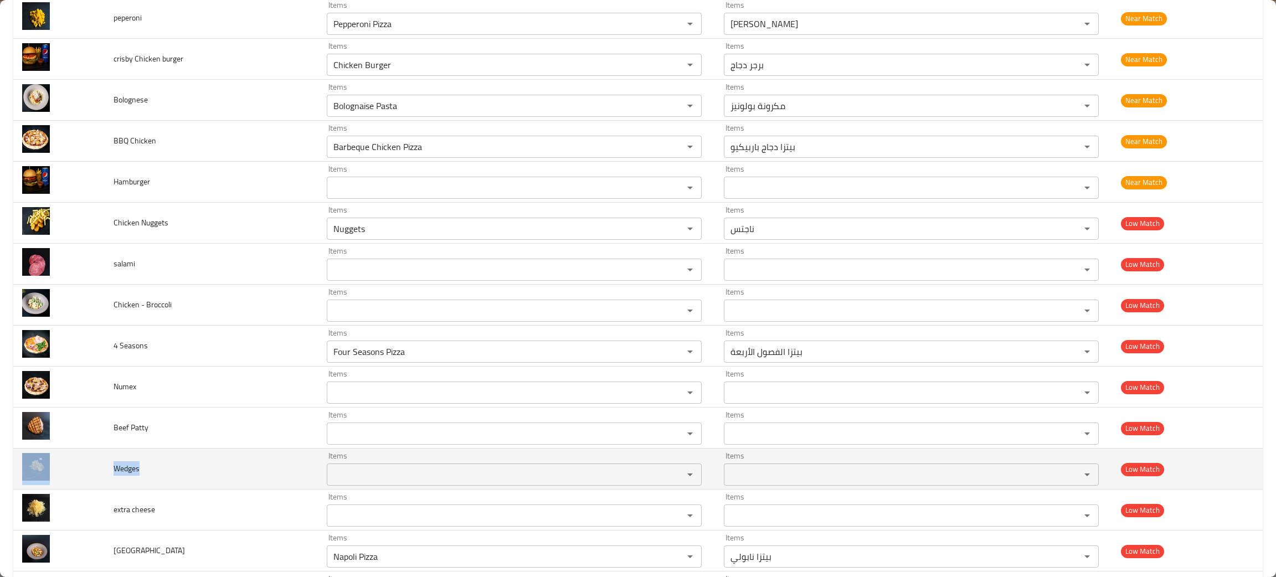
drag, startPoint x: 107, startPoint y: 462, endPoint x: 89, endPoint y: 465, distance: 19.1
click at [89, 465] on tr "Wedges Items Items Items Items Low Match" at bounding box center [637, 469] width 1249 height 41
copy tr "Wedges"
click at [205, 483] on td "Wedges" at bounding box center [211, 469] width 213 height 41
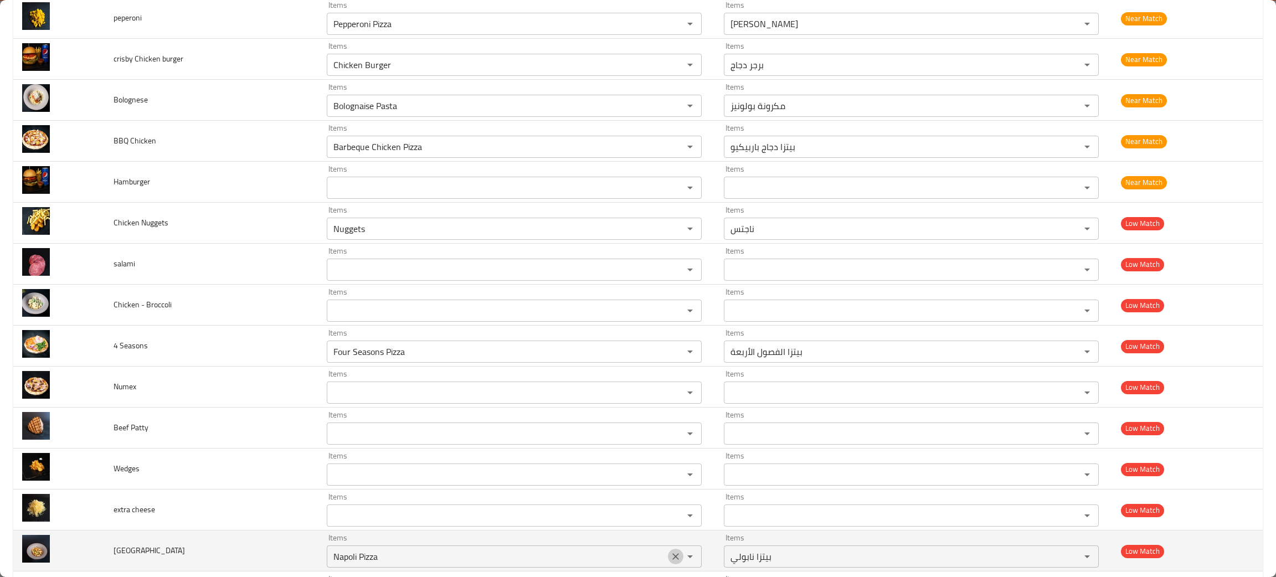
click at [670, 562] on icon "Clear" at bounding box center [675, 556] width 11 height 11
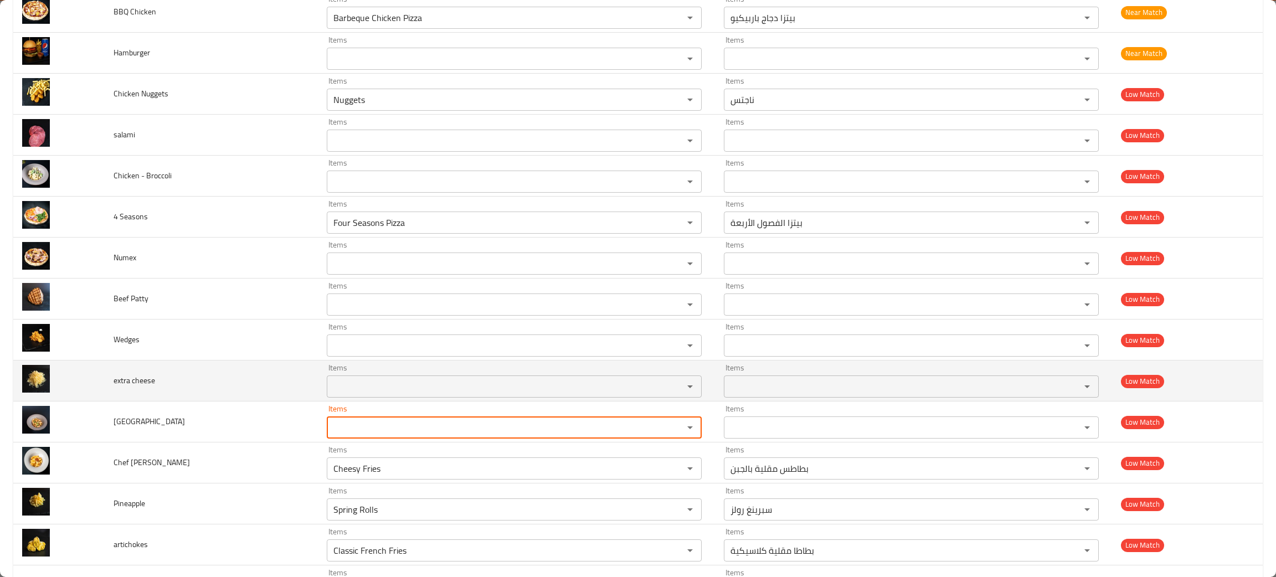
scroll to position [830, 0]
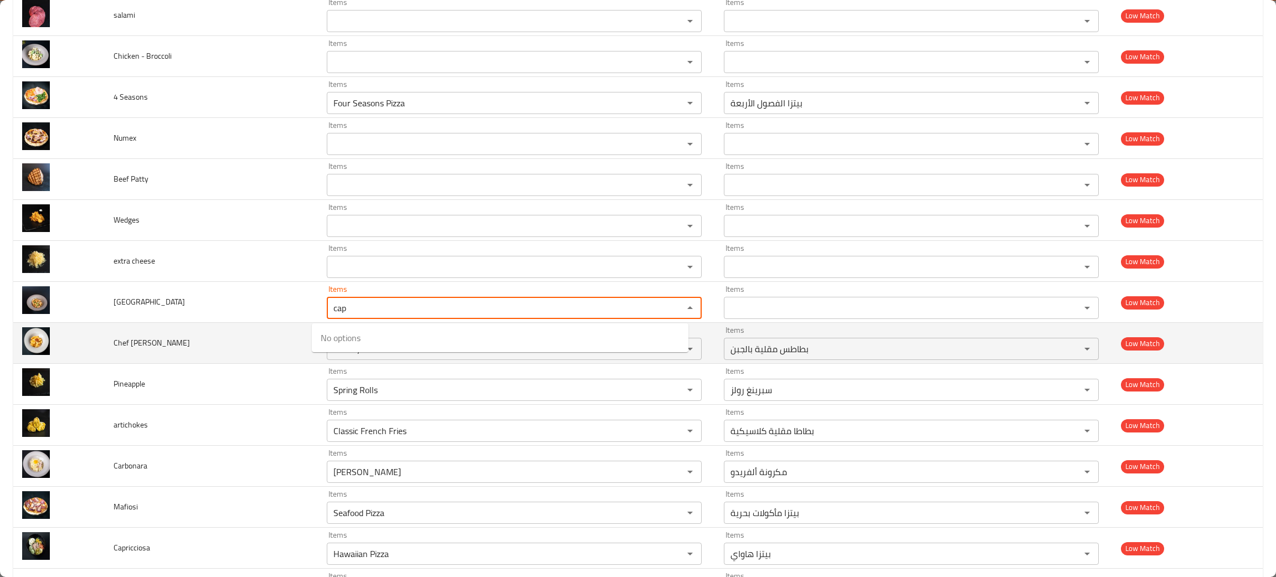
type Monte "cap"
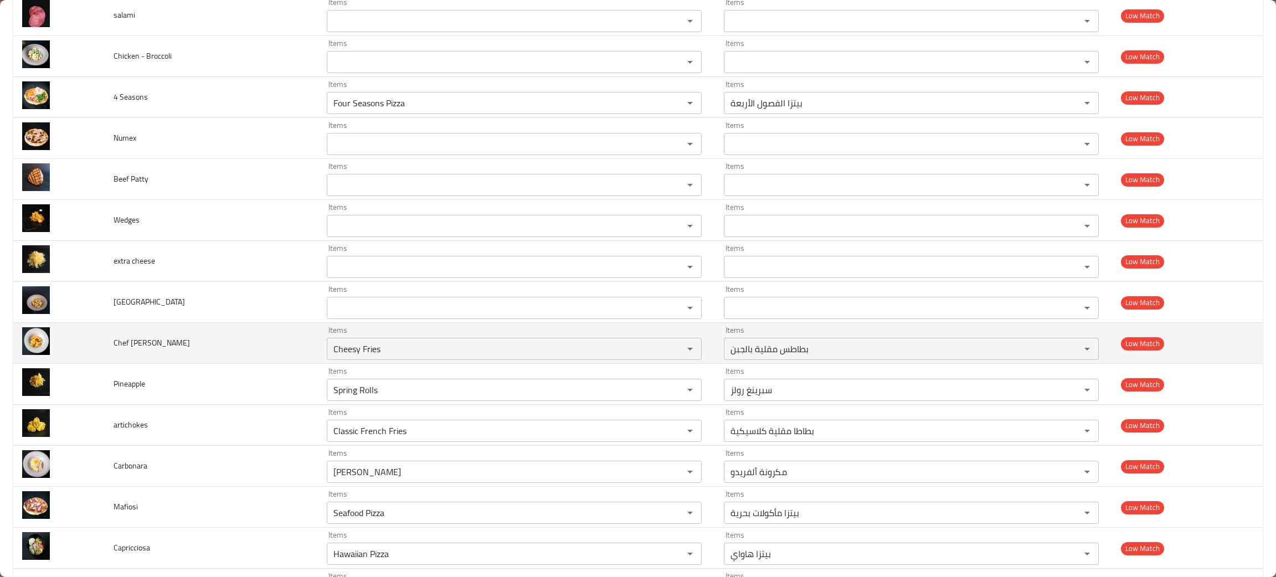
click at [261, 346] on td "Chef Al Forno" at bounding box center [211, 343] width 213 height 41
click at [670, 347] on icon "Clear" at bounding box center [675, 348] width 11 height 11
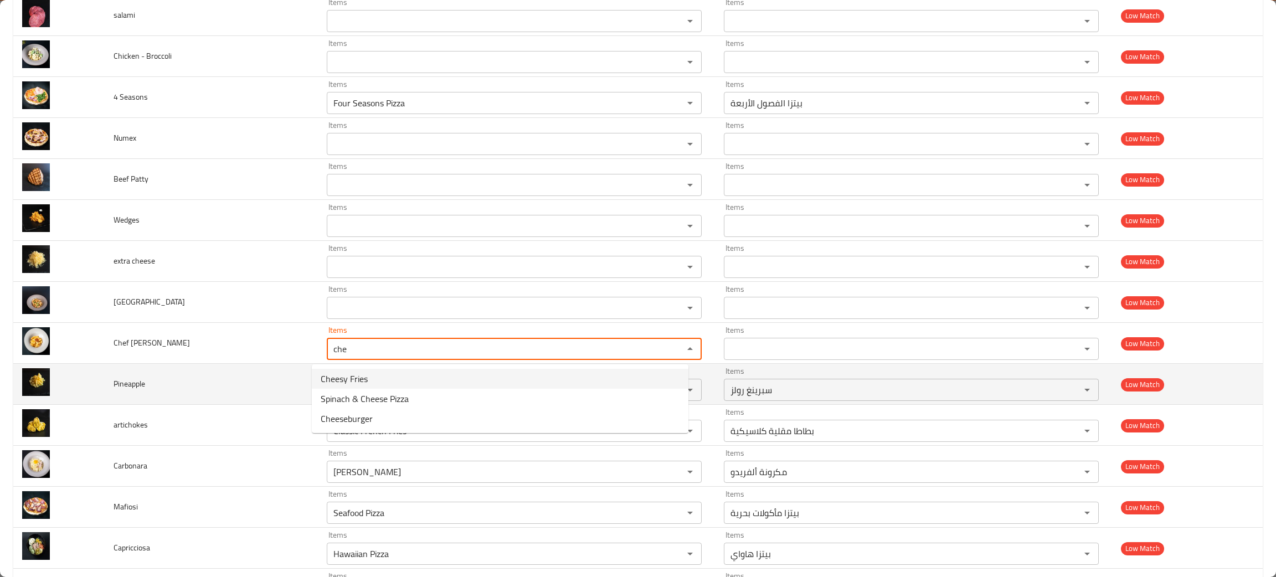
type Forno "che"
click at [218, 387] on td "Pineapple" at bounding box center [211, 384] width 213 height 41
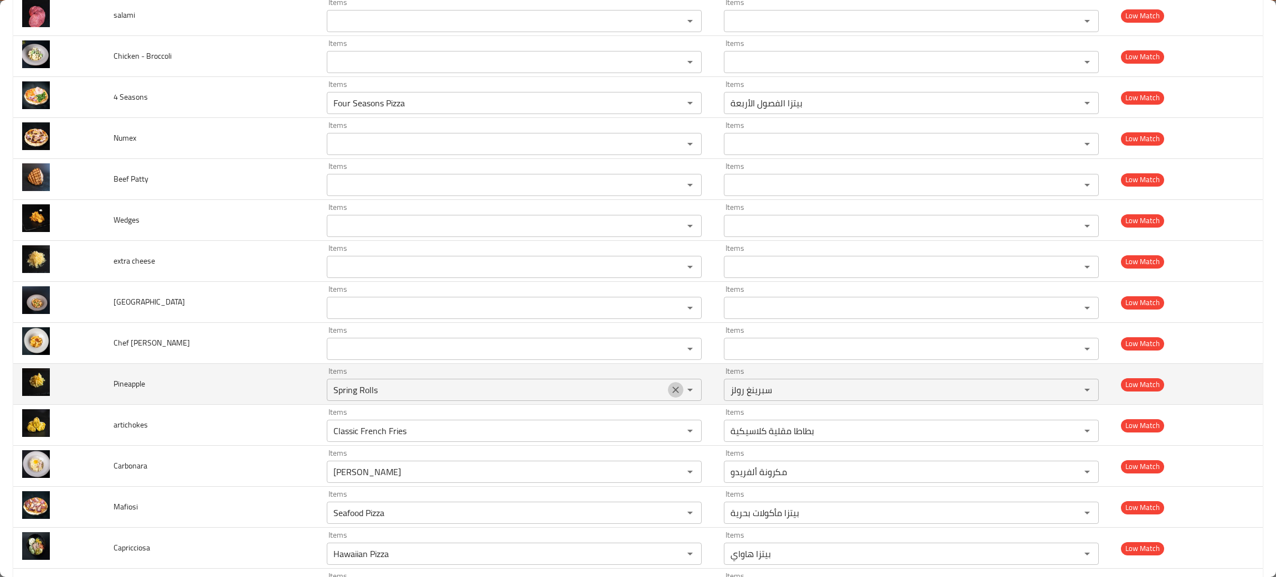
click at [670, 394] on icon "Clear" at bounding box center [675, 389] width 11 height 11
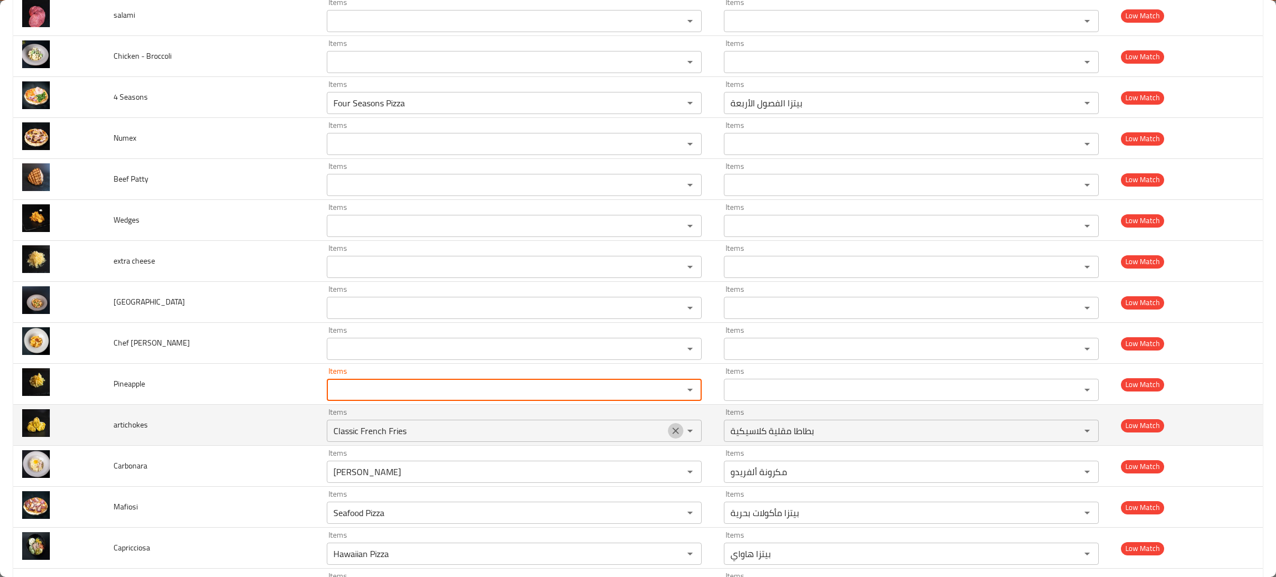
click at [670, 430] on icon "Clear" at bounding box center [675, 430] width 11 height 11
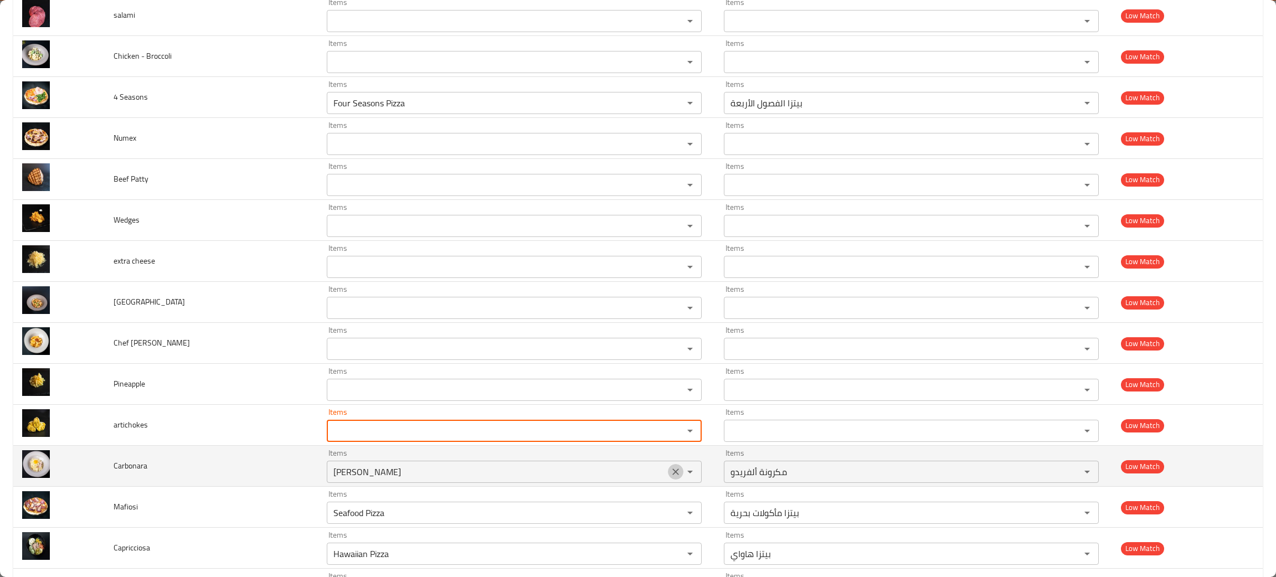
click at [670, 471] on icon "Clear" at bounding box center [675, 471] width 11 height 11
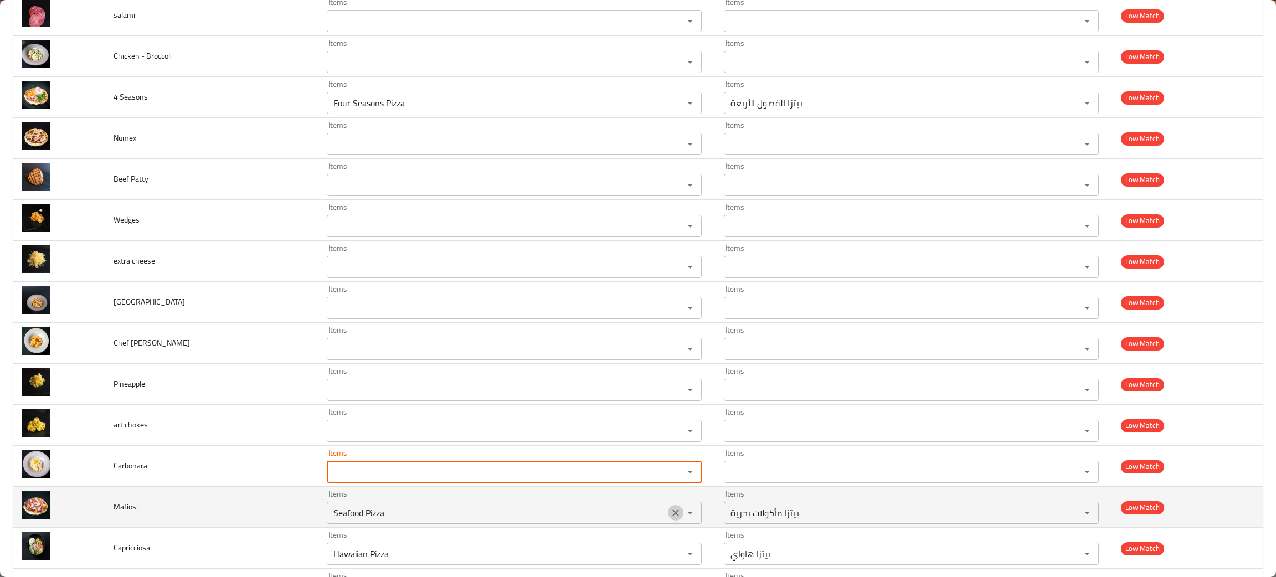
click at [670, 512] on icon "Clear" at bounding box center [675, 512] width 11 height 11
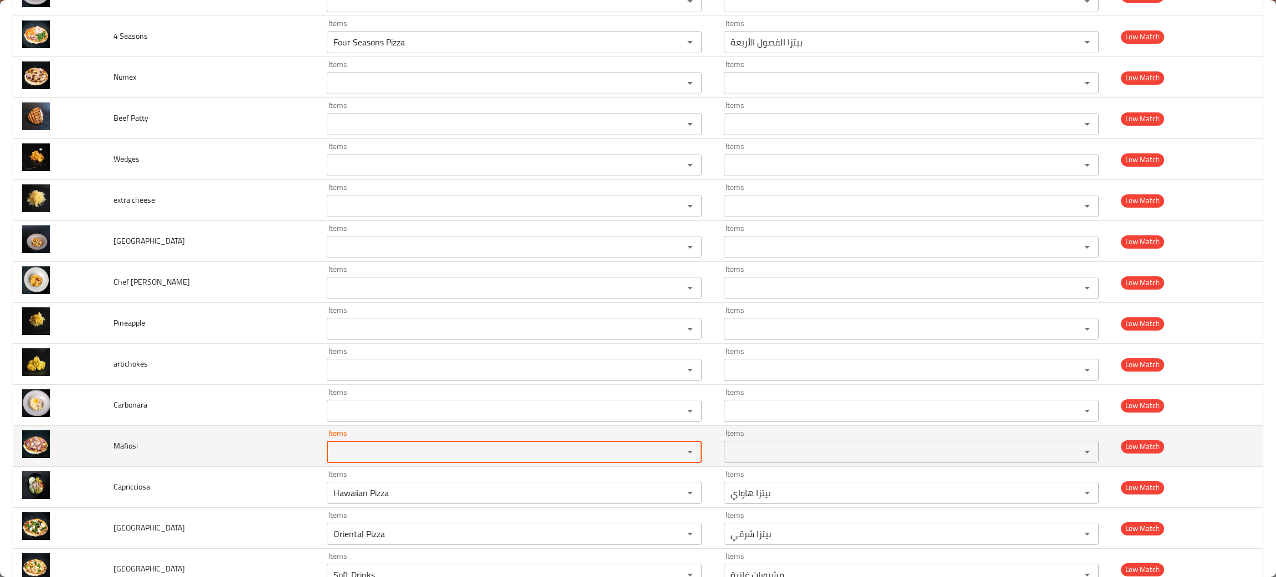
scroll to position [913, 0]
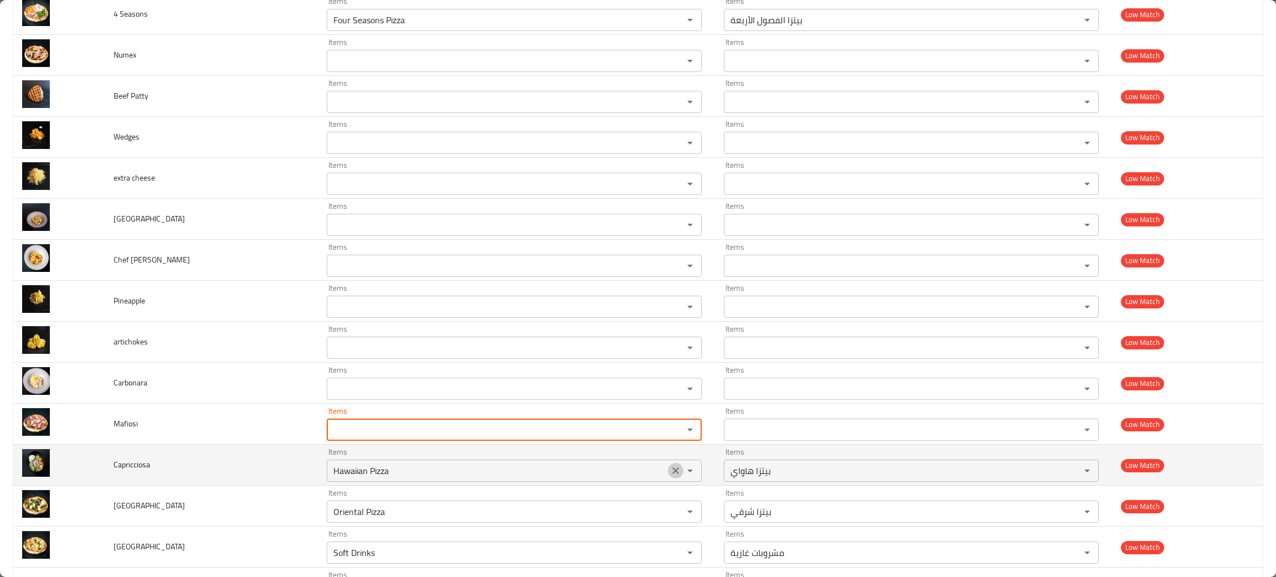
click at [670, 467] on icon "Clear" at bounding box center [675, 470] width 11 height 11
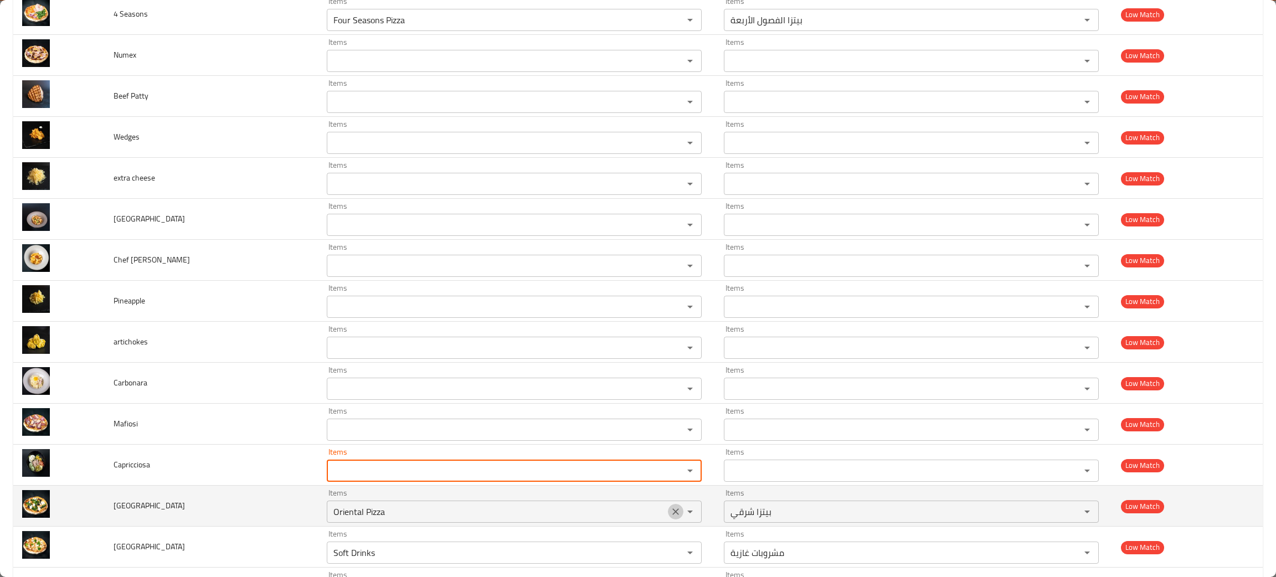
click at [670, 515] on icon "Clear" at bounding box center [675, 511] width 11 height 11
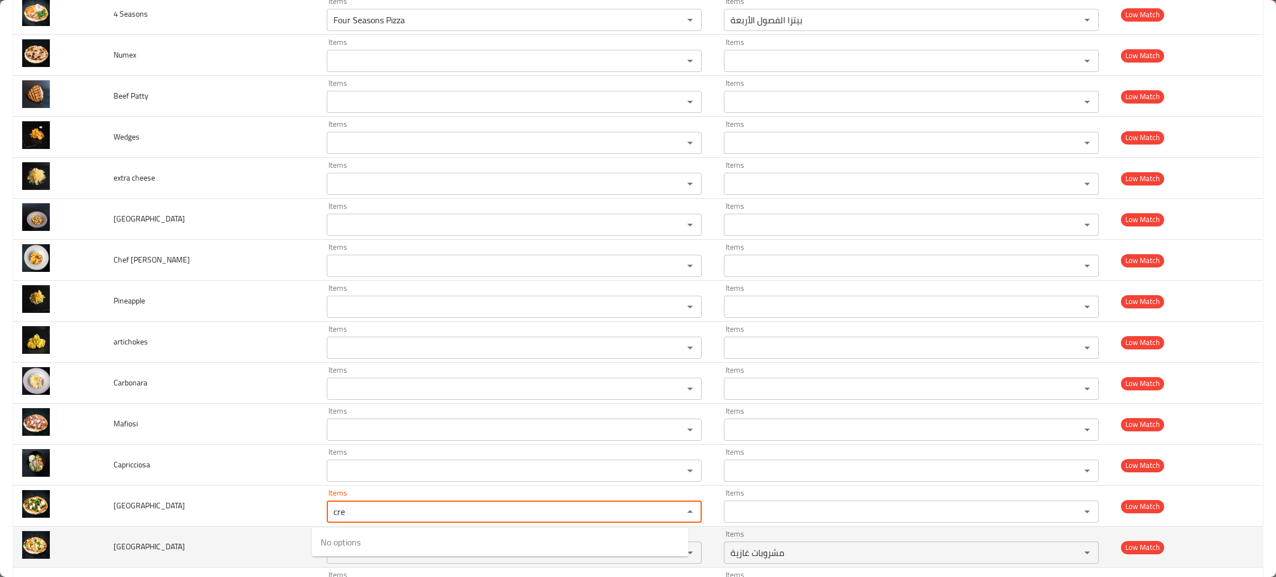
type input "cre"
click at [198, 556] on td "Boston" at bounding box center [211, 547] width 213 height 41
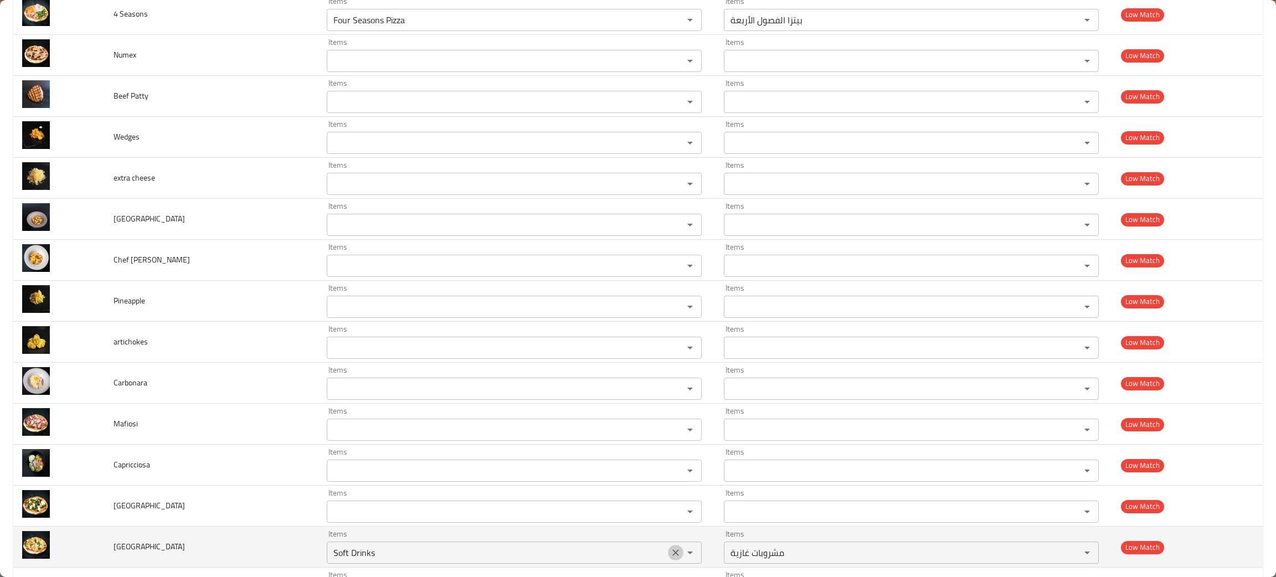
click at [672, 554] on icon "Clear" at bounding box center [675, 552] width 7 height 7
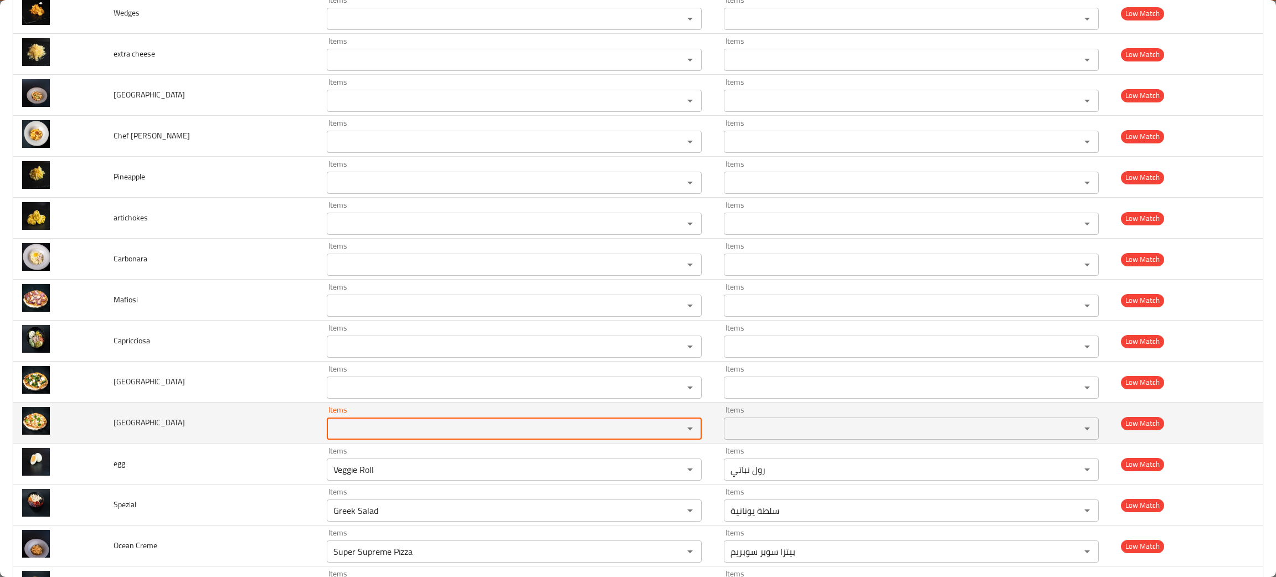
scroll to position [1079, 0]
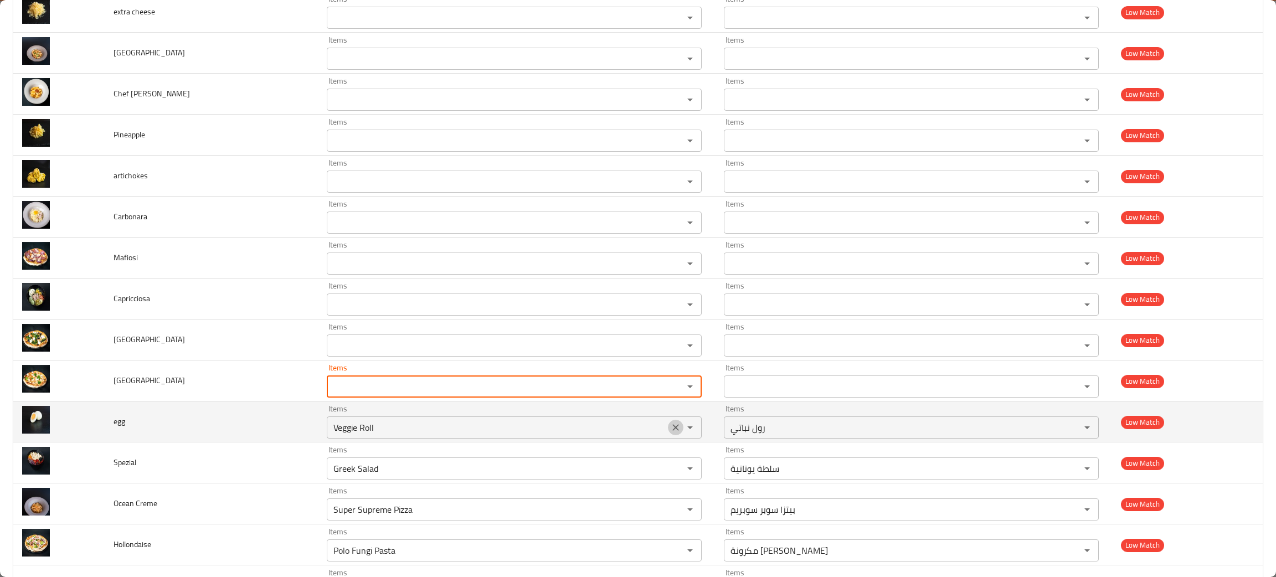
click at [670, 425] on icon "Clear" at bounding box center [675, 427] width 11 height 11
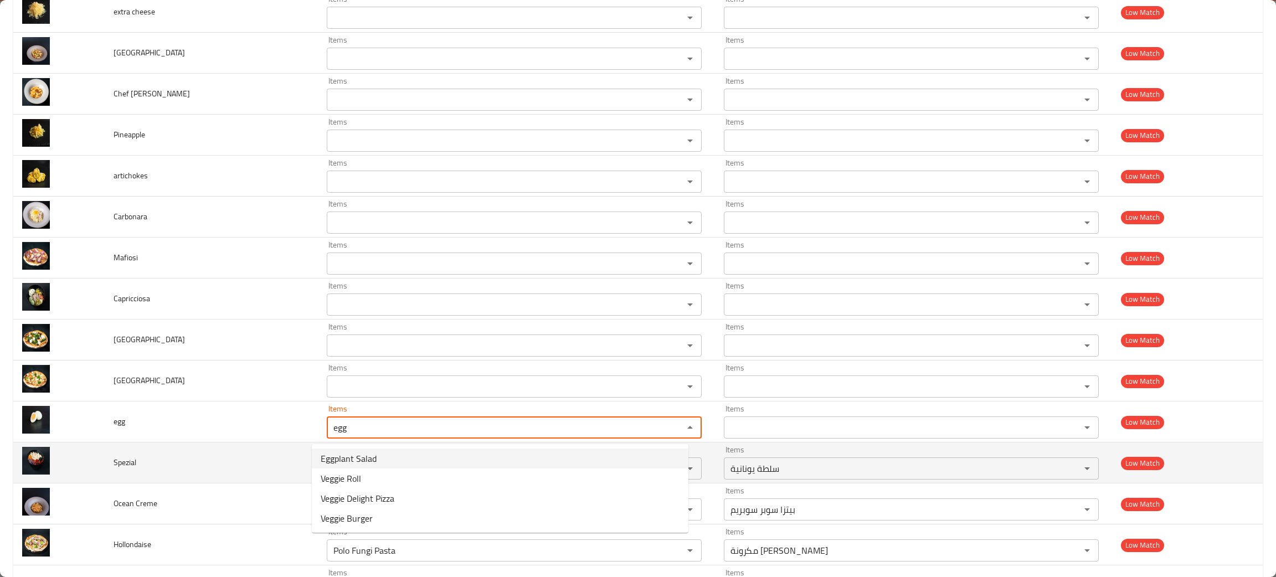
type input "egg"
click at [209, 461] on td "Spezial" at bounding box center [211, 463] width 213 height 41
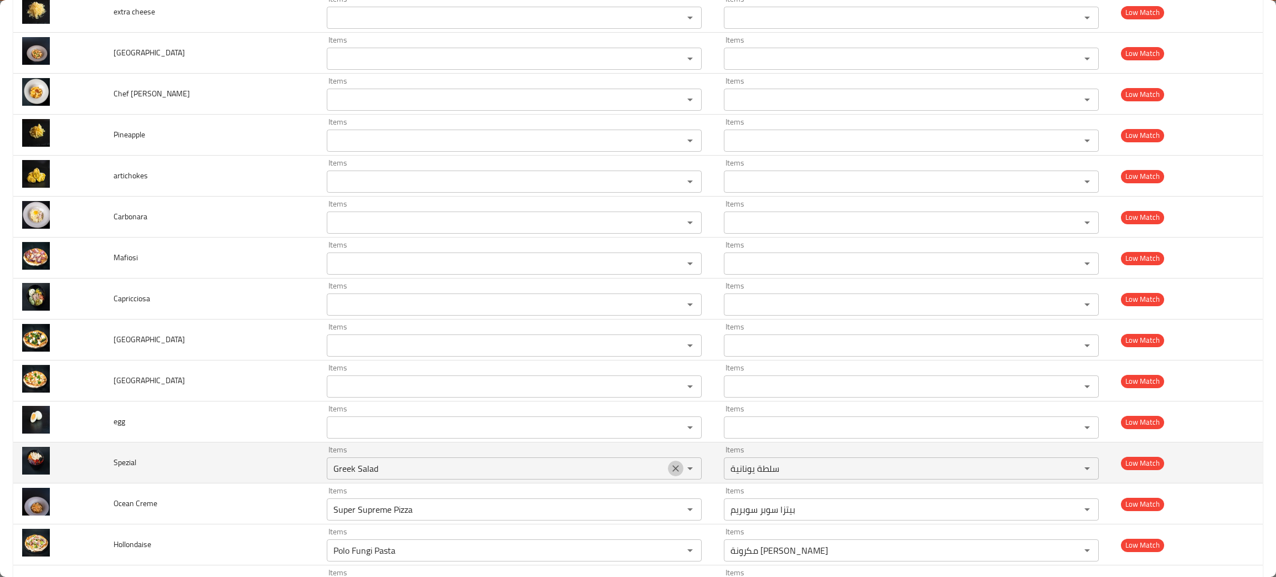
click at [670, 469] on icon "Clear" at bounding box center [675, 468] width 11 height 11
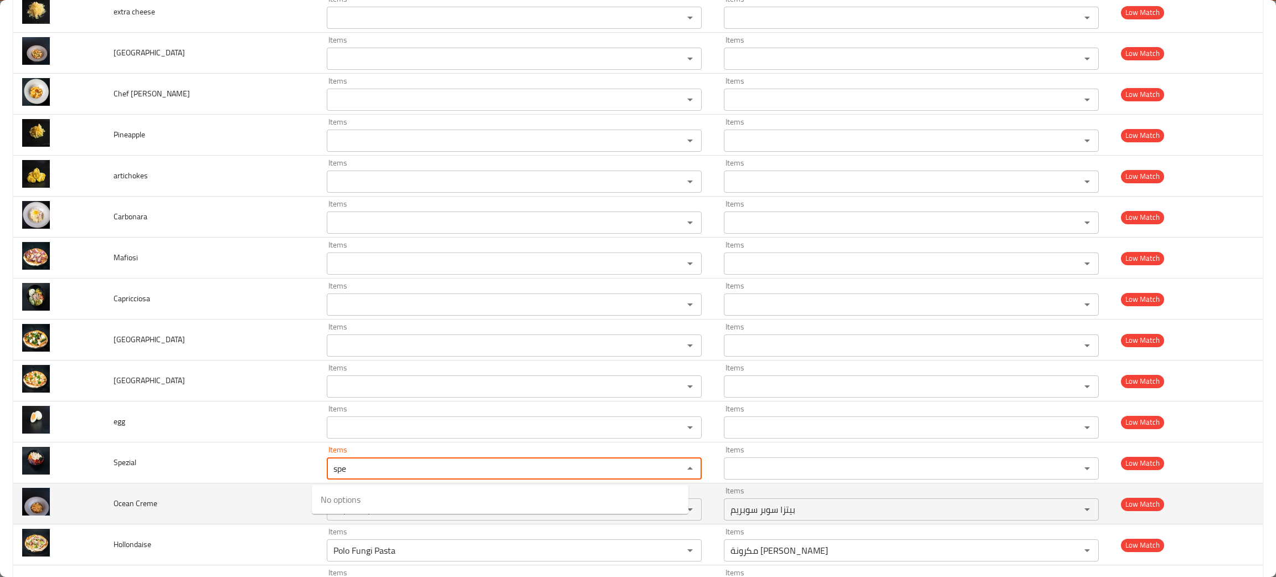
type input "spe"
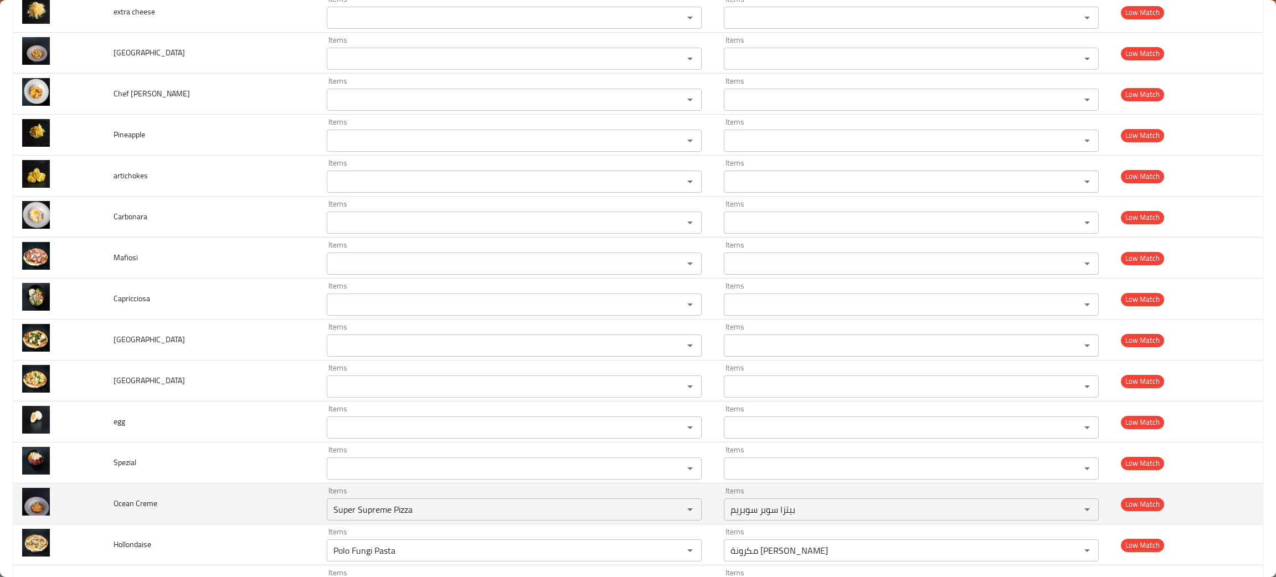
click at [219, 515] on td "Ocean Creme" at bounding box center [211, 504] width 213 height 41
click at [670, 508] on icon "Clear" at bounding box center [675, 509] width 11 height 11
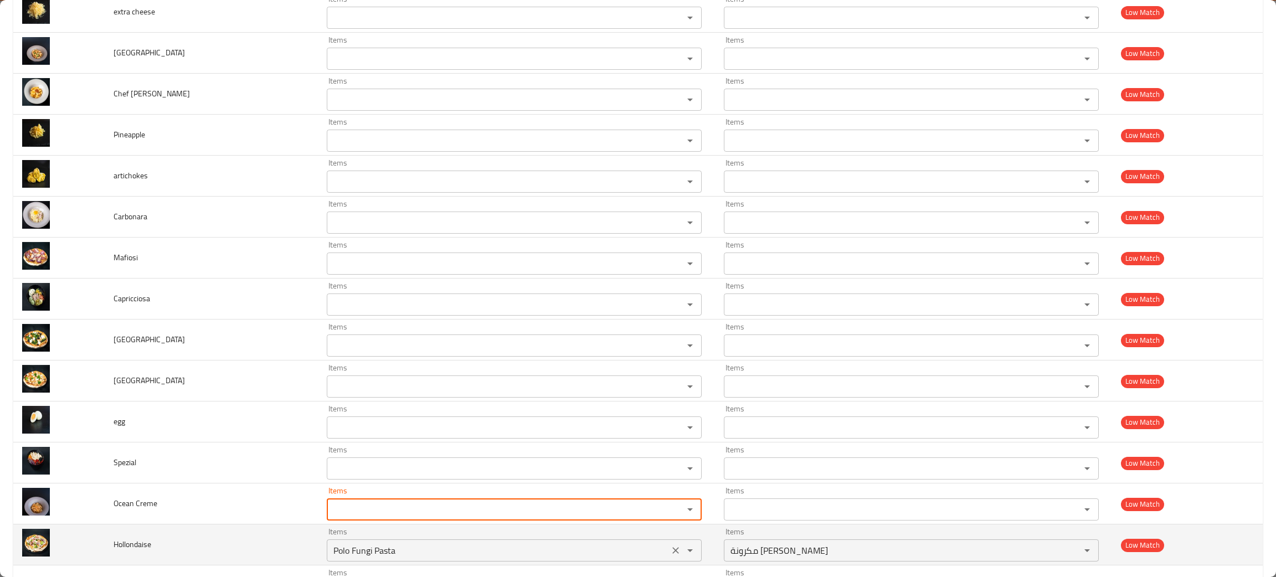
scroll to position [1163, 0]
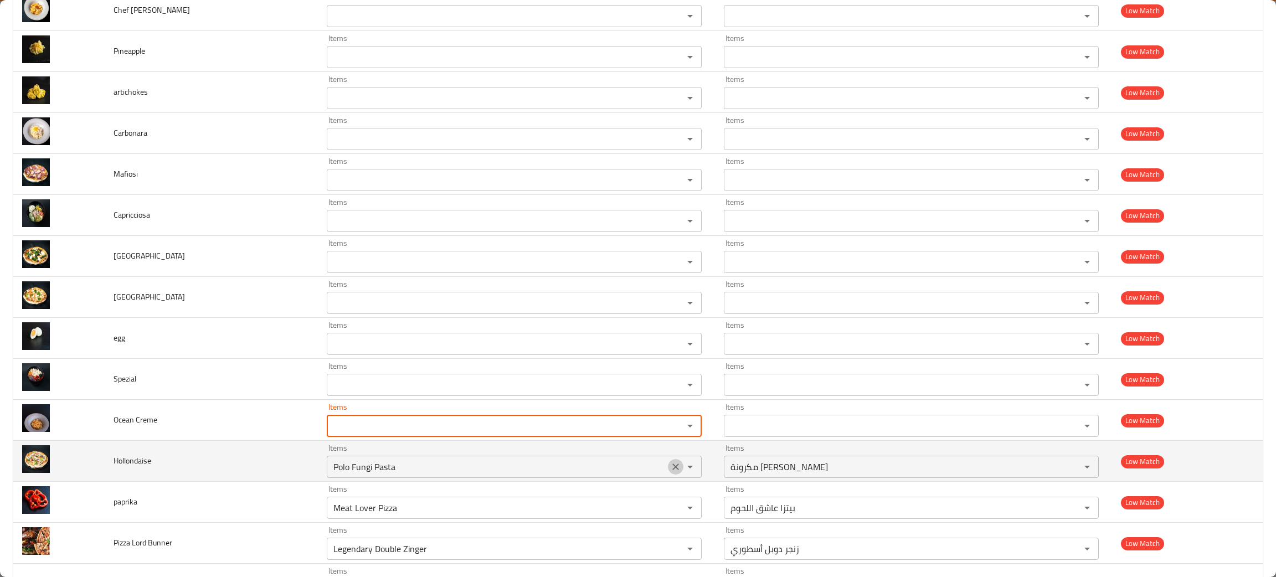
click at [668, 464] on button "Clear" at bounding box center [676, 467] width 16 height 16
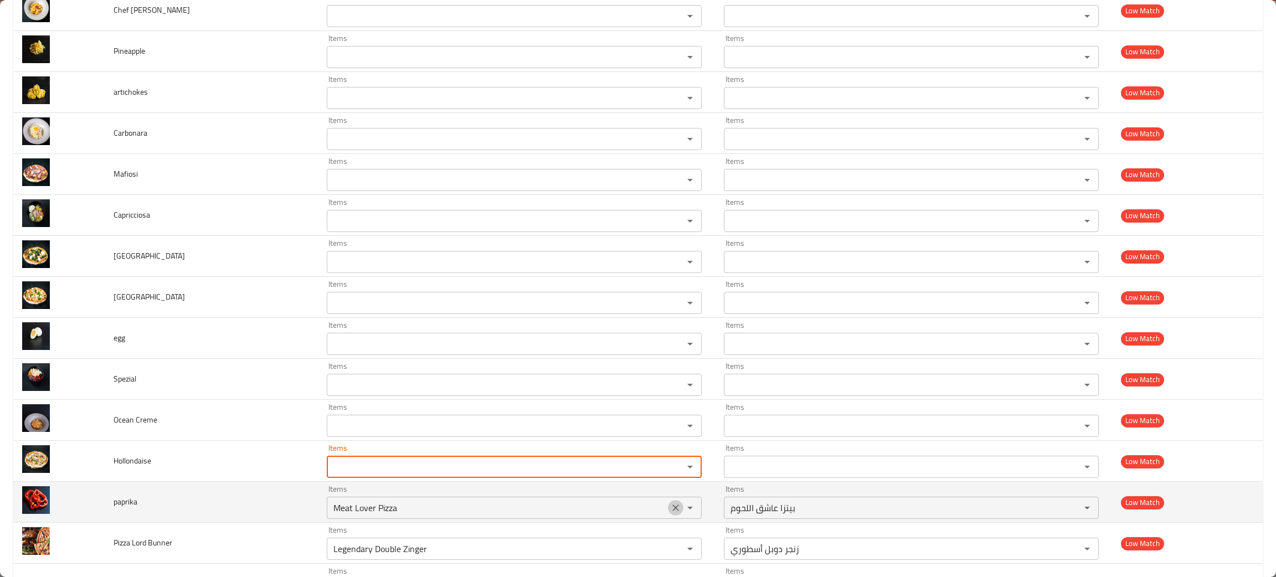
click at [672, 511] on icon "Clear" at bounding box center [675, 508] width 7 height 7
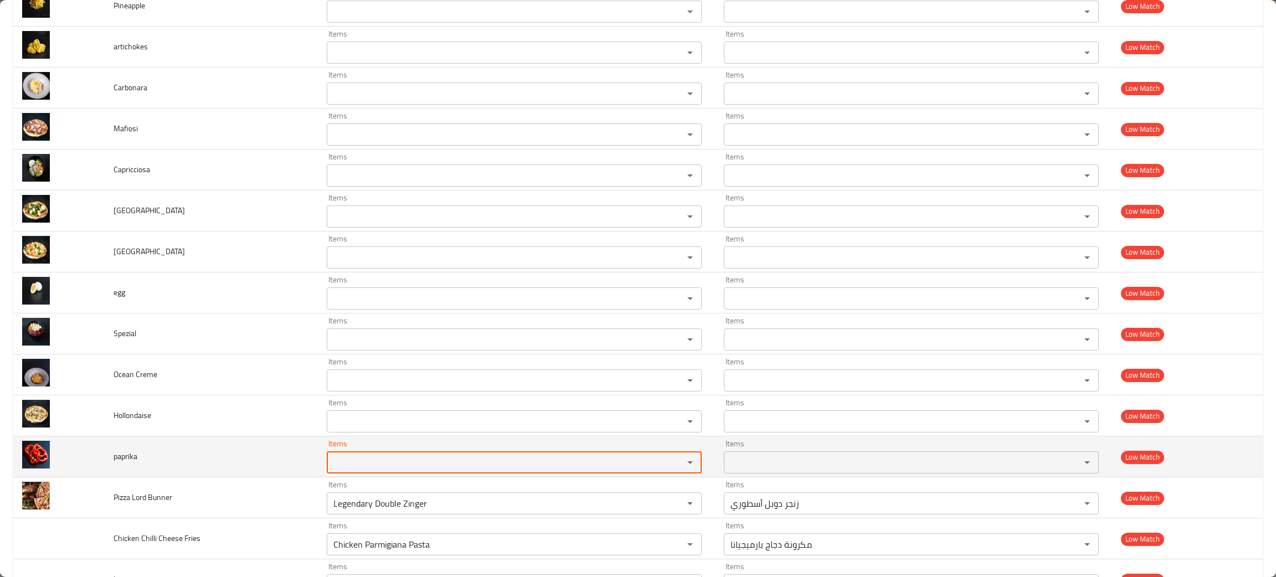
scroll to position [1246, 0]
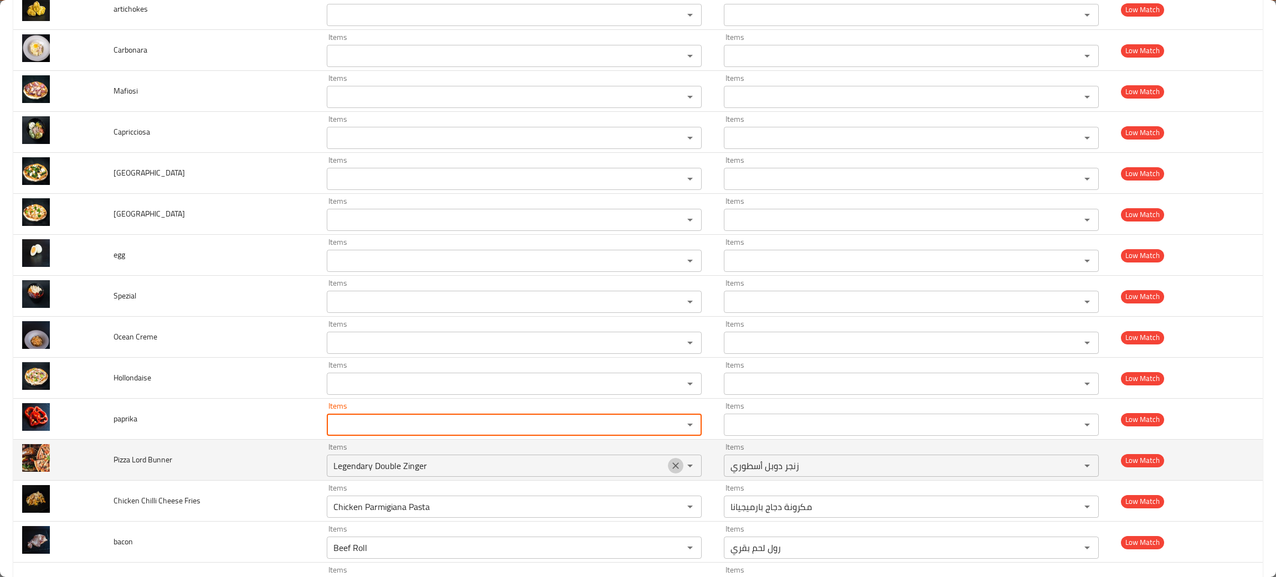
click at [670, 467] on icon "Clear" at bounding box center [675, 465] width 11 height 11
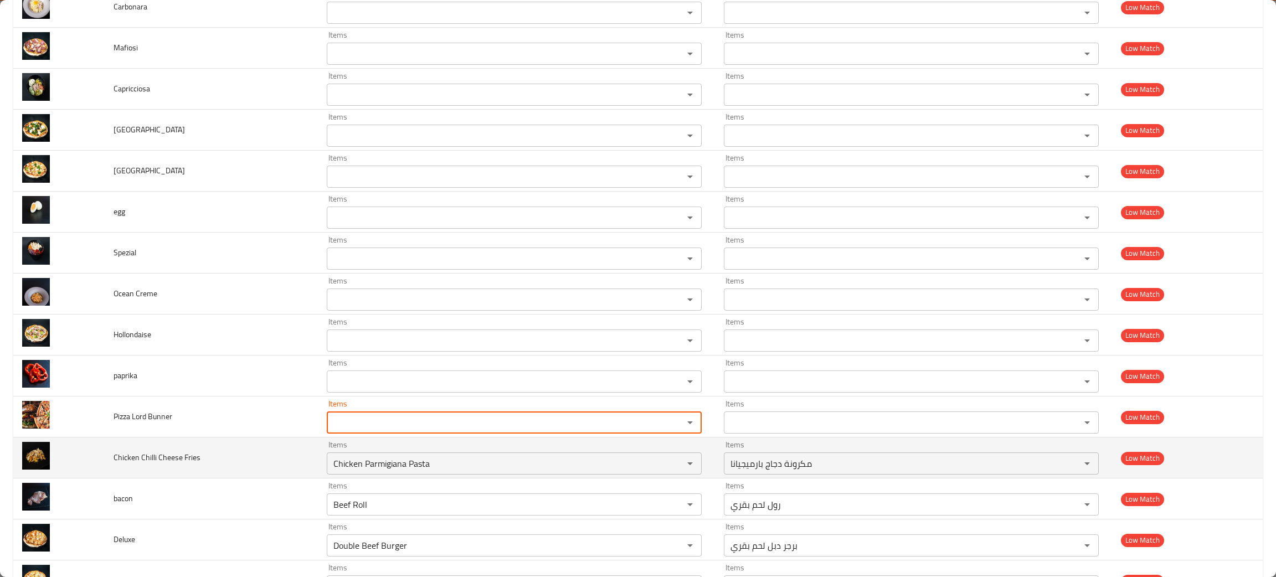
scroll to position [1329, 0]
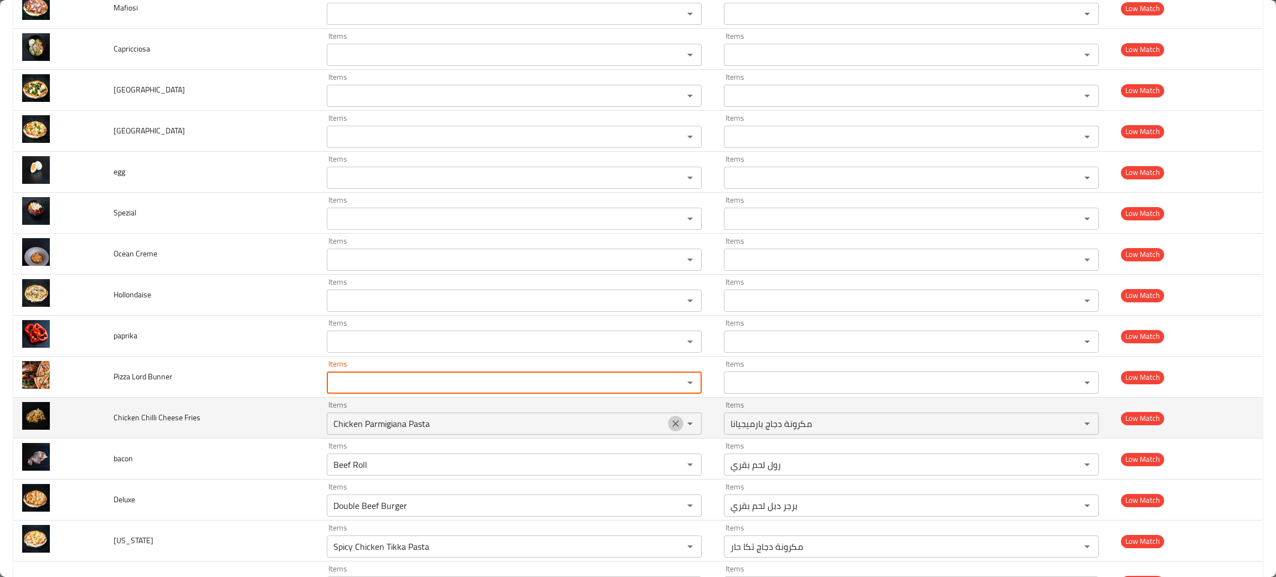
click at [670, 428] on icon "Clear" at bounding box center [675, 423] width 11 height 11
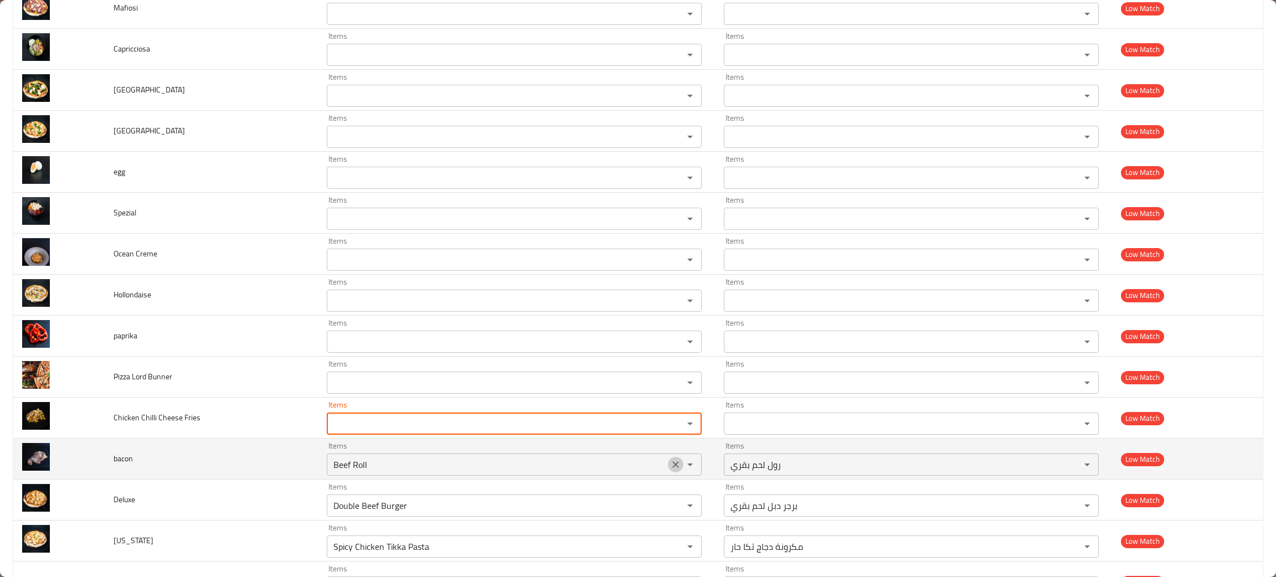
click at [670, 467] on icon "Clear" at bounding box center [675, 464] width 11 height 11
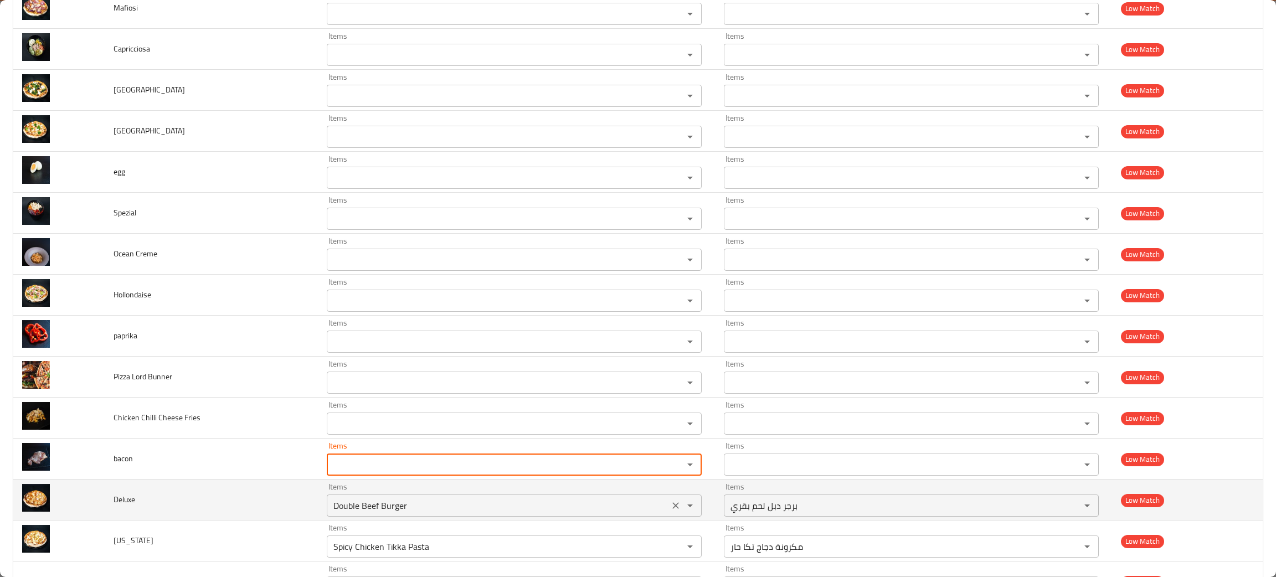
click at [670, 511] on icon "Clear" at bounding box center [675, 505] width 11 height 11
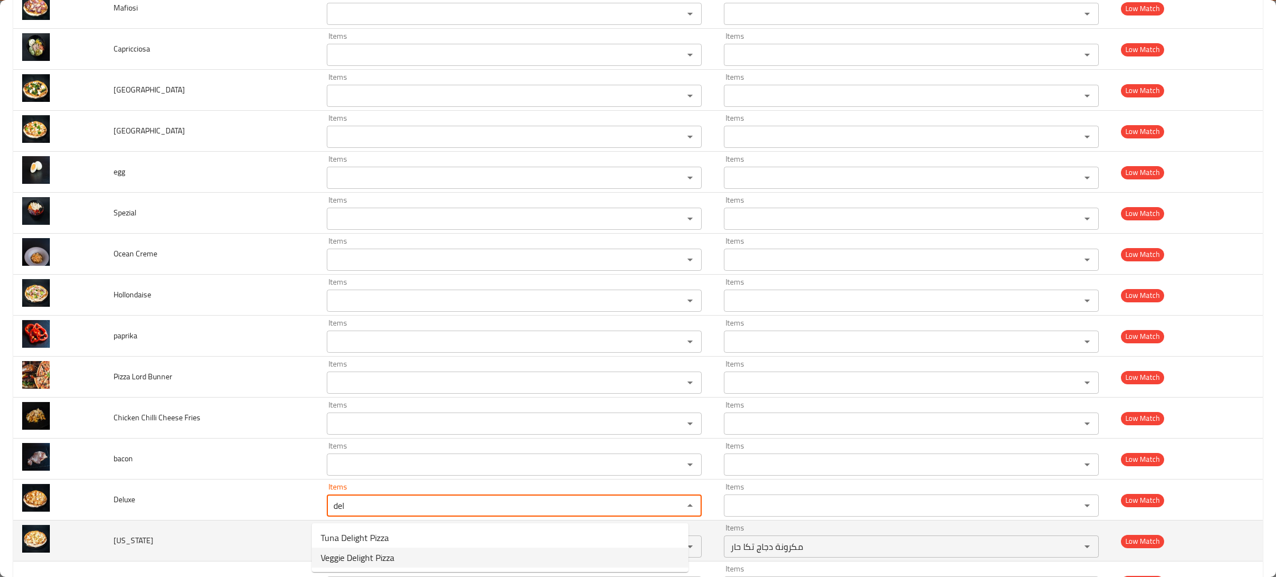
type input "del"
click at [207, 541] on td "Kentucky" at bounding box center [211, 541] width 213 height 41
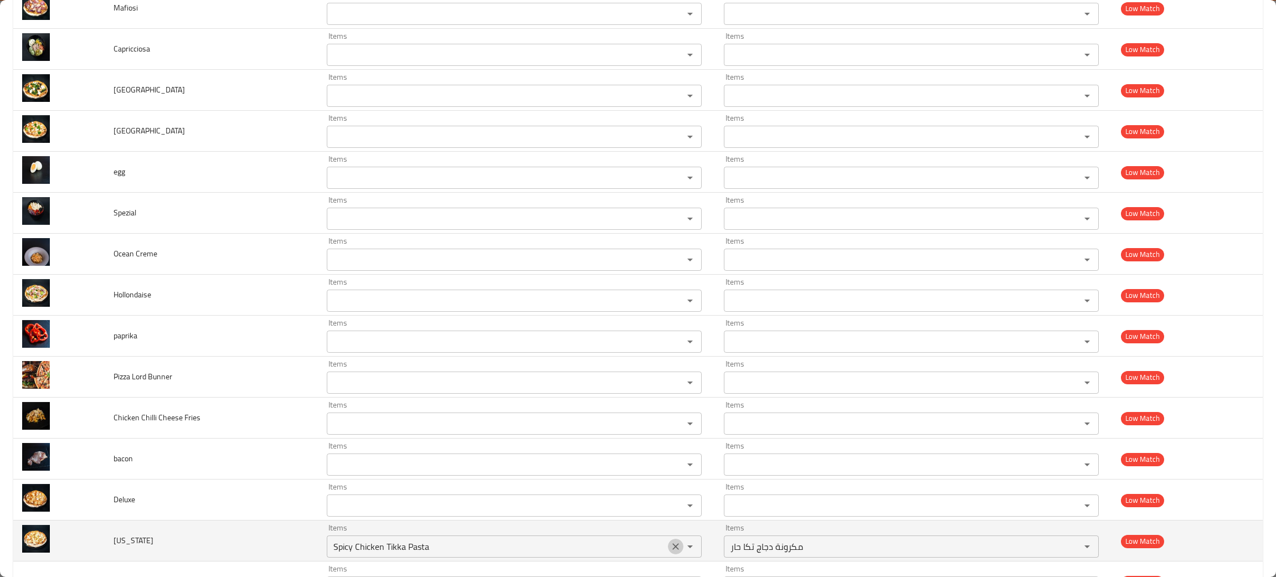
click at [672, 548] on icon "Clear" at bounding box center [675, 546] width 7 height 7
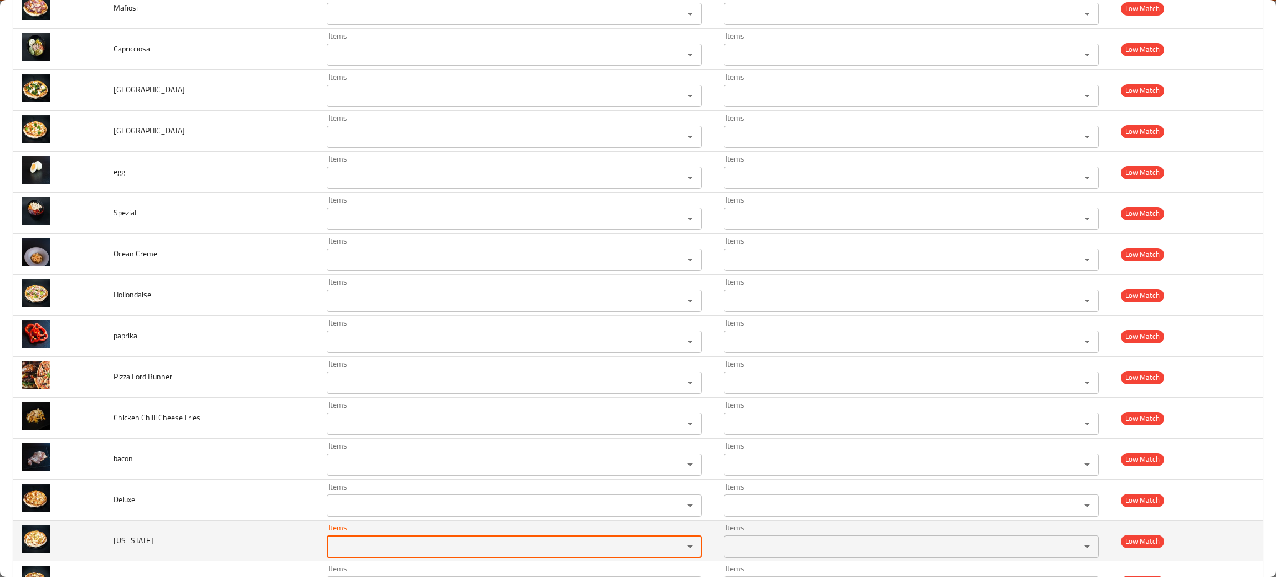
scroll to position [1412, 0]
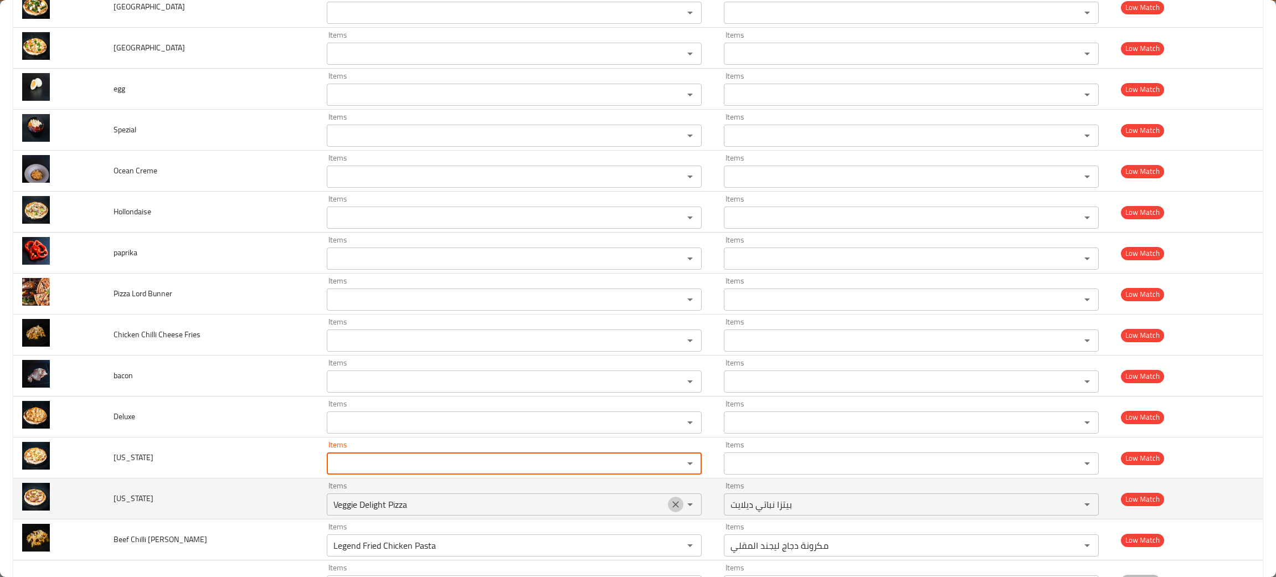
click at [670, 508] on icon "Clear" at bounding box center [675, 504] width 11 height 11
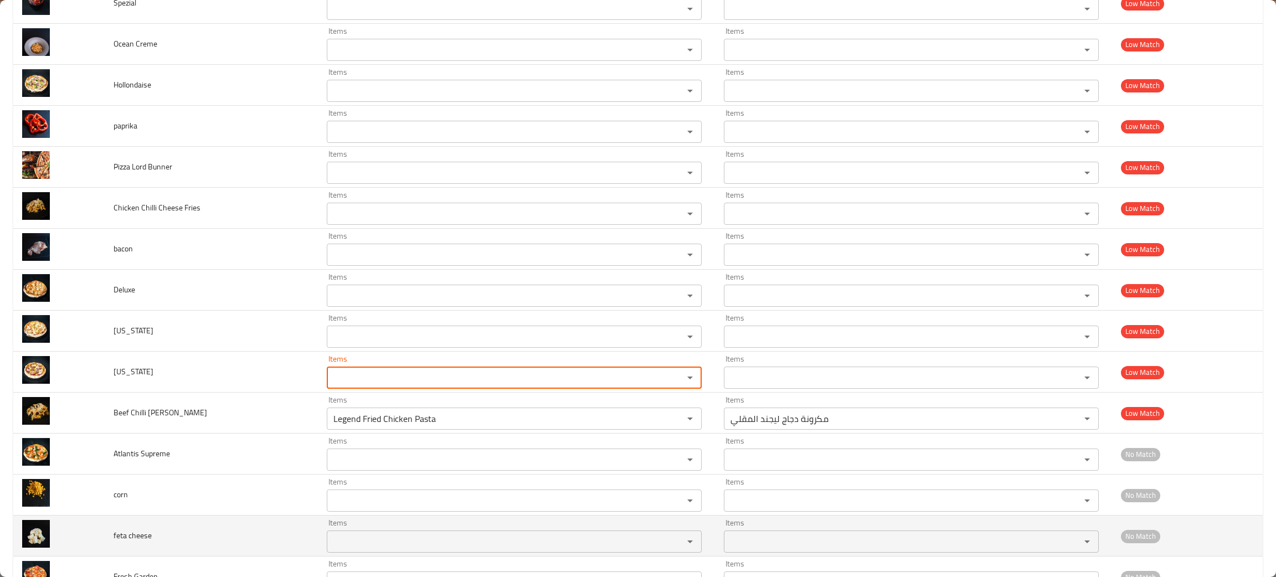
scroll to position [1578, 0]
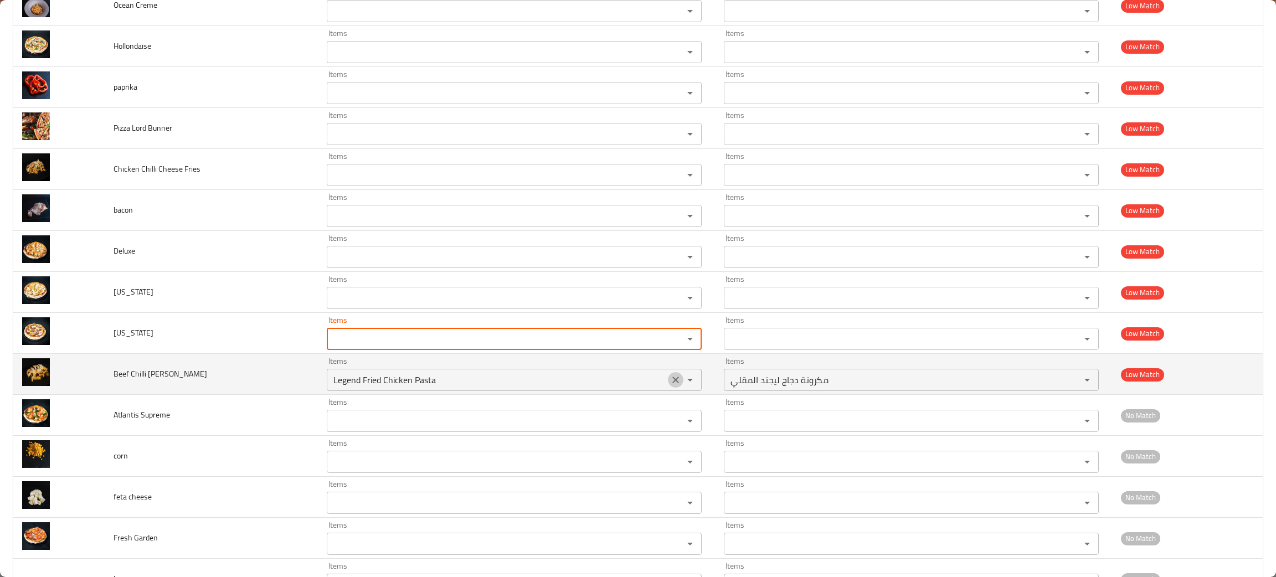
click at [670, 385] on icon "Clear" at bounding box center [675, 379] width 11 height 11
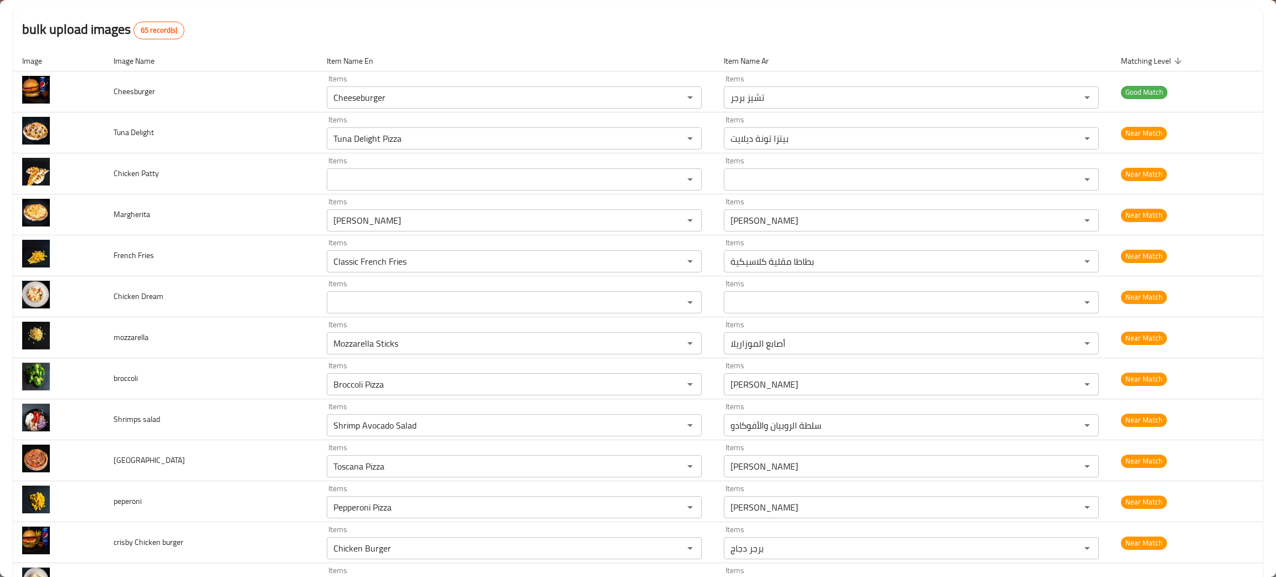
scroll to position [0, 0]
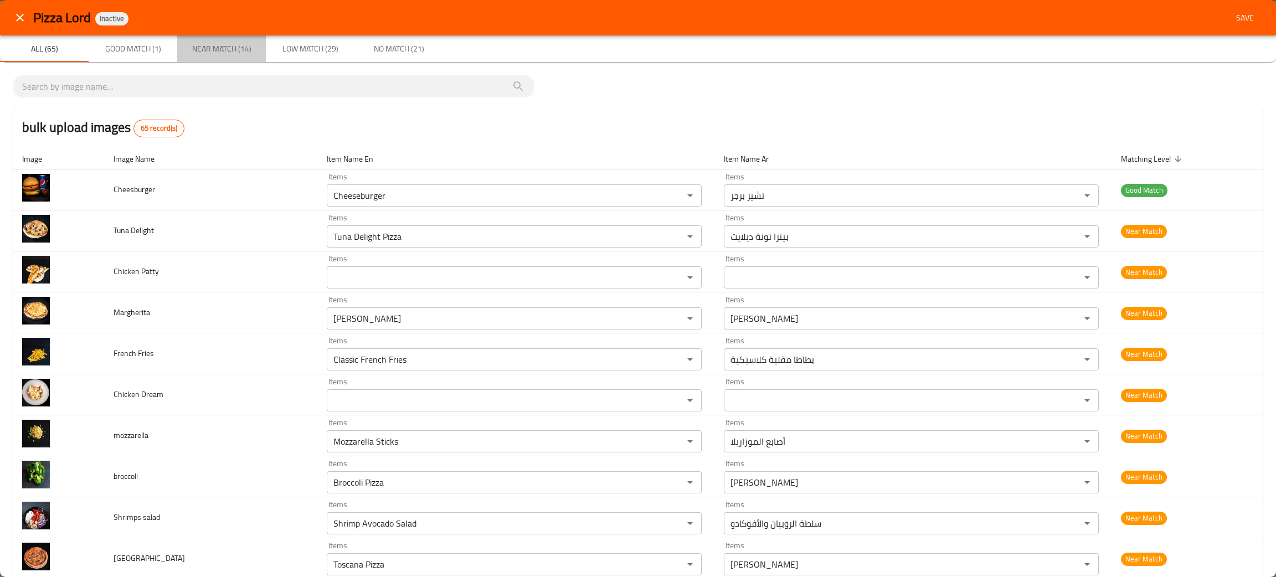
click at [227, 45] on span "Near Match (14)" at bounding box center [221, 49] width 75 height 14
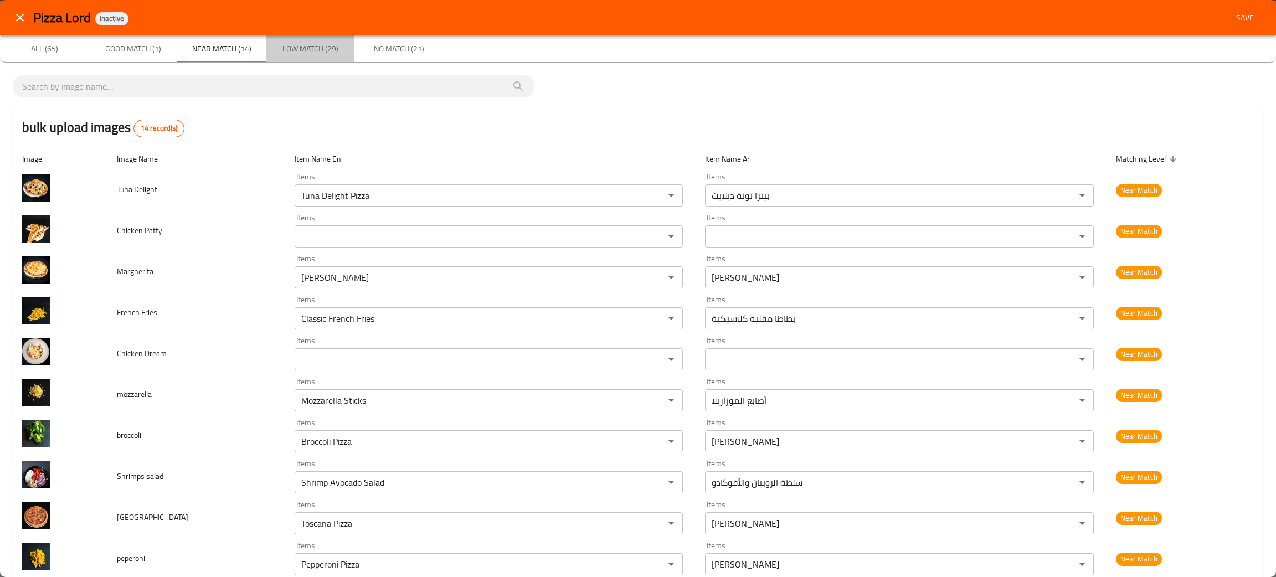
click at [323, 48] on span "Low Match (29)" at bounding box center [309, 49] width 75 height 14
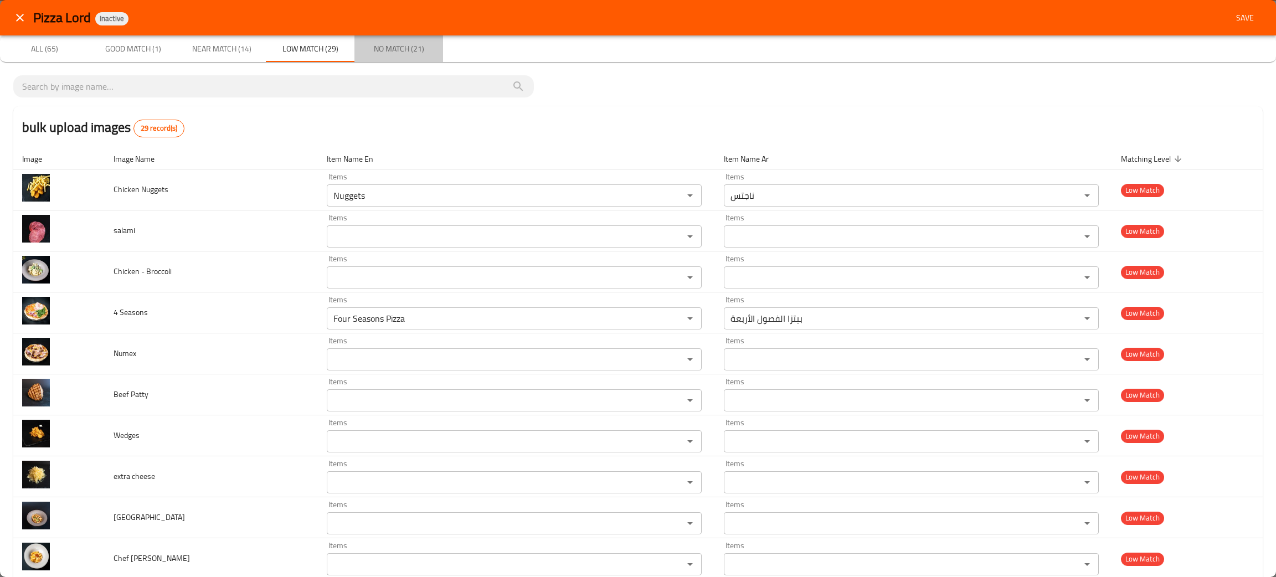
click at [385, 53] on span "No Match (21)" at bounding box center [398, 49] width 75 height 14
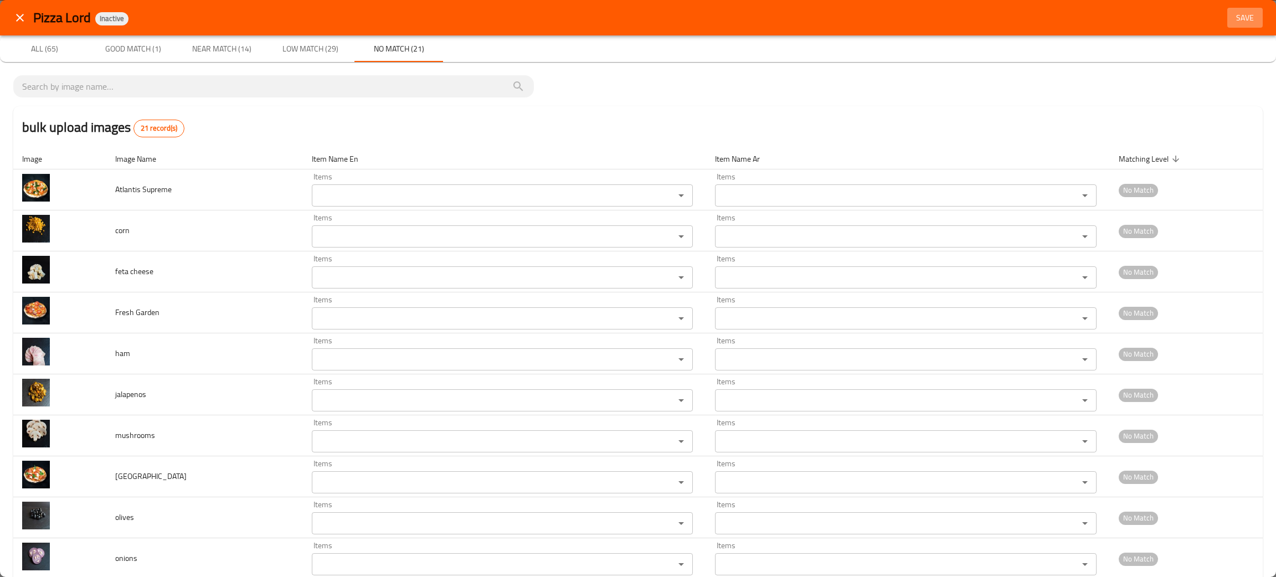
click at [1232, 15] on span "Save" at bounding box center [1245, 18] width 27 height 14
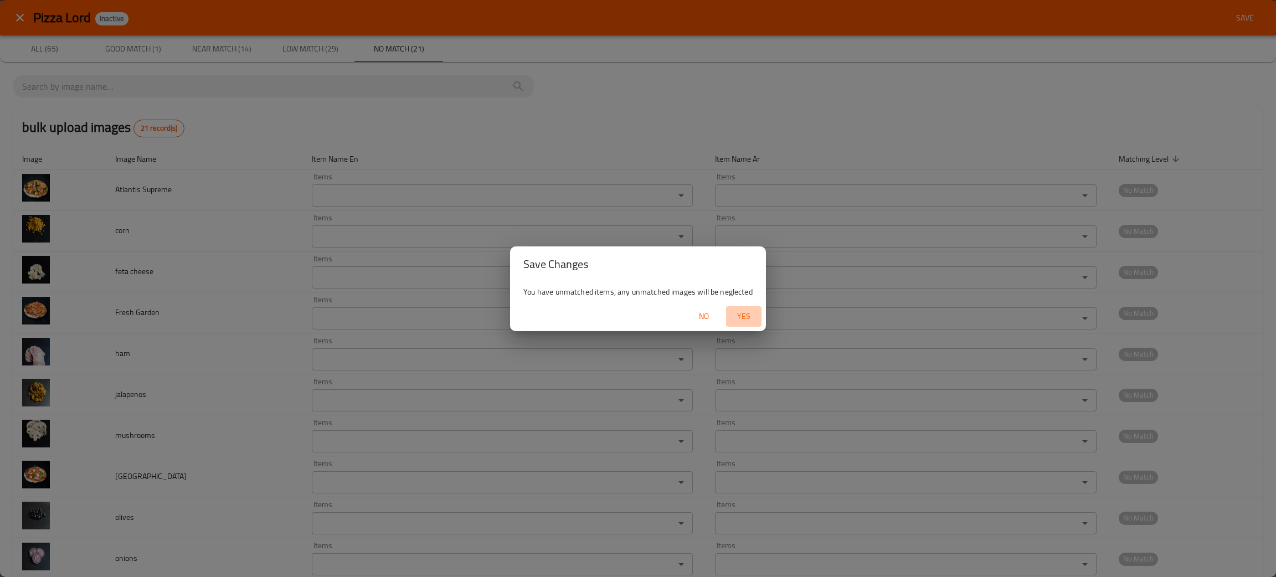
click at [739, 317] on span "Yes" at bounding box center [744, 317] width 27 height 14
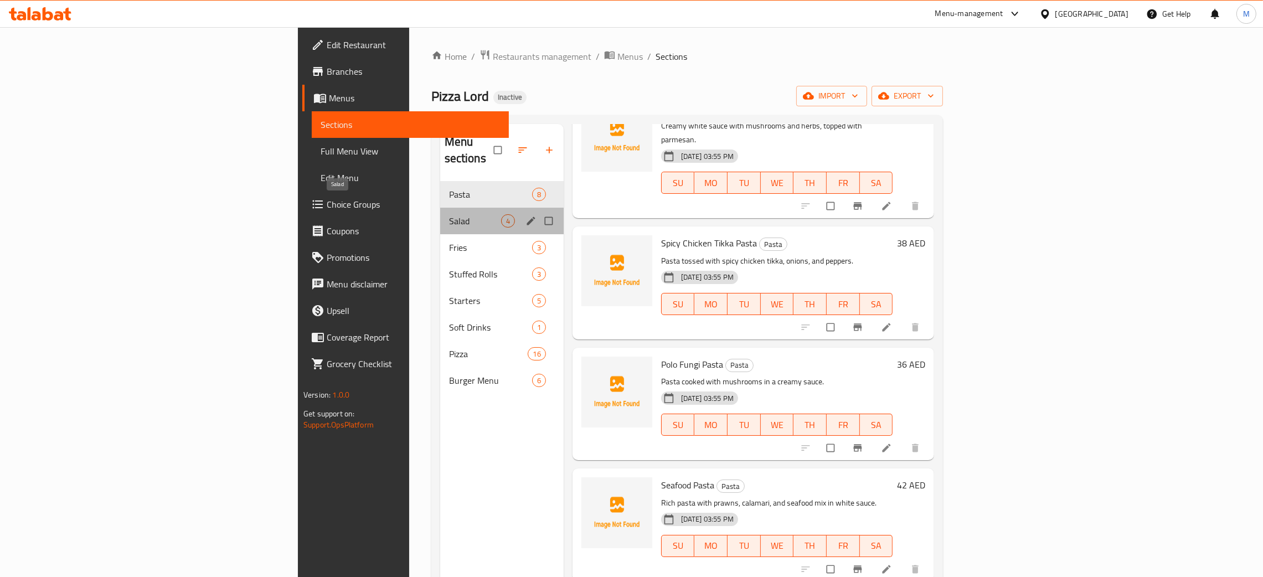
click at [449, 214] on span "Salad" at bounding box center [475, 220] width 52 height 13
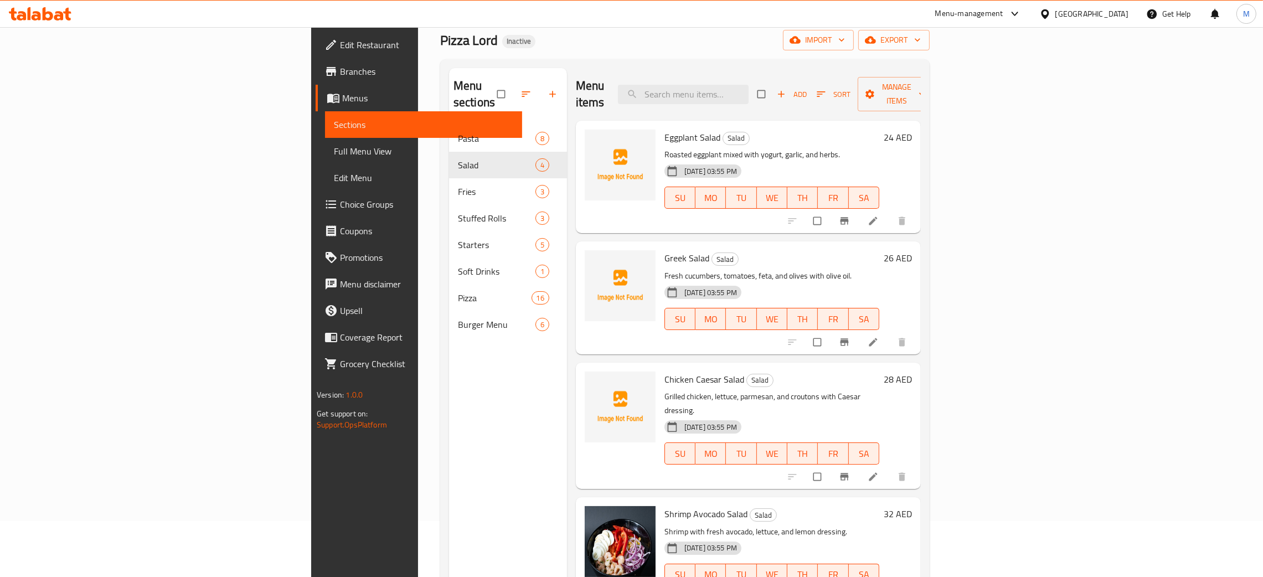
scroll to position [83, 0]
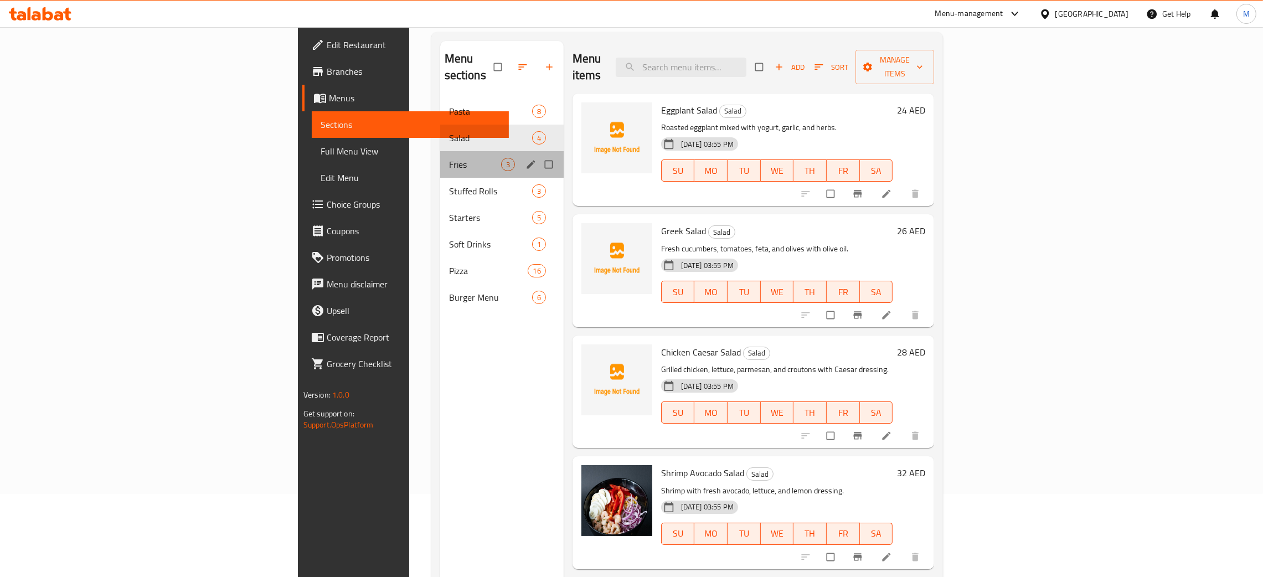
click at [440, 151] on div "Fries 3" at bounding box center [502, 164] width 124 height 27
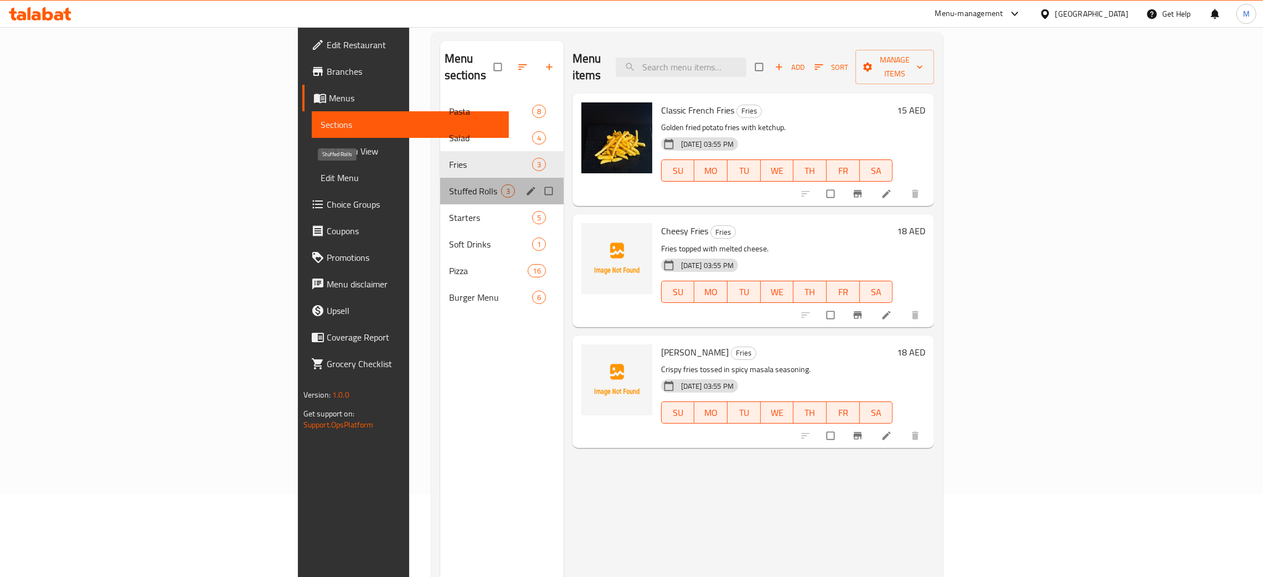
click at [449, 184] on span "Stuffed Rolls" at bounding box center [475, 190] width 52 height 13
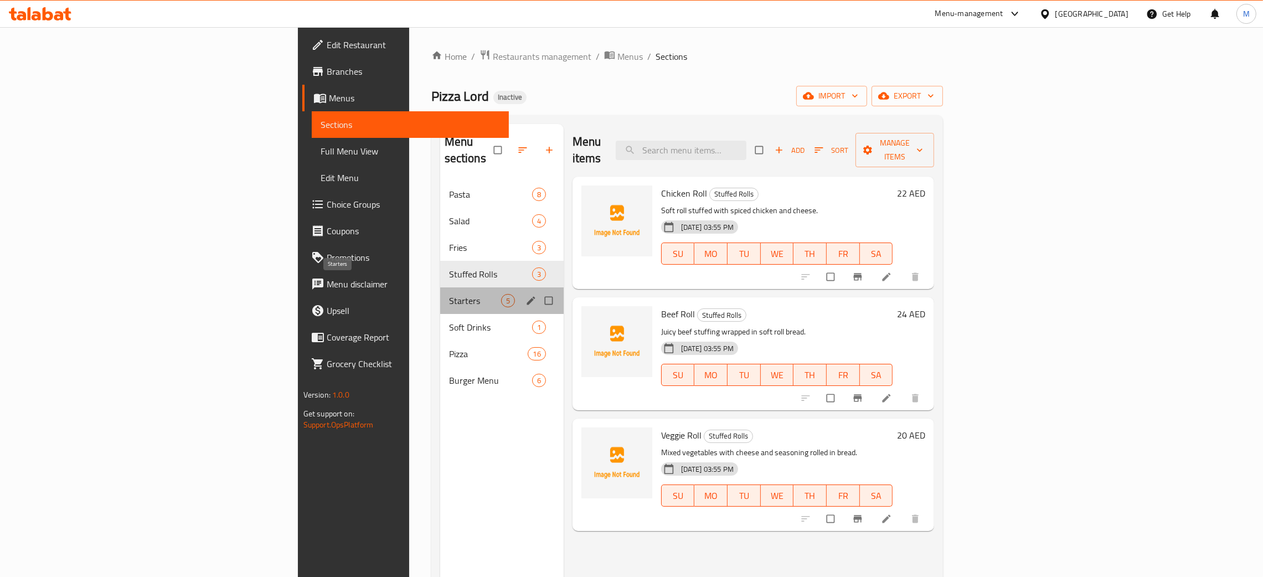
click at [449, 294] on span "Starters" at bounding box center [475, 300] width 52 height 13
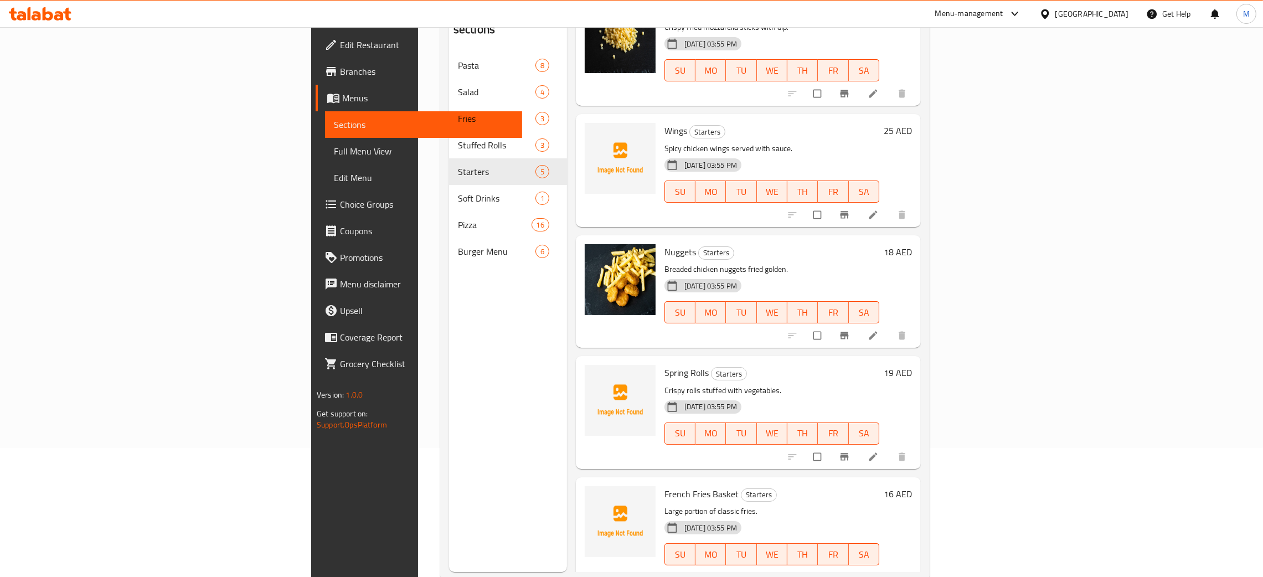
scroll to position [156, 0]
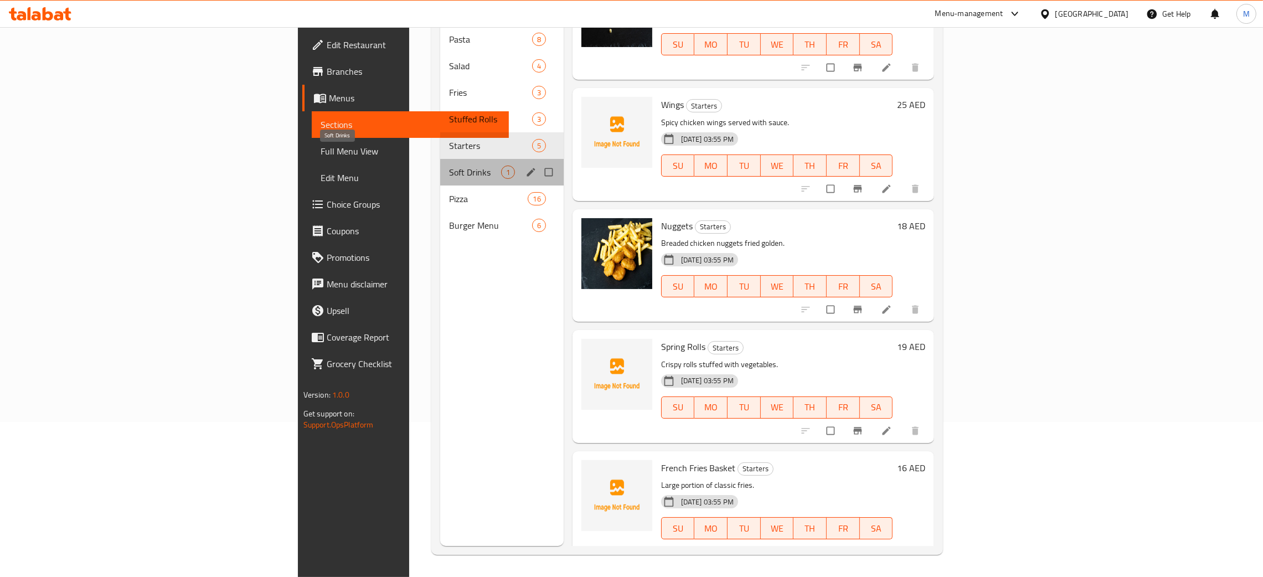
click at [449, 166] on span "Soft Drinks" at bounding box center [475, 172] width 52 height 13
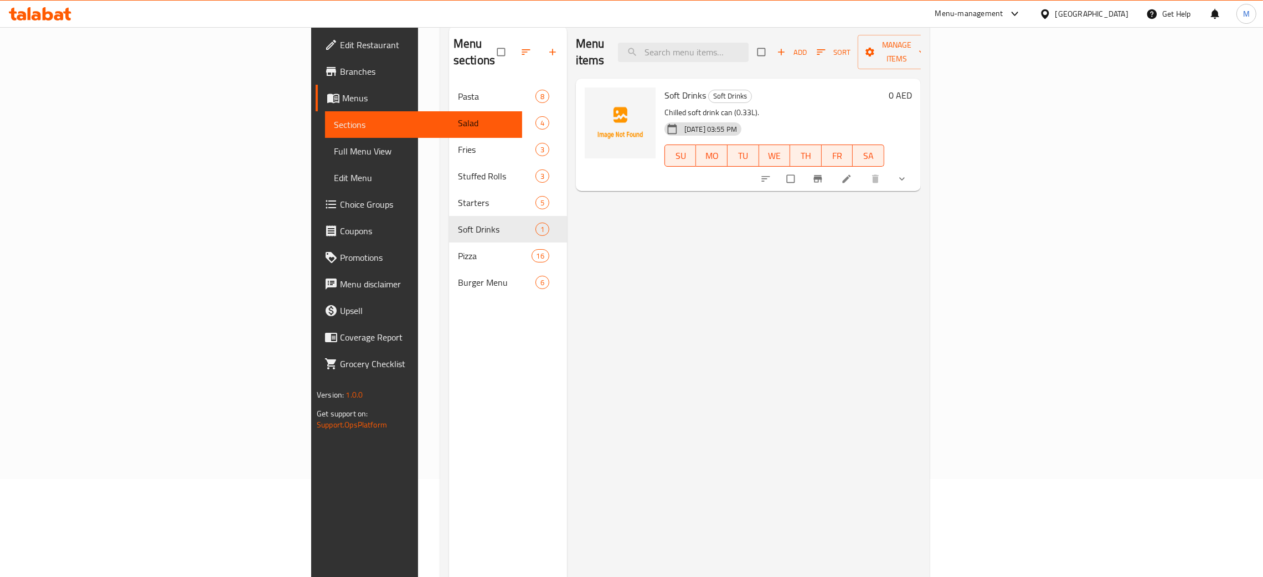
scroll to position [73, 0]
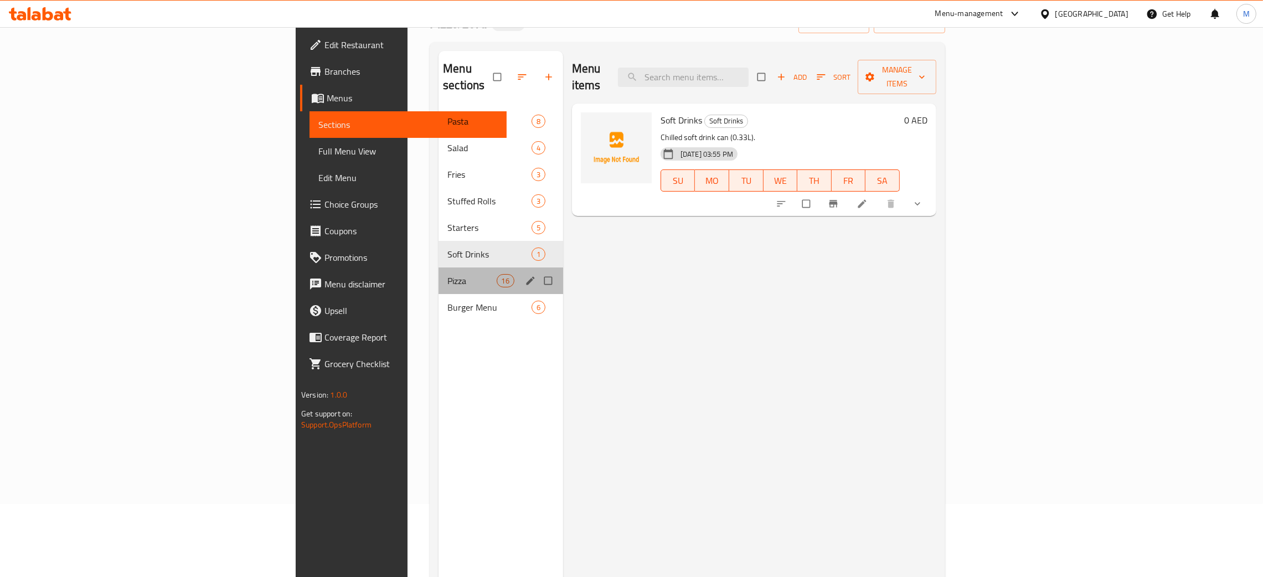
click at [439, 268] on div "Pizza 16" at bounding box center [501, 281] width 125 height 27
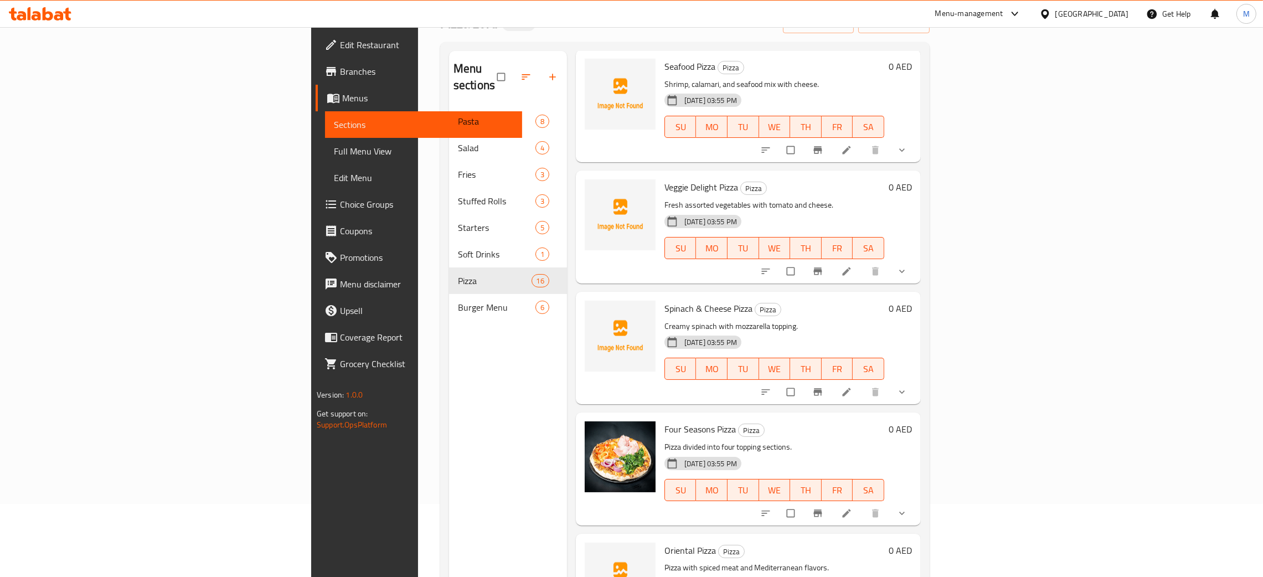
scroll to position [156, 0]
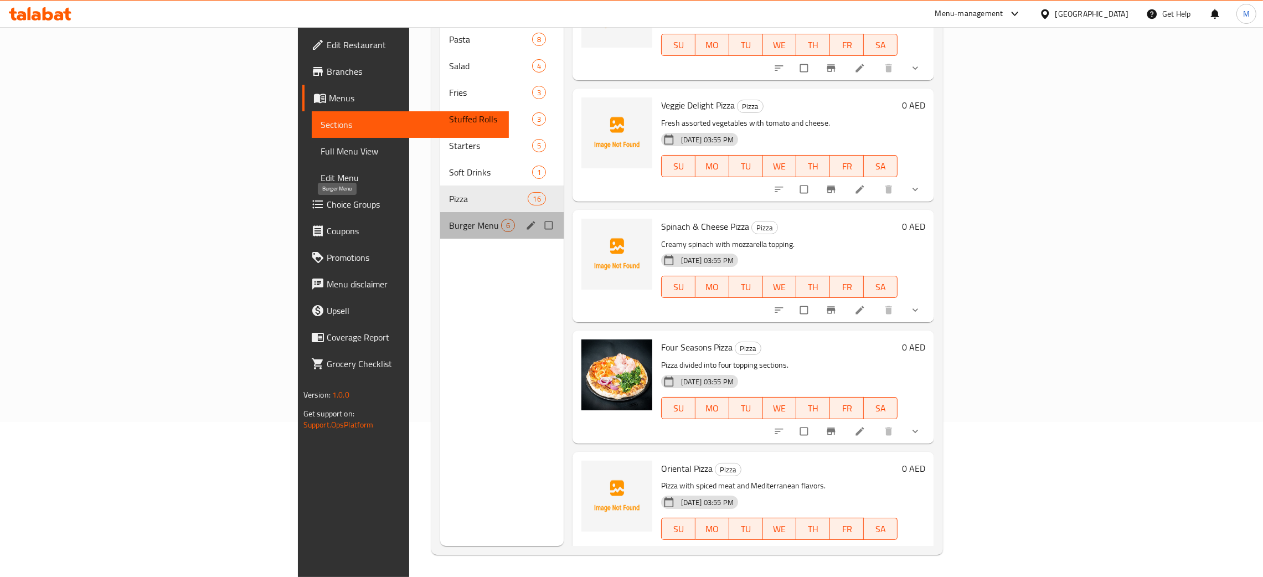
click at [449, 219] on span "Burger Menu" at bounding box center [475, 225] width 52 height 13
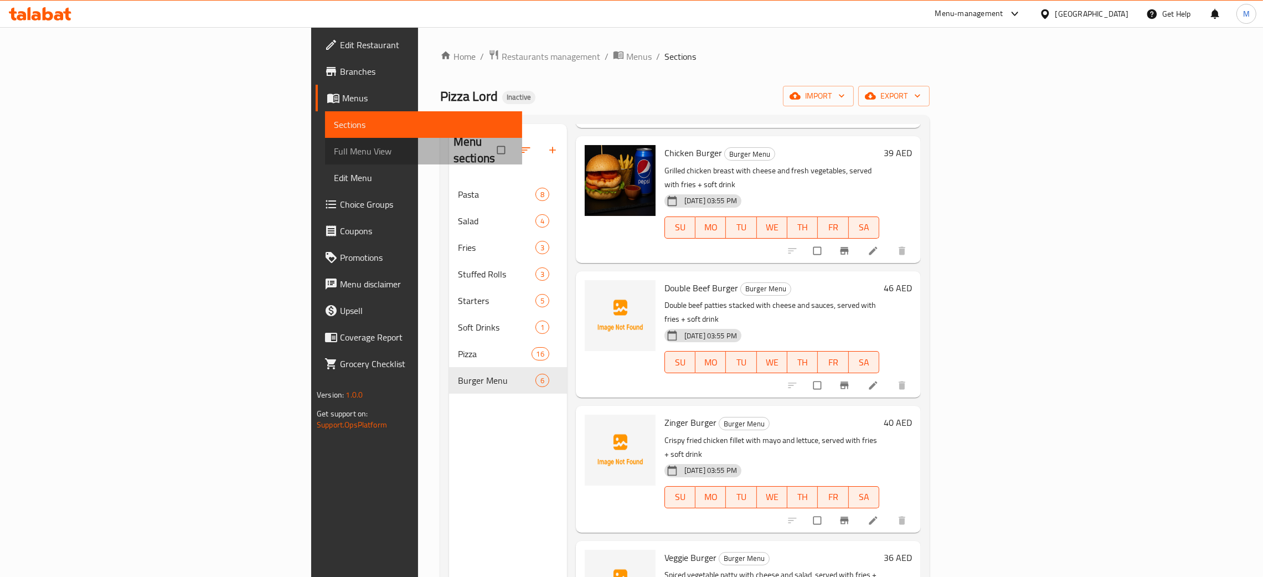
click at [334, 148] on span "Full Menu View" at bounding box center [423, 151] width 179 height 13
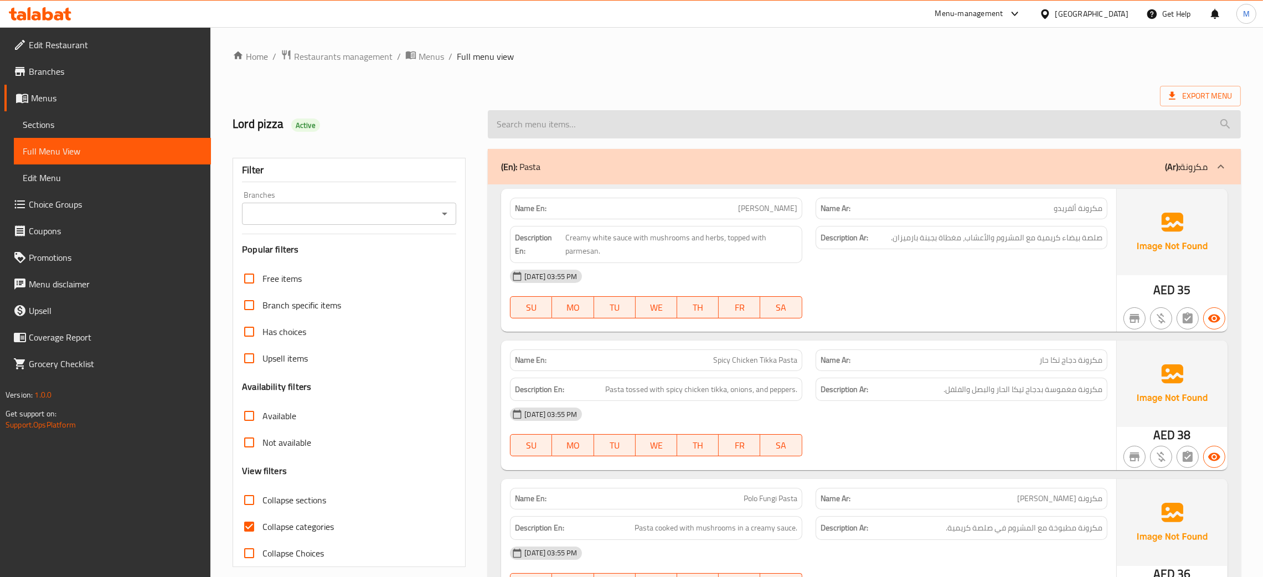
click at [590, 117] on input "search" at bounding box center [864, 124] width 753 height 28
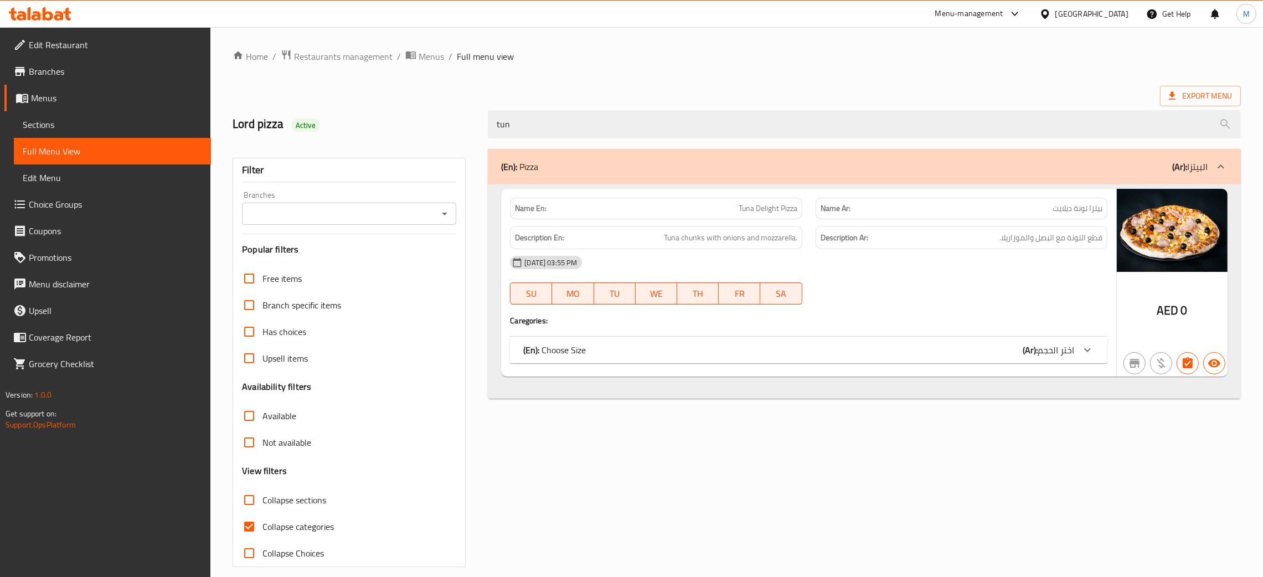
type input "tun"
click at [315, 55] on span "Restaurants management" at bounding box center [343, 56] width 99 height 13
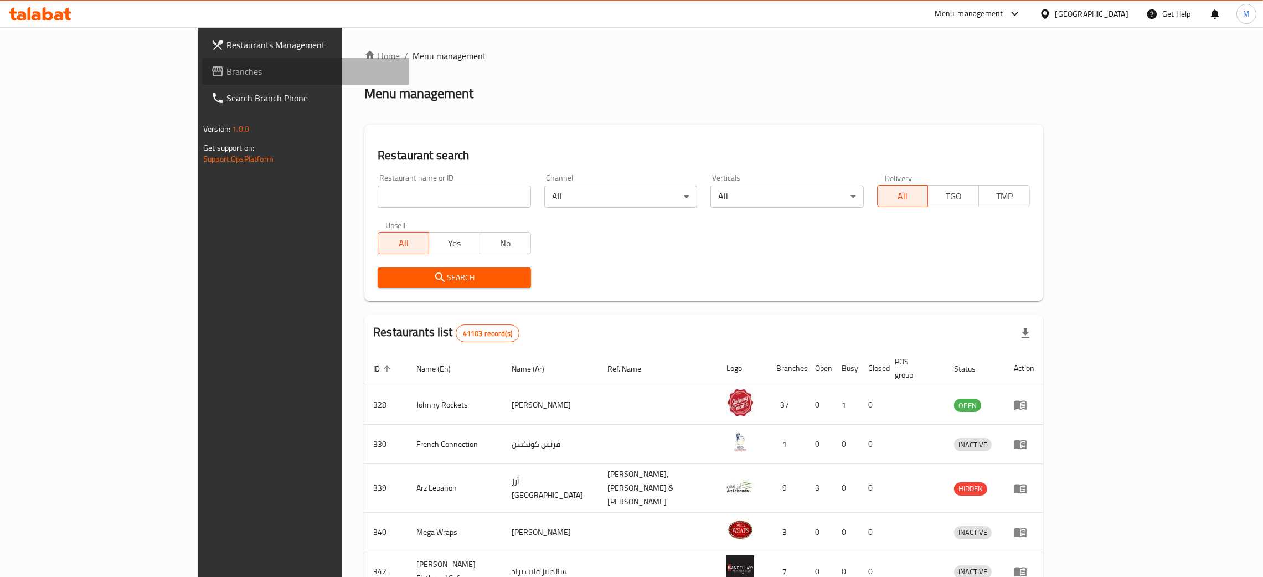
click at [227, 69] on span "Branches" at bounding box center [313, 71] width 173 height 13
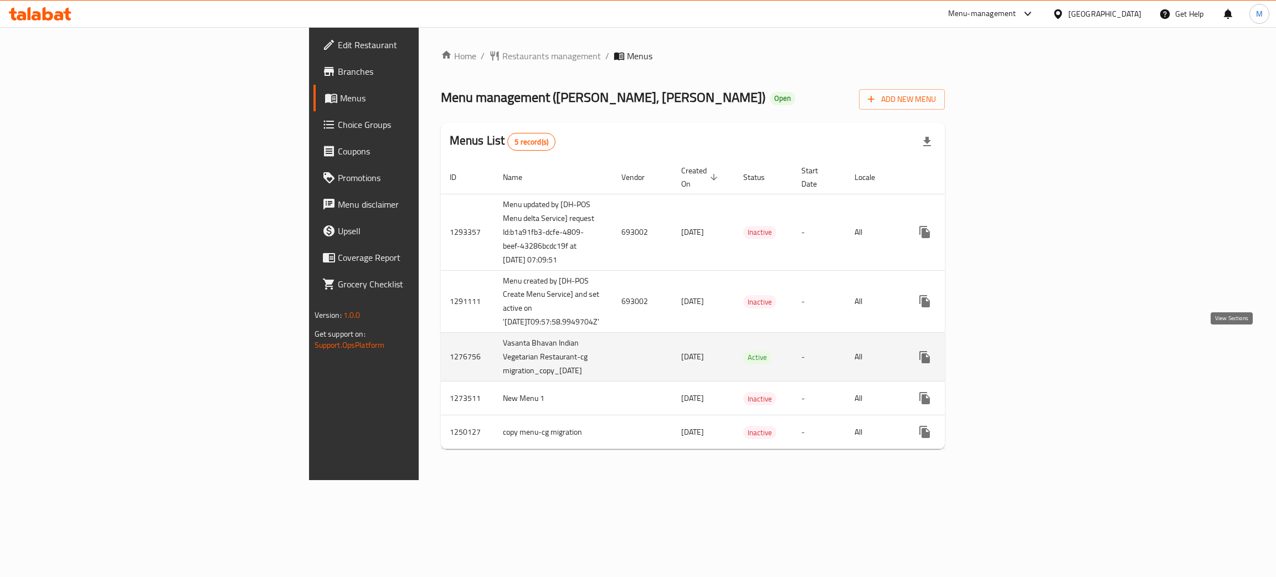
click at [1011, 351] on icon "enhanced table" at bounding box center [1004, 357] width 13 height 13
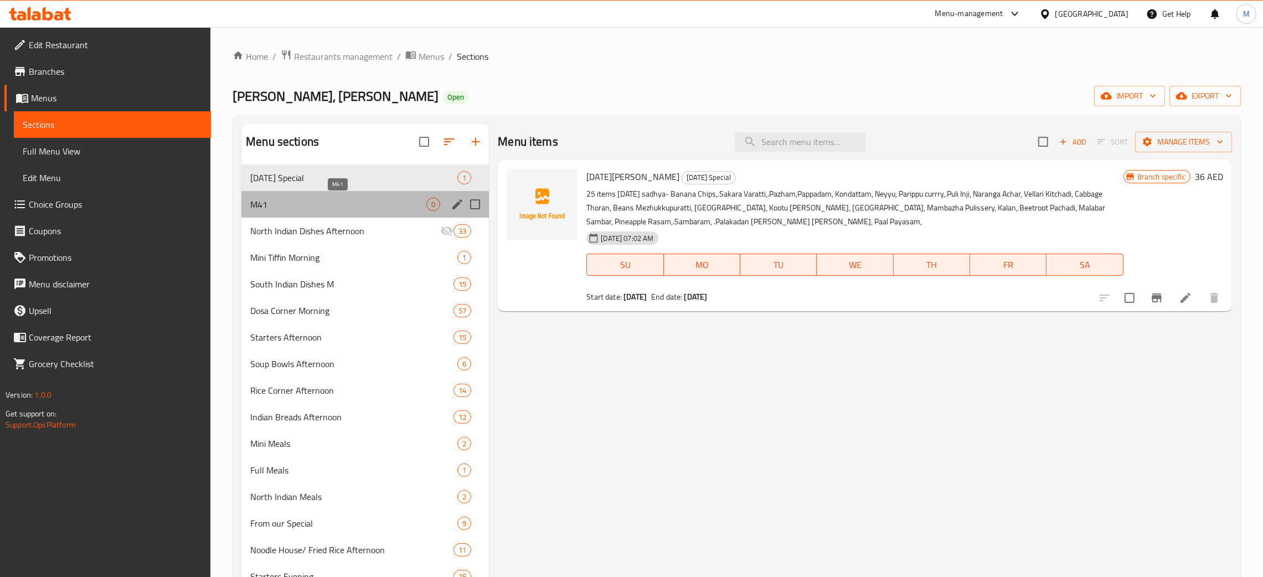
click at [264, 206] on span "M41" at bounding box center [338, 204] width 176 height 13
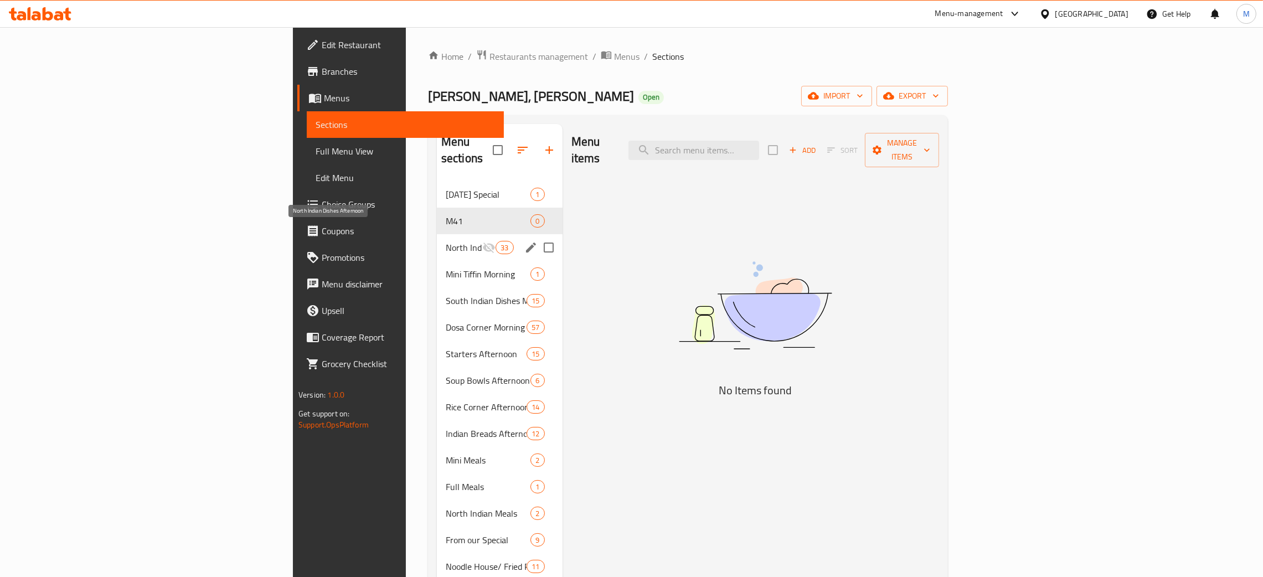
click at [446, 241] on span "North Indian Dishes Afternoon" at bounding box center [464, 247] width 37 height 13
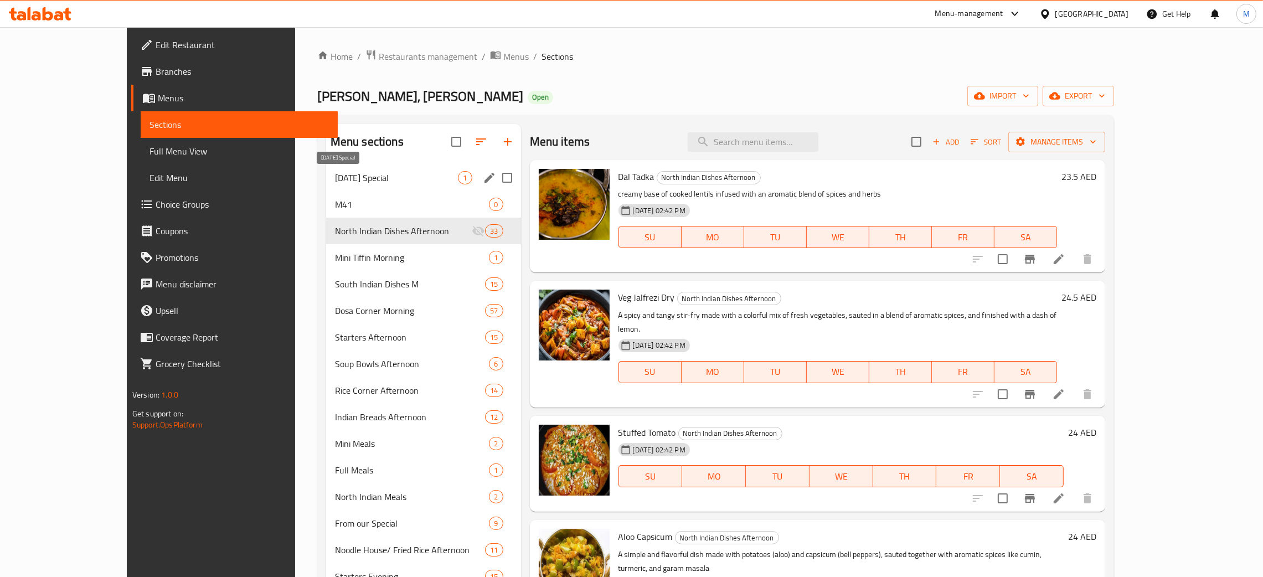
click at [335, 176] on span "[DATE] Special" at bounding box center [397, 177] width 124 height 13
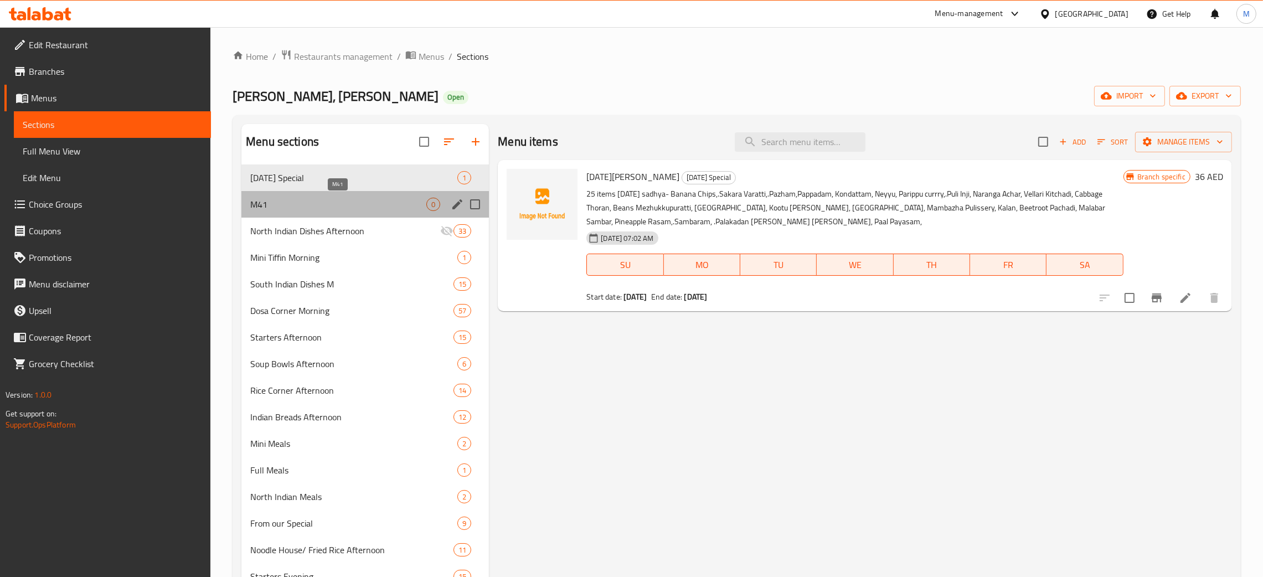
click at [307, 207] on span "M41" at bounding box center [338, 204] width 176 height 13
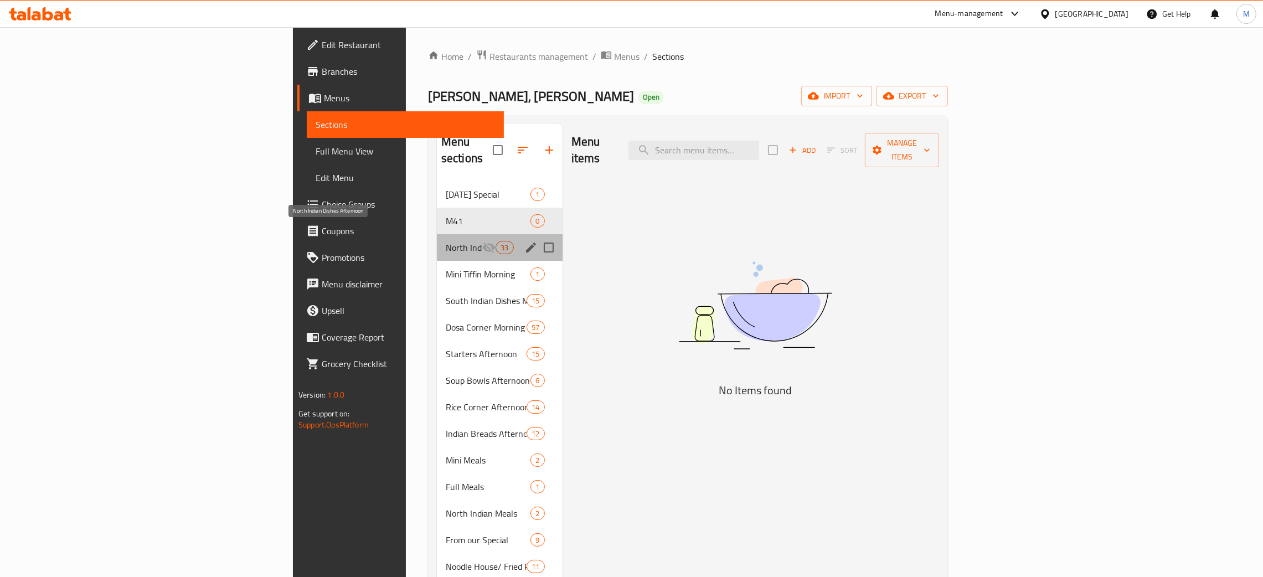
click at [446, 241] on span "North Indian Dishes Afternoon" at bounding box center [464, 247] width 37 height 13
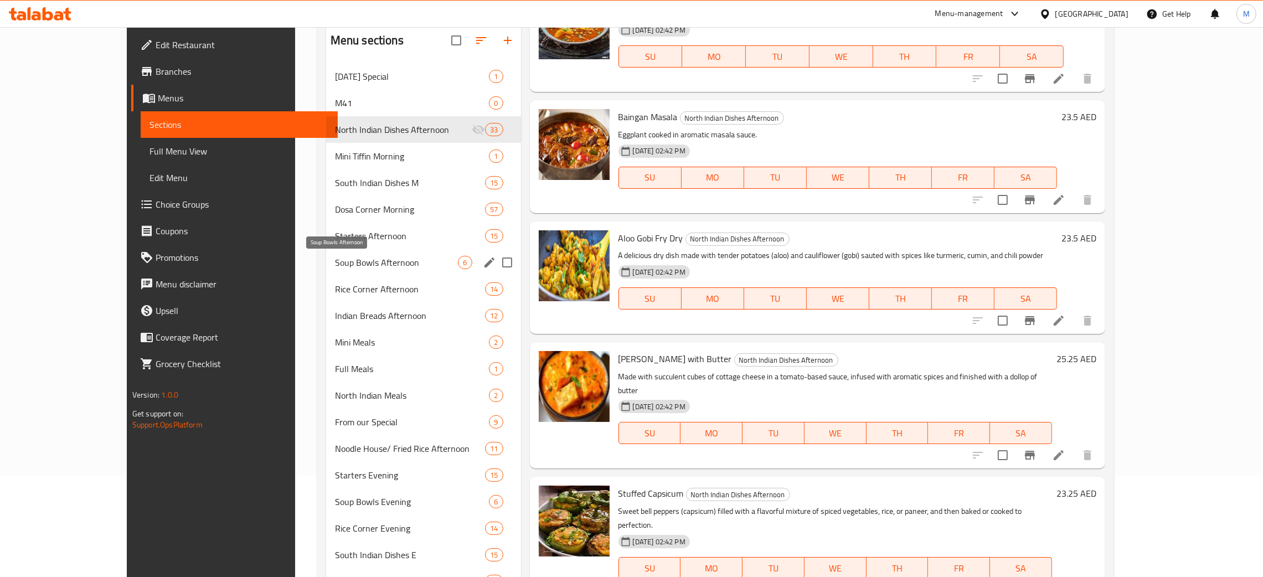
scroll to position [77, 0]
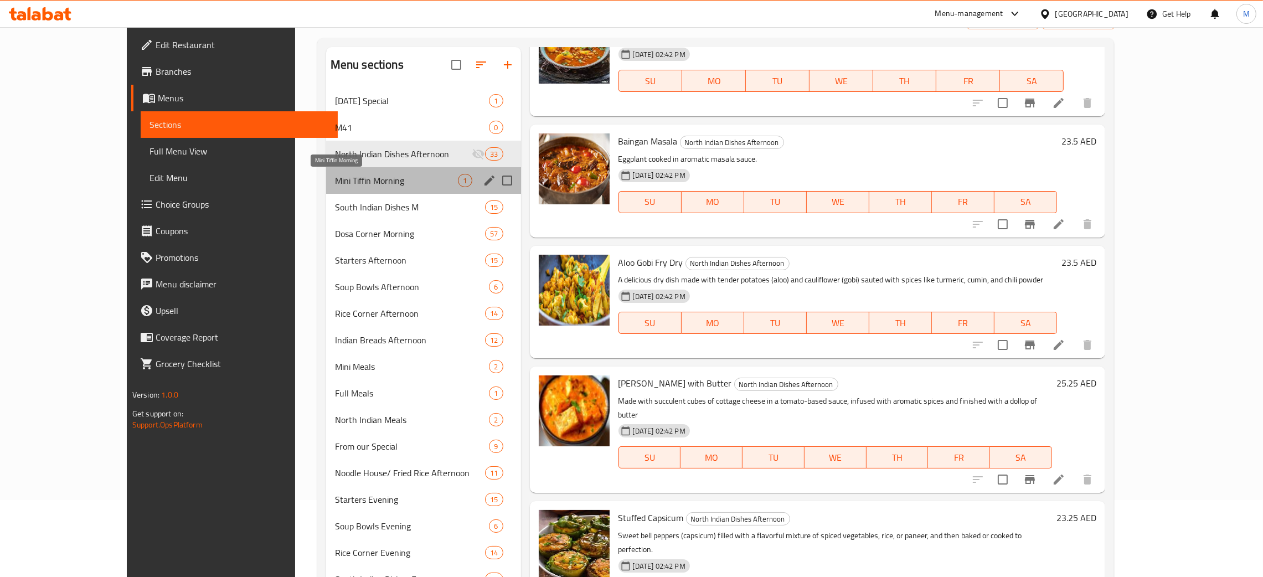
click at [335, 179] on span "Mini Tiffin Morning" at bounding box center [397, 180] width 124 height 13
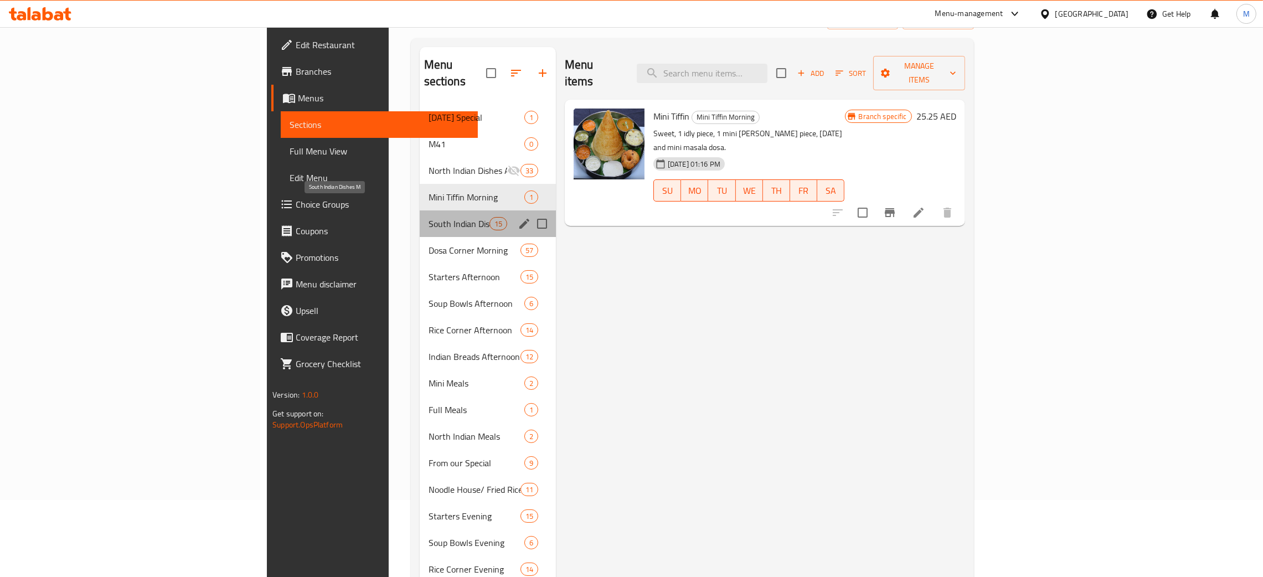
click at [429, 217] on span "South Indian Dishes M" at bounding box center [459, 223] width 61 height 13
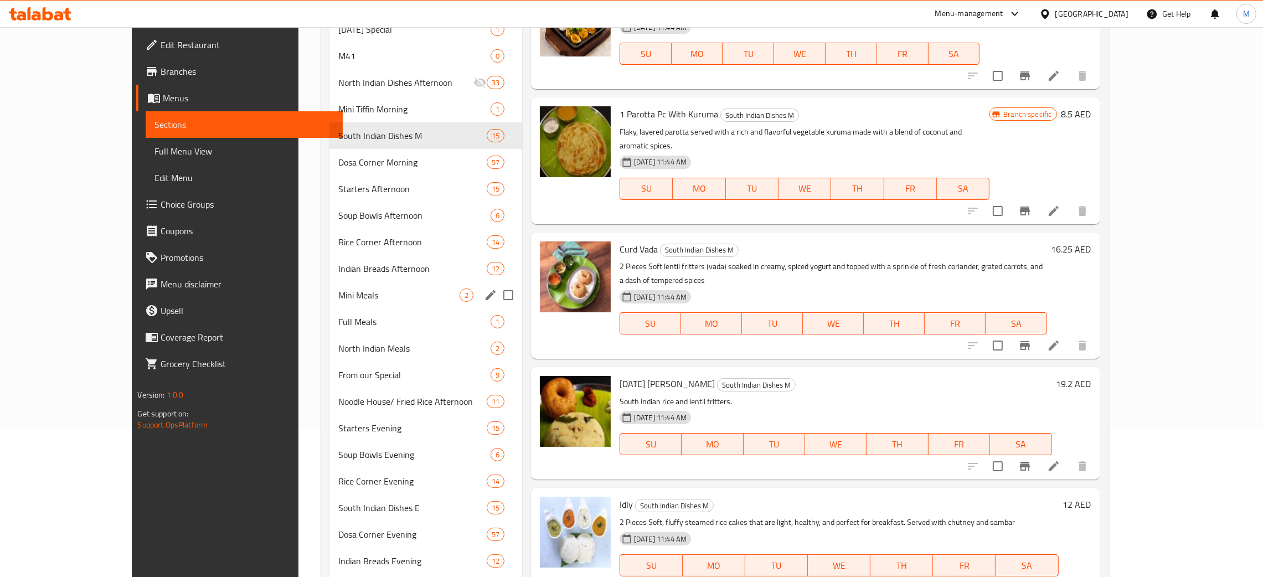
scroll to position [72, 0]
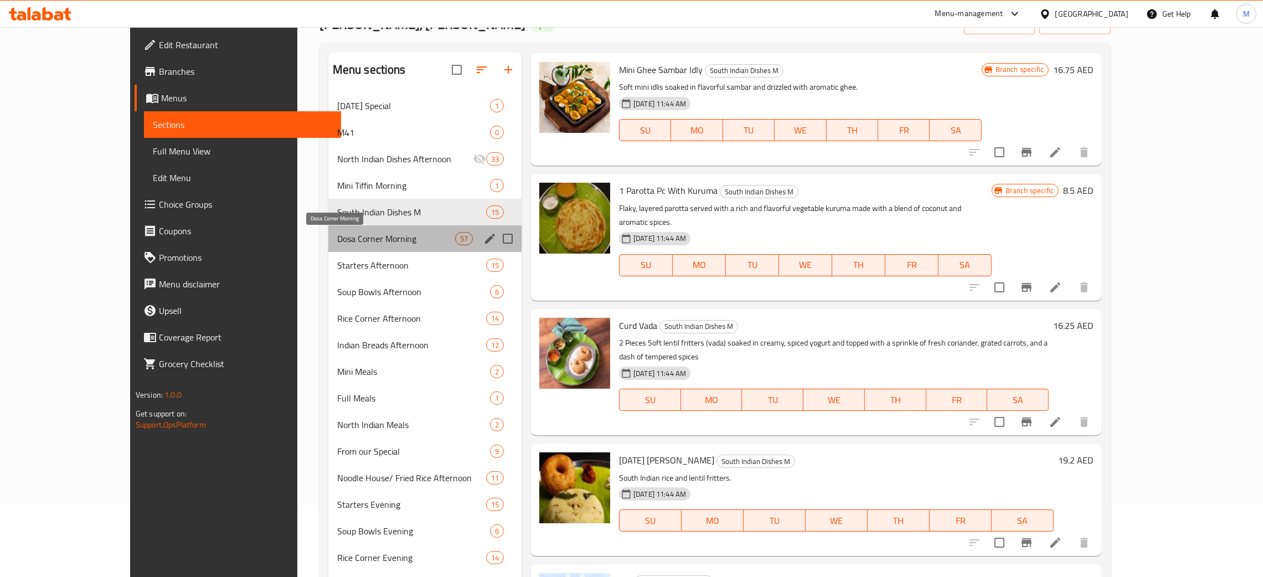
click at [337, 239] on span "Dosa Corner Morning" at bounding box center [396, 238] width 118 height 13
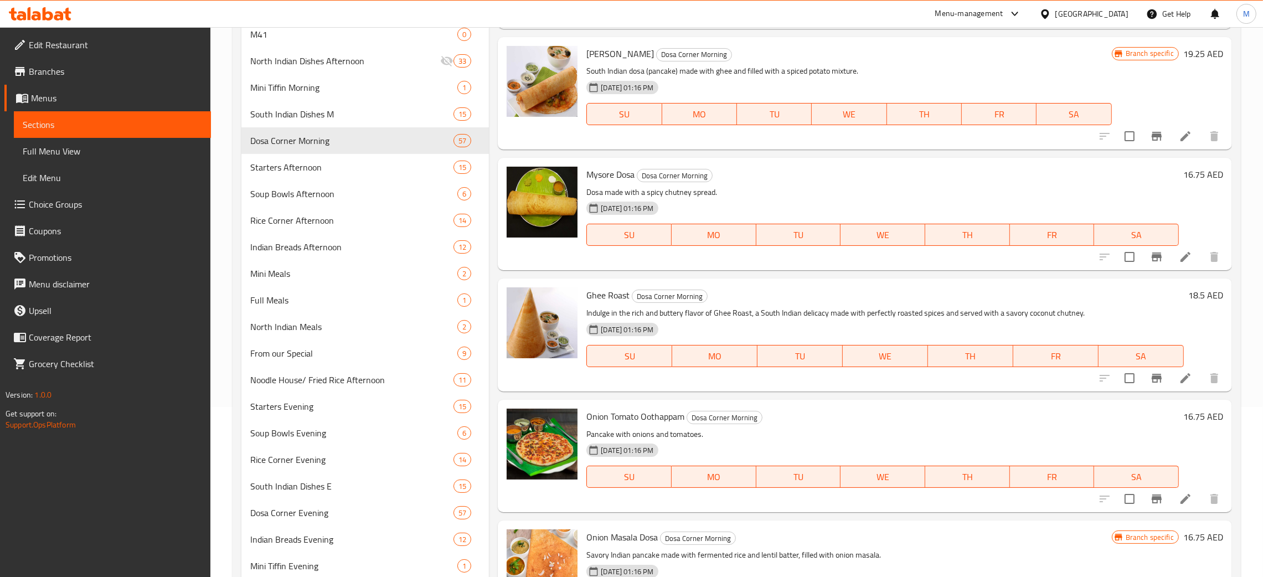
scroll to position [171, 0]
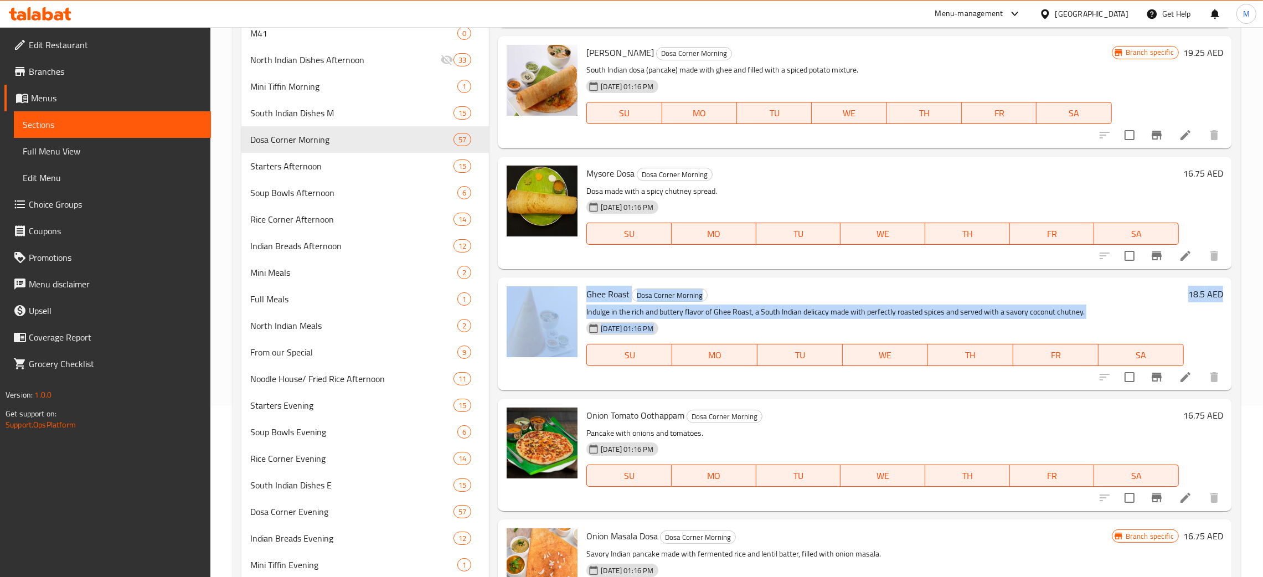
drag, startPoint x: 1232, startPoint y: 244, endPoint x: 1227, endPoint y: 284, distance: 40.8
click at [1227, 284] on div "Menu sections Onam Special 1 M41 0 North Indian Dishes Afternoon 33 Mini Tiffin…" at bounding box center [737, 493] width 1009 height 1099
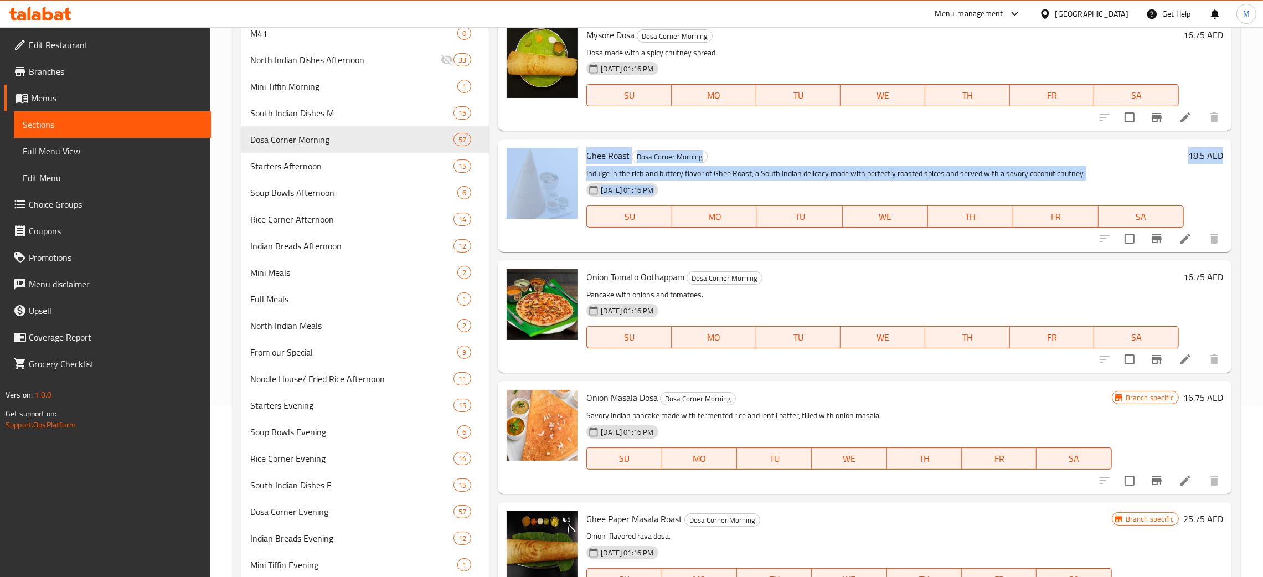
scroll to position [1307, 0]
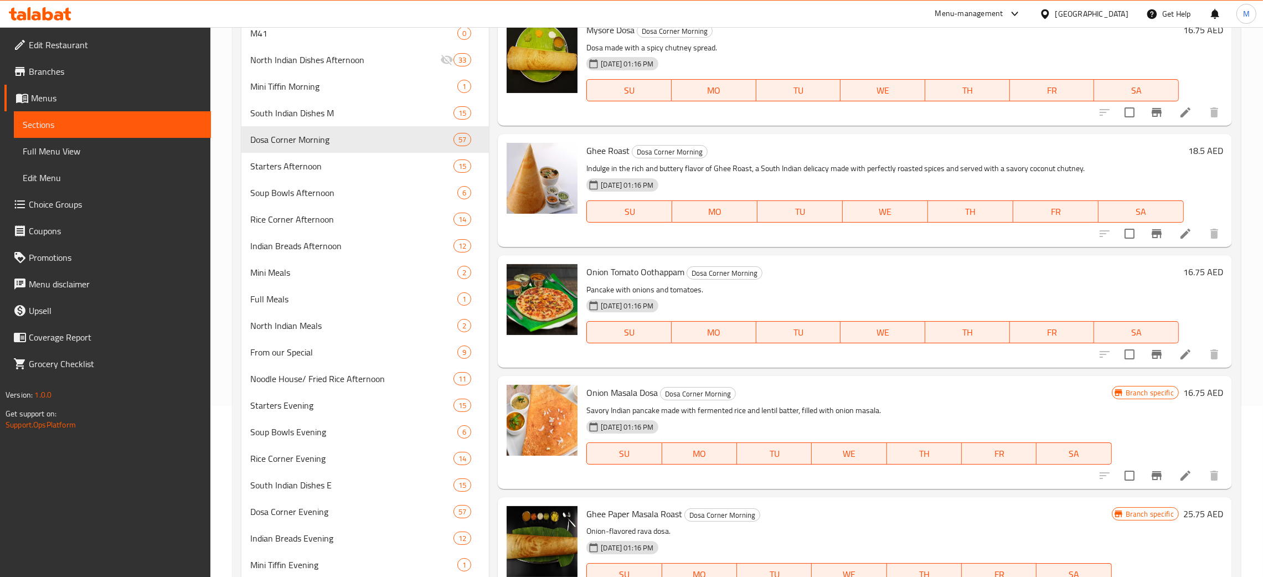
click at [811, 280] on div "Onion Tomato Oothappam Dosa Corner Morning Pancake with onions and tomatoes. 18…" at bounding box center [882, 312] width 601 height 104
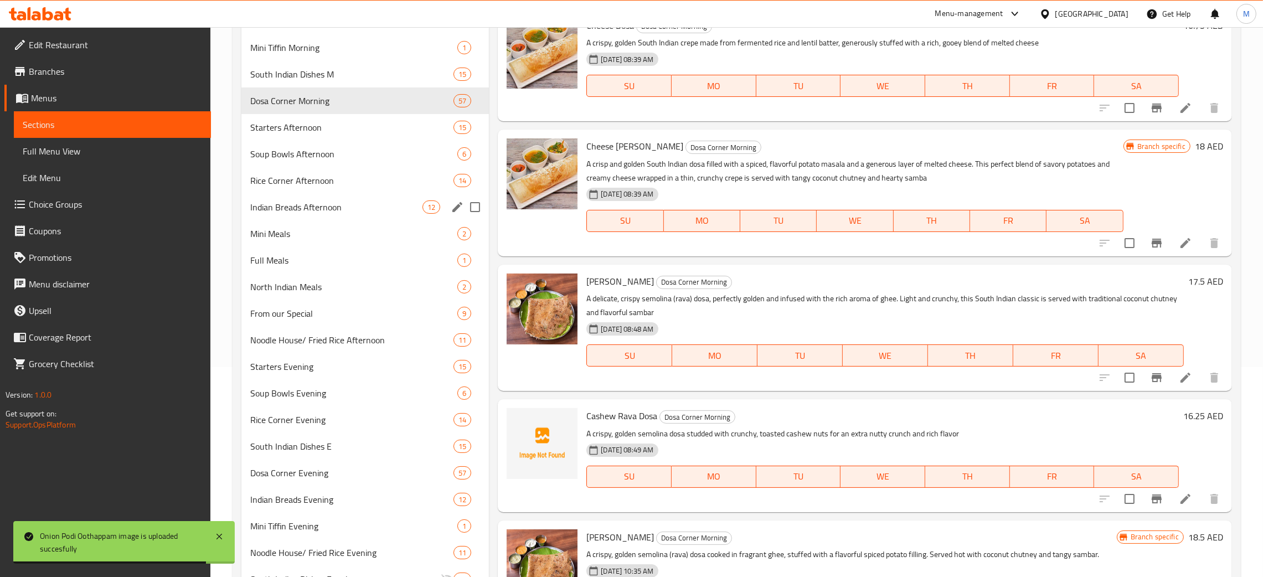
scroll to position [77, 0]
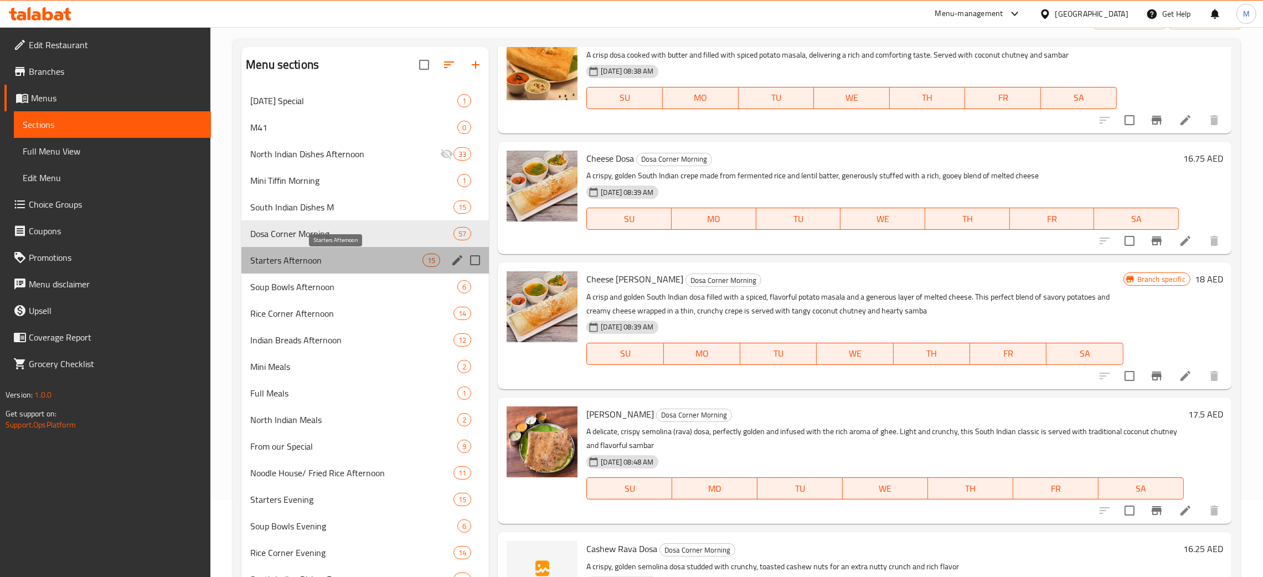
click at [301, 257] on span "Starters Afternoon" at bounding box center [336, 260] width 172 height 13
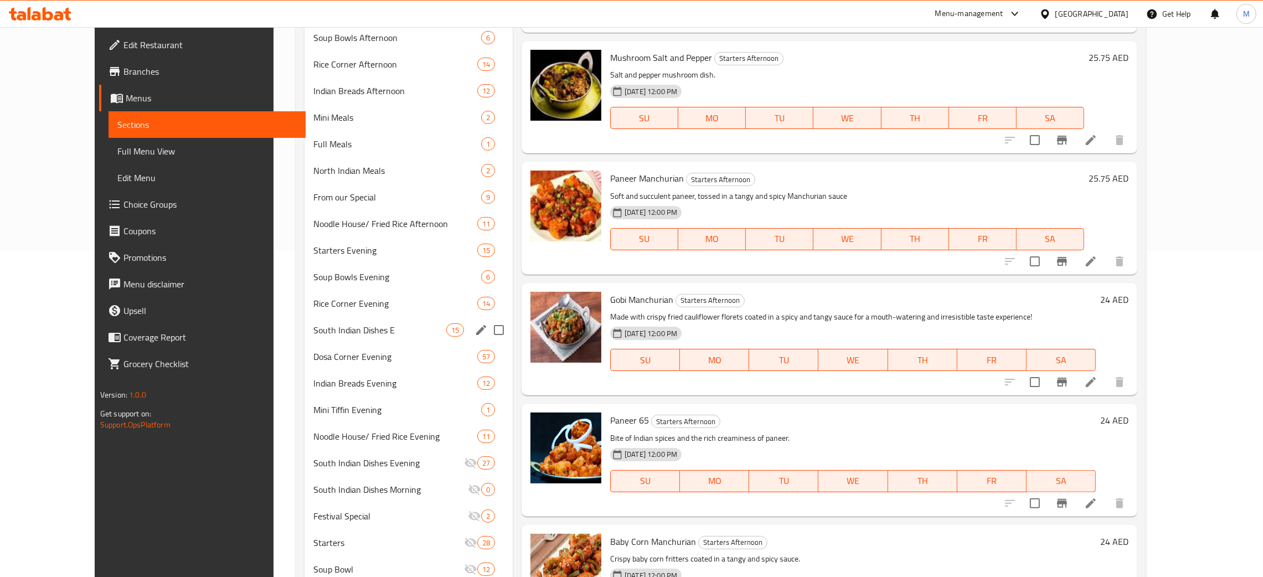
scroll to position [160, 0]
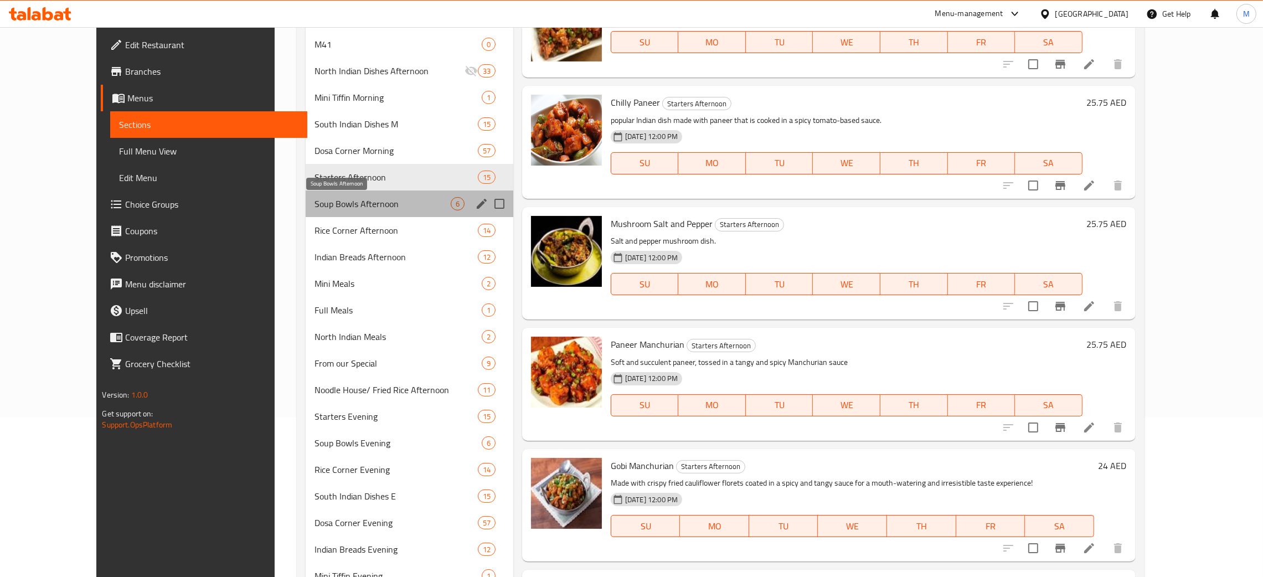
click at [315, 202] on span "Soup Bowls Afternoon" at bounding box center [383, 203] width 136 height 13
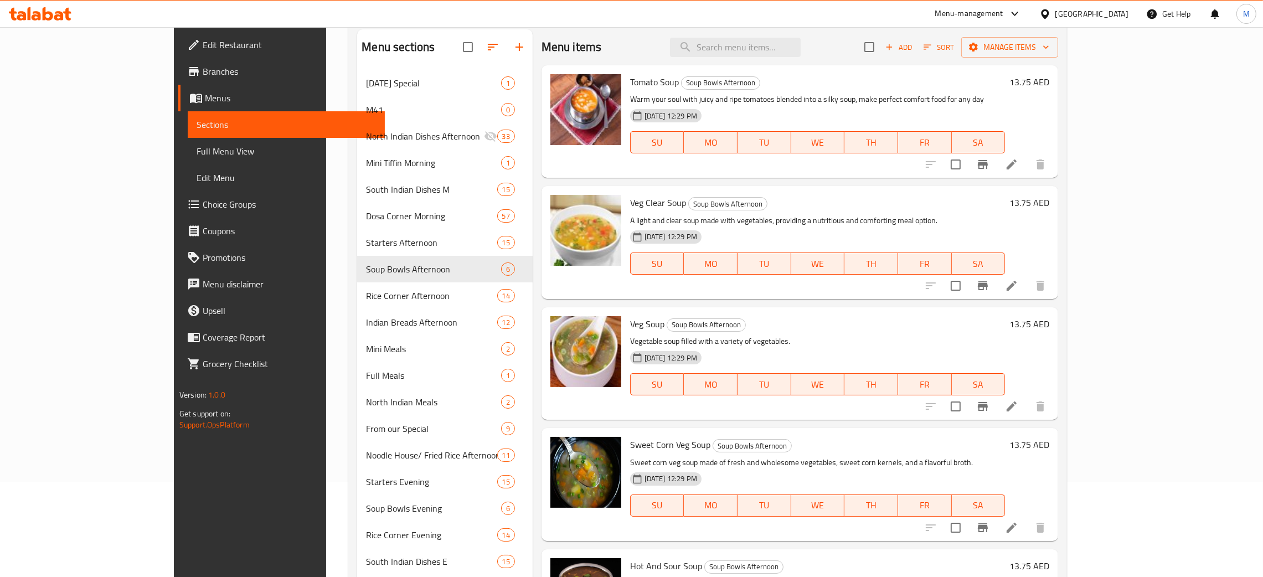
scroll to position [83, 0]
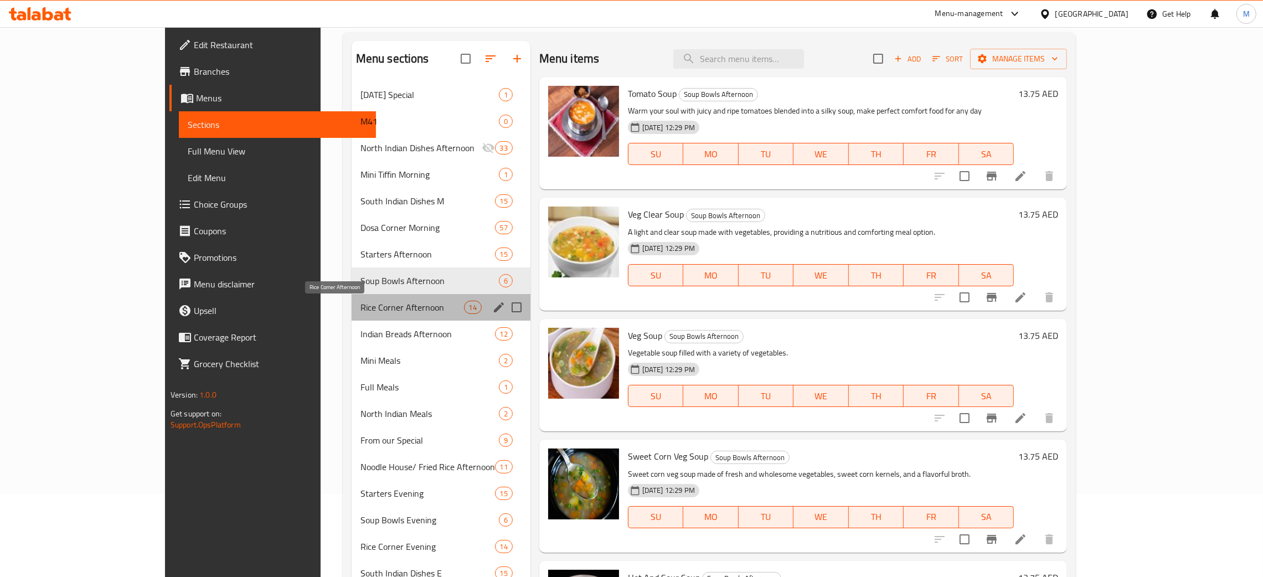
click at [361, 311] on span "Rice Corner Afternoon" at bounding box center [413, 307] width 104 height 13
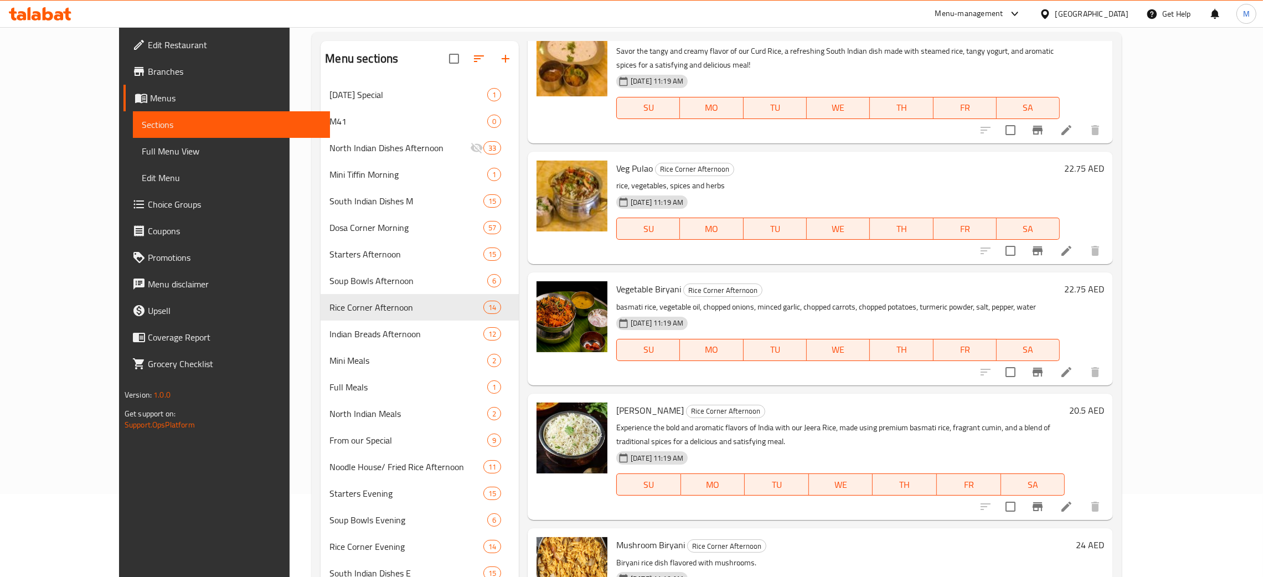
scroll to position [682, 0]
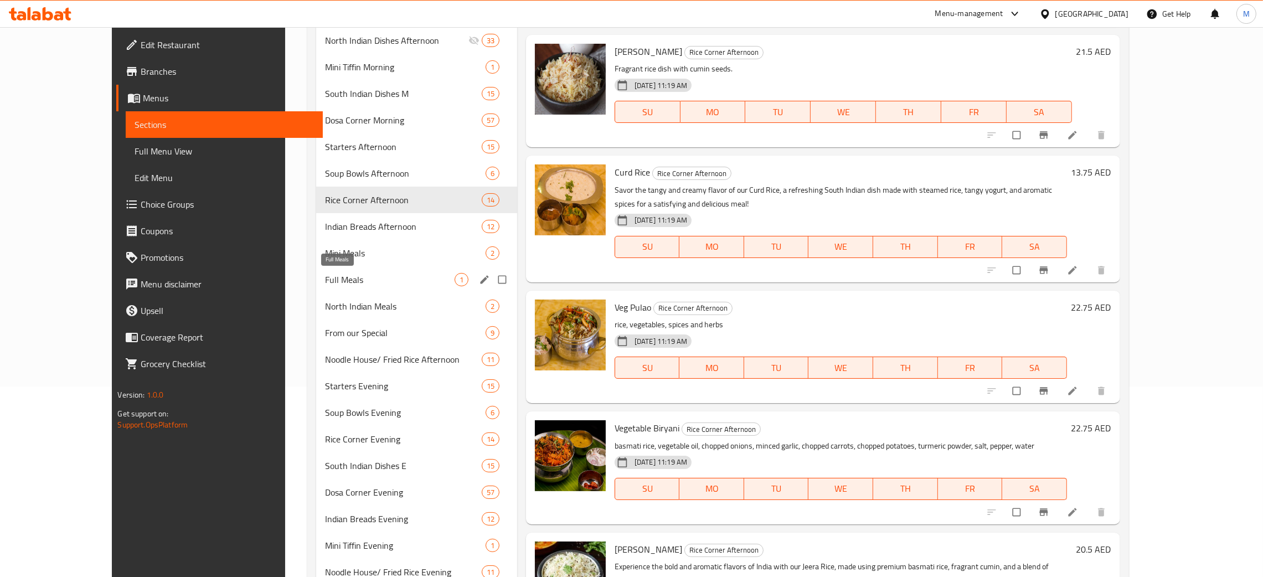
scroll to position [160, 0]
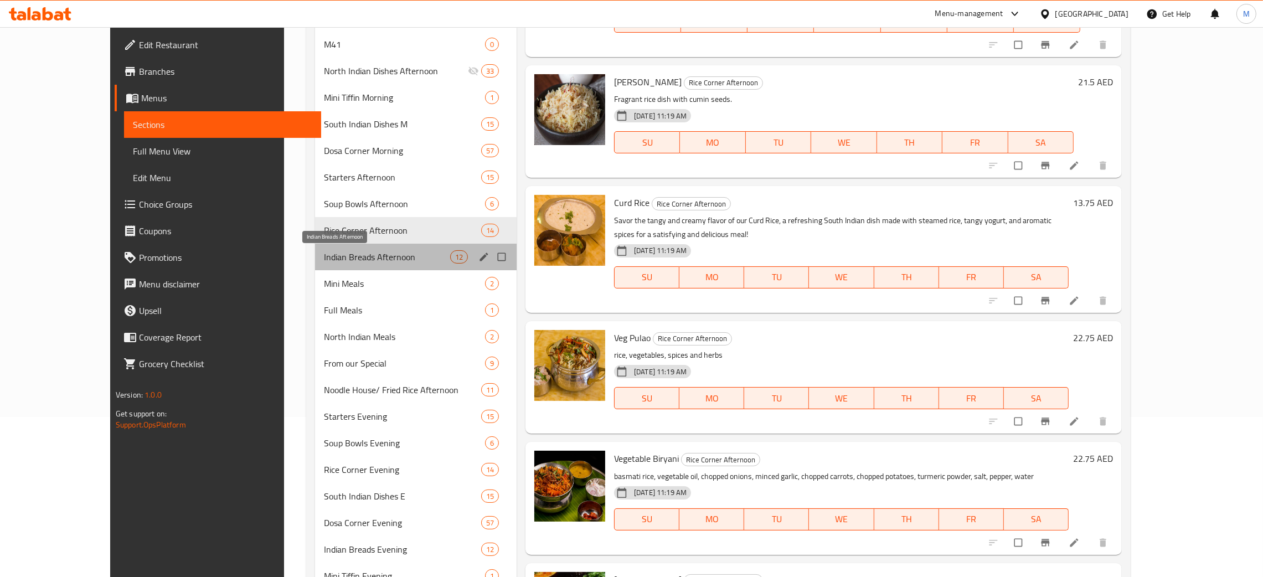
click at [324, 251] on span "Indian Breads Afternoon" at bounding box center [387, 256] width 126 height 13
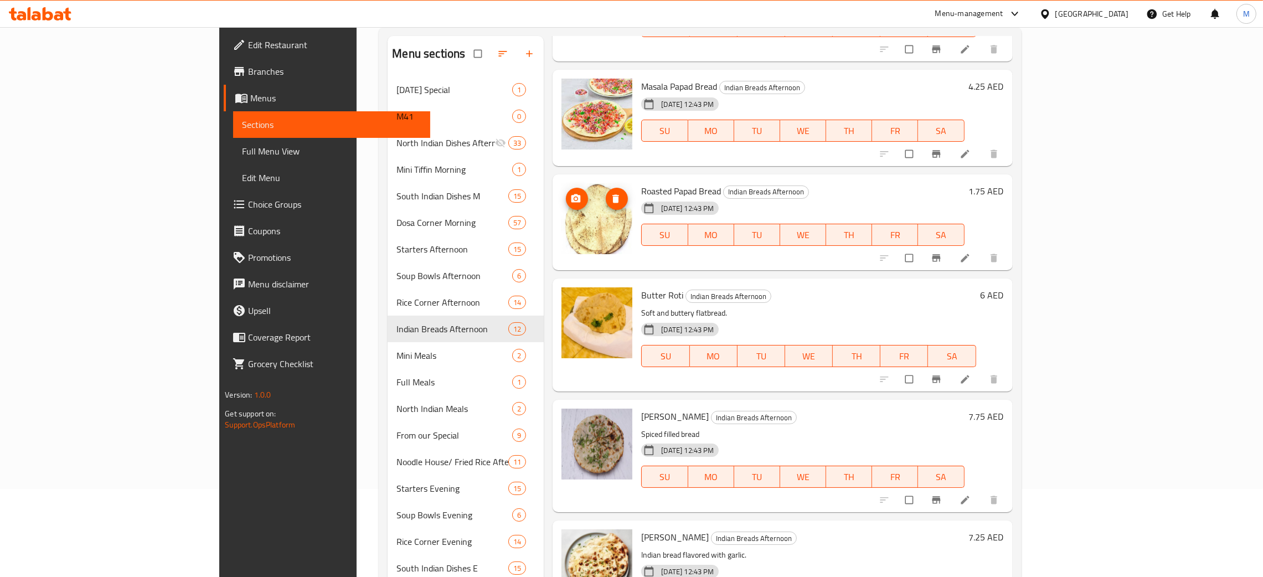
scroll to position [77, 0]
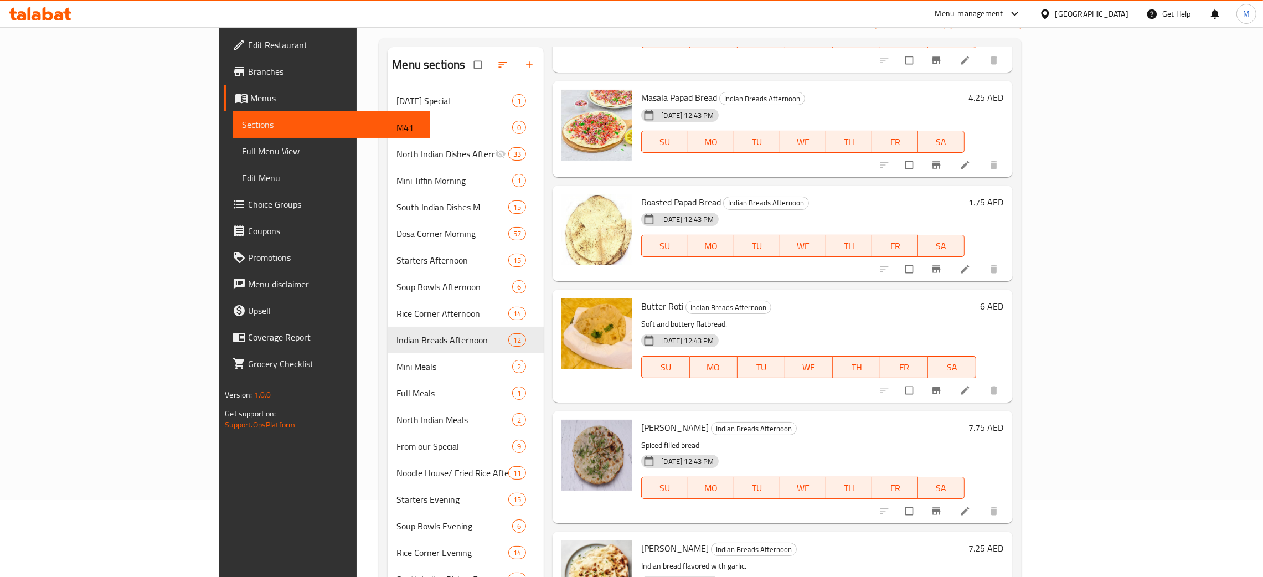
click at [964, 197] on h6 "Roasted Papad Bread Indian Breads Afternoon" at bounding box center [802, 202] width 323 height 16
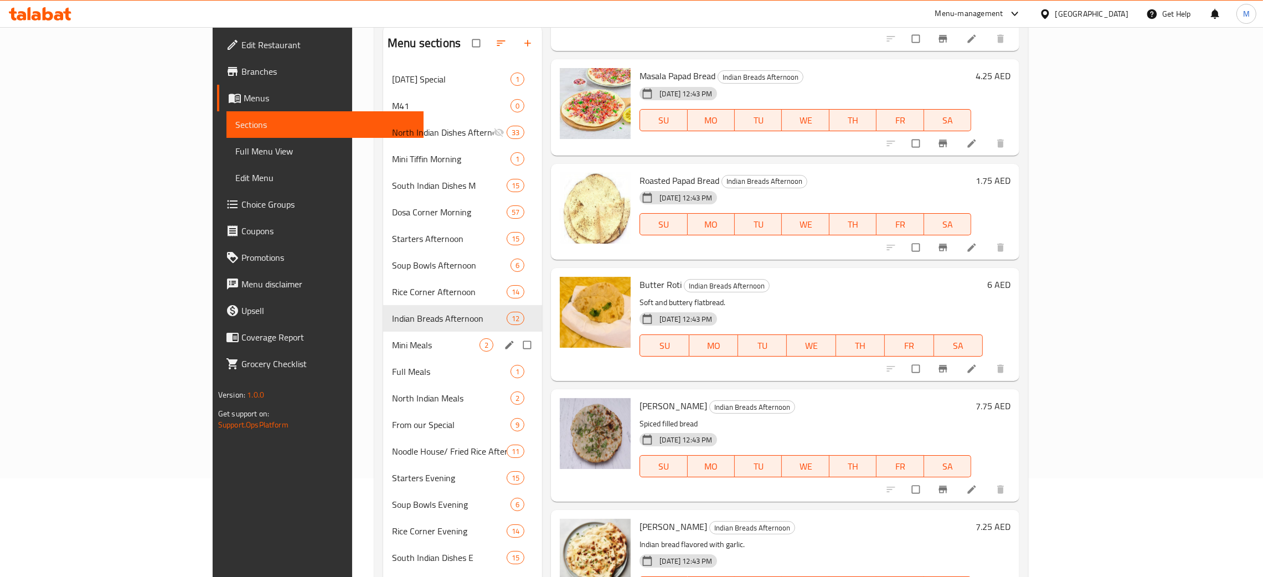
scroll to position [160, 0]
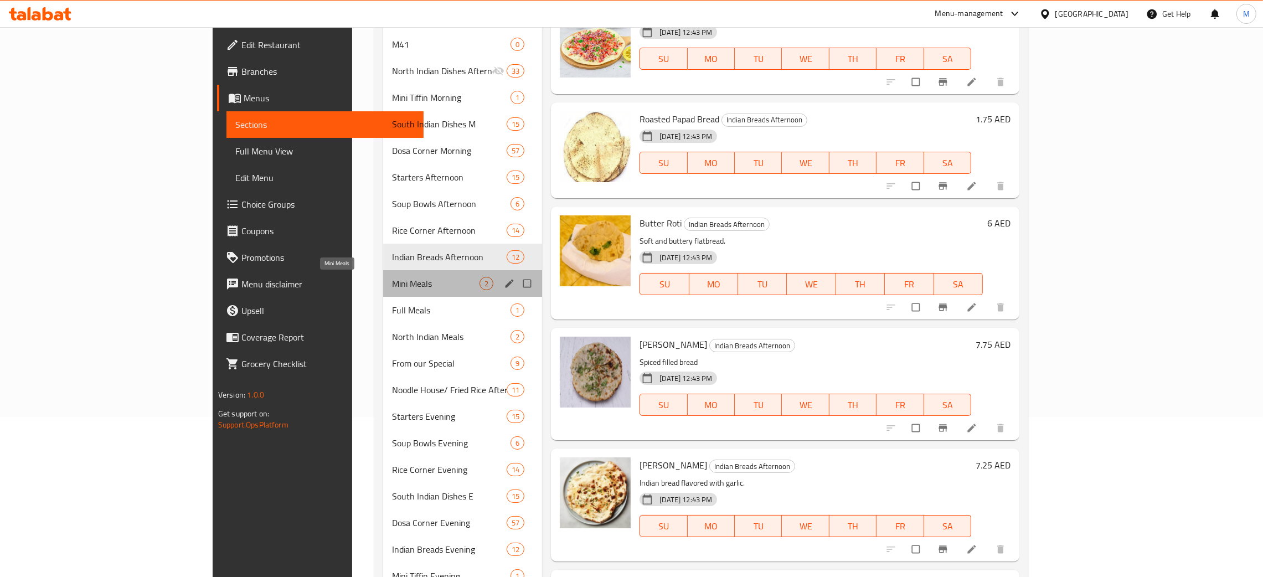
click at [392, 279] on span "Mini Meals" at bounding box center [436, 283] width 88 height 13
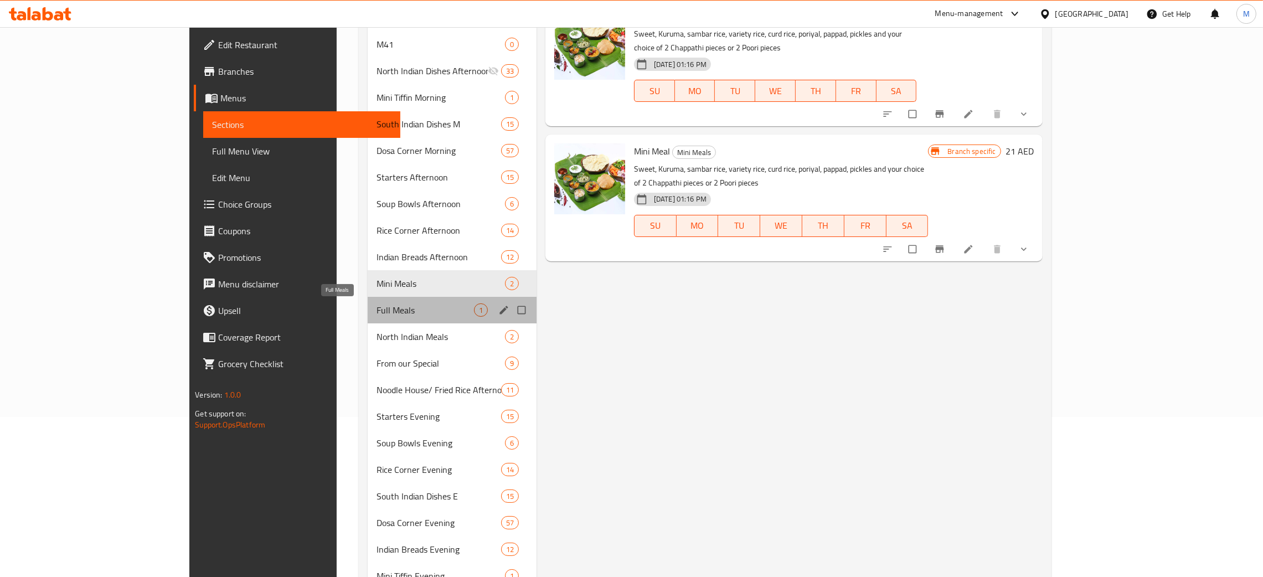
click at [377, 312] on span "Full Meals" at bounding box center [425, 310] width 97 height 13
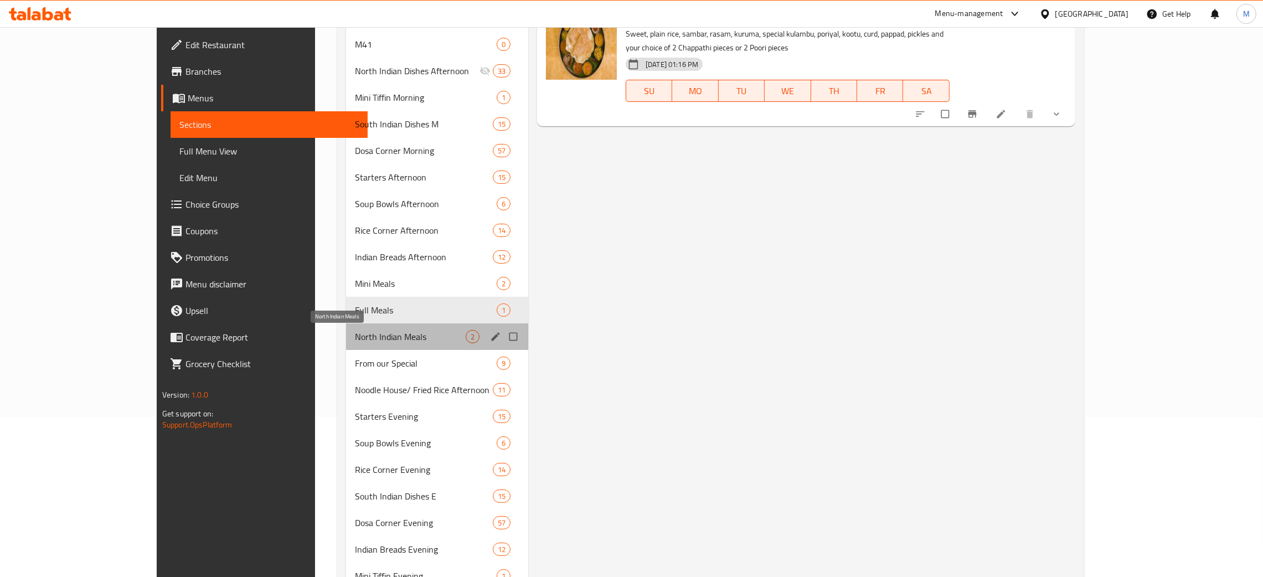
click at [355, 332] on span "North Indian Meals" at bounding box center [410, 336] width 111 height 13
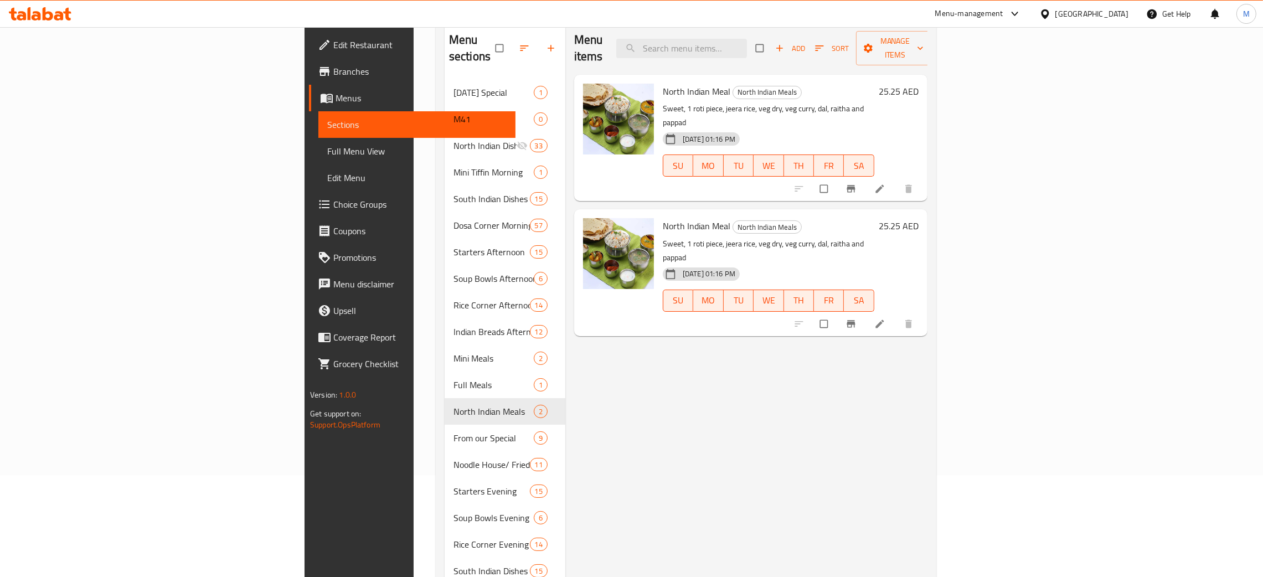
scroll to position [77, 0]
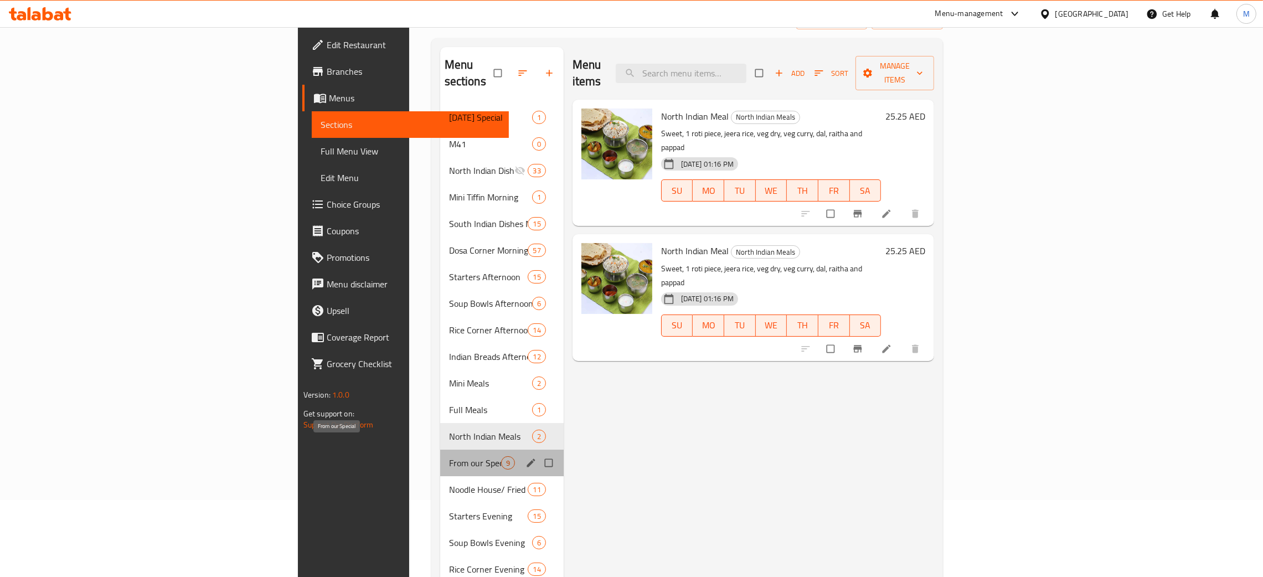
click at [449, 456] on span "From our Special" at bounding box center [475, 462] width 52 height 13
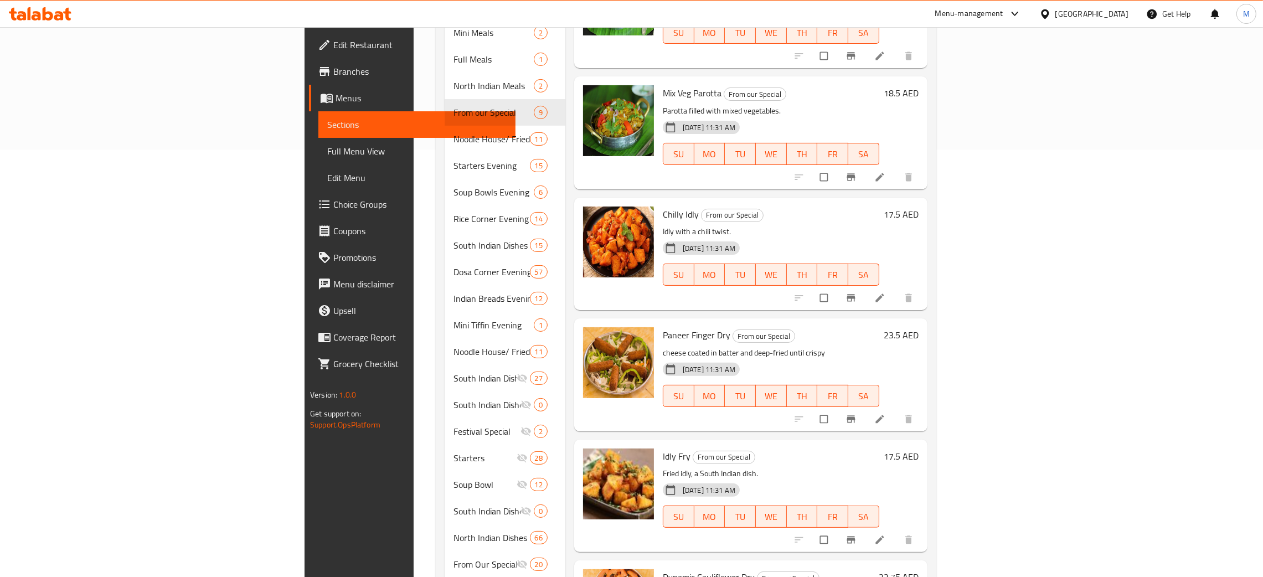
scroll to position [409, 0]
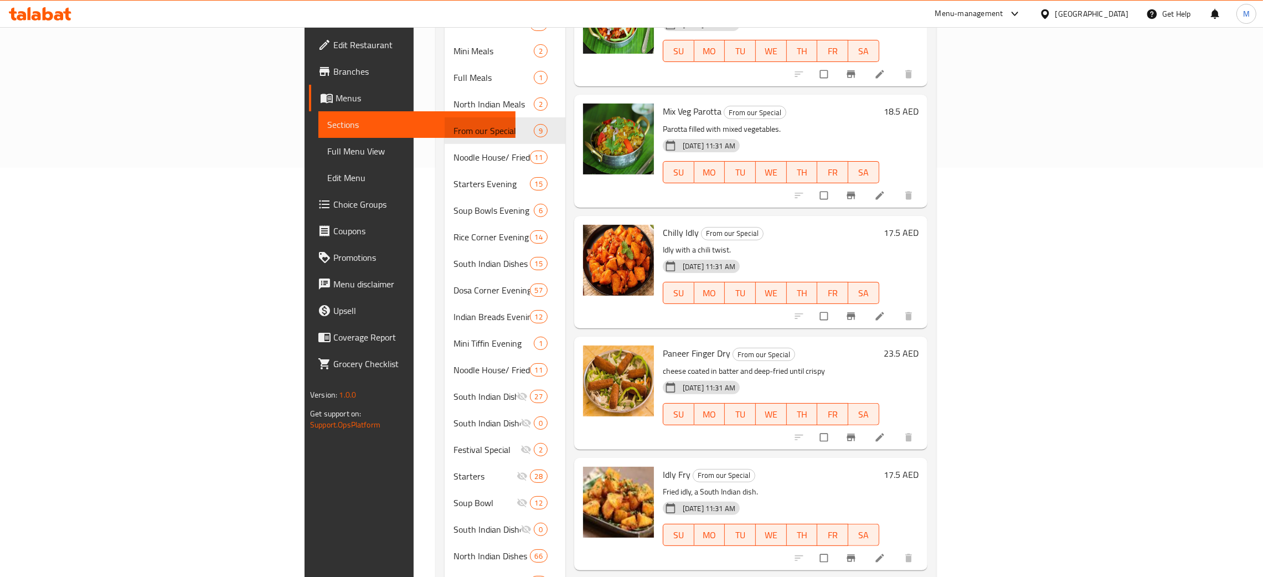
click at [879, 104] on h6 "Mix Veg Parotta From our Special" at bounding box center [771, 112] width 217 height 16
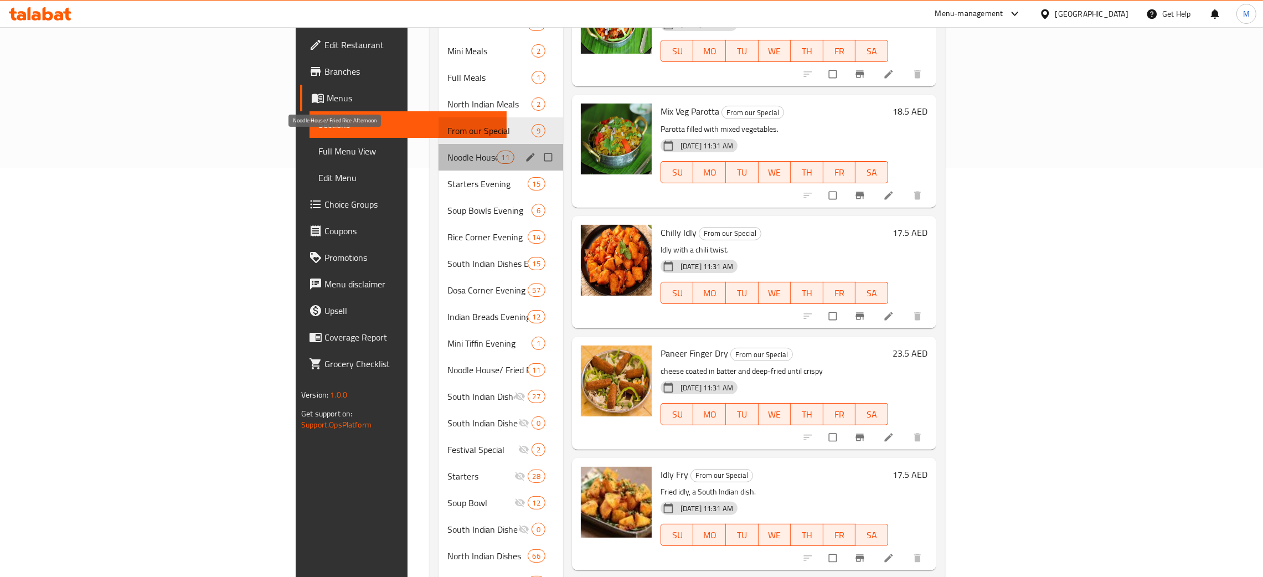
click at [448, 151] on span "Noodle House/ Fried Rice Afternoon" at bounding box center [472, 157] width 49 height 13
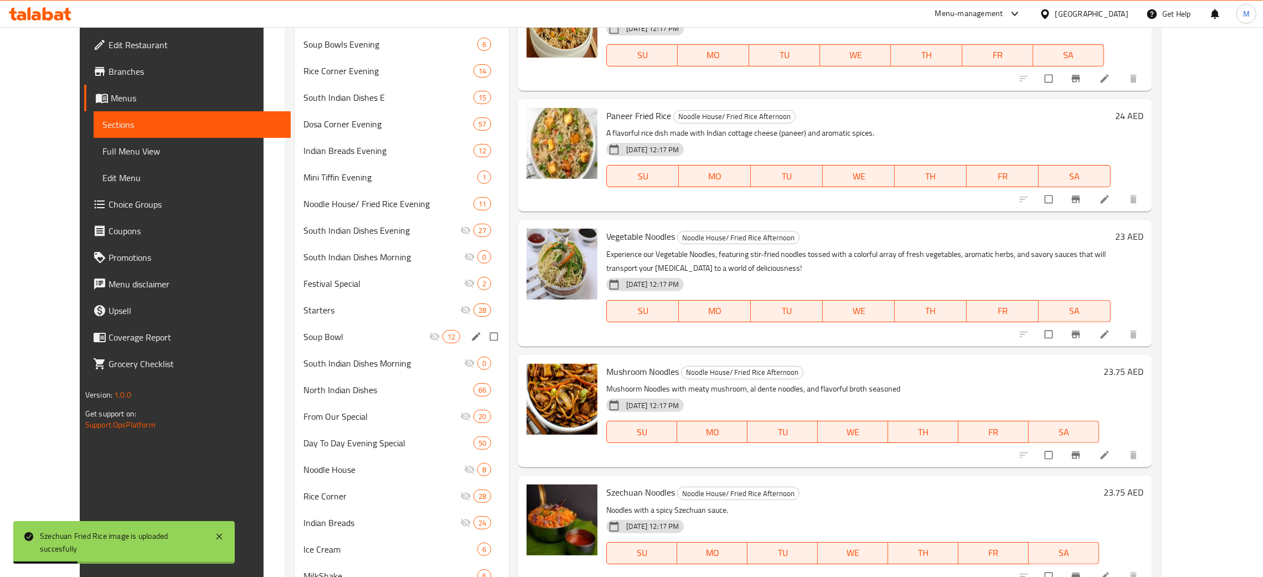
scroll to position [492, 0]
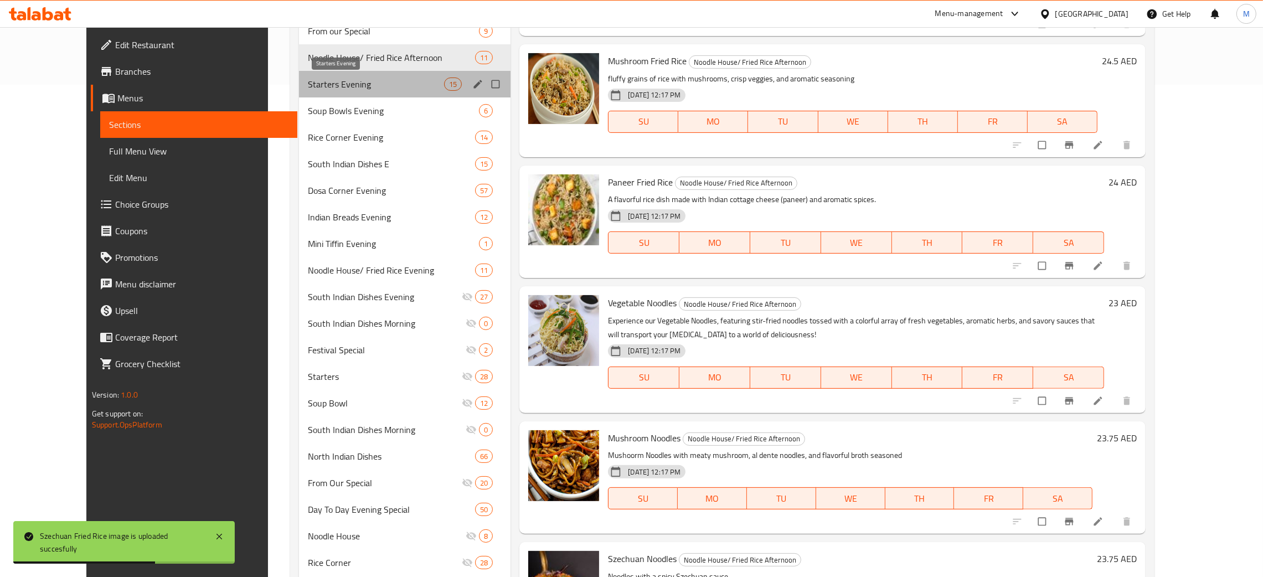
click at [308, 81] on span "Starters Evening" at bounding box center [376, 84] width 136 height 13
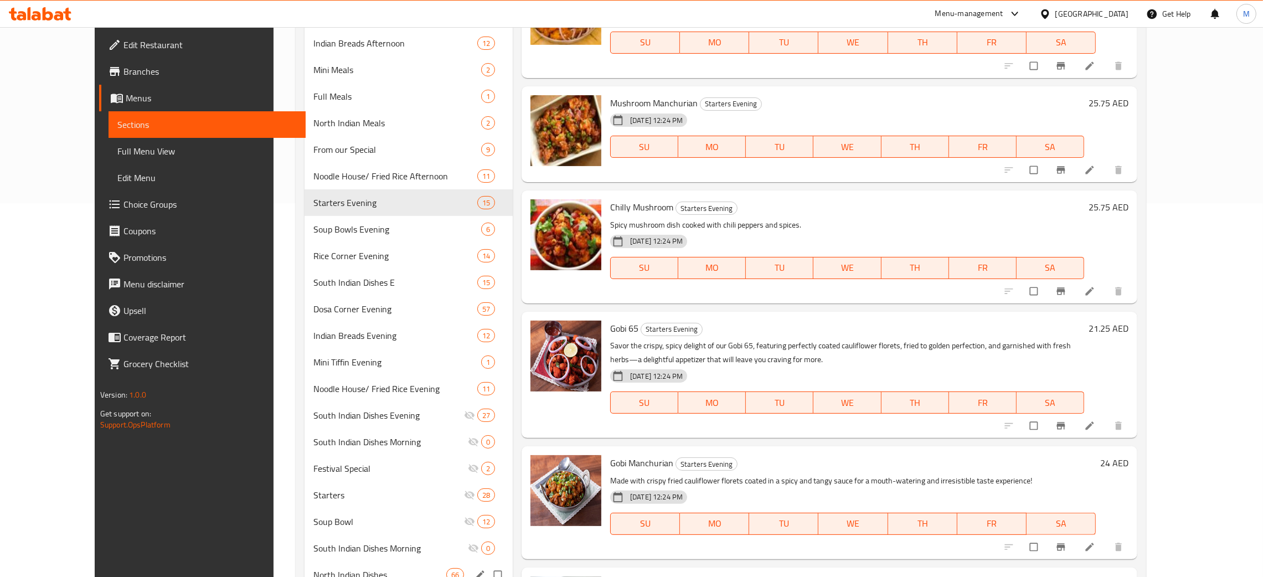
scroll to position [326, 0]
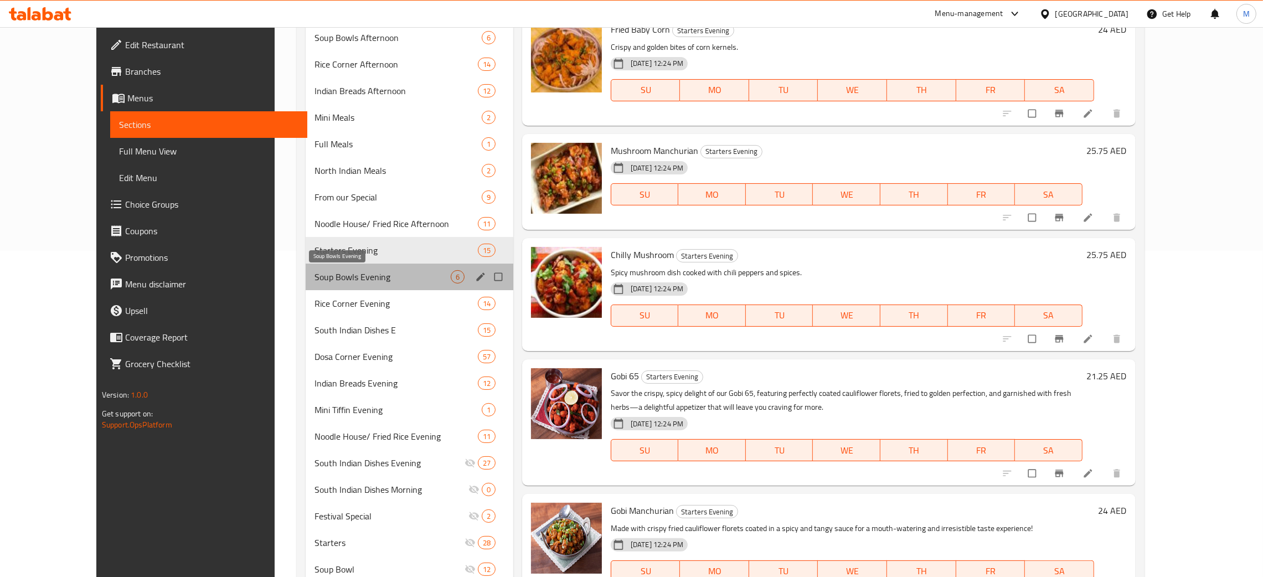
click at [315, 275] on span "Soup Bowls Evening" at bounding box center [383, 276] width 136 height 13
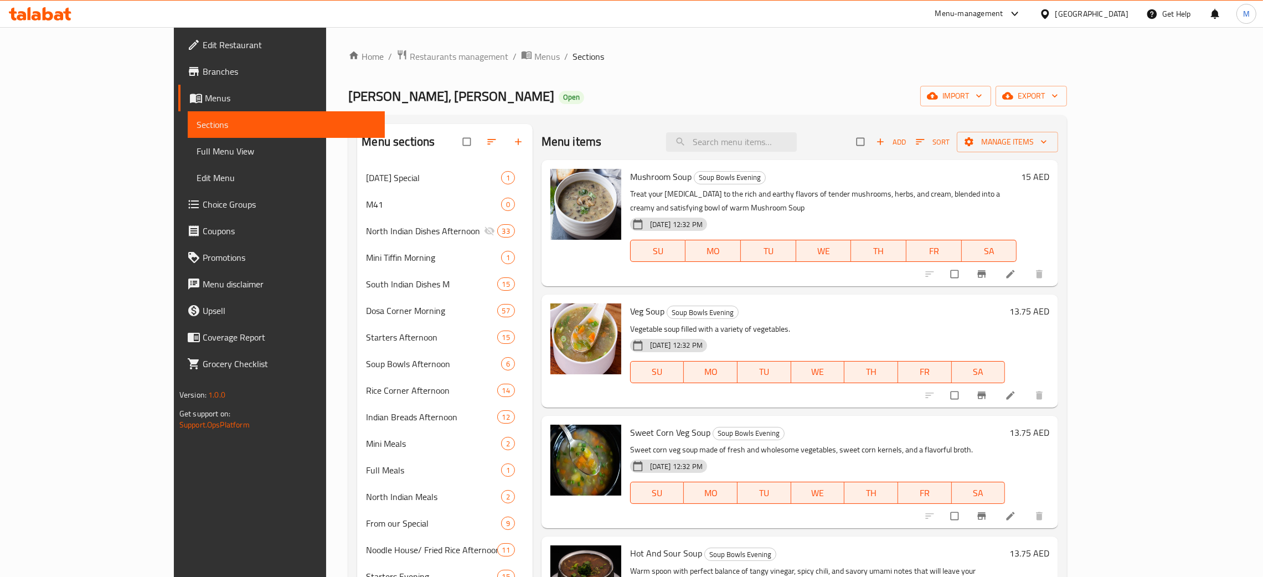
click at [739, 92] on div "Vasanta Bhavan, Al Karama Open import export" at bounding box center [707, 96] width 719 height 20
click at [622, 86] on div "Vasanta Bhavan, Al Karama Open import export" at bounding box center [707, 96] width 719 height 20
click at [625, 86] on div "Vasanta Bhavan, Al Karama Open import export" at bounding box center [707, 96] width 719 height 20
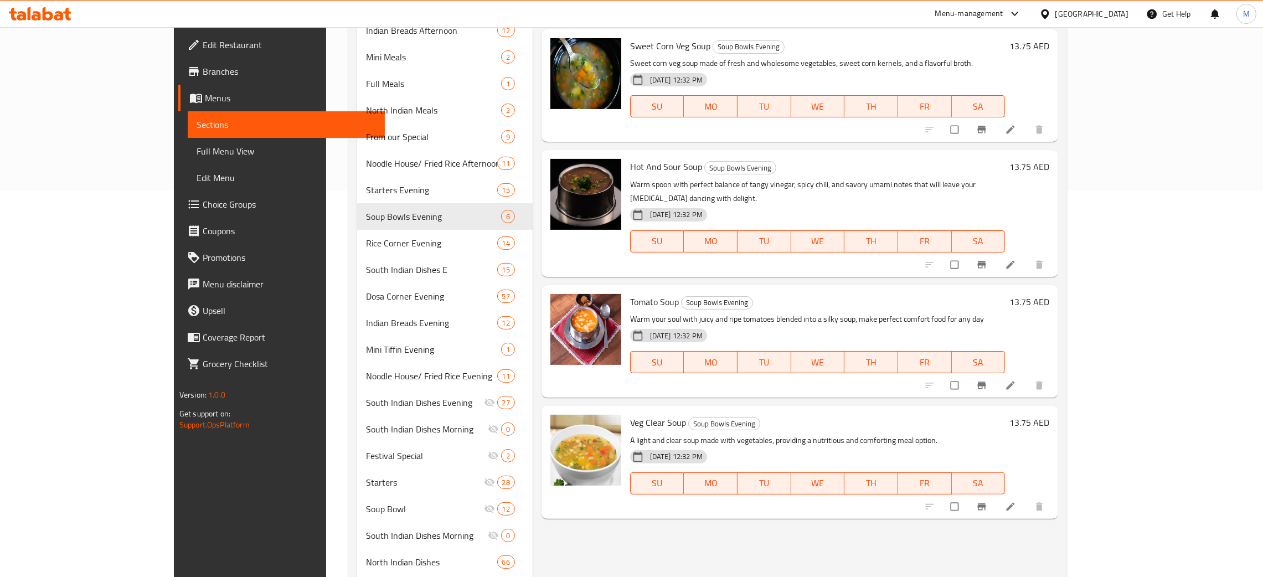
scroll to position [415, 0]
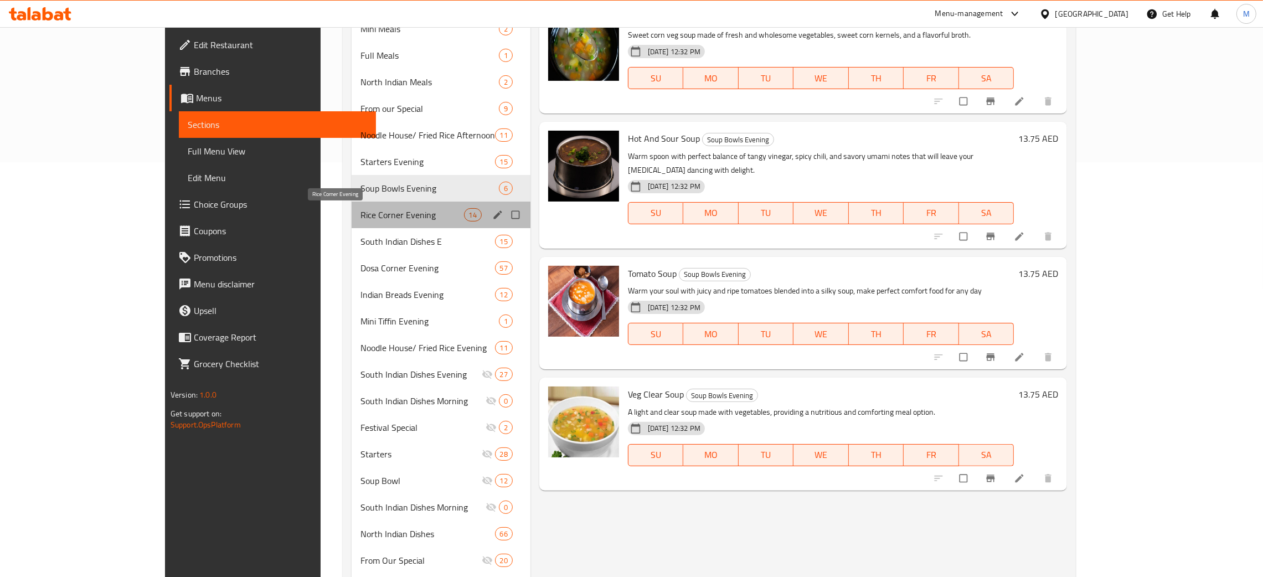
click at [361, 208] on span "Rice Corner Evening" at bounding box center [413, 214] width 104 height 13
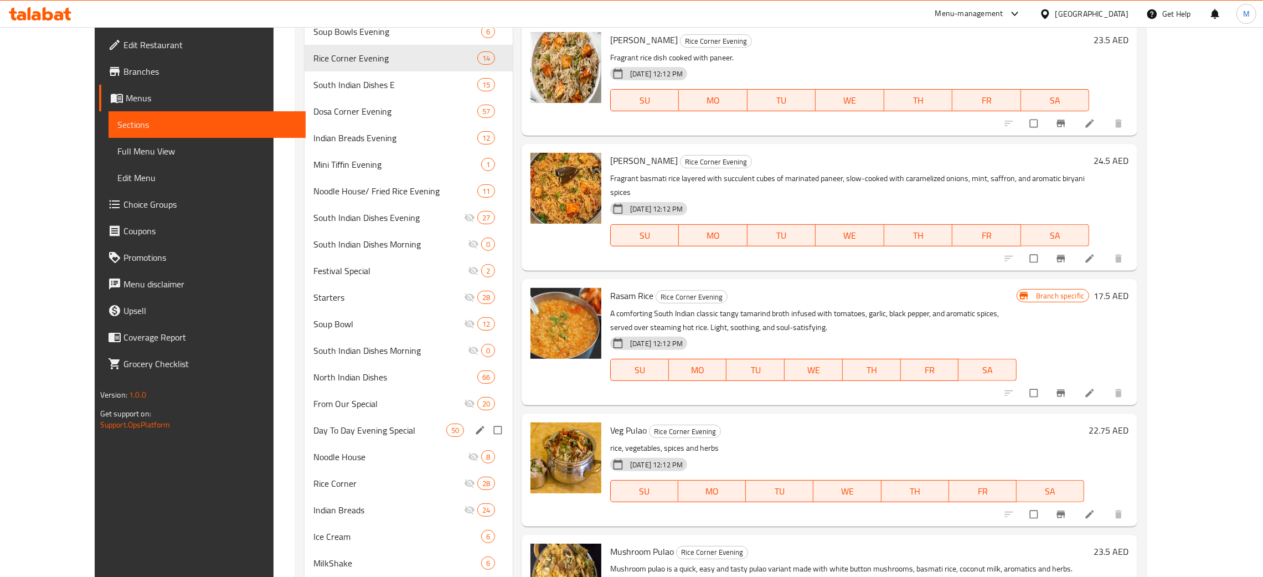
scroll to position [409, 0]
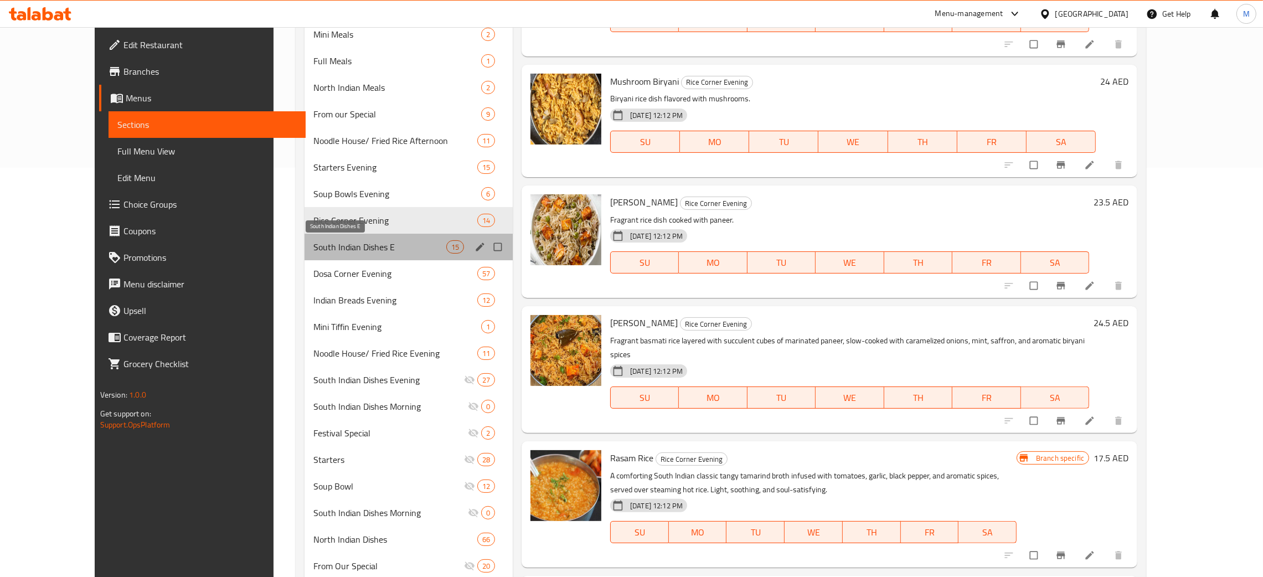
click at [313, 241] on span "South Indian Dishes E" at bounding box center [379, 246] width 133 height 13
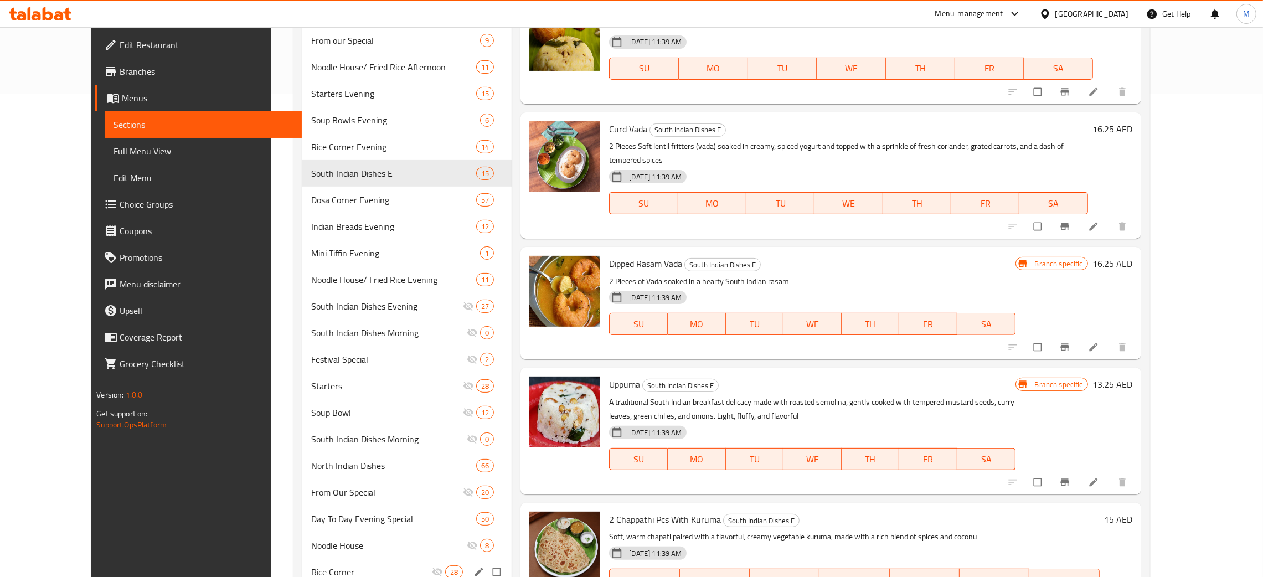
scroll to position [409, 0]
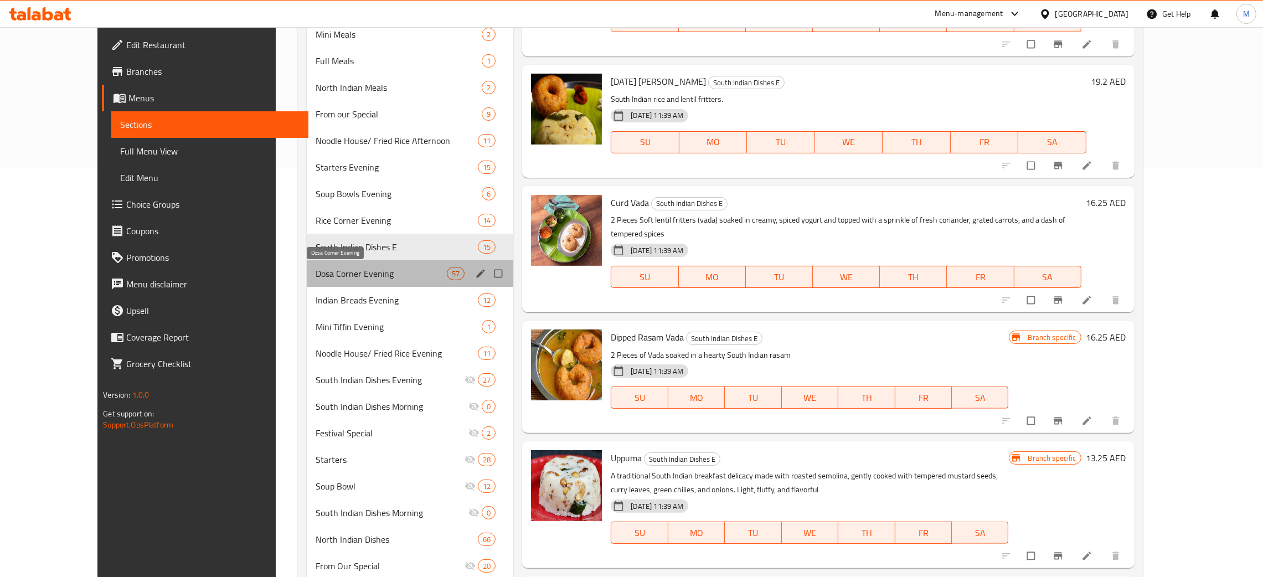
click at [316, 270] on span "Dosa Corner Evening" at bounding box center [381, 273] width 131 height 13
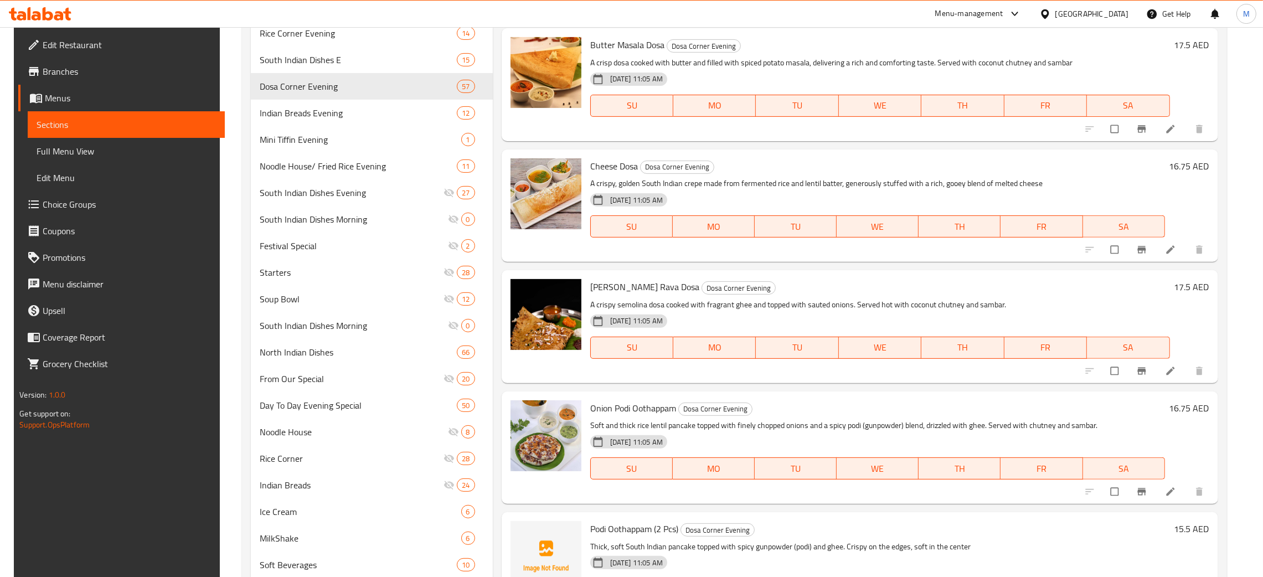
scroll to position [659, 0]
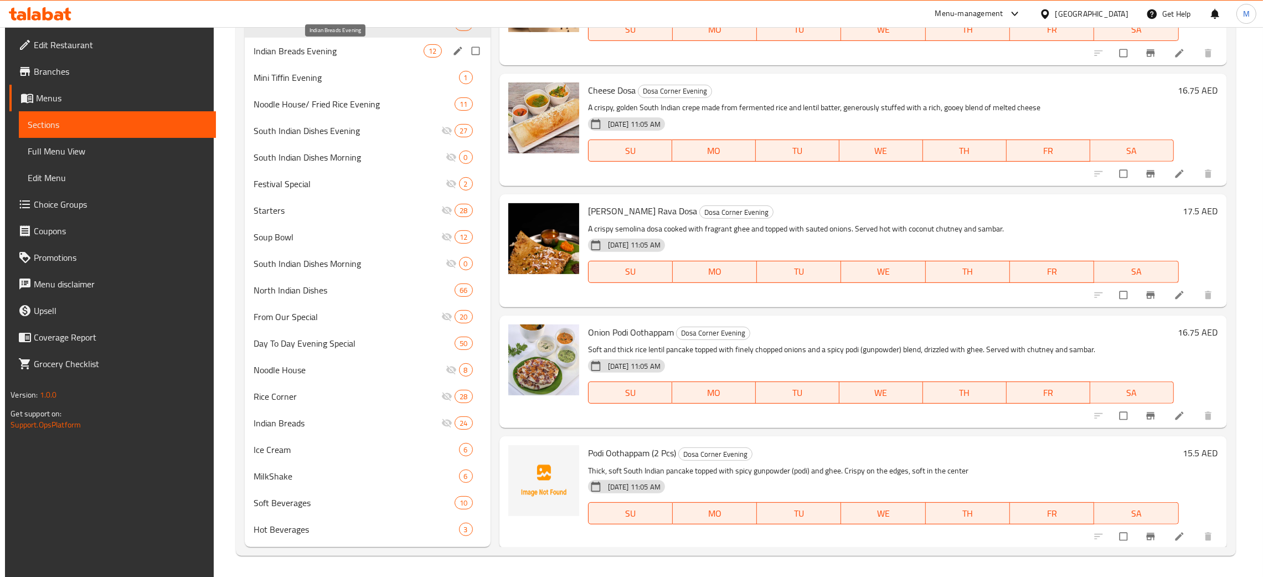
click at [315, 52] on span "Indian Breads Evening" at bounding box center [339, 50] width 170 height 13
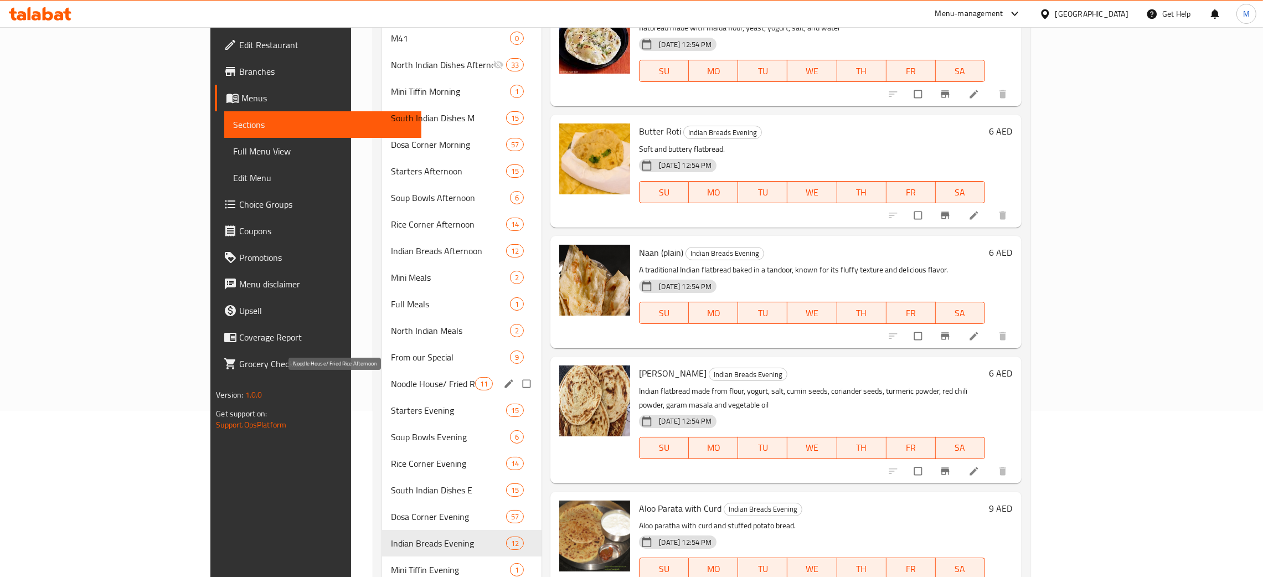
scroll to position [332, 0]
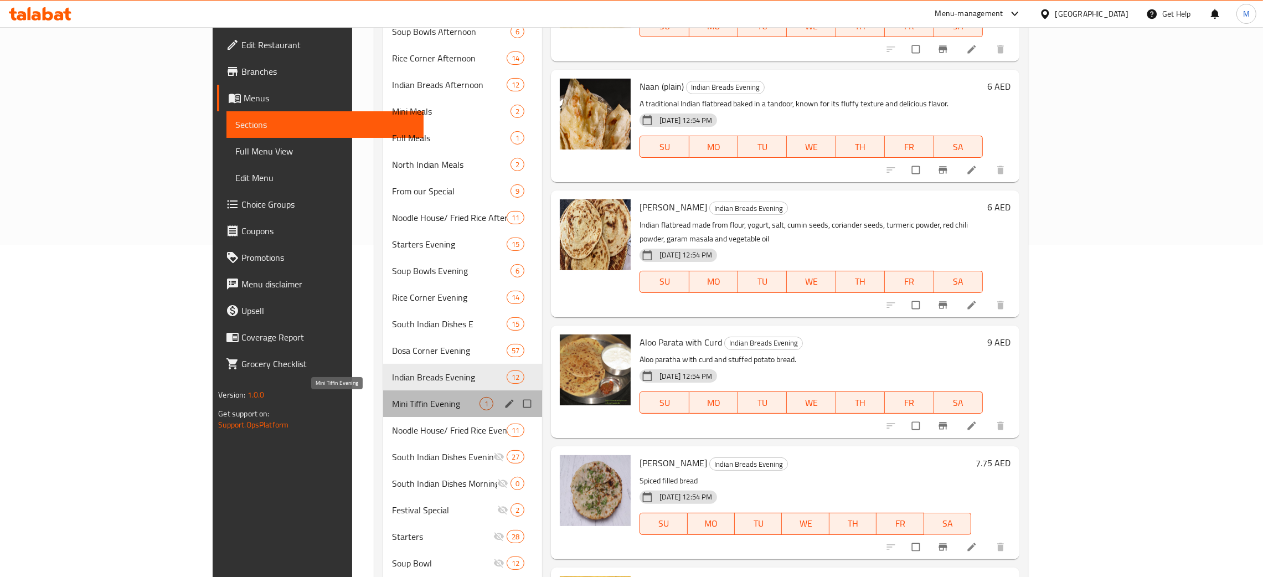
click at [392, 405] on span "Mini Tiffin Evening" at bounding box center [436, 403] width 88 height 13
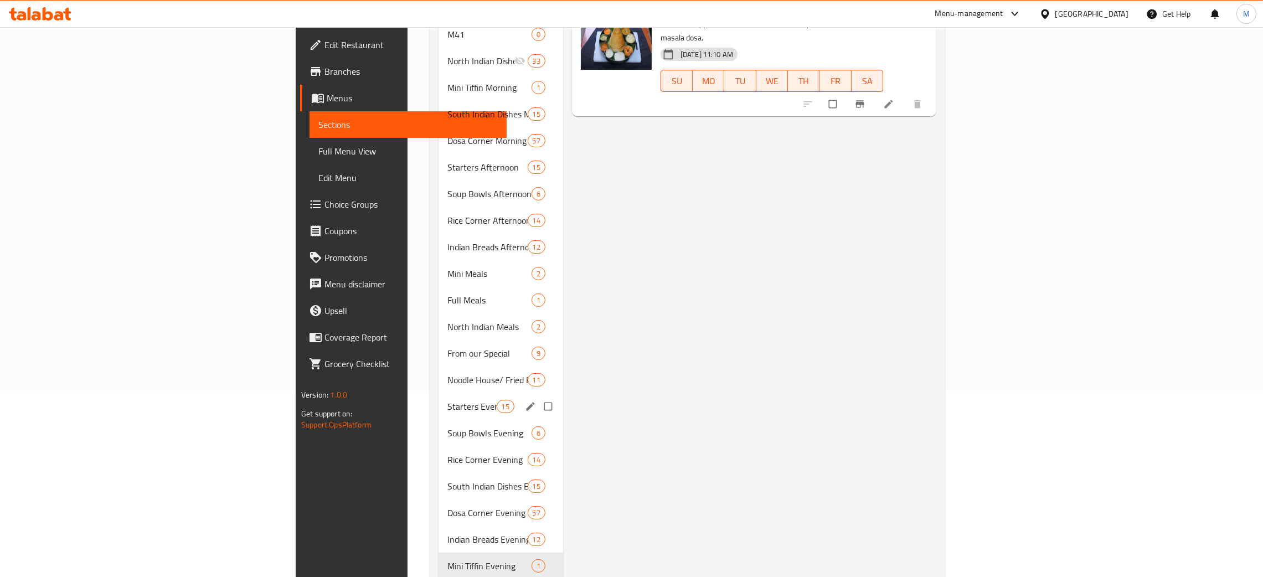
scroll to position [332, 0]
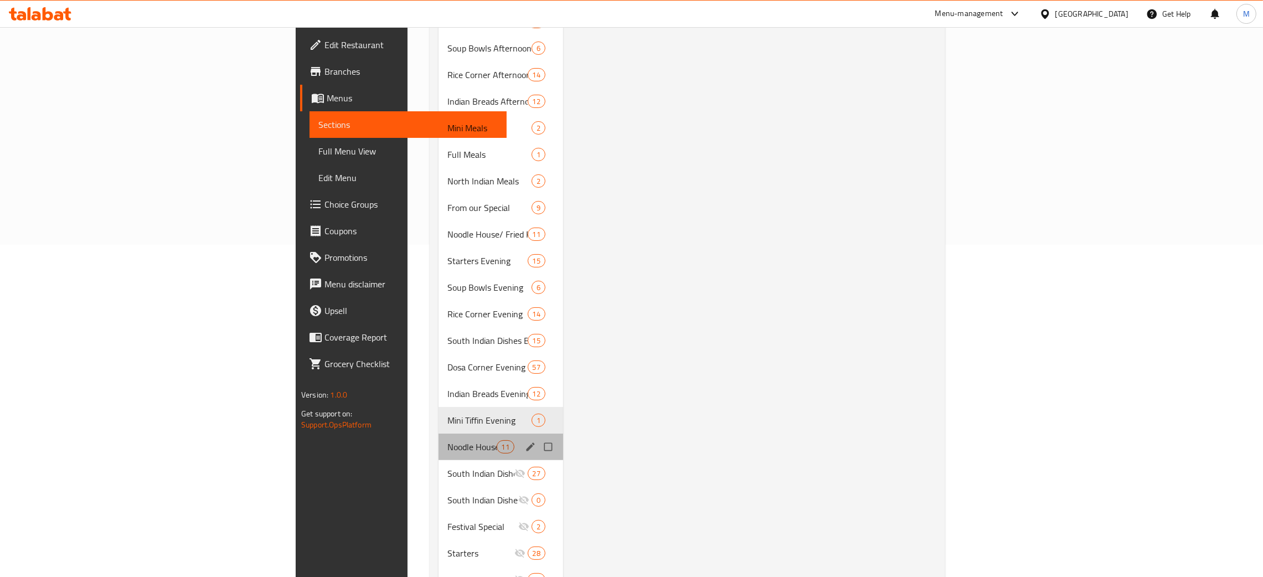
click at [439, 434] on div "Noodle House/ Fried Rice Evening 11" at bounding box center [501, 447] width 125 height 27
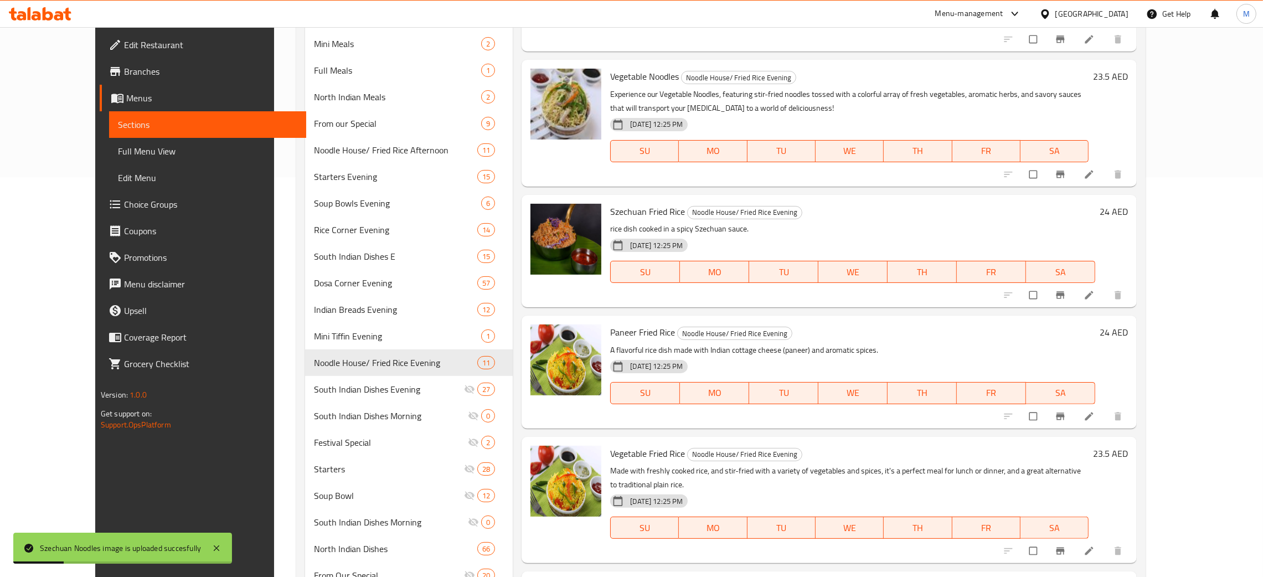
scroll to position [406, 0]
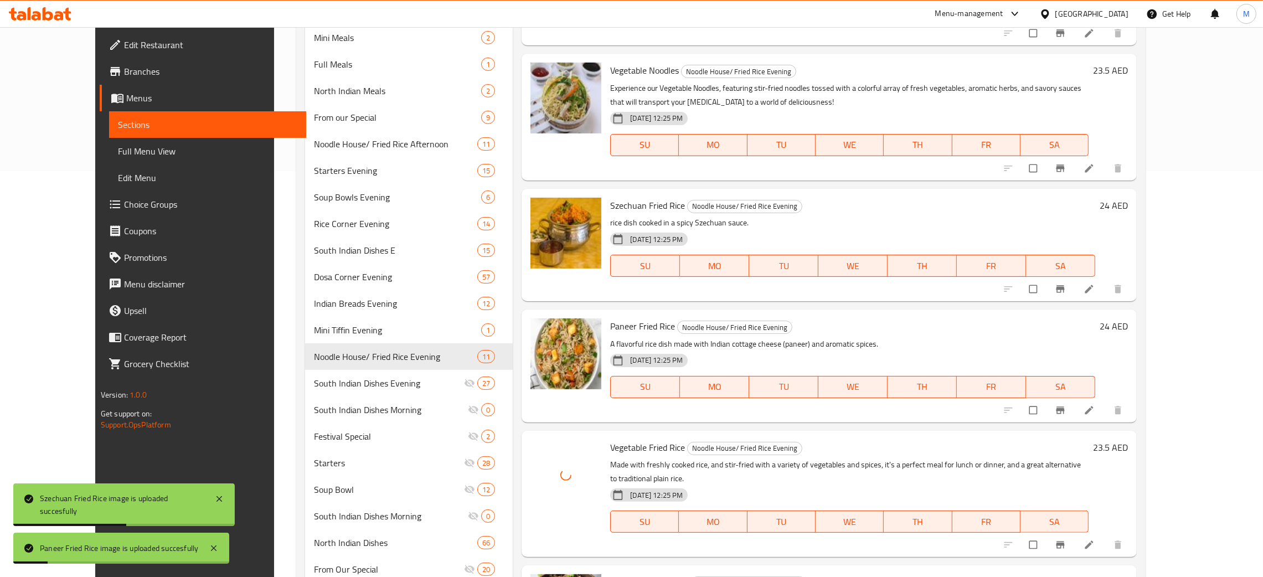
click at [927, 331] on h6 "Paneer Fried Rice Noodle House/ Fried Rice Evening" at bounding box center [852, 326] width 485 height 16
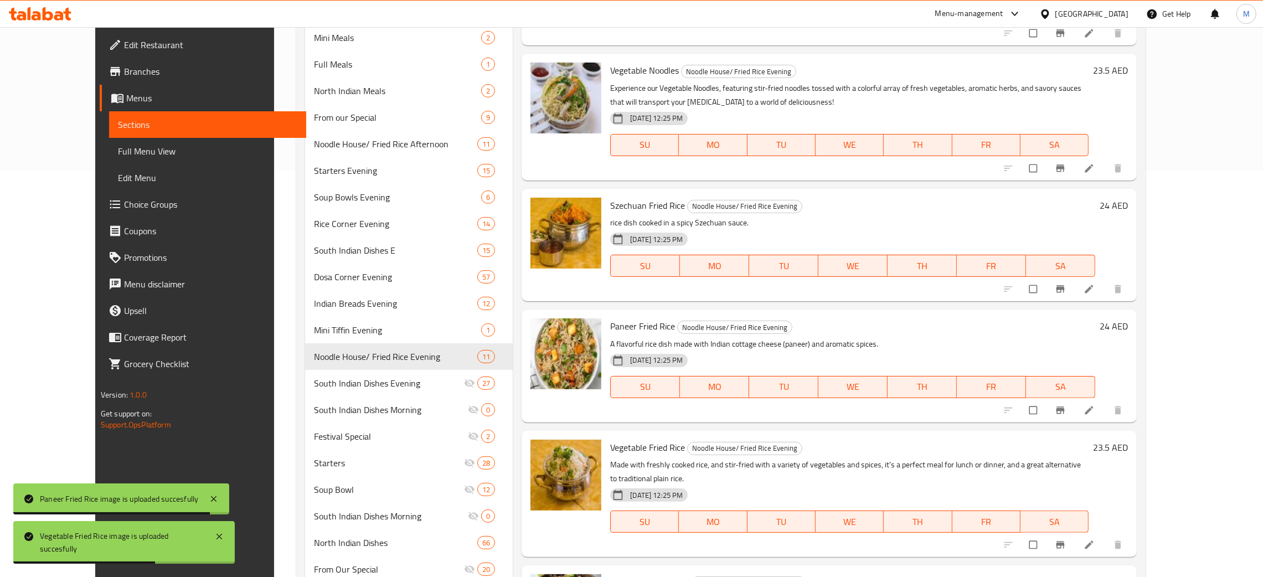
click at [941, 335] on div "Paneer Fried Rice Noodle House/ Fried Rice Evening A flavorful rice dish made w…" at bounding box center [853, 366] width 494 height 104
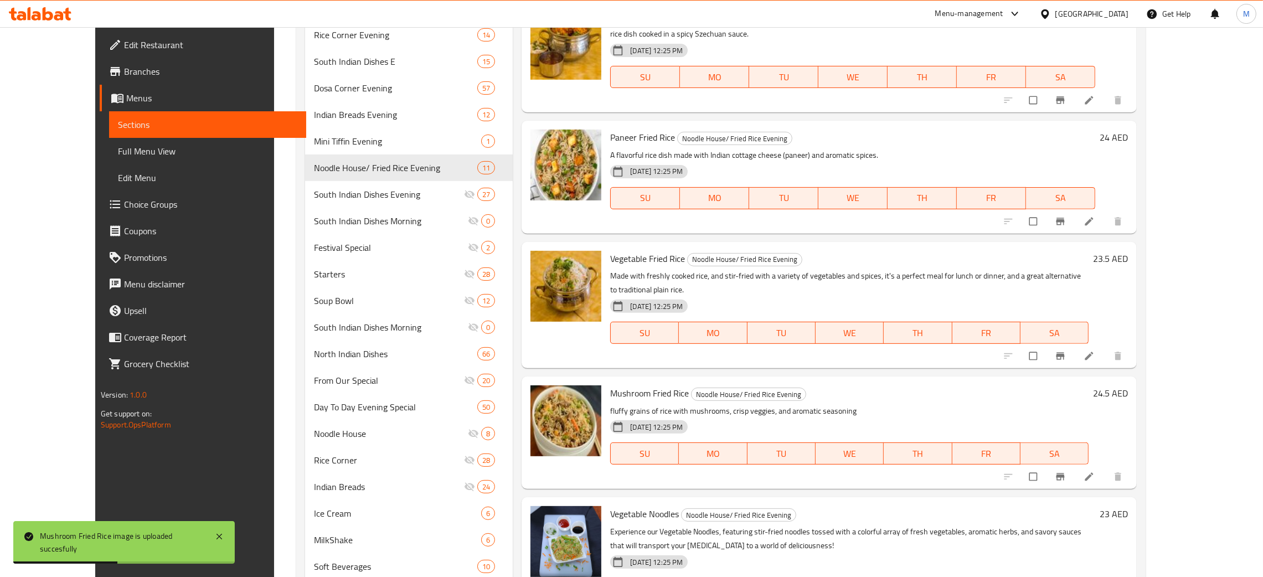
scroll to position [659, 0]
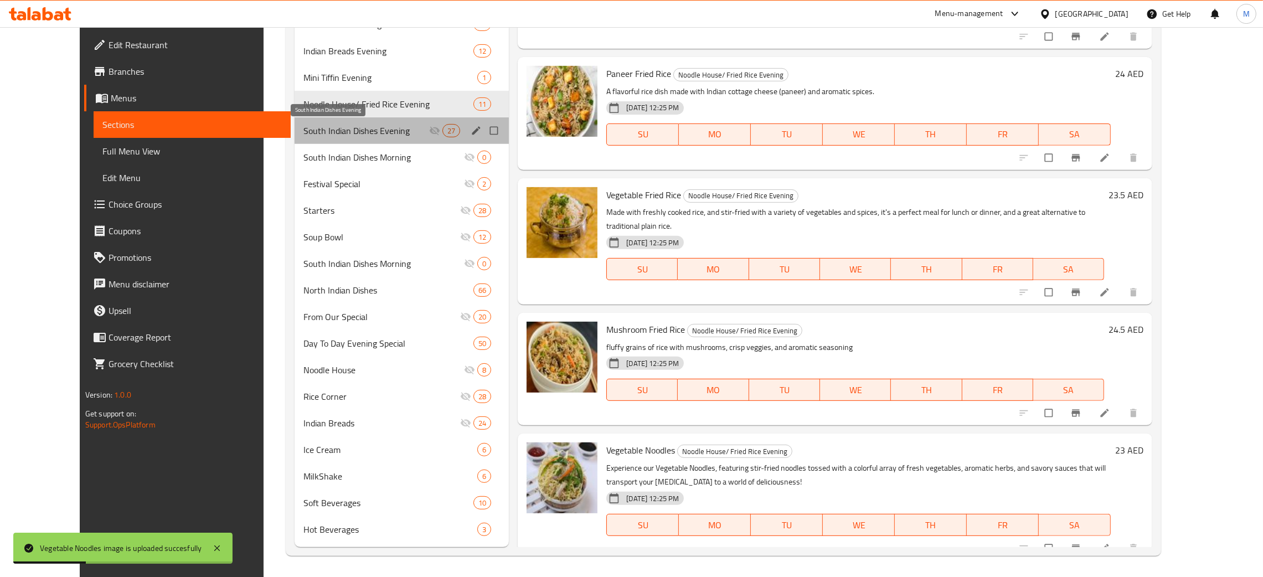
click at [336, 125] on span "South Indian Dishes Evening" at bounding box center [367, 130] width 126 height 13
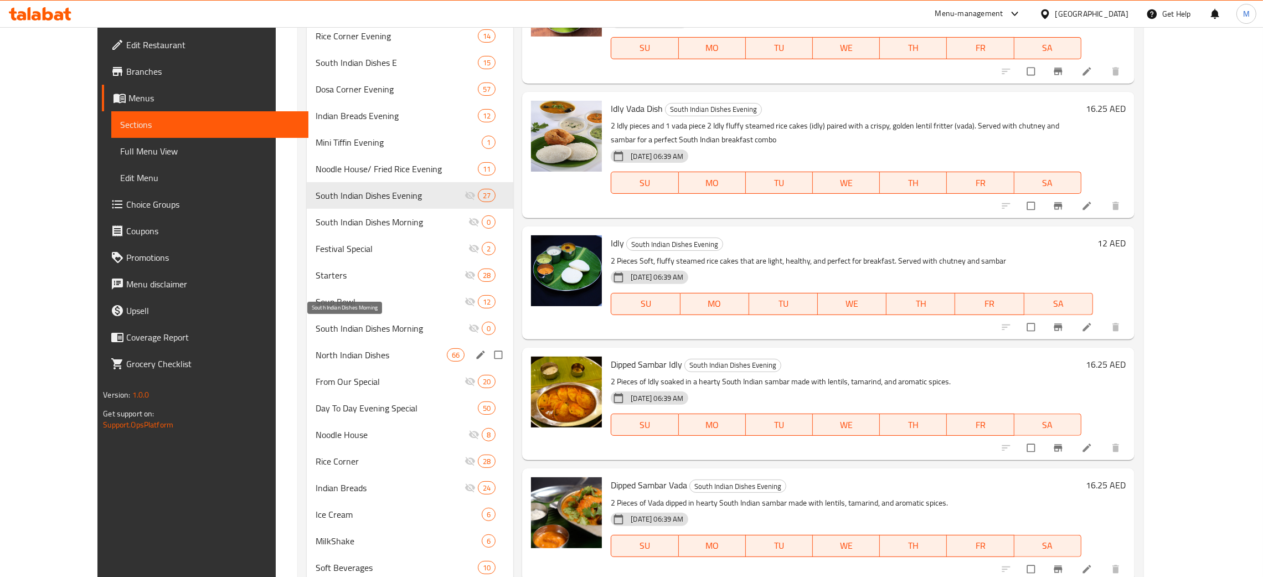
scroll to position [659, 0]
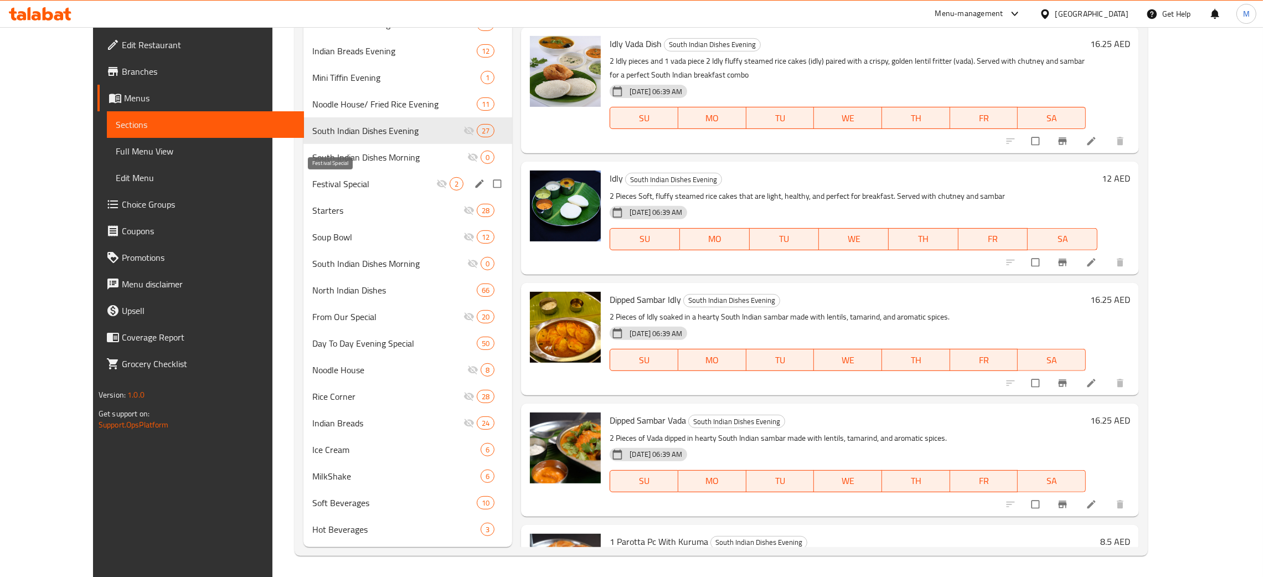
click at [314, 185] on span "Festival Special" at bounding box center [374, 183] width 124 height 13
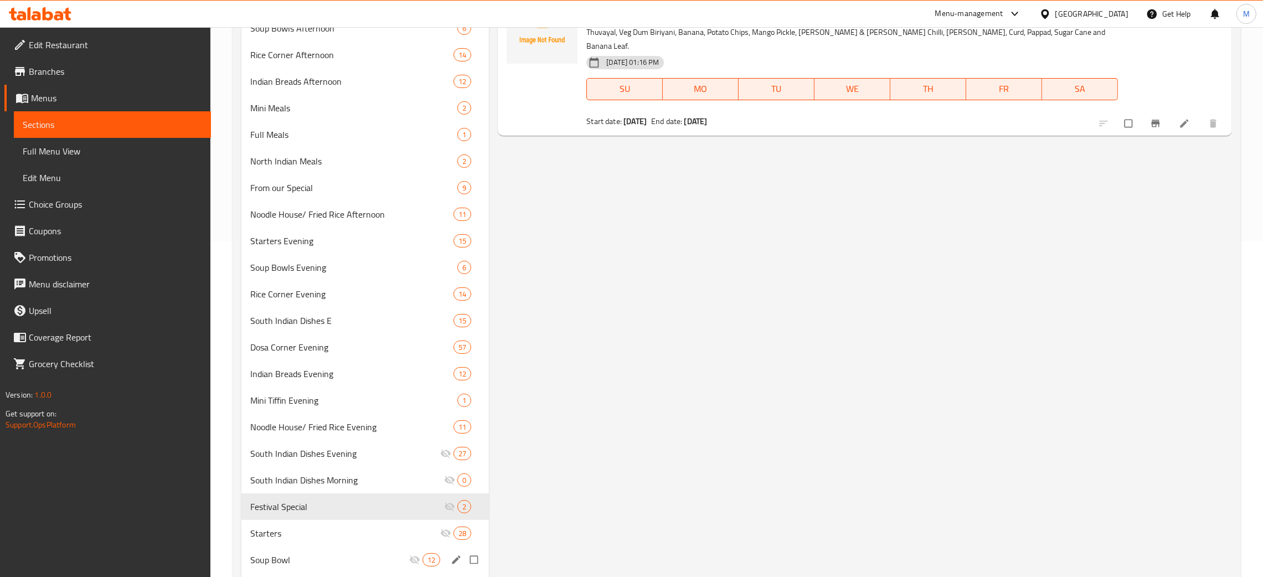
scroll to position [409, 0]
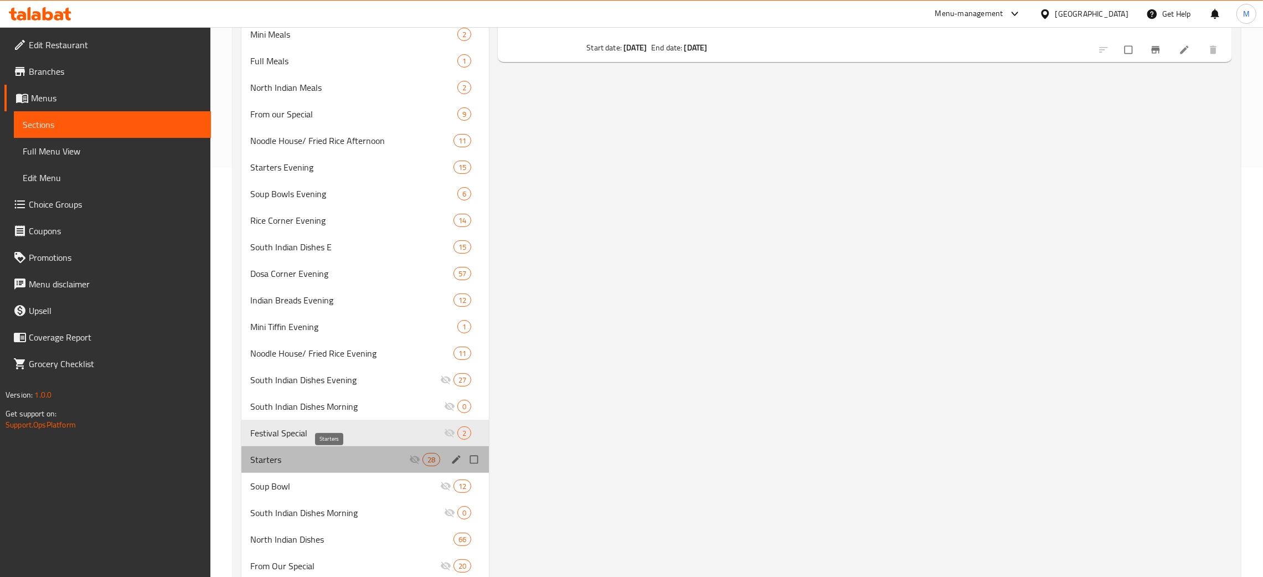
click at [258, 455] on span "Starters" at bounding box center [329, 459] width 159 height 13
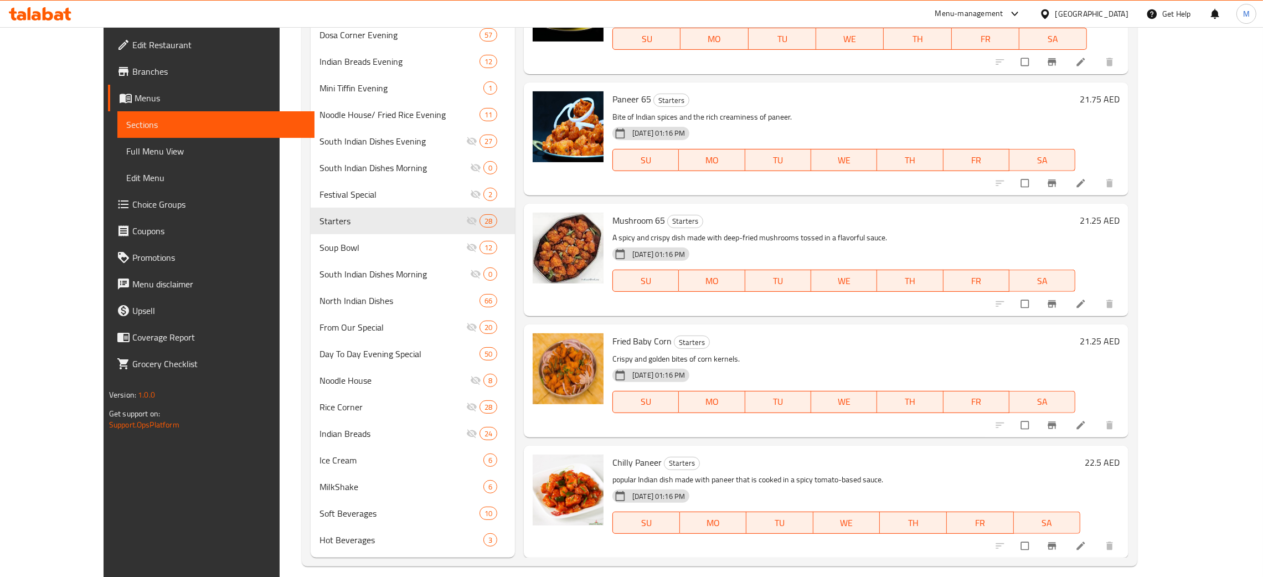
scroll to position [659, 0]
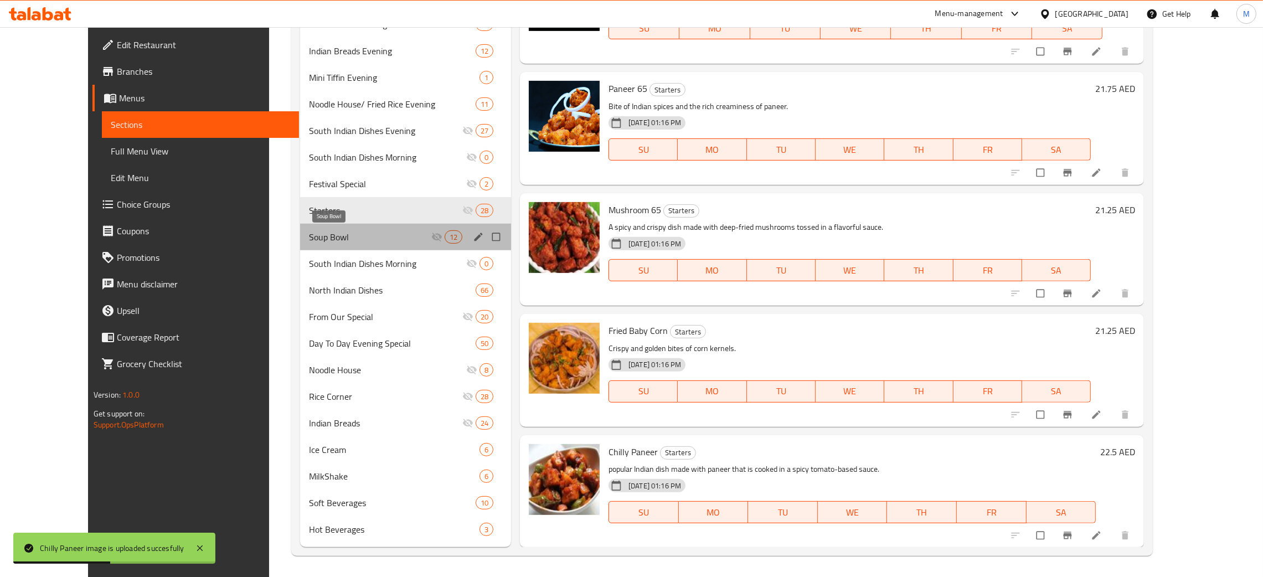
click at [309, 238] on span "Soup Bowl" at bounding box center [370, 236] width 122 height 13
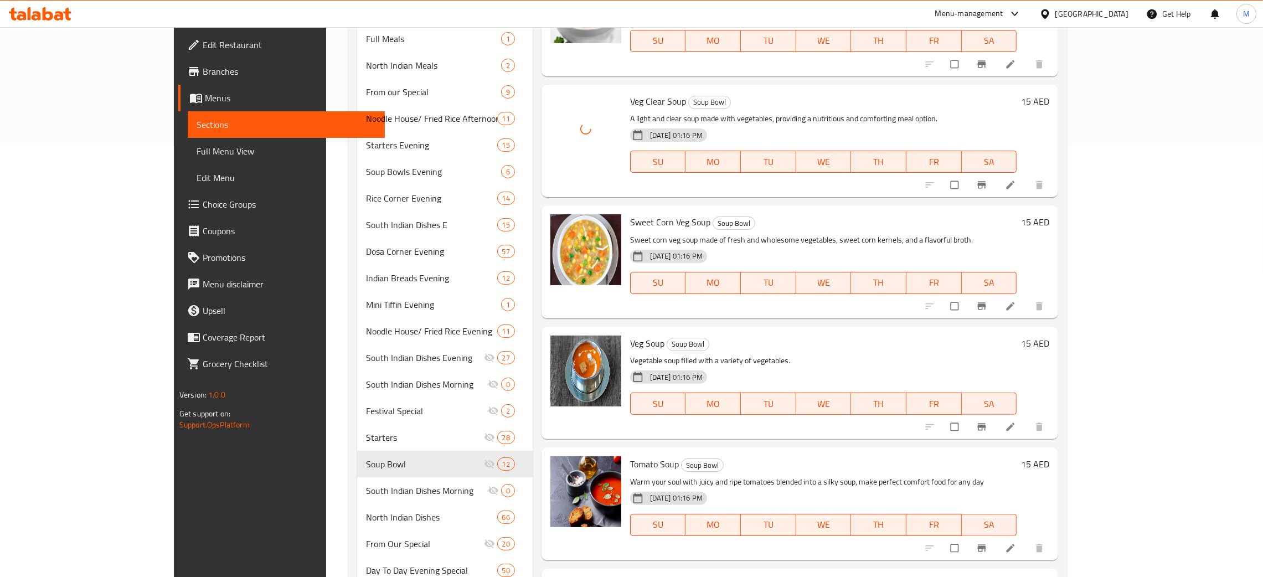
scroll to position [444, 0]
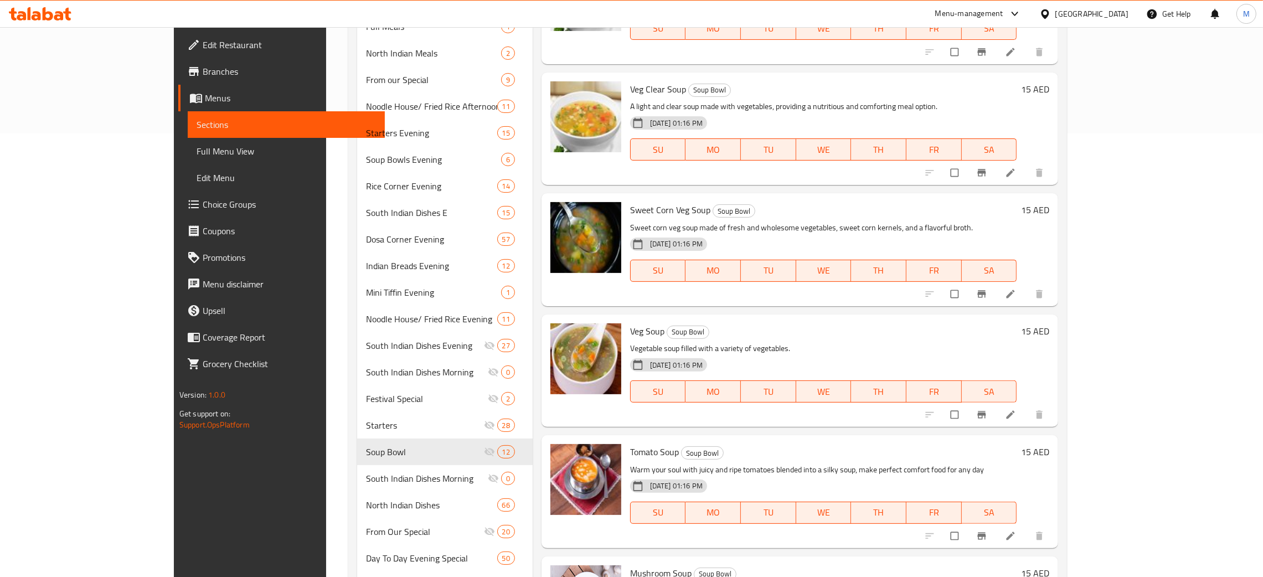
click at [943, 523] on div "Menu items Add Sort Manage items Tomato Soup Soup Bowl Warm your soul with juic…" at bounding box center [796, 221] width 526 height 1082
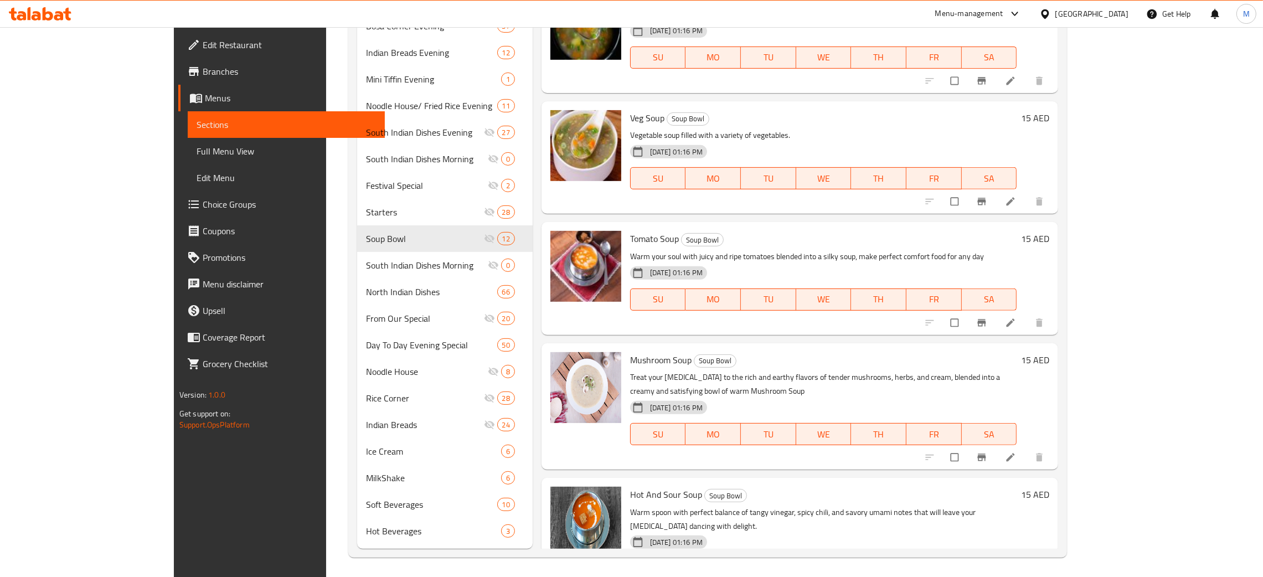
scroll to position [659, 0]
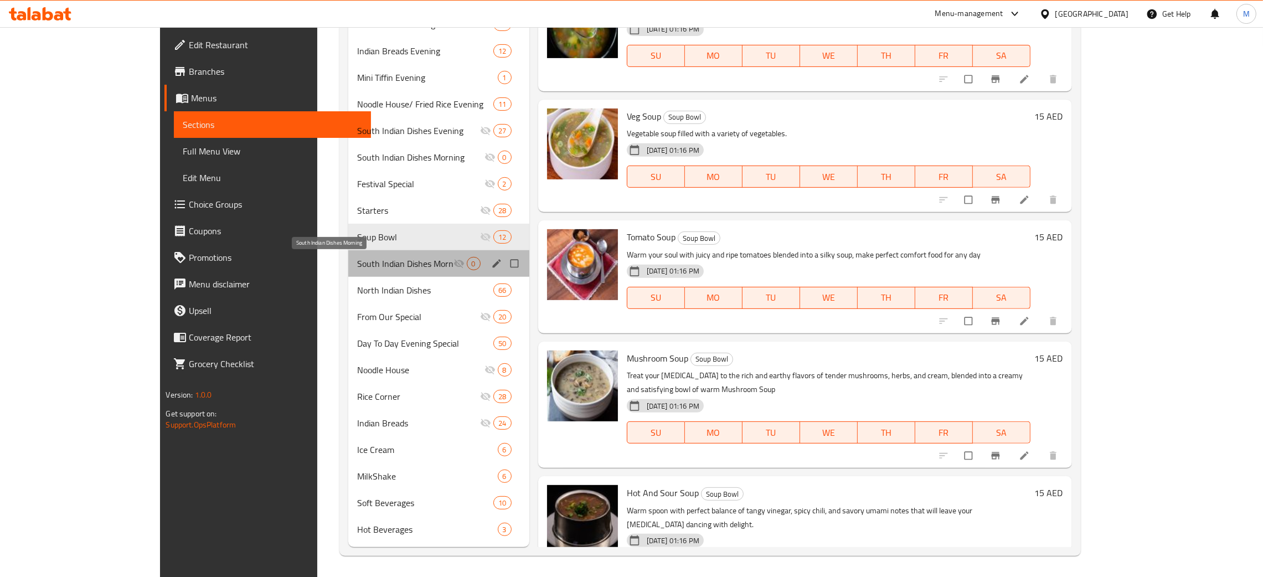
click at [357, 262] on span "South Indian Dishes Morning" at bounding box center [405, 263] width 96 height 13
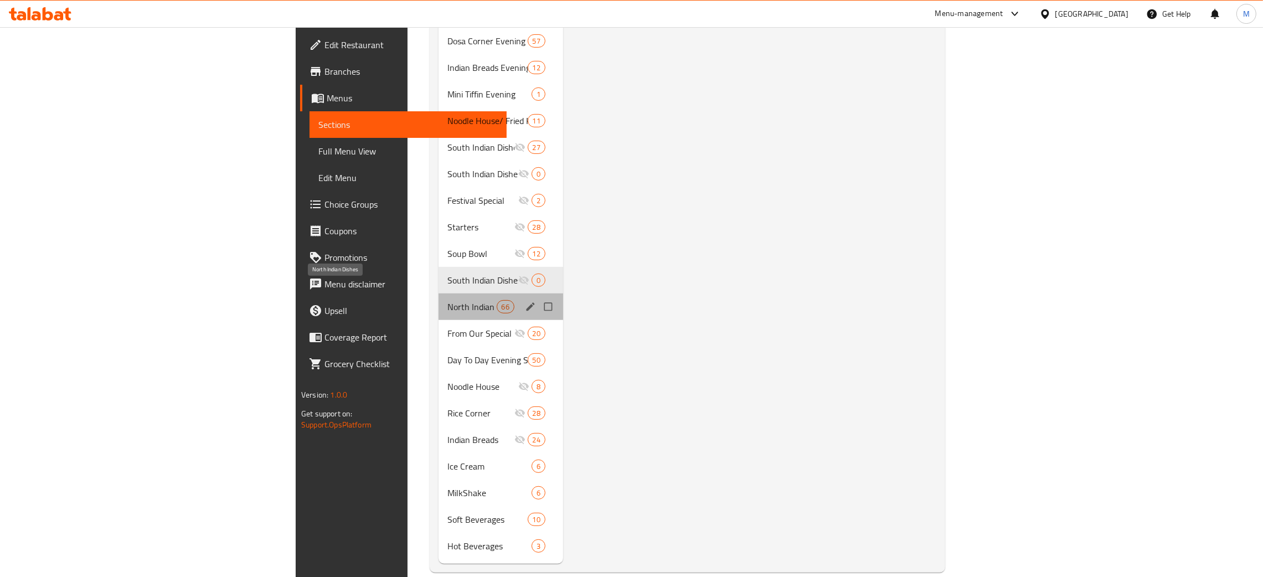
click at [448, 300] on span "North Indian Dishes" at bounding box center [472, 306] width 49 height 13
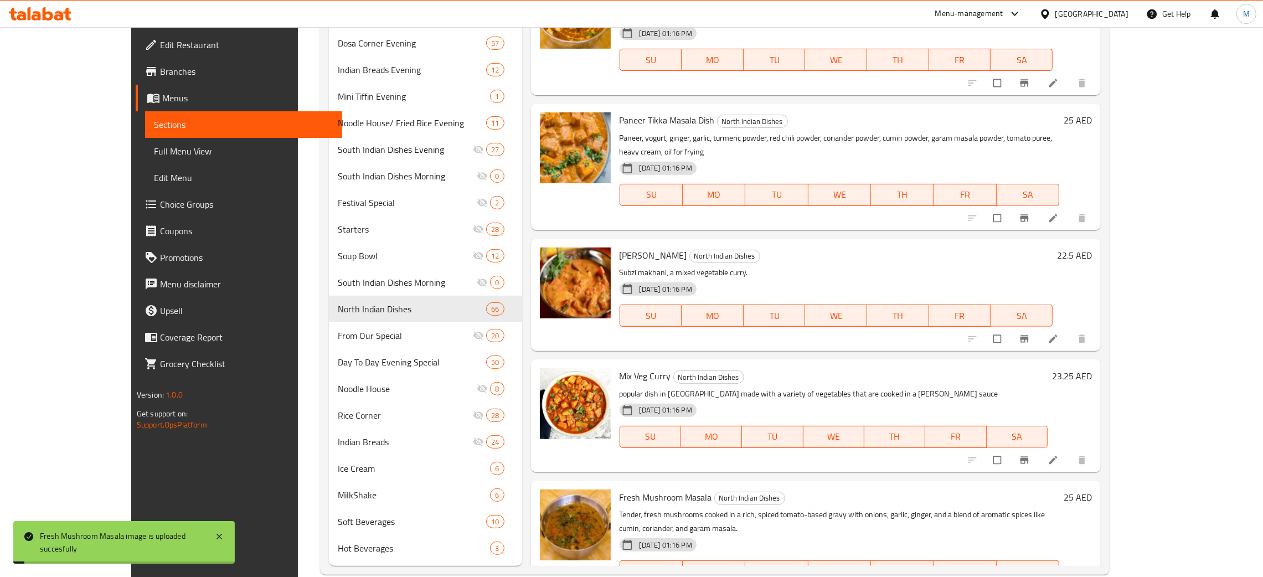
scroll to position [659, 0]
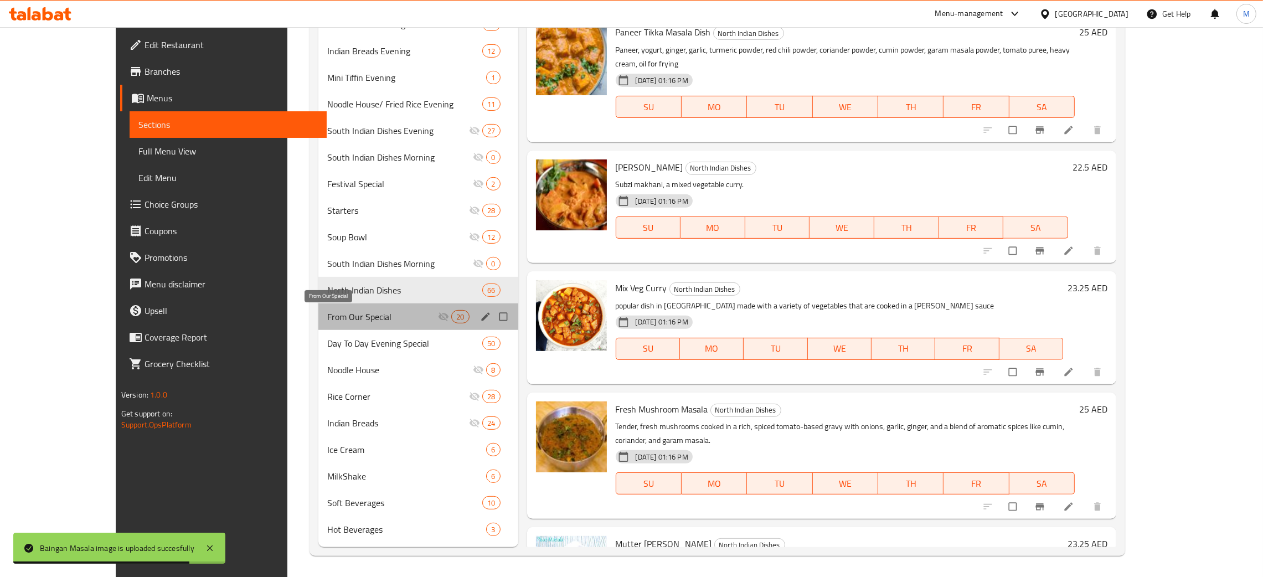
click at [327, 315] on span "From Our Special" at bounding box center [382, 316] width 111 height 13
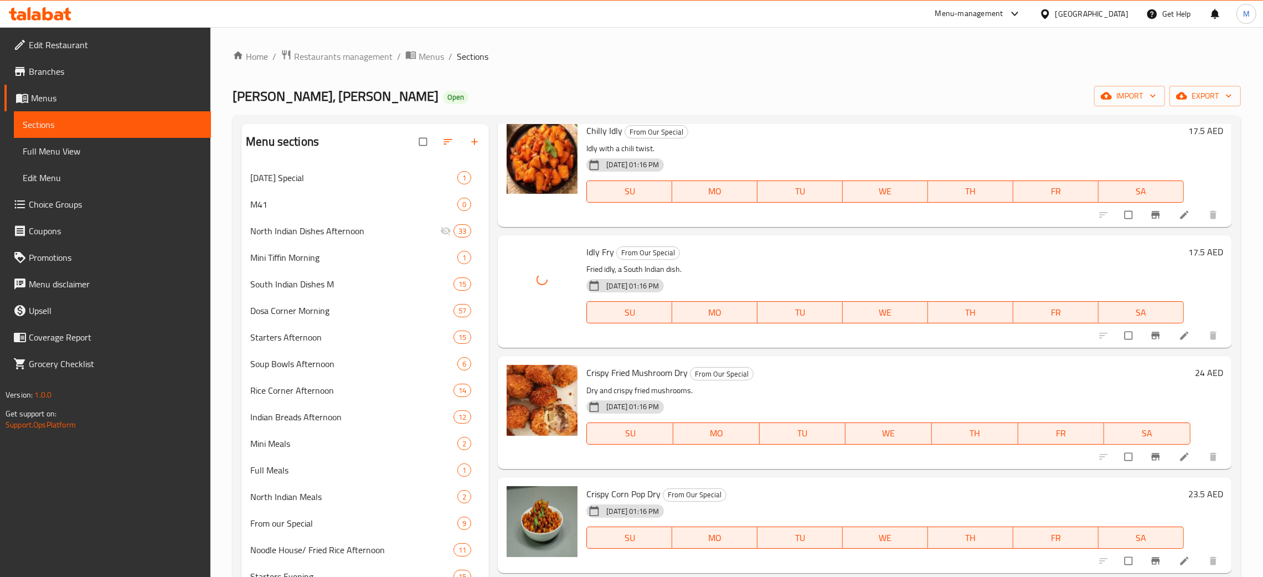
scroll to position [1382, 0]
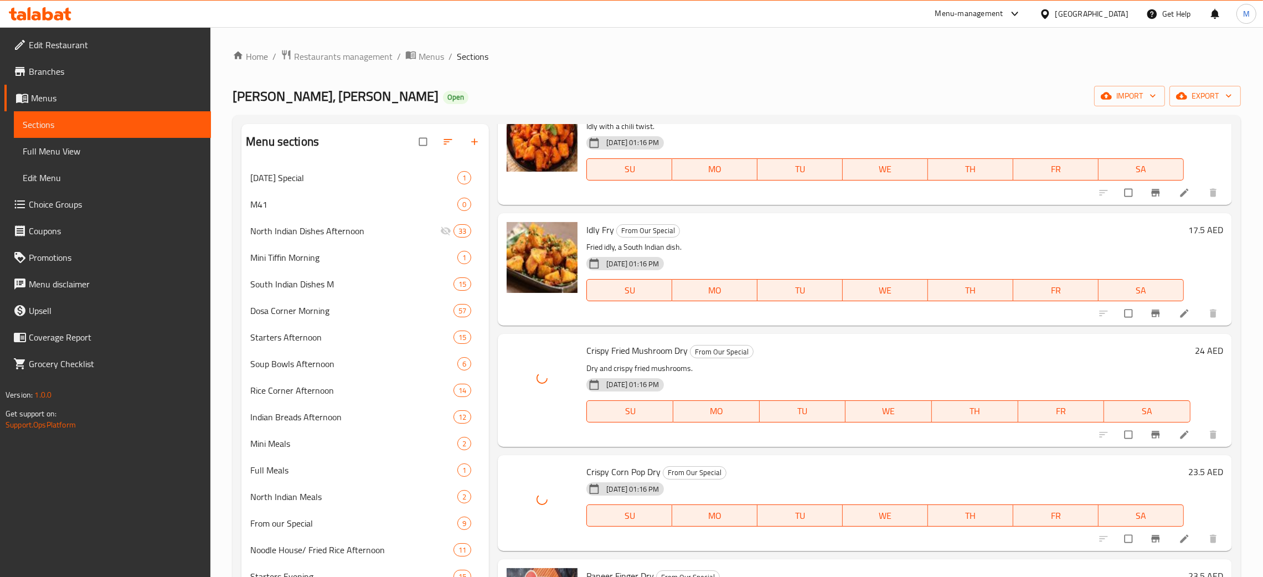
click at [949, 359] on div "Crispy Fried Mushroom Dry From Our Special Dry and crispy fried mushrooms. 18-0…" at bounding box center [888, 390] width 613 height 104
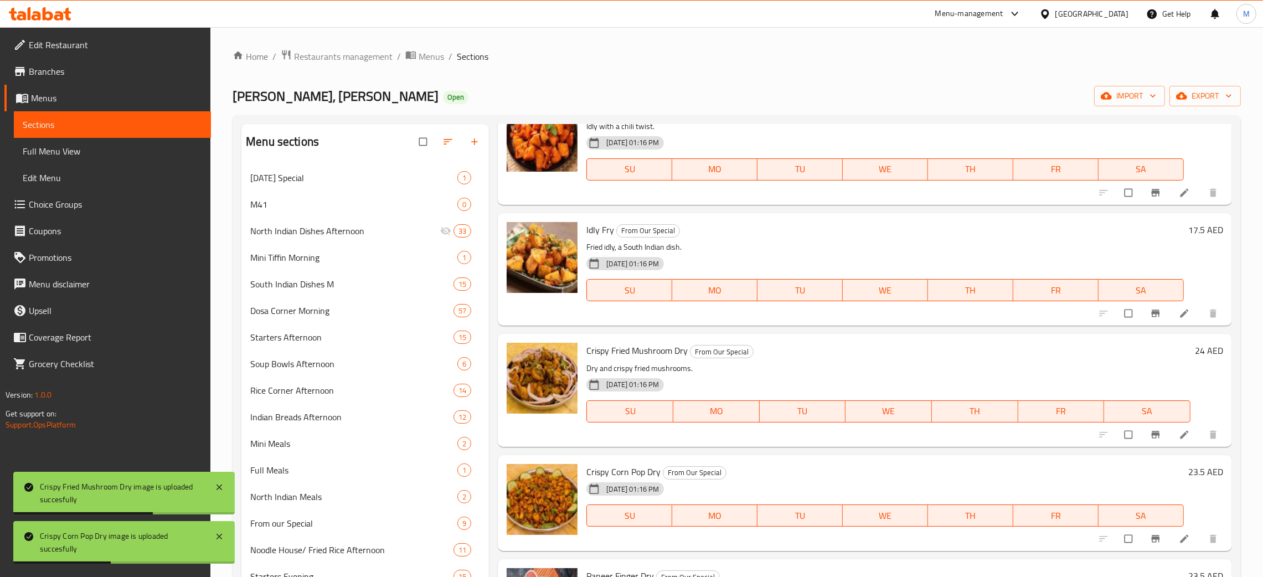
click at [903, 467] on h6 "Crispy Corn Pop Dry From Our Special" at bounding box center [886, 472] width 598 height 16
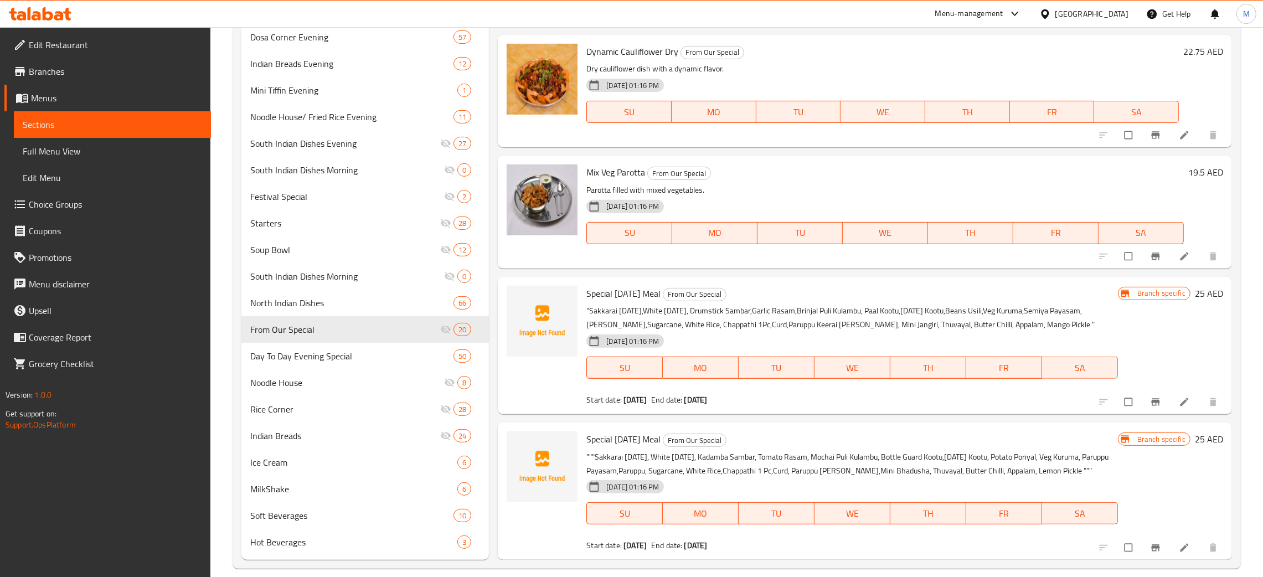
scroll to position [659, 0]
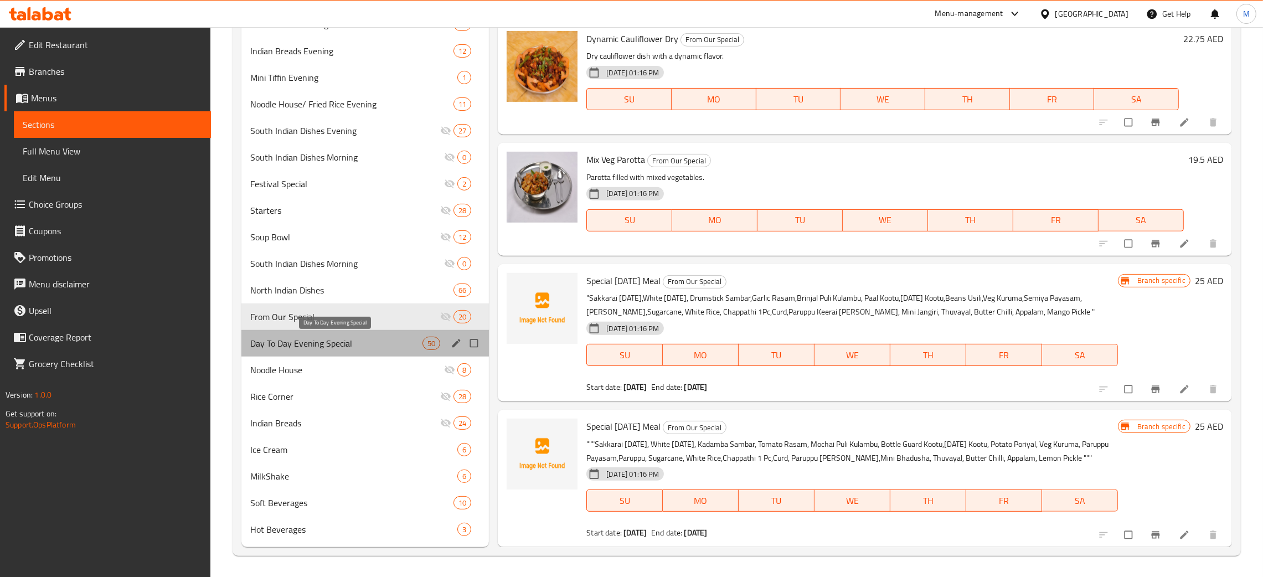
click at [343, 338] on span "Day To Day Evening Special" at bounding box center [336, 343] width 172 height 13
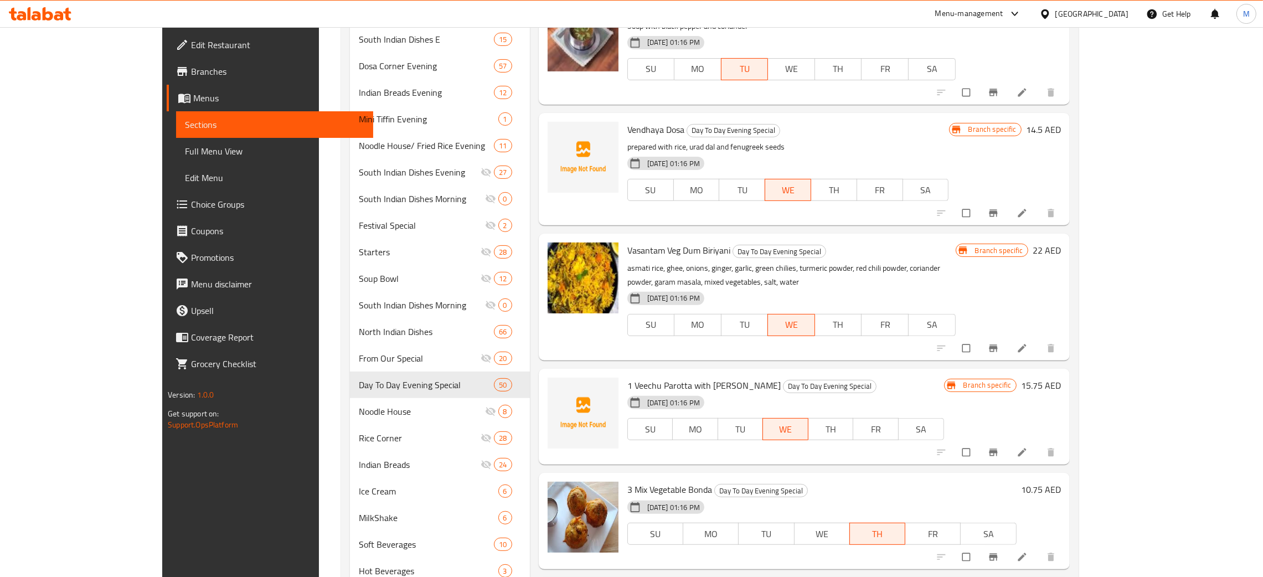
scroll to position [659, 0]
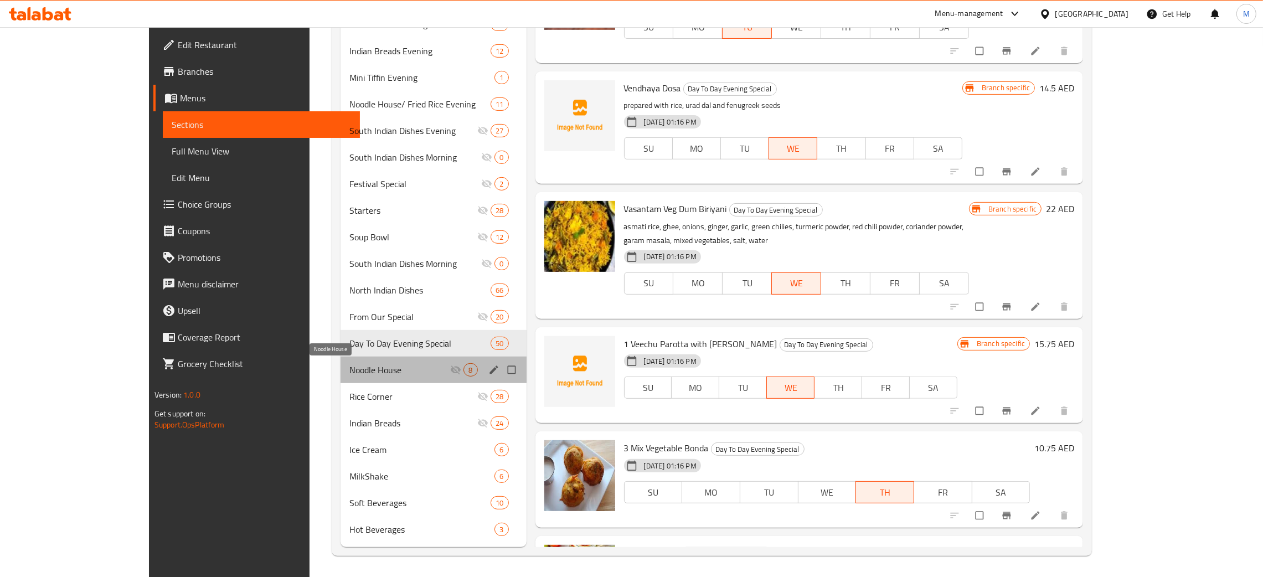
click at [349, 370] on span "Noodle House" at bounding box center [399, 369] width 101 height 13
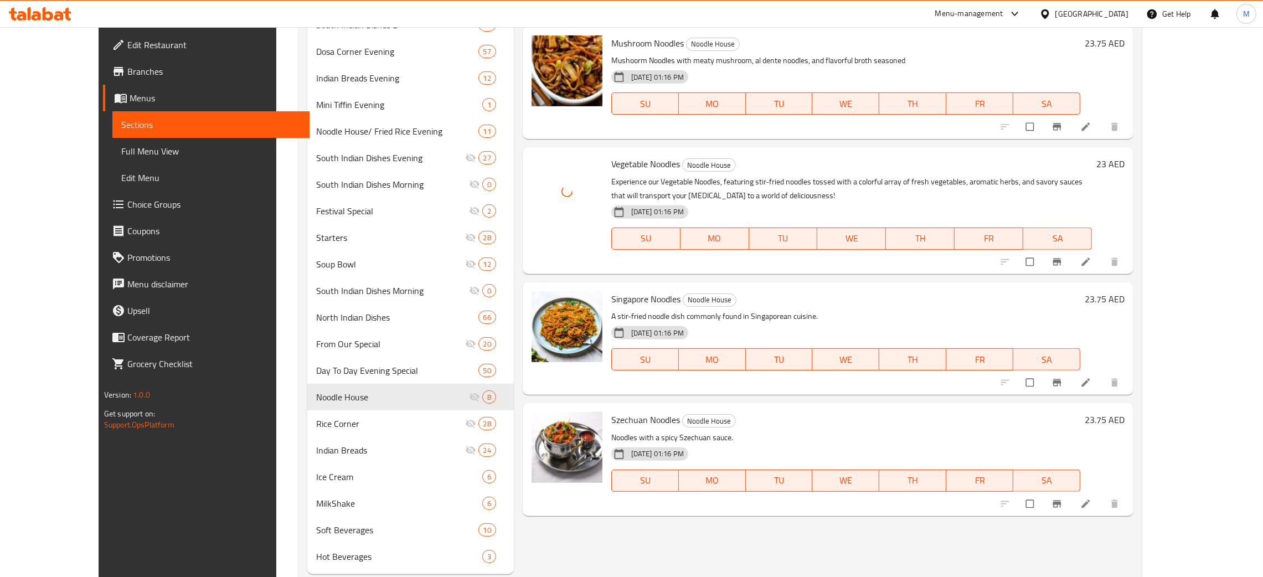
scroll to position [659, 0]
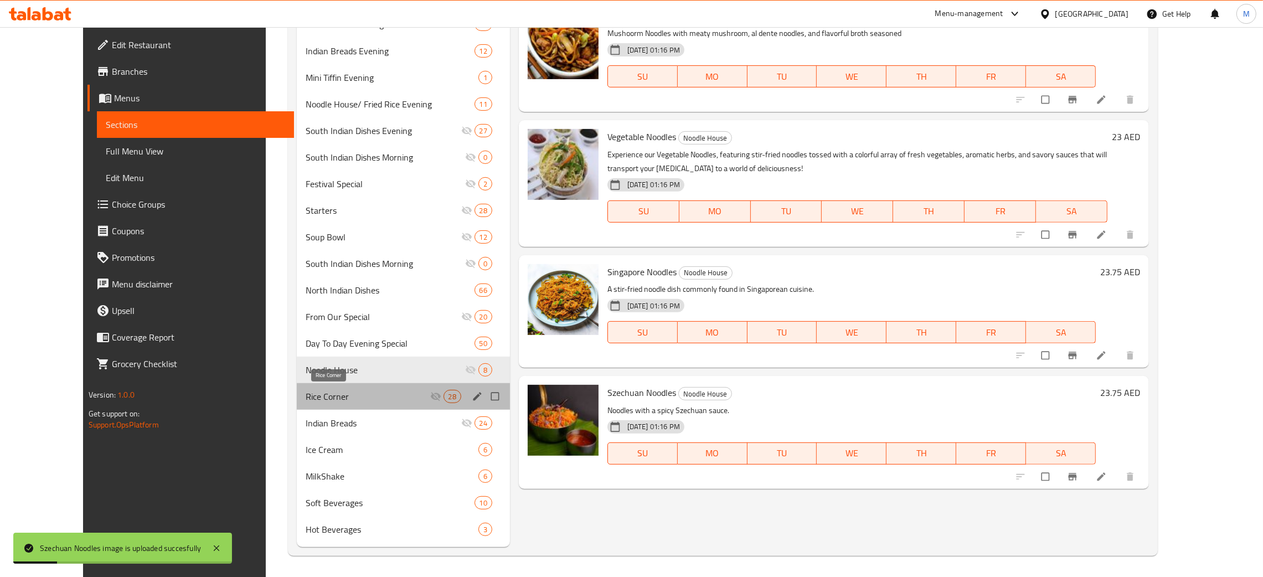
click at [306, 391] on span "Rice Corner" at bounding box center [368, 396] width 124 height 13
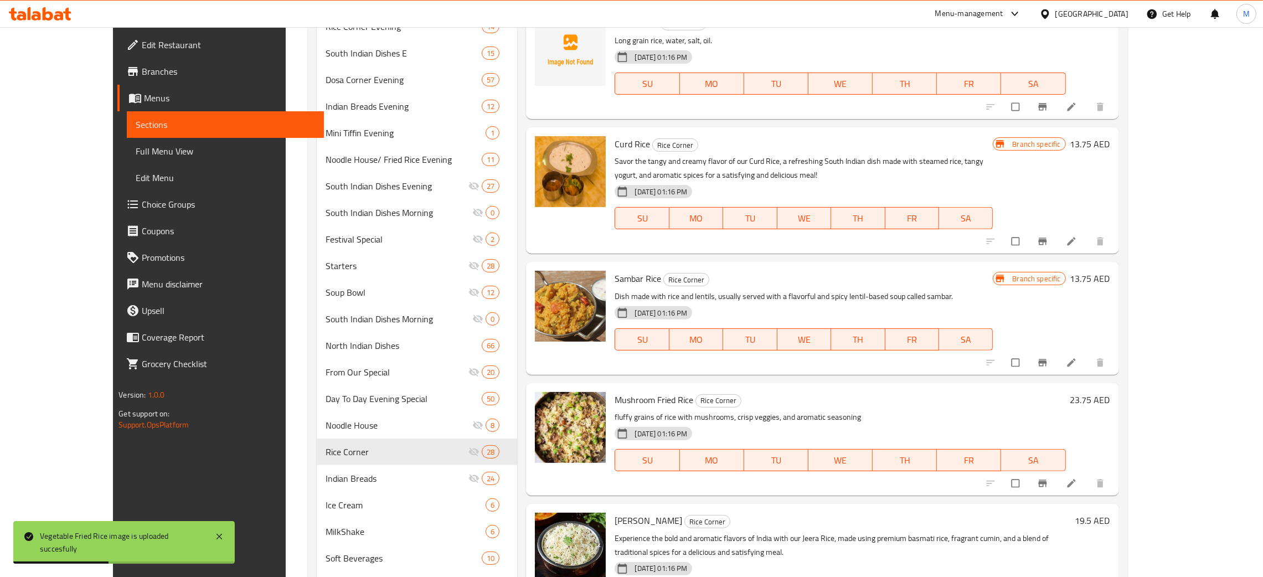
scroll to position [659, 0]
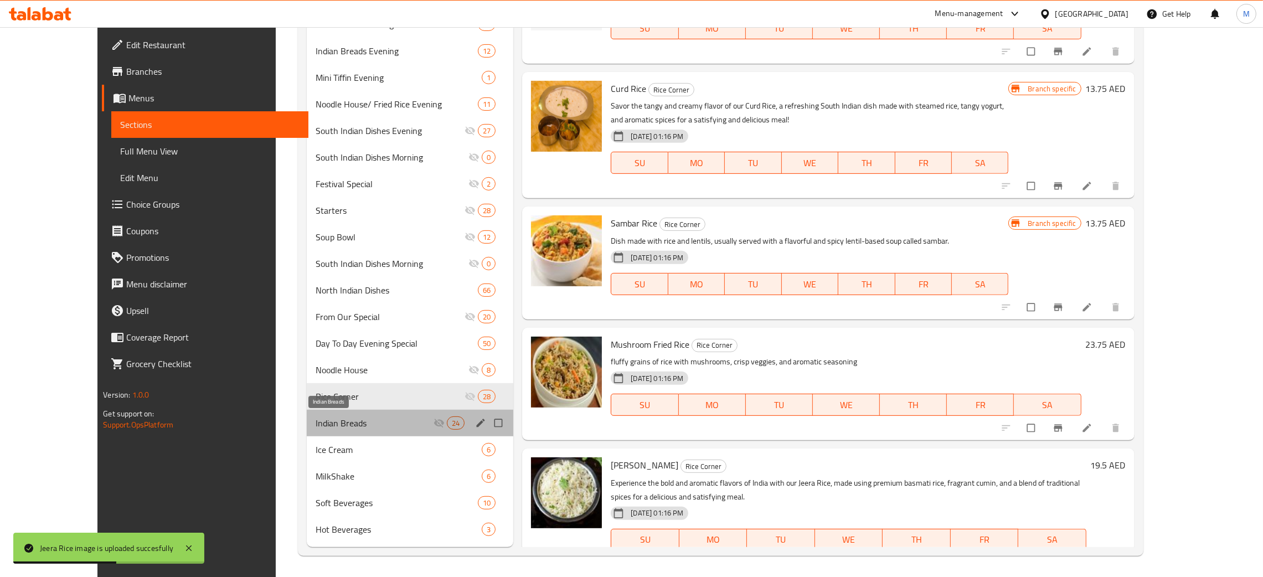
click at [316, 417] on span "Indian Breads" at bounding box center [375, 422] width 118 height 13
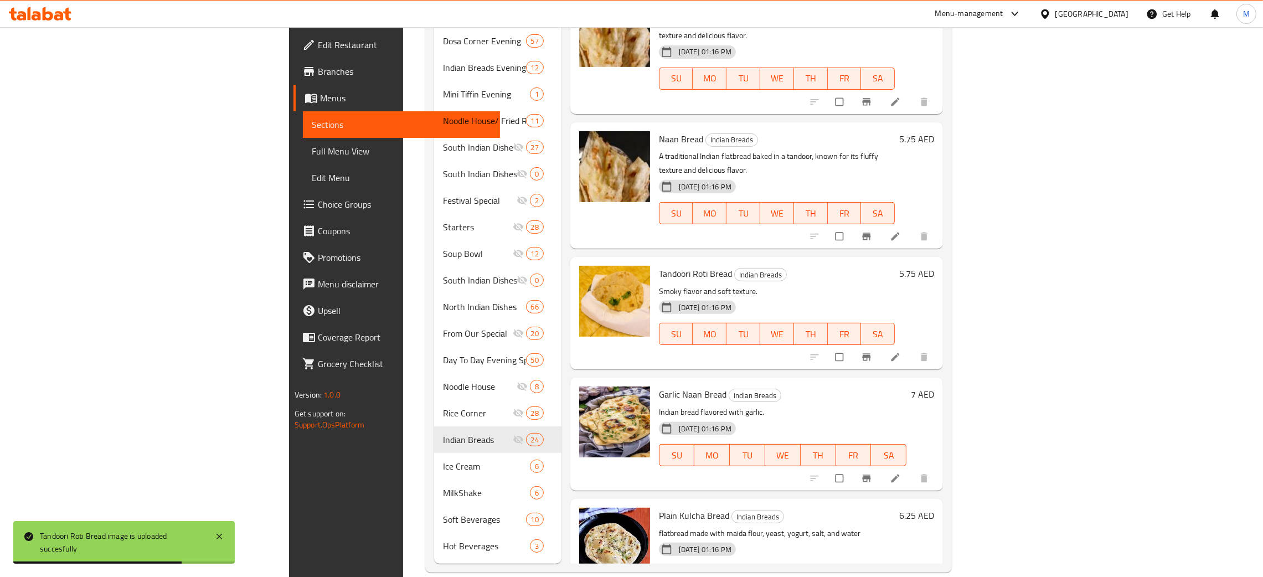
scroll to position [1002, 0]
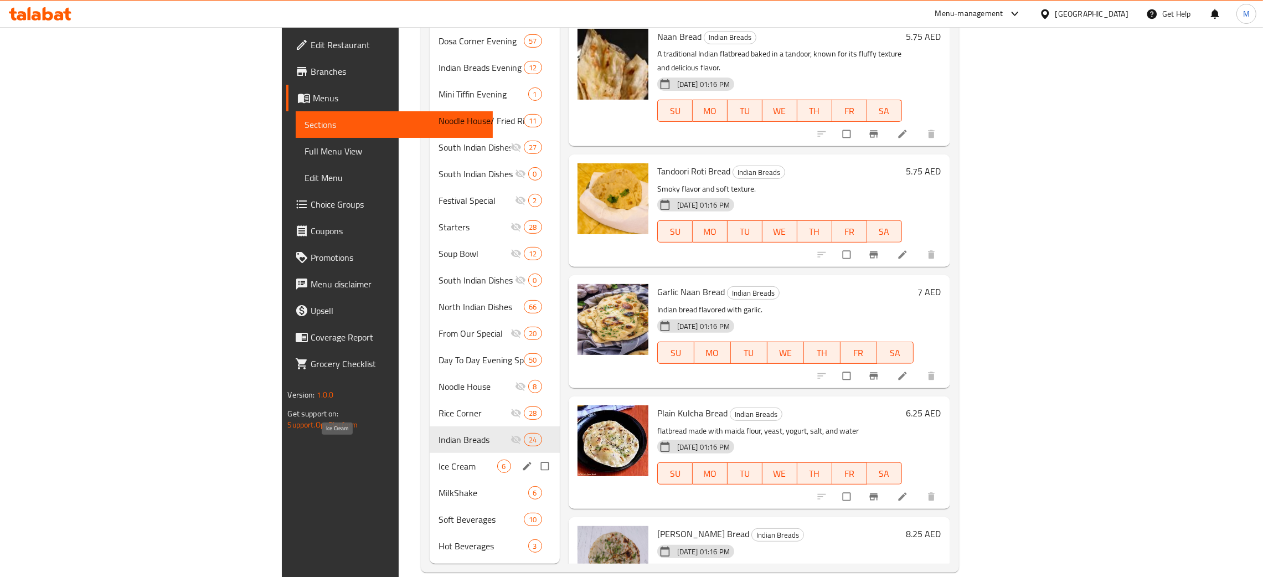
click at [439, 460] on span "Ice Cream" at bounding box center [468, 466] width 59 height 13
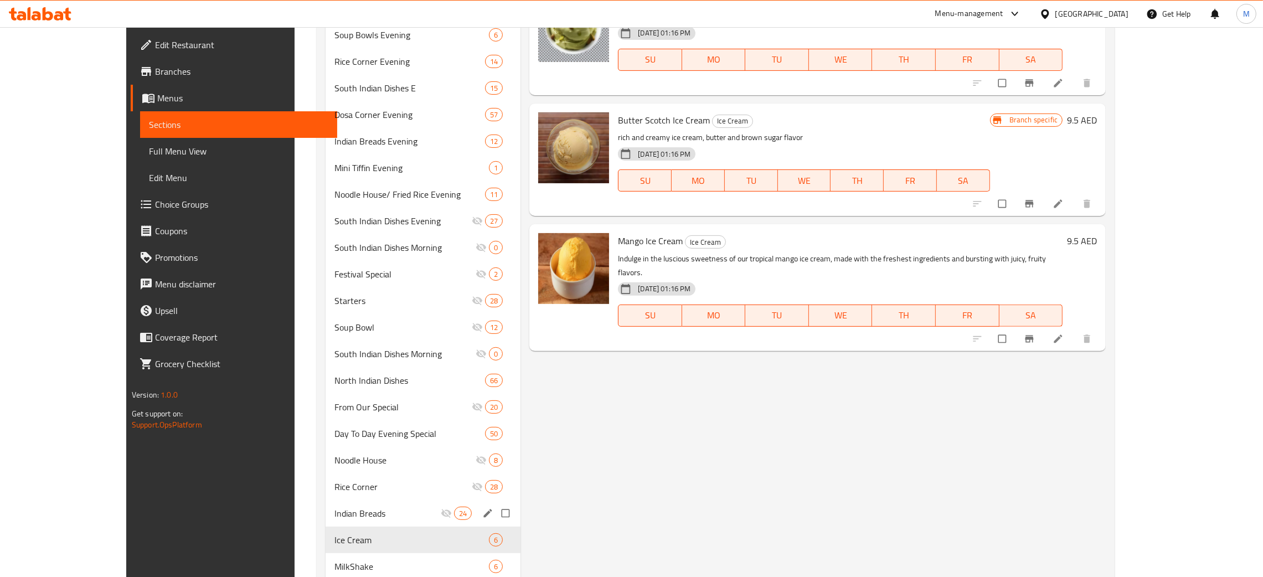
scroll to position [659, 0]
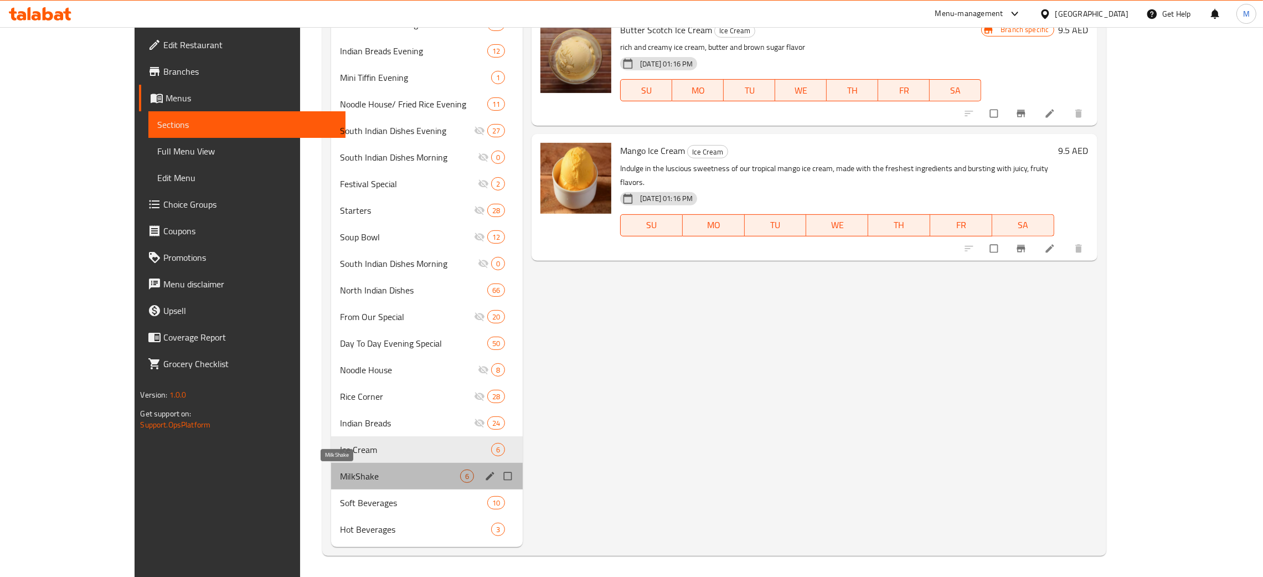
click at [340, 479] on span "MilkShake" at bounding box center [400, 476] width 120 height 13
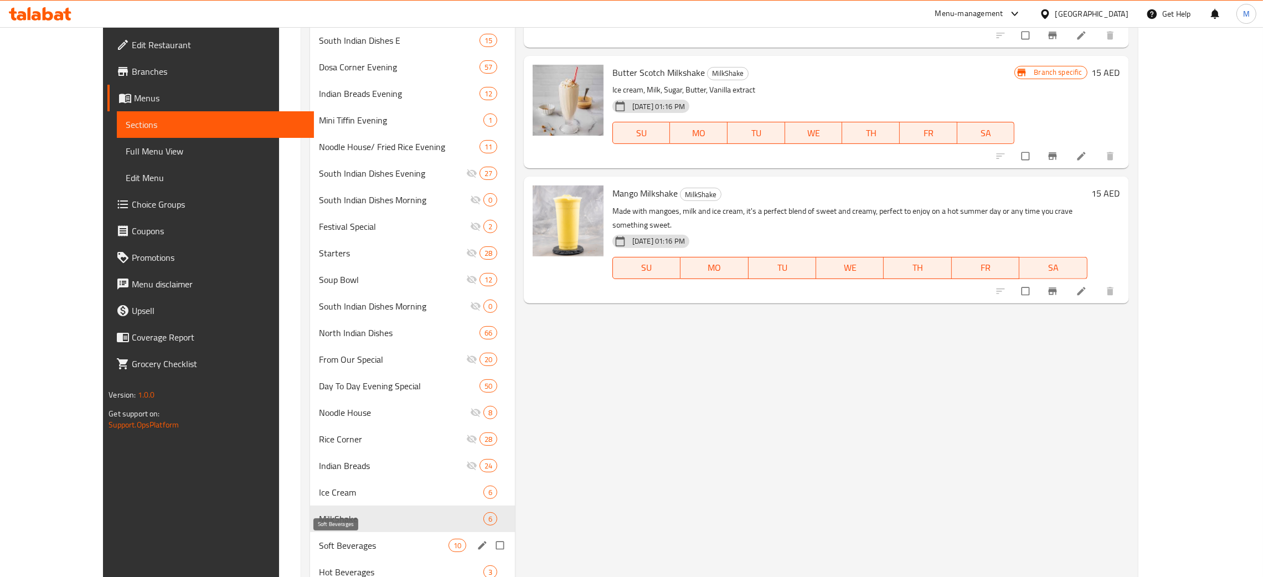
scroll to position [659, 0]
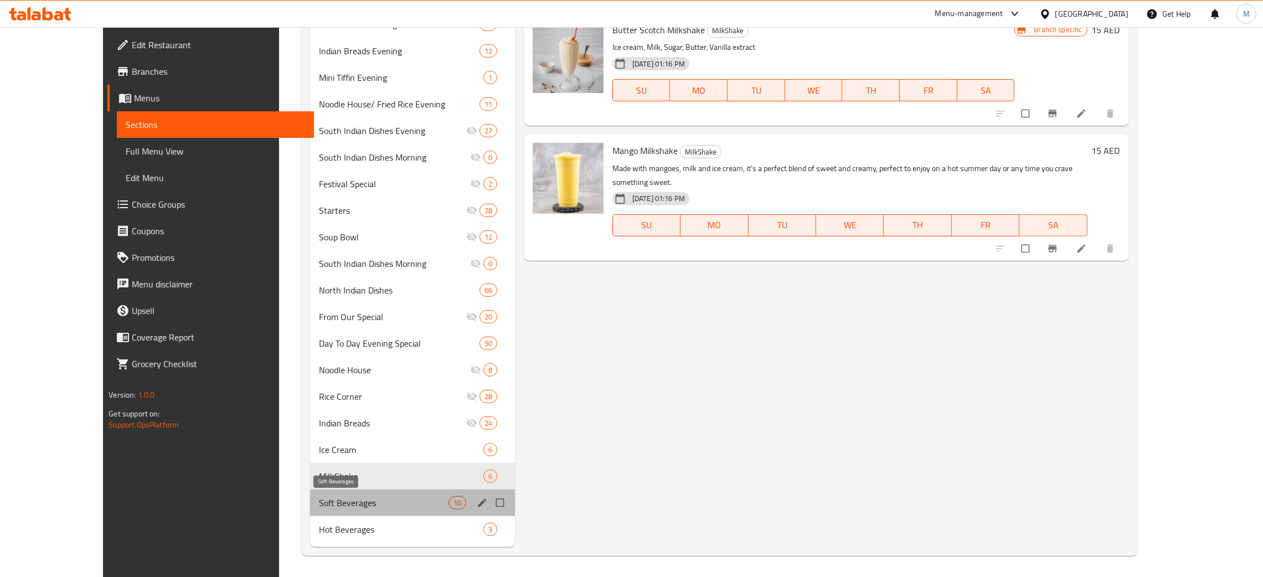
click at [319, 505] on span "Soft Beverages" at bounding box center [383, 502] width 129 height 13
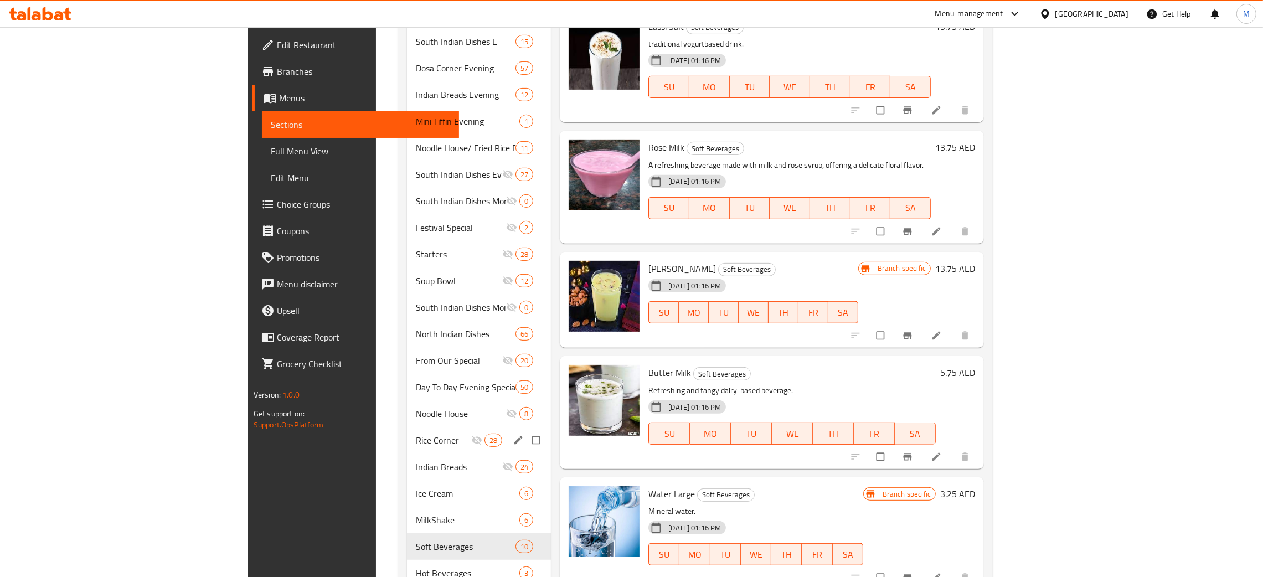
scroll to position [659, 0]
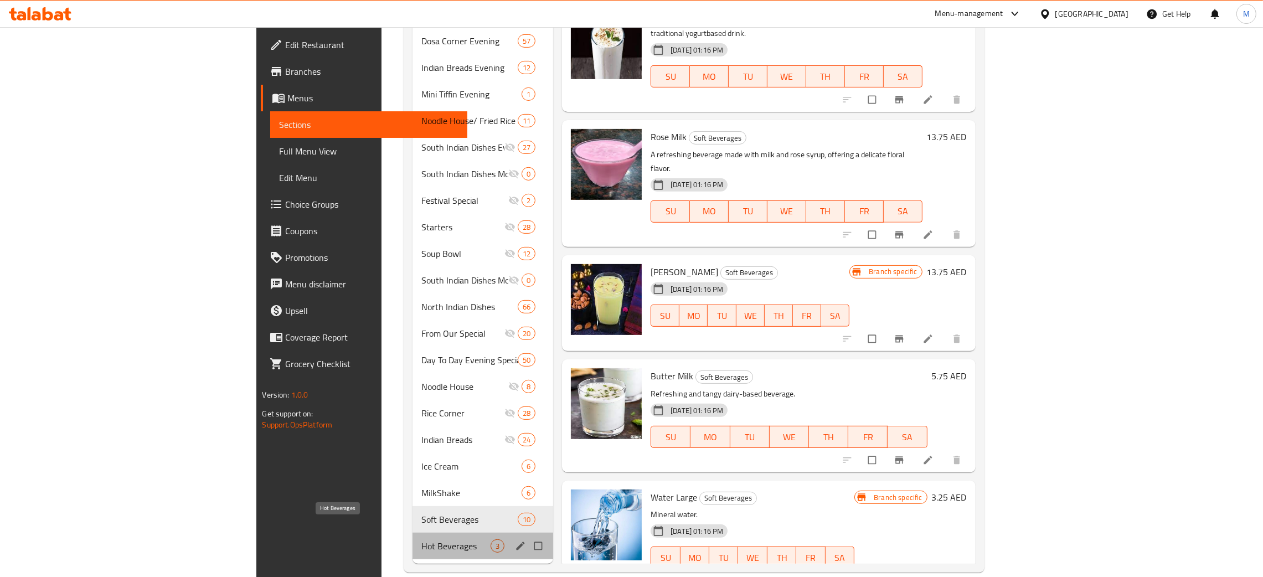
click at [421, 539] on span "Hot Beverages" at bounding box center [455, 545] width 69 height 13
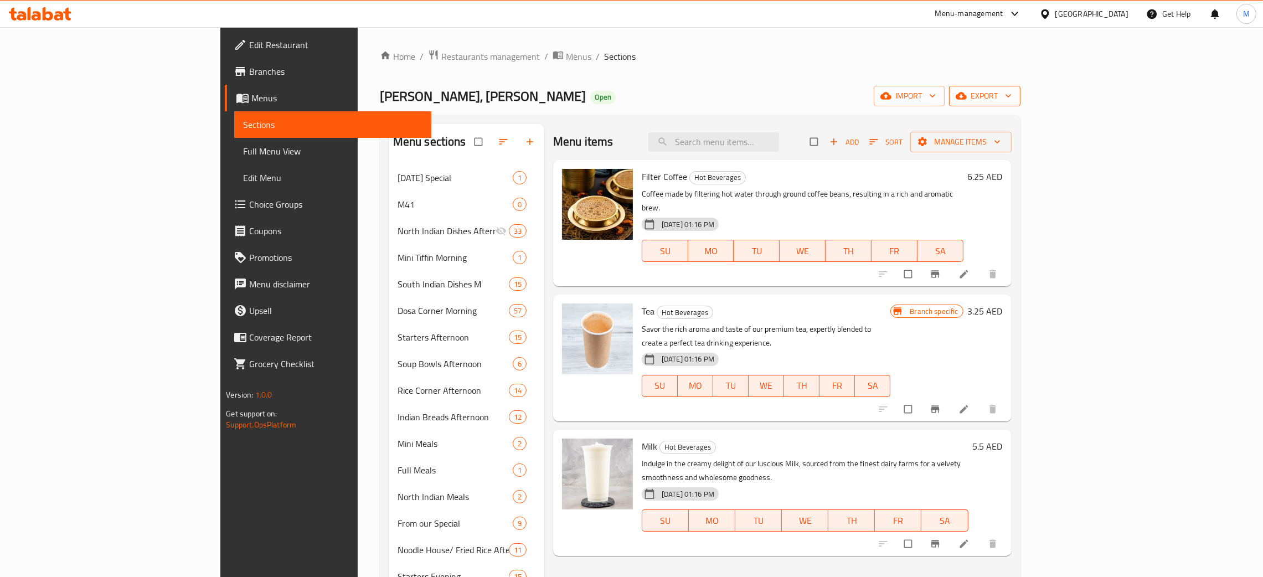
click at [1012, 96] on span "export" at bounding box center [985, 96] width 54 height 14
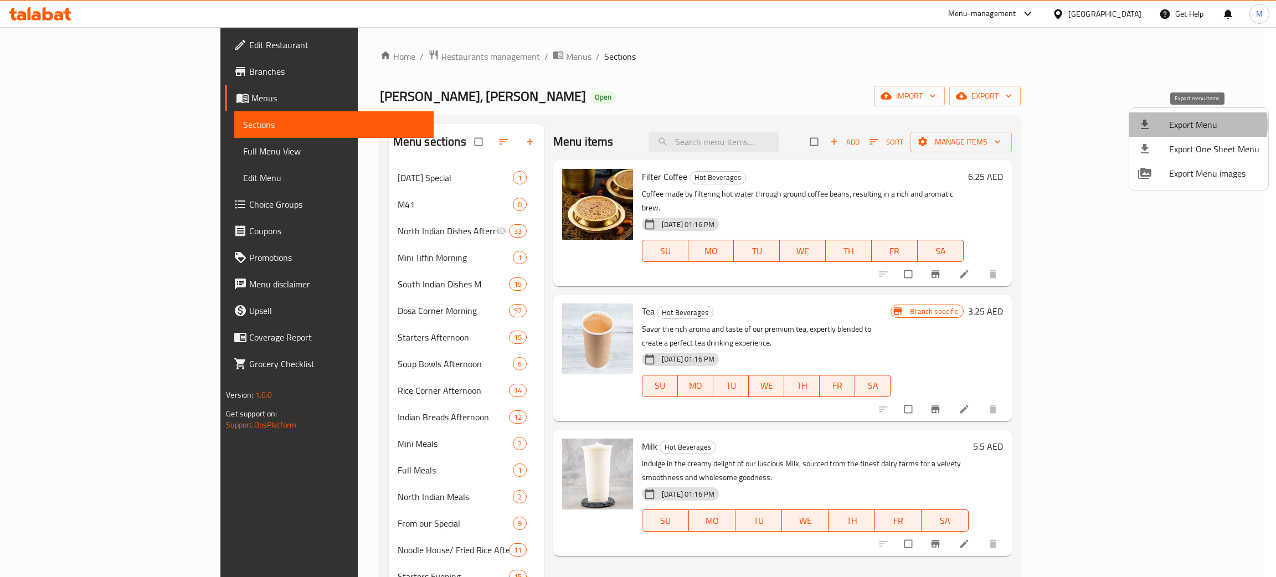
click at [1186, 125] on span "Export Menu" at bounding box center [1214, 124] width 90 height 13
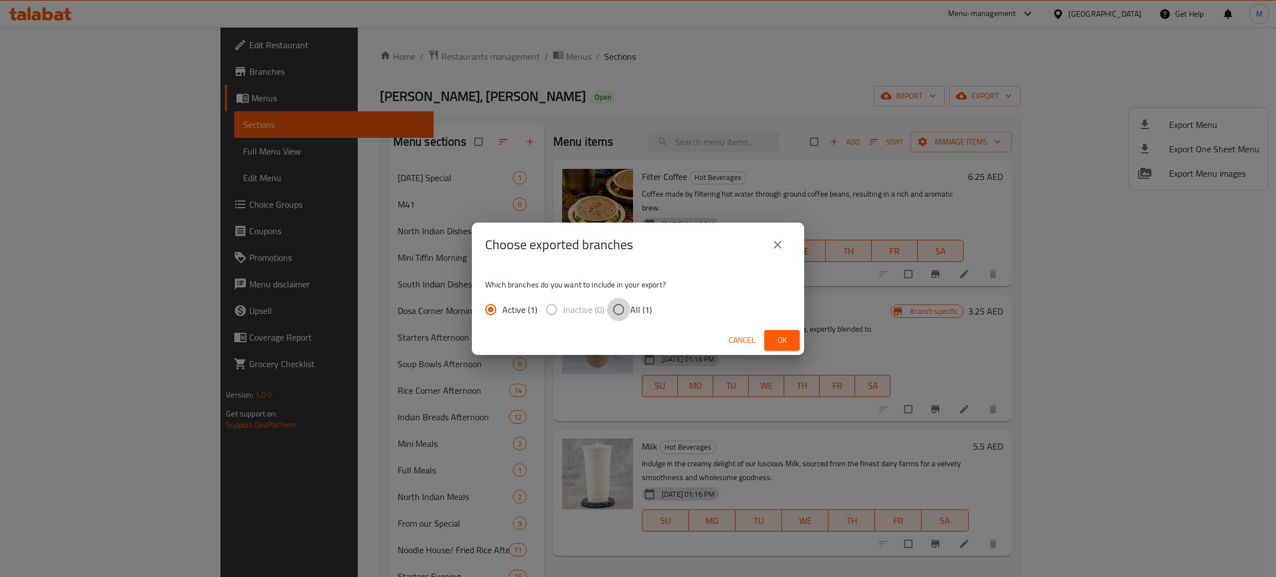
click at [620, 301] on input "All (1)" at bounding box center [618, 309] width 23 height 23
radio input "true"
click at [787, 338] on span "Ok" at bounding box center [782, 340] width 18 height 14
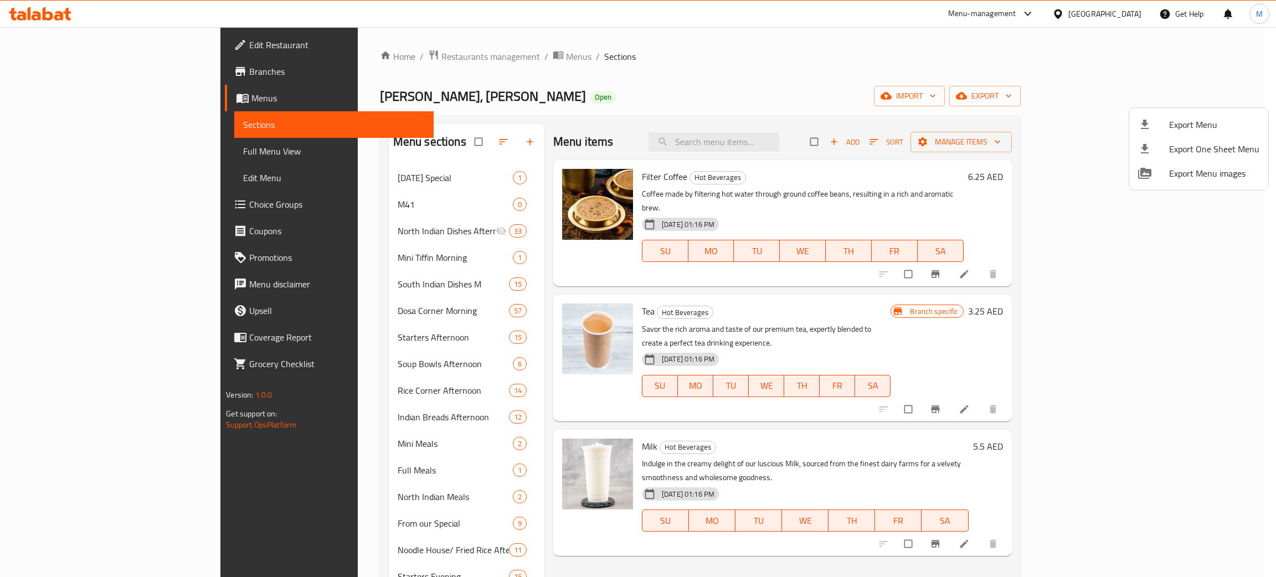
click at [332, 61] on div at bounding box center [638, 288] width 1276 height 577
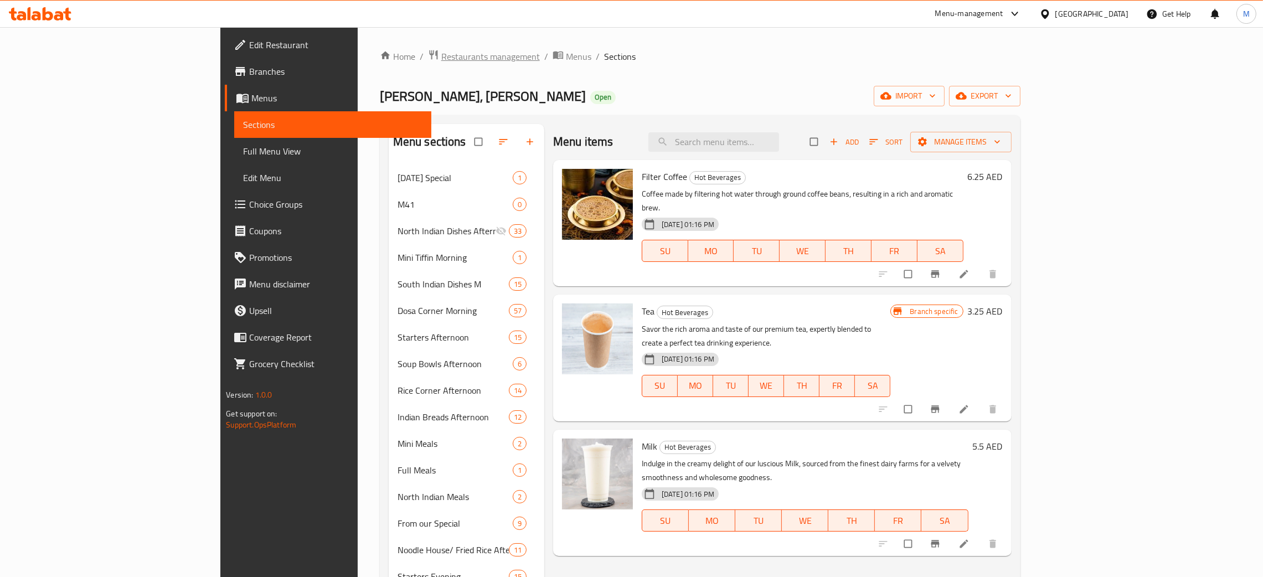
click at [441, 58] on span "Restaurants management" at bounding box center [490, 56] width 99 height 13
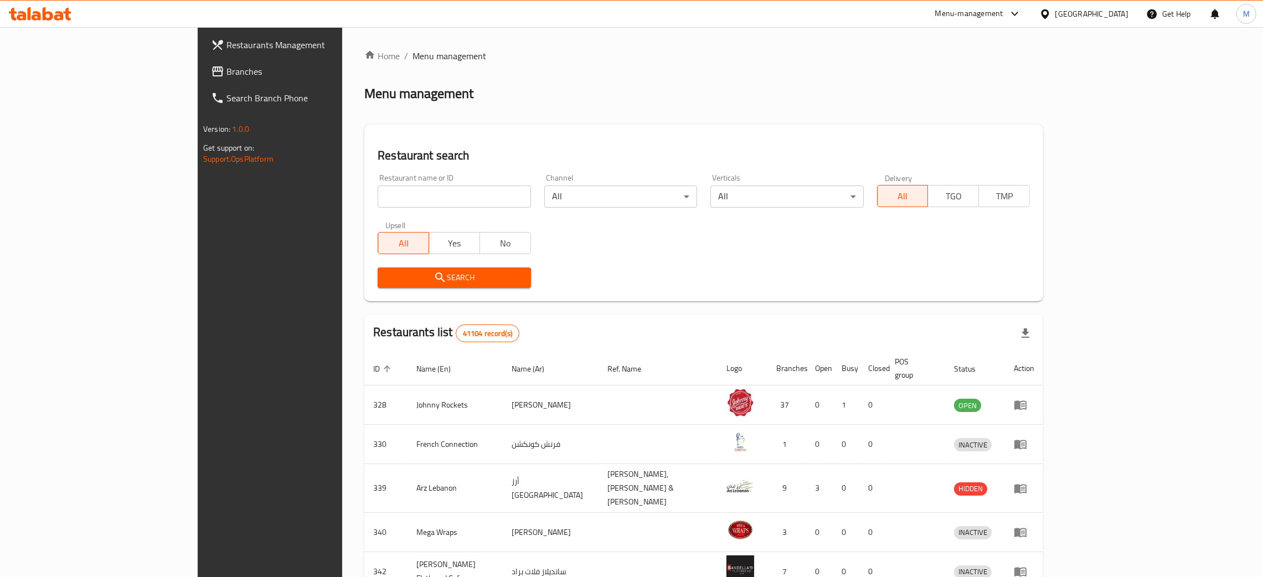
click at [227, 68] on span "Branches" at bounding box center [313, 71] width 173 height 13
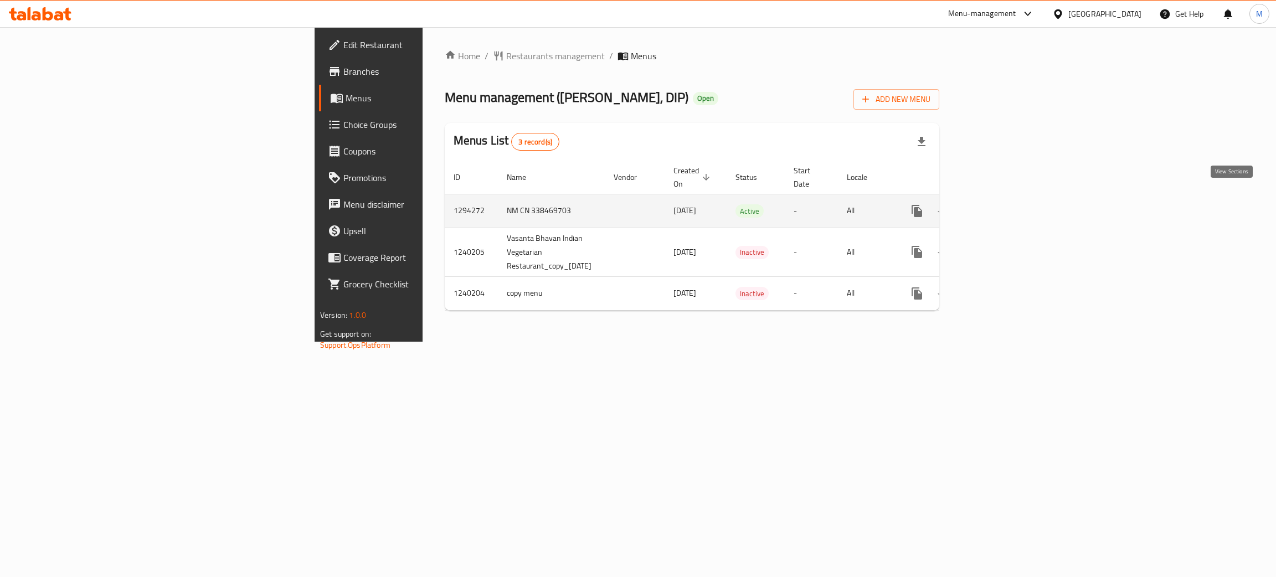
click at [1004, 204] on icon "enhanced table" at bounding box center [996, 210] width 13 height 13
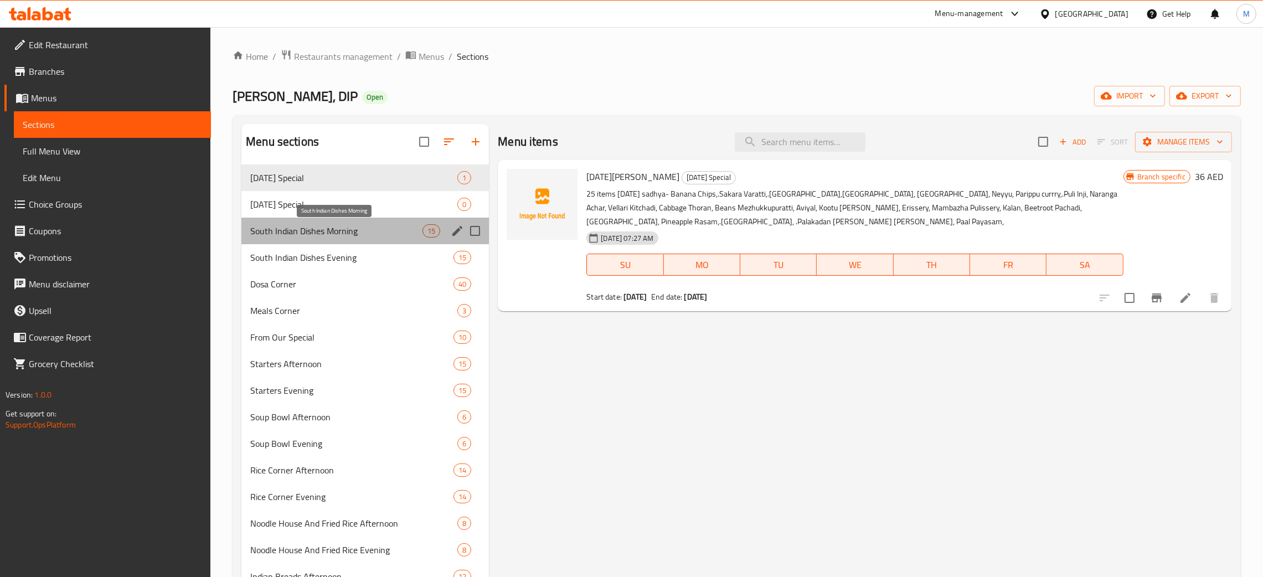
click at [290, 225] on span "South Indian Dishes Morning" at bounding box center [336, 230] width 172 height 13
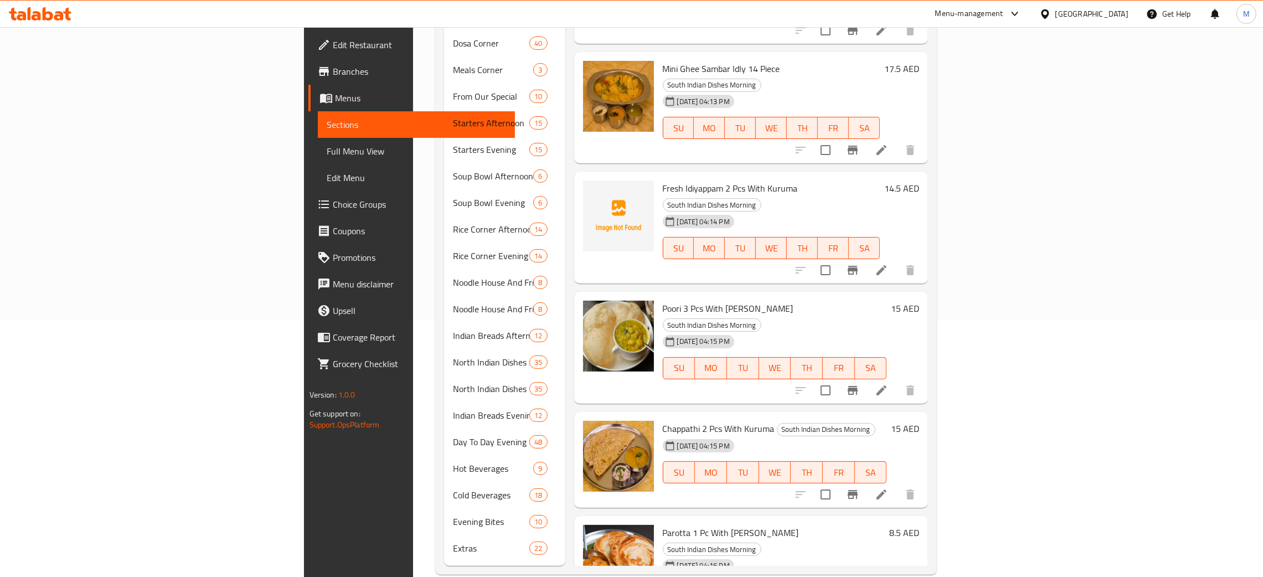
scroll to position [260, 0]
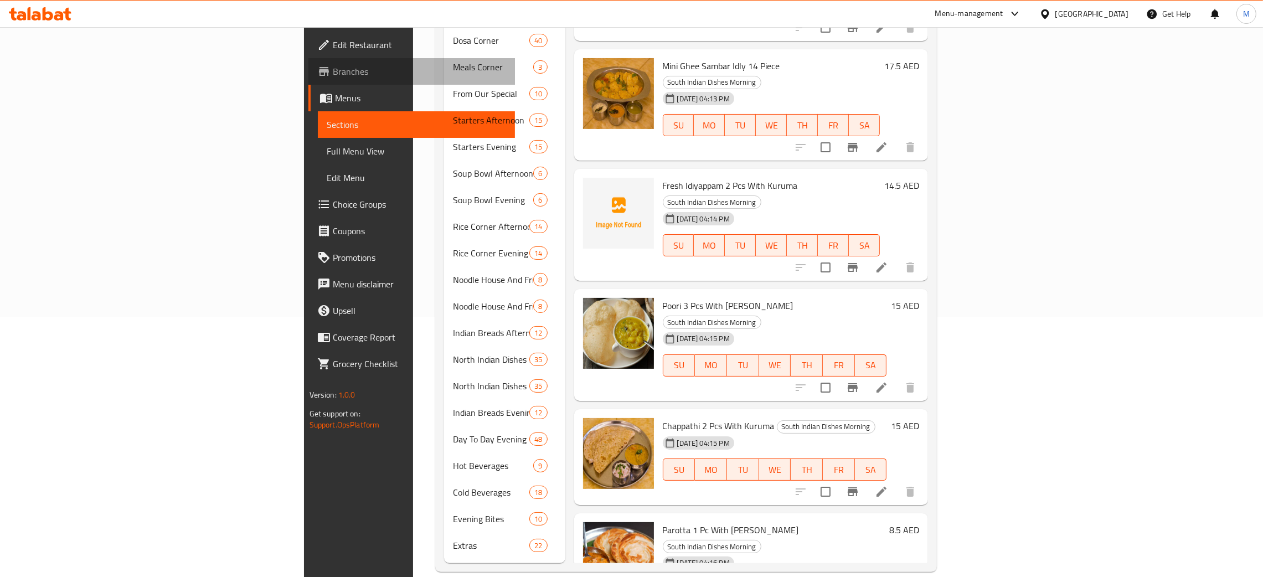
click at [333, 68] on span "Branches" at bounding box center [419, 71] width 173 height 13
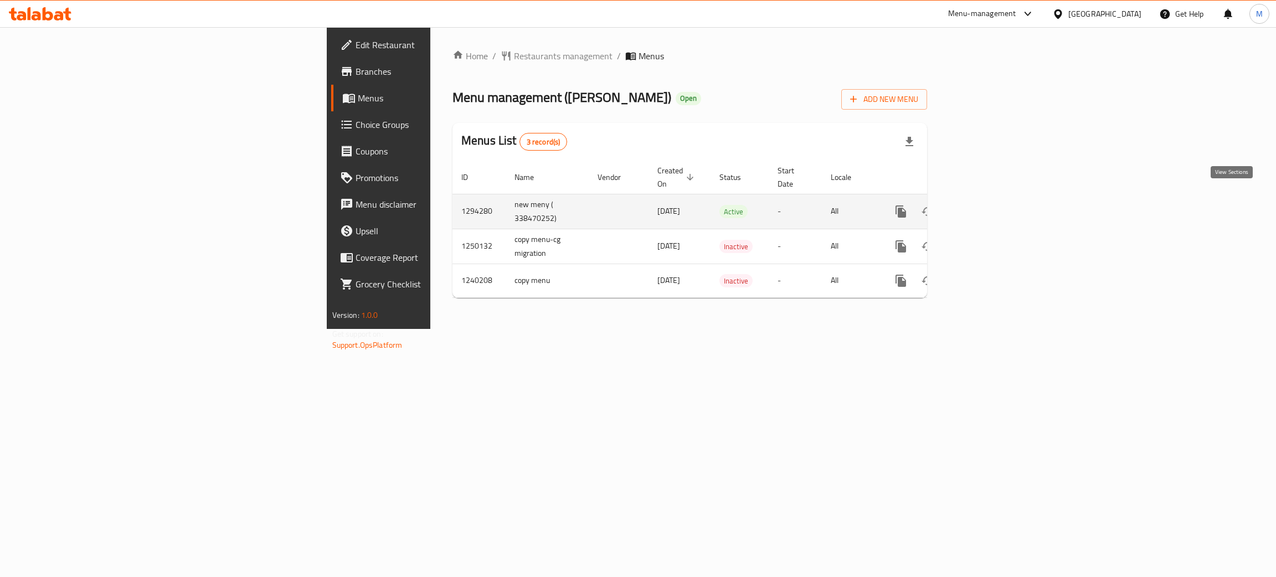
click at [987, 205] on icon "enhanced table" at bounding box center [980, 211] width 13 height 13
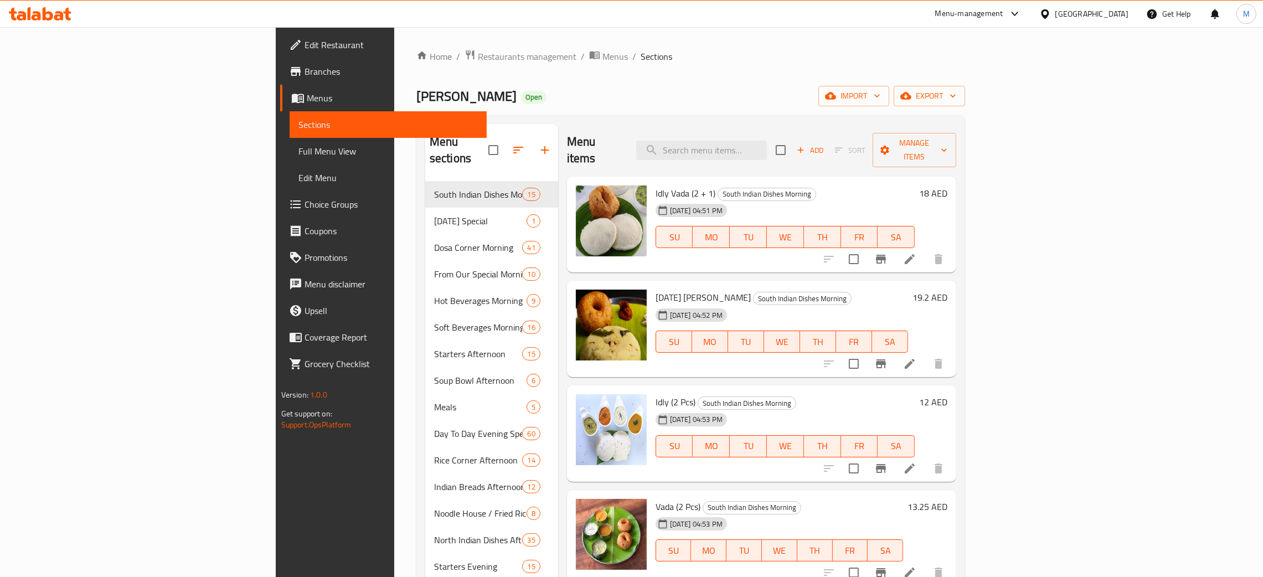
click at [689, 42] on div "Home / Restaurants management / Menus / Sections Vasanta Bhavan Open import exp…" at bounding box center [690, 467] width 593 height 881
click at [305, 68] on span "Branches" at bounding box center [391, 71] width 173 height 13
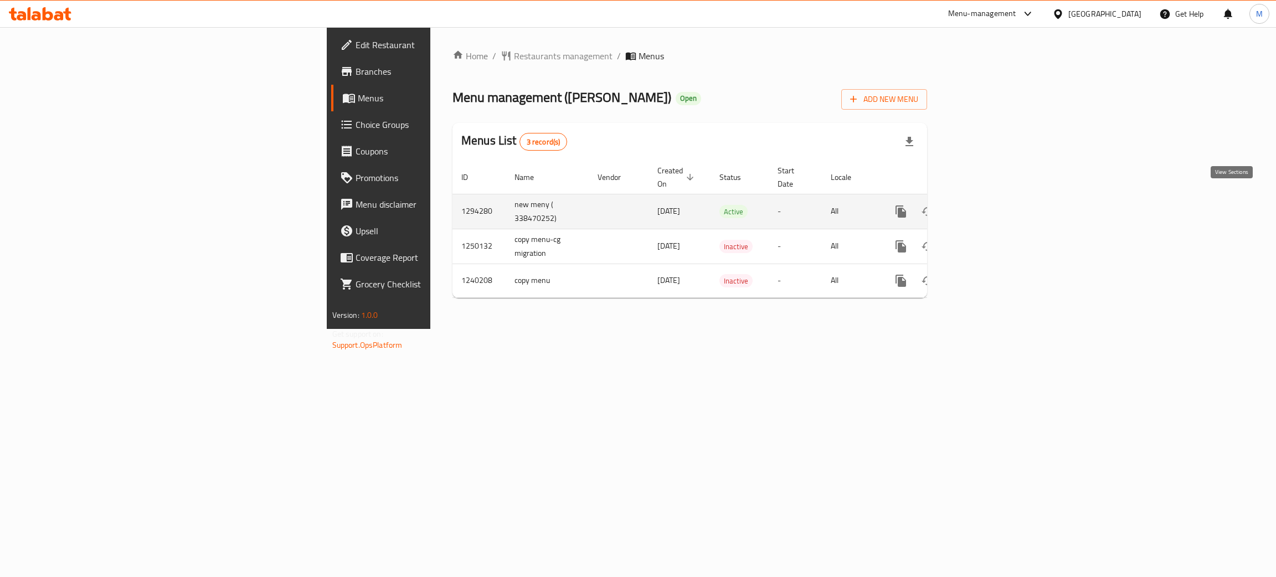
click at [994, 198] on link "enhanced table" at bounding box center [981, 211] width 27 height 27
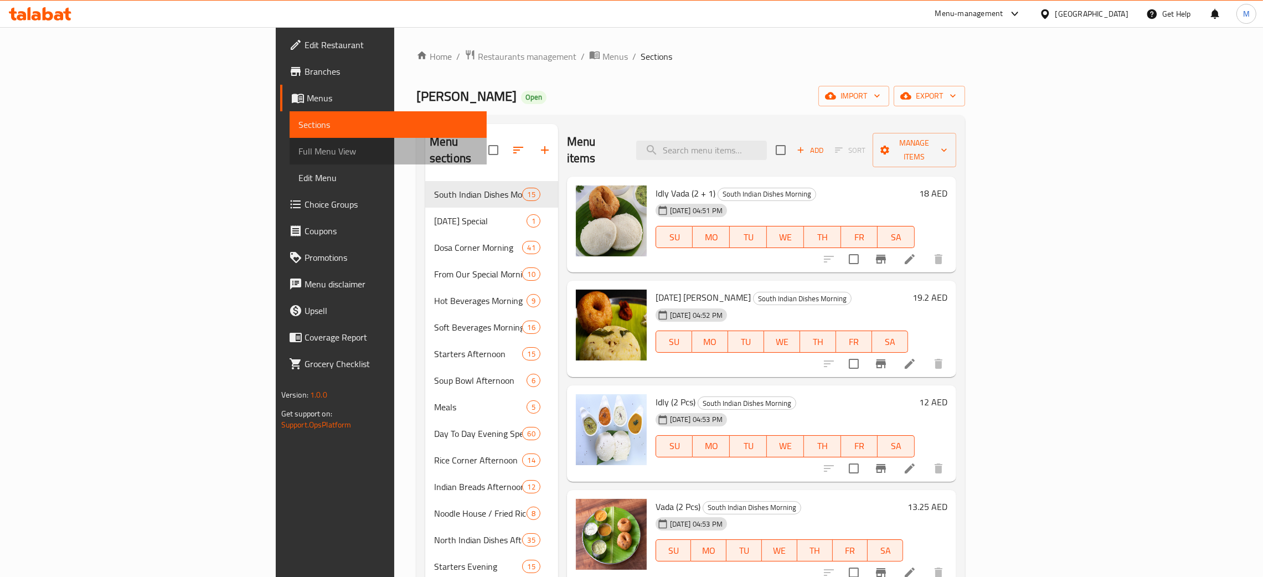
click at [299, 151] on span "Full Menu View" at bounding box center [388, 151] width 179 height 13
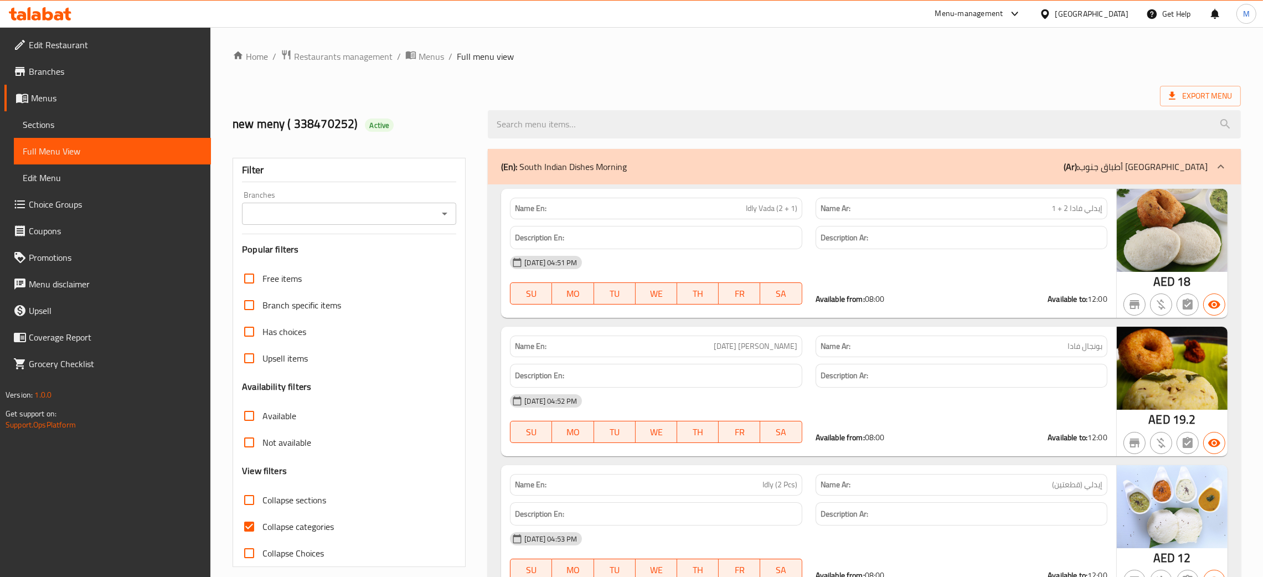
click at [59, 131] on span "Sections" at bounding box center [112, 124] width 179 height 13
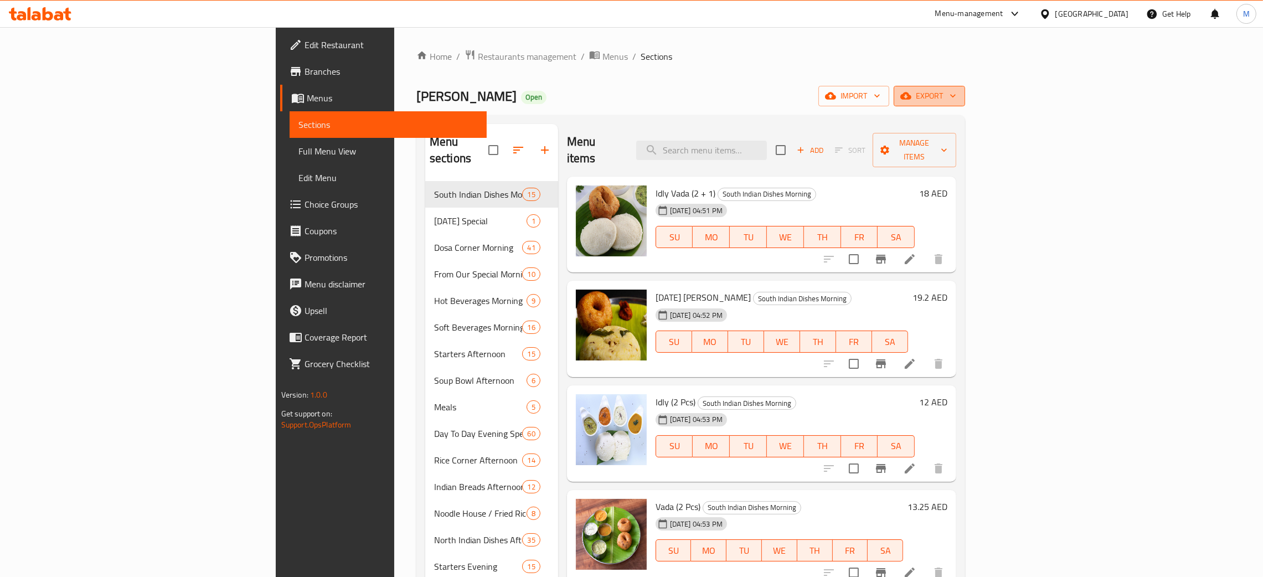
click at [956, 97] on span "export" at bounding box center [930, 96] width 54 height 14
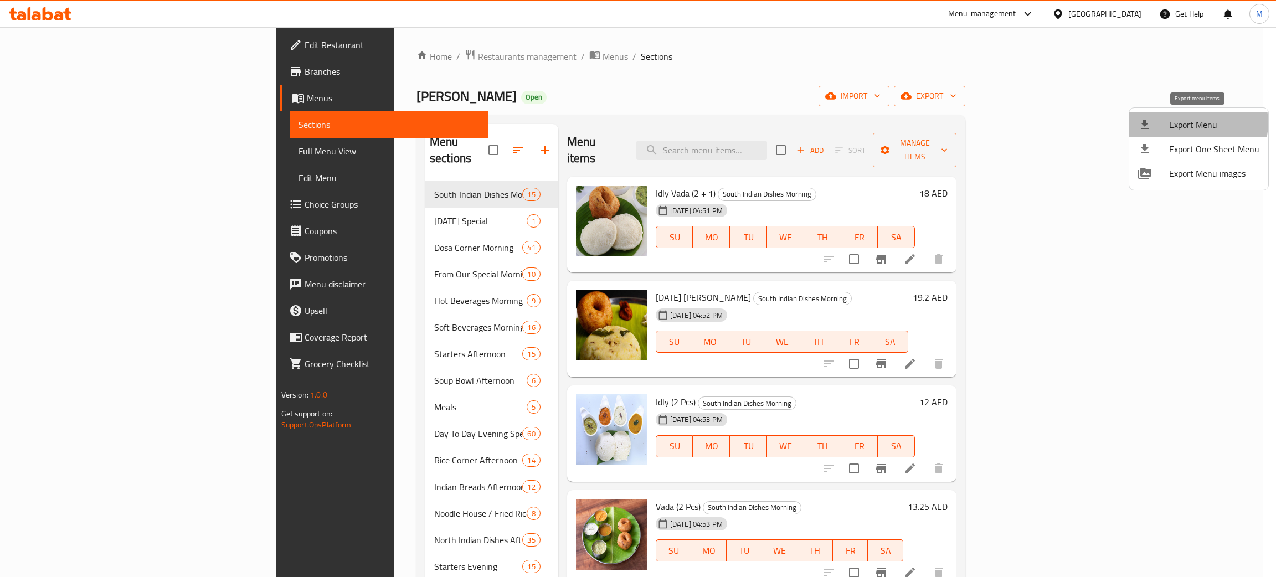
click at [1195, 125] on span "Export Menu" at bounding box center [1214, 124] width 90 height 13
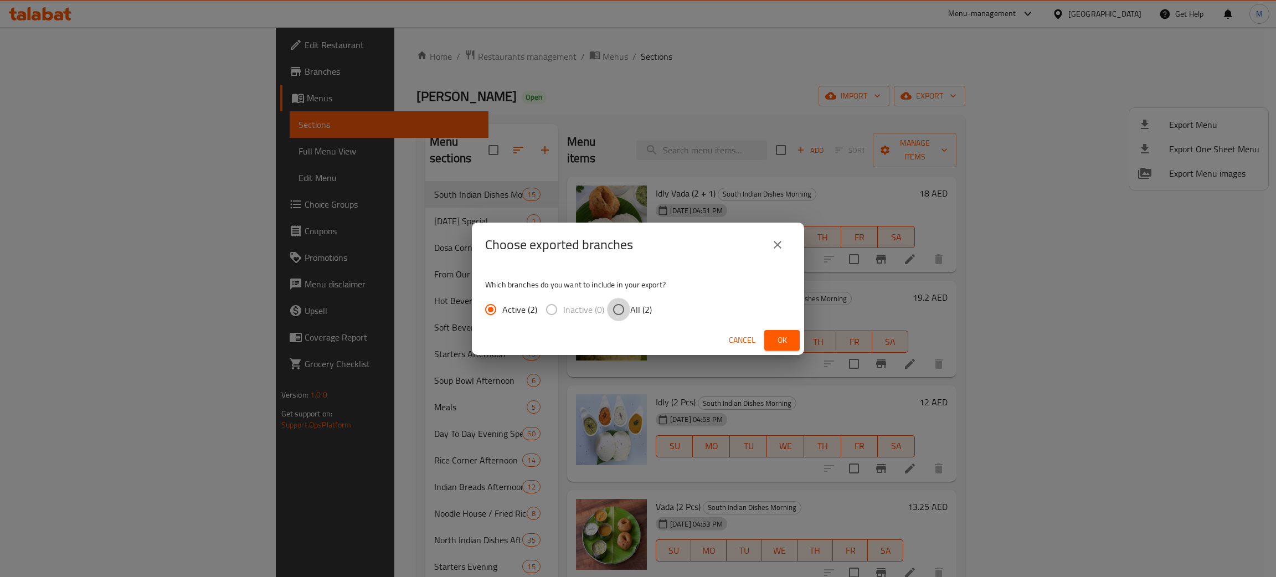
click at [618, 308] on input "All (2)" at bounding box center [618, 309] width 23 height 23
radio input "true"
click at [780, 337] on span "Ok" at bounding box center [782, 340] width 18 height 14
